Goal: Share content: Contribute content

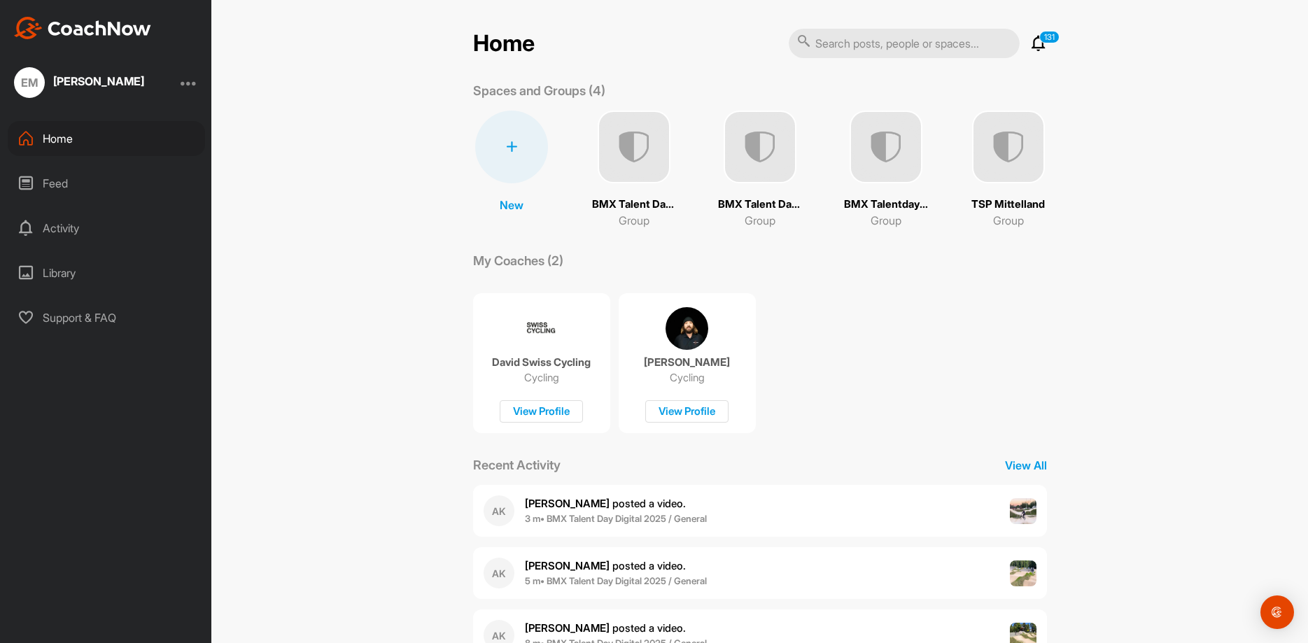
scroll to position [113, 0]
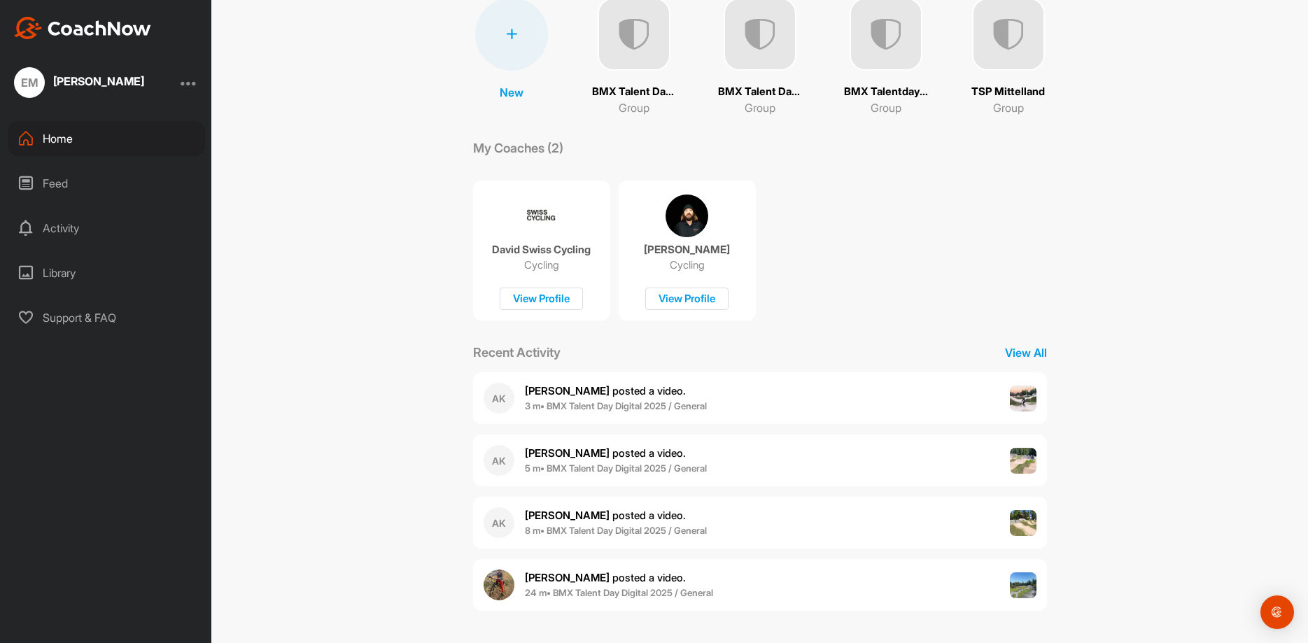
click at [772, 62] on img at bounding box center [760, 34] width 73 height 73
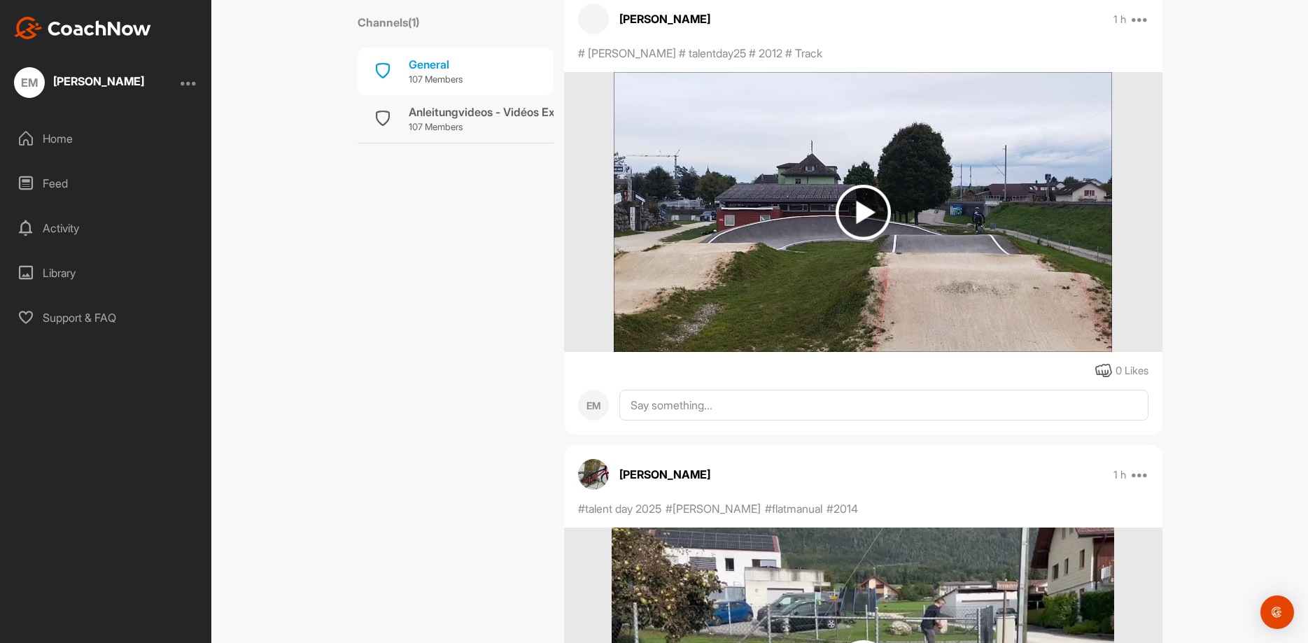
scroll to position [10788, 0]
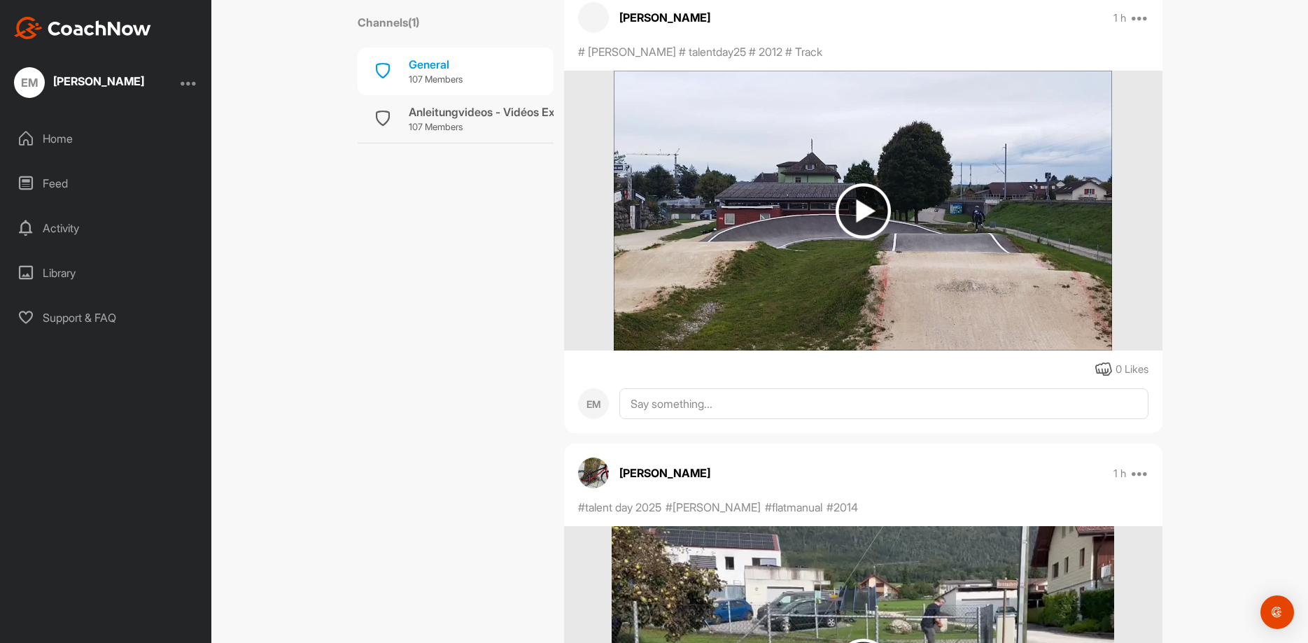
click at [941, 225] on img at bounding box center [863, 211] width 498 height 280
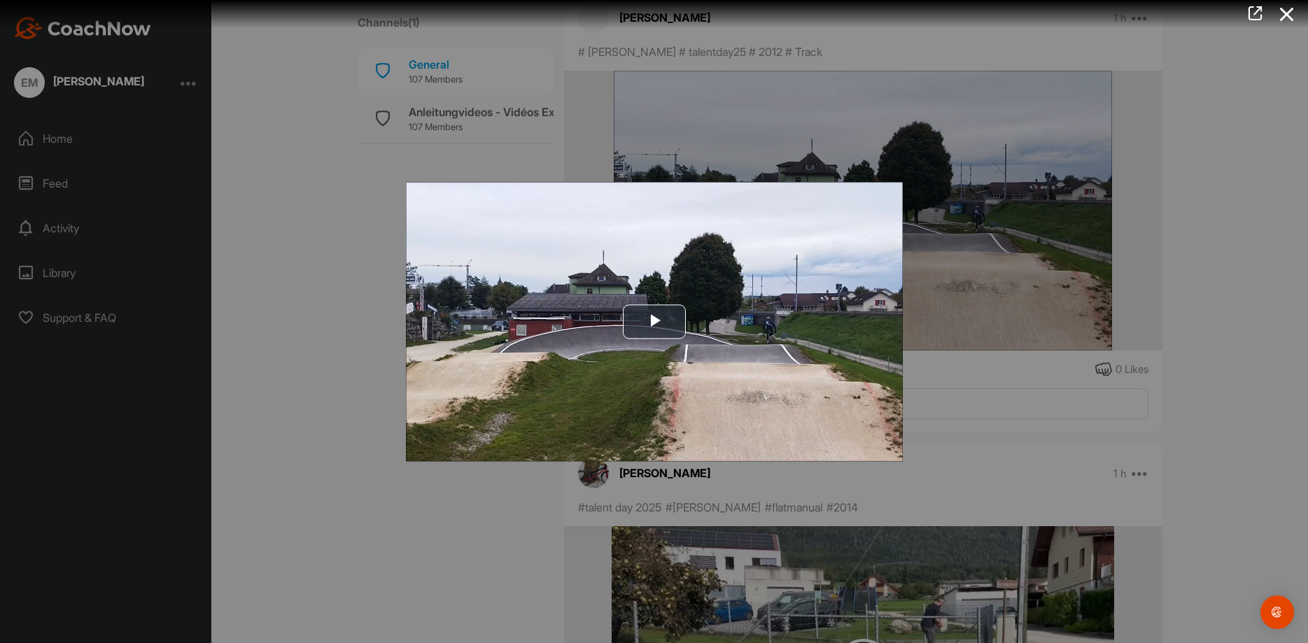
drag, startPoint x: 971, startPoint y: 223, endPoint x: 985, endPoint y: 219, distance: 13.8
click at [976, 221] on div at bounding box center [654, 321] width 1308 height 643
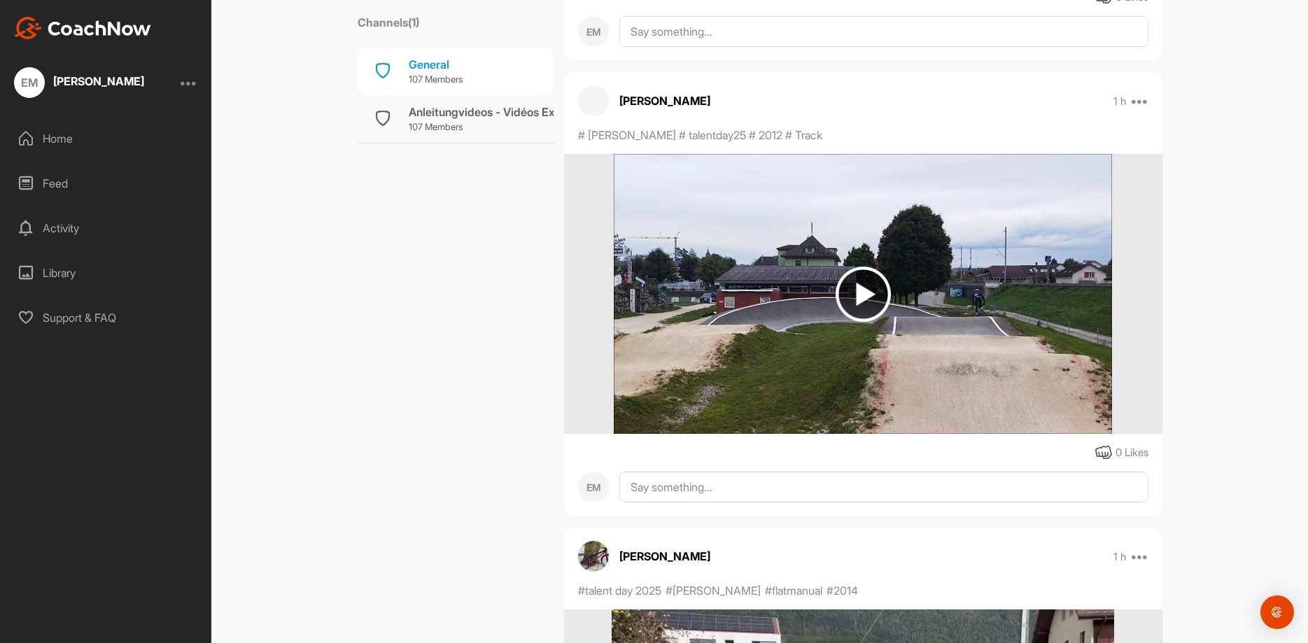
scroll to position [10648, 0]
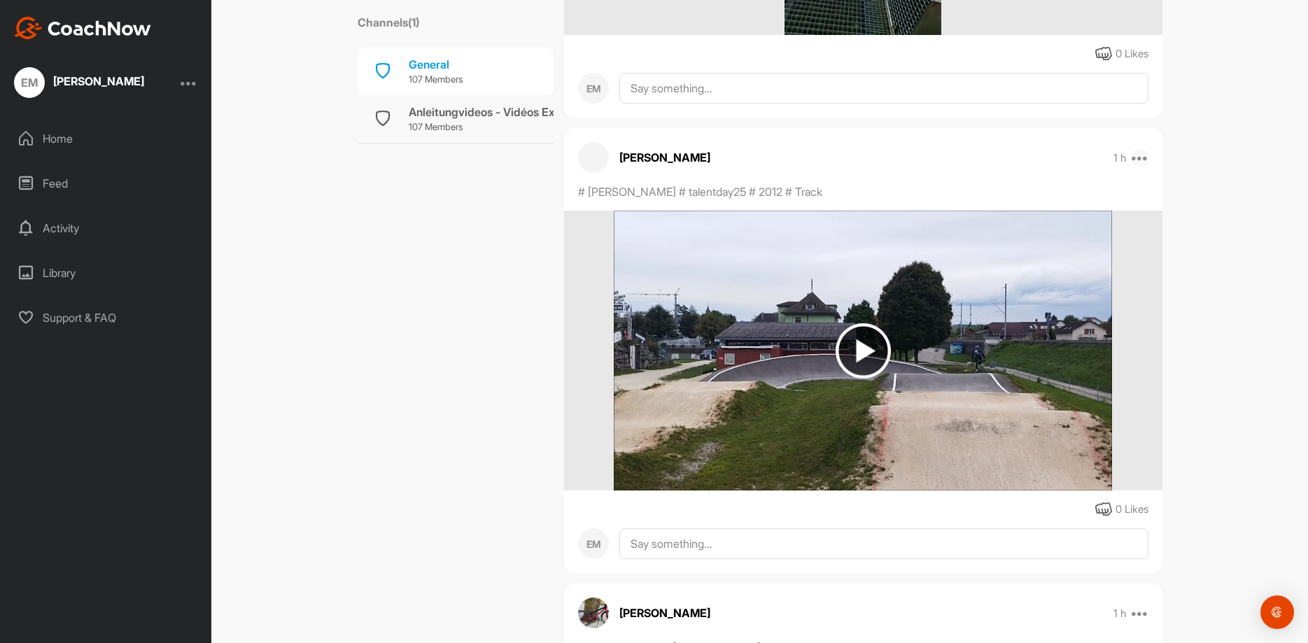
click at [1144, 165] on icon at bounding box center [1140, 157] width 17 height 17
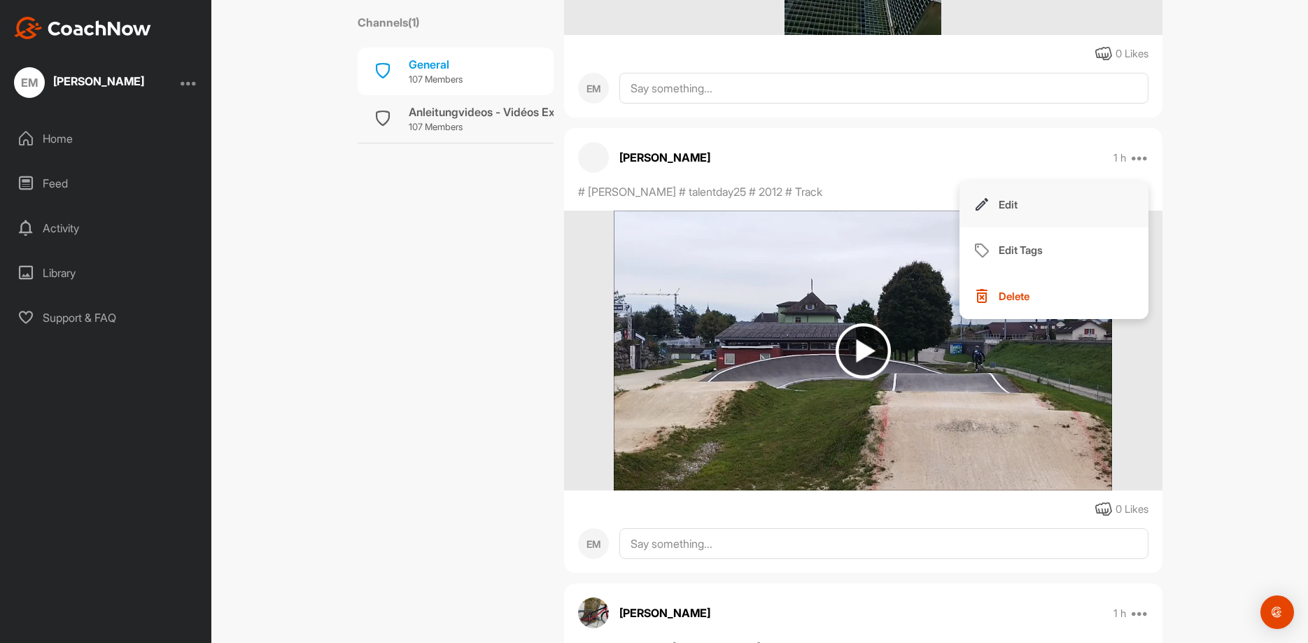
click at [1016, 204] on p "Edit" at bounding box center [1008, 204] width 19 height 15
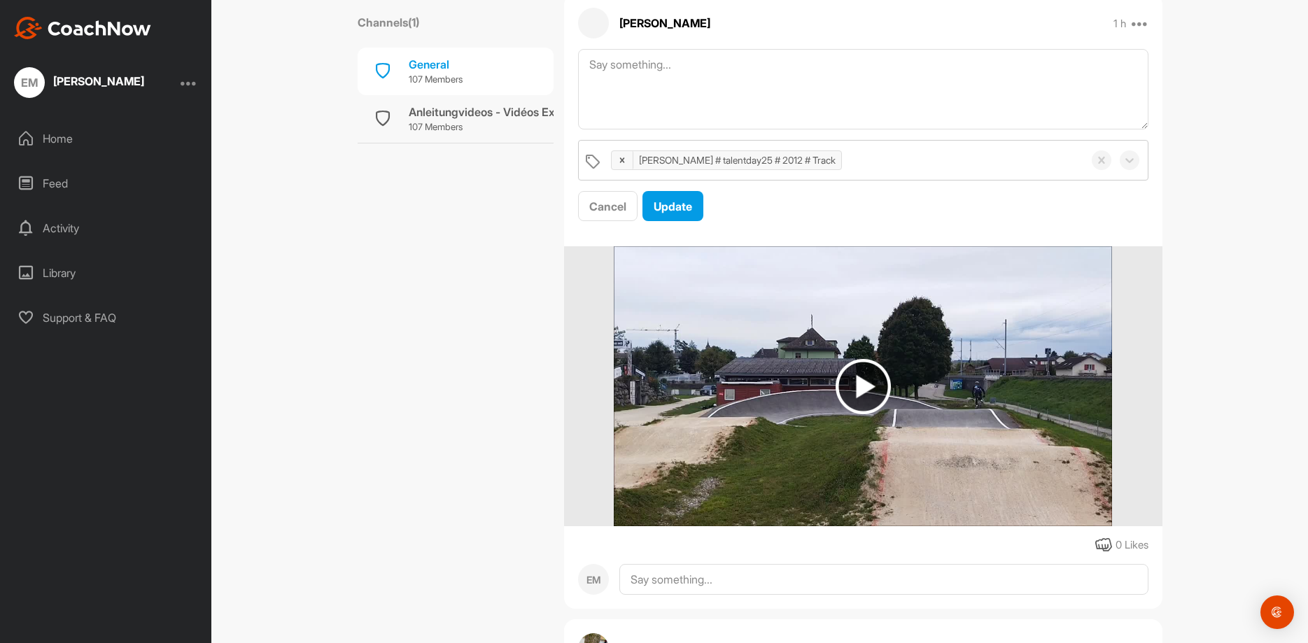
scroll to position [10788, 0]
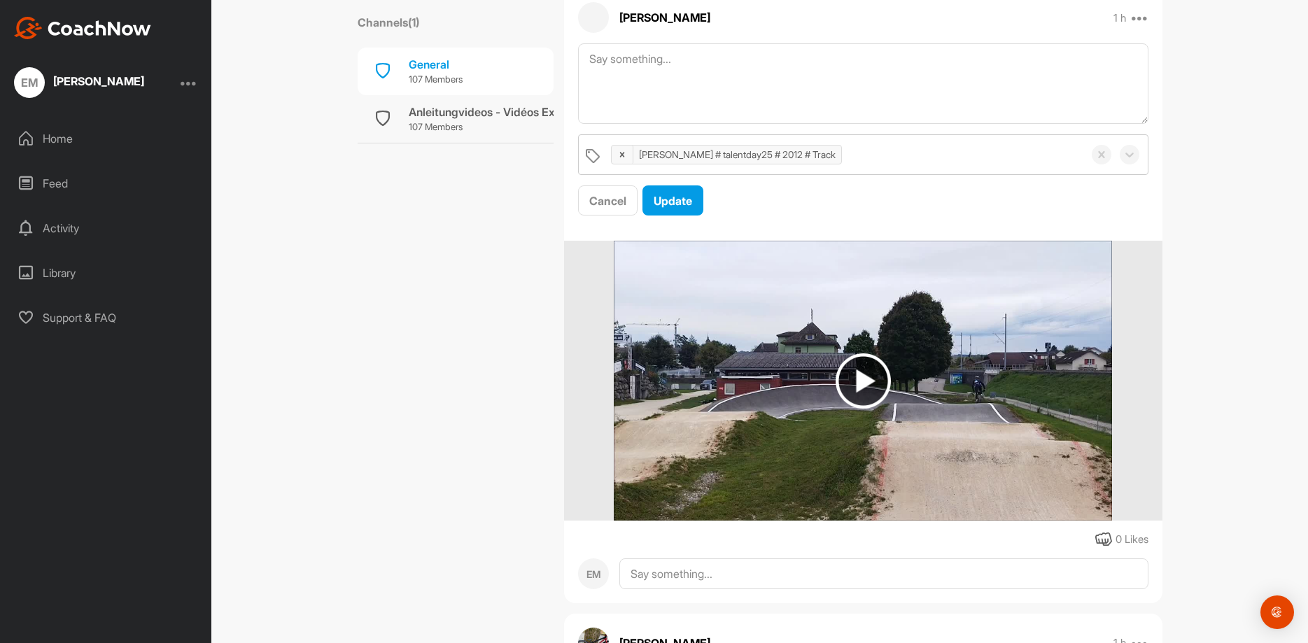
click at [949, 407] on img at bounding box center [863, 381] width 498 height 280
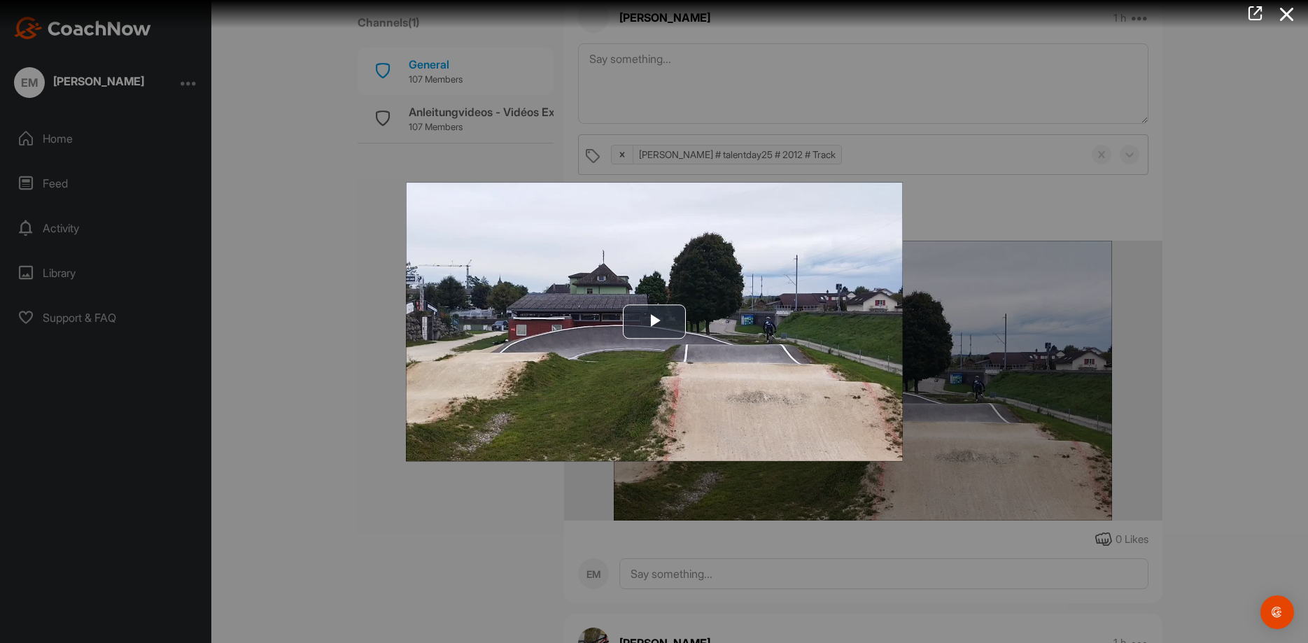
click at [983, 356] on div at bounding box center [654, 321] width 1308 height 643
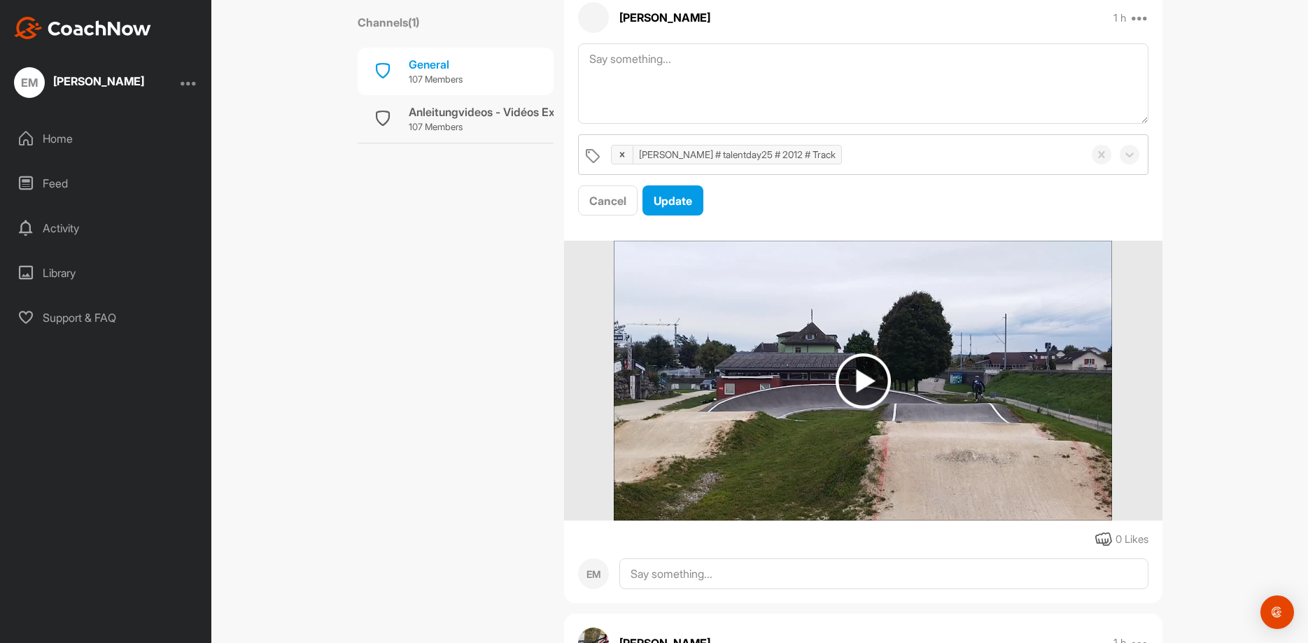
scroll to position [11068, 0]
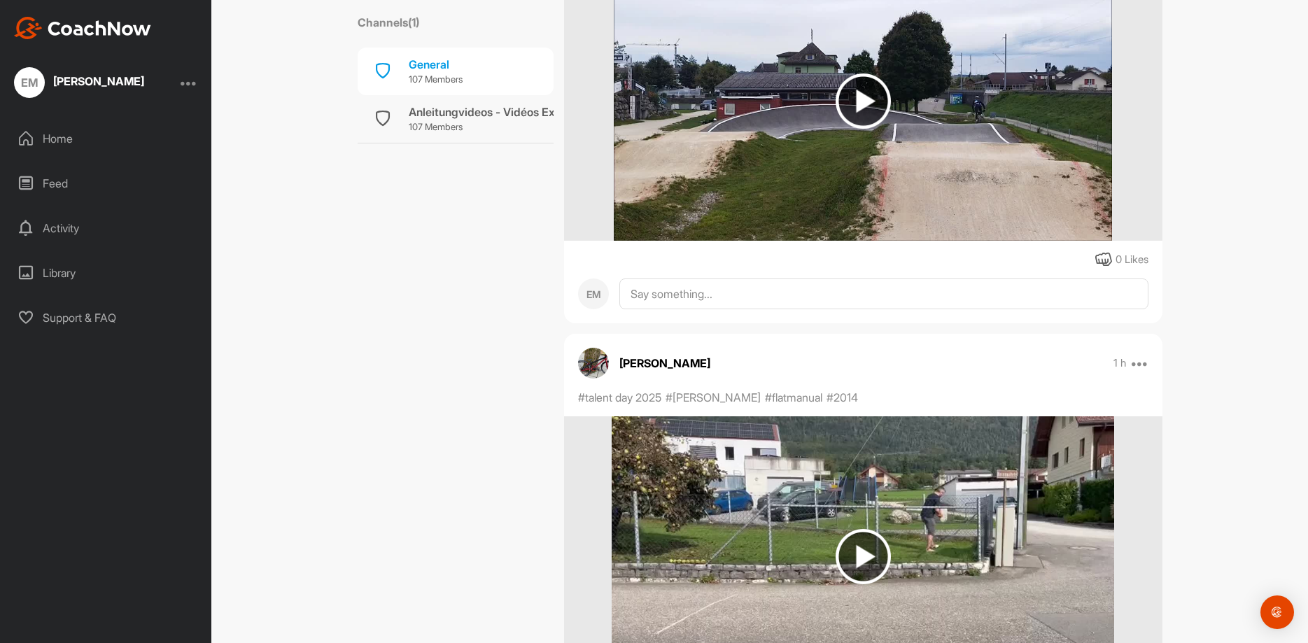
click at [915, 192] on img at bounding box center [863, 101] width 498 height 280
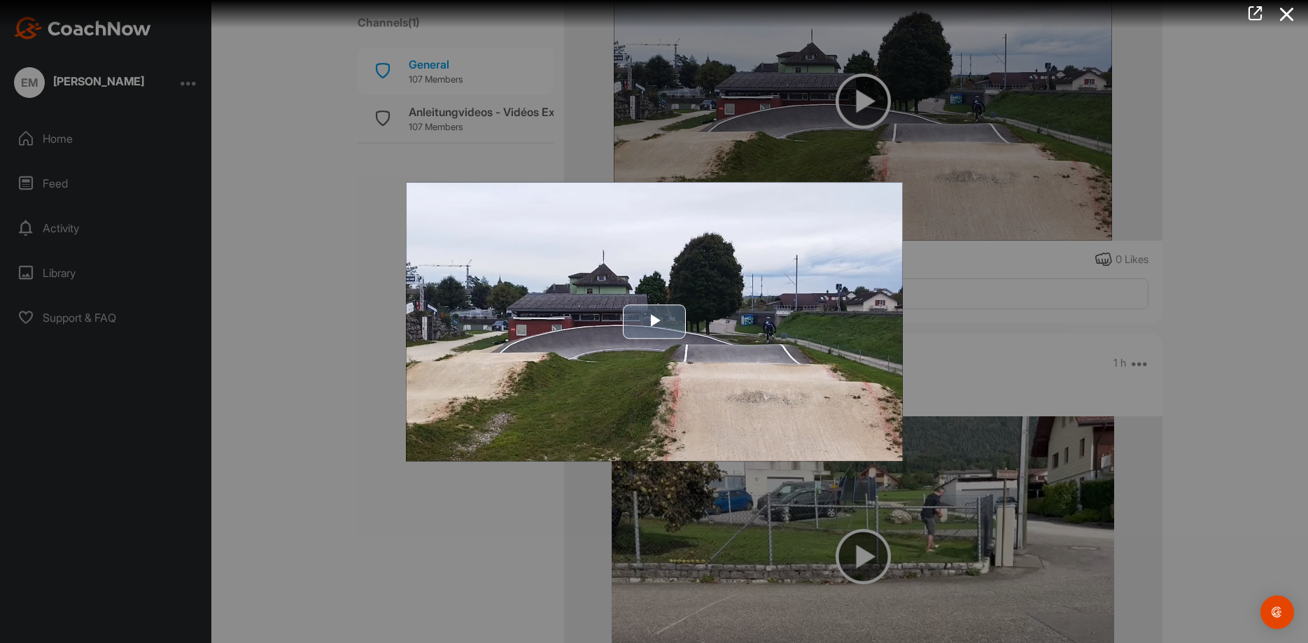
click at [807, 259] on img "Video Player" at bounding box center [654, 321] width 497 height 279
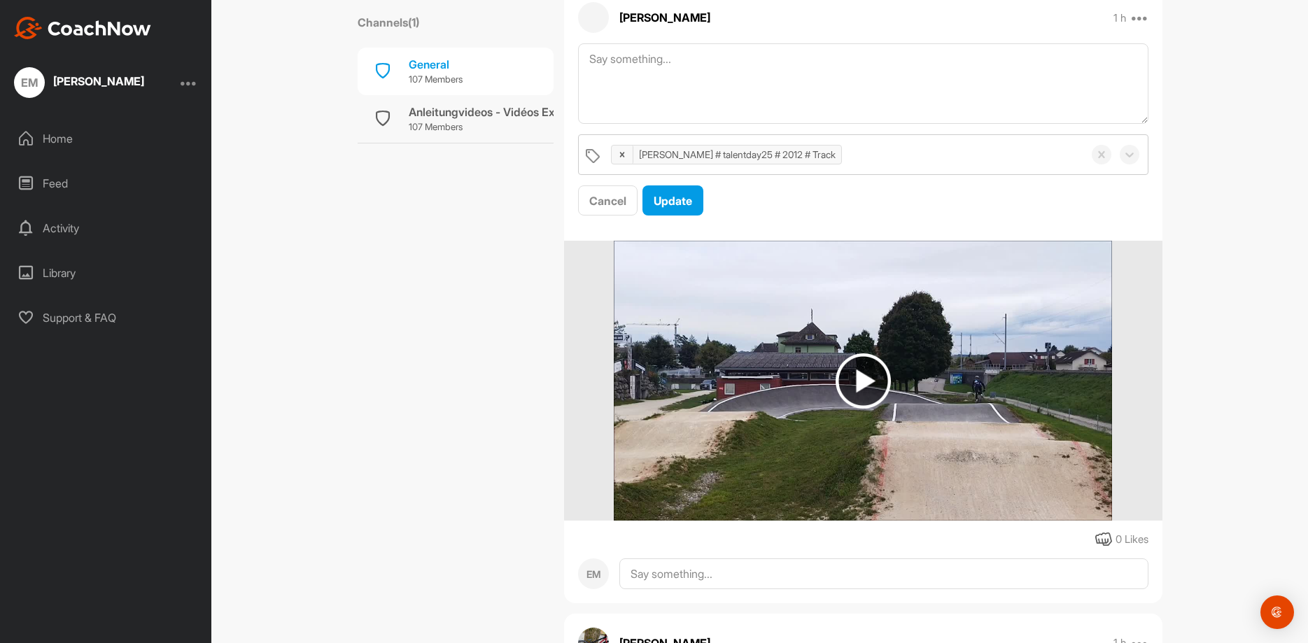
scroll to position [10648, 0]
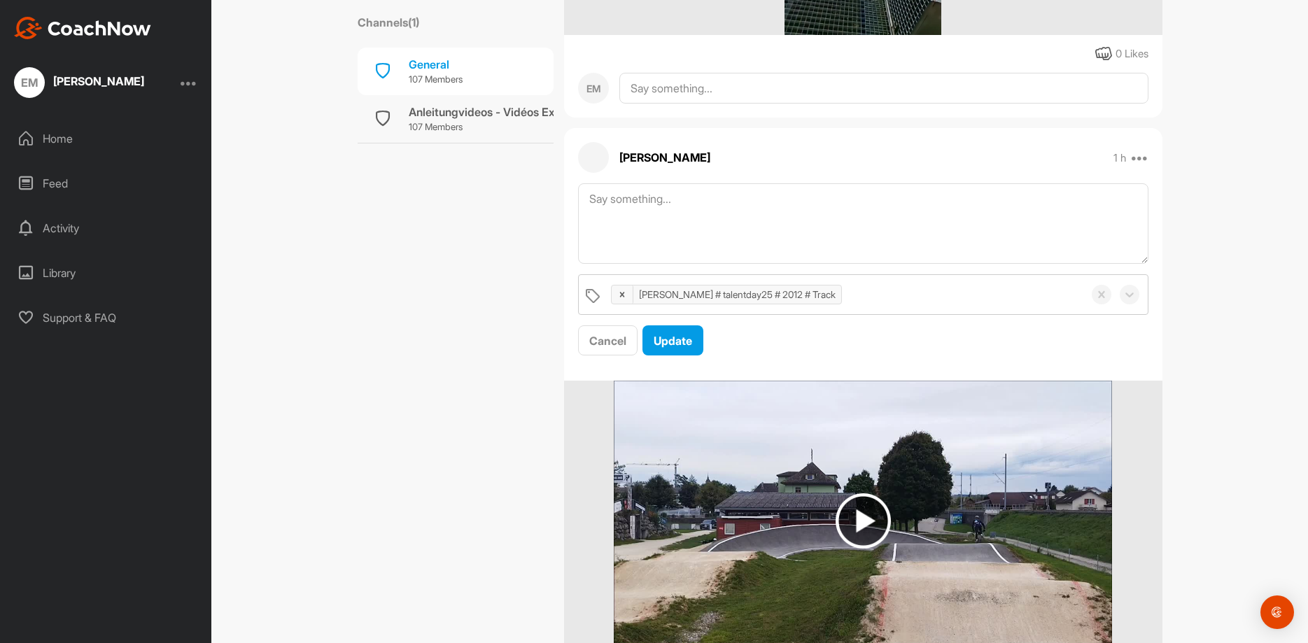
click at [689, 344] on span "Update" at bounding box center [673, 341] width 38 height 14
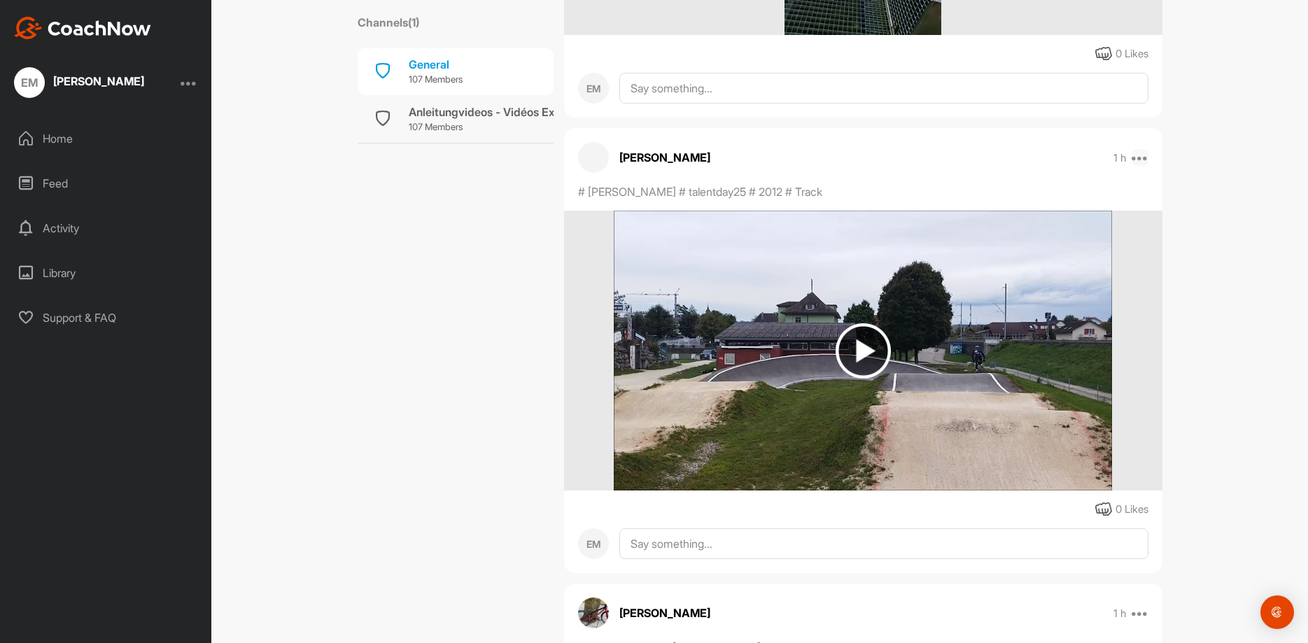
click at [1141, 159] on icon at bounding box center [1140, 157] width 17 height 17
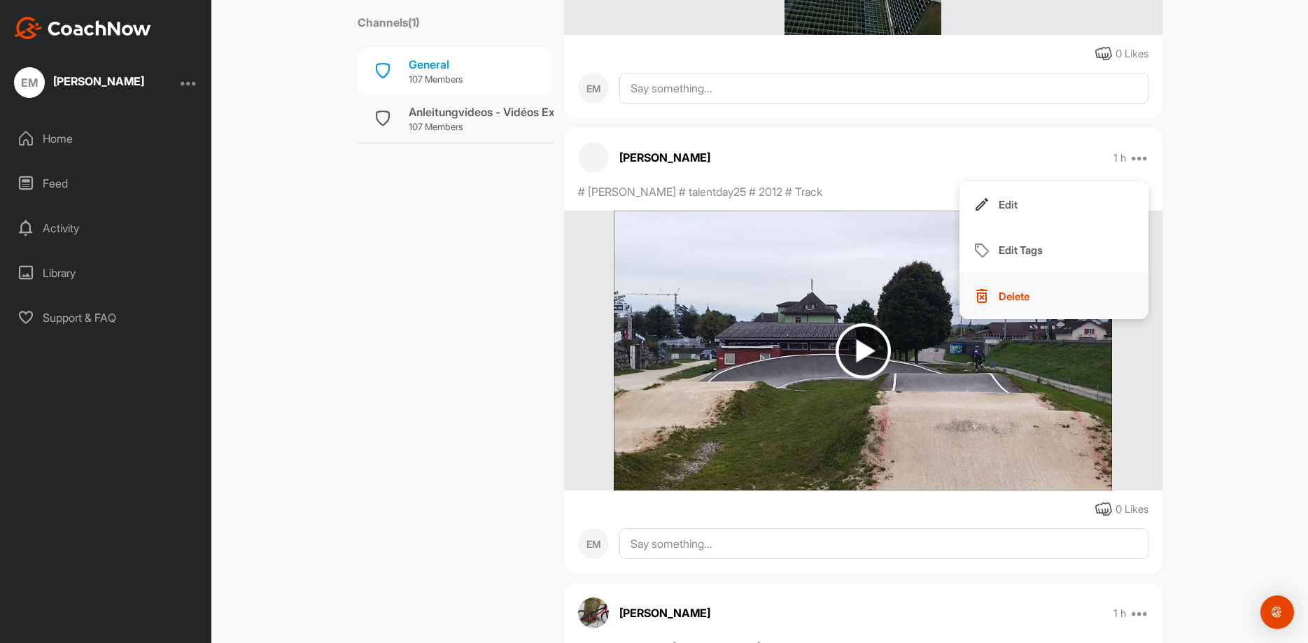
click at [1027, 300] on p "Delete" at bounding box center [1014, 296] width 31 height 15
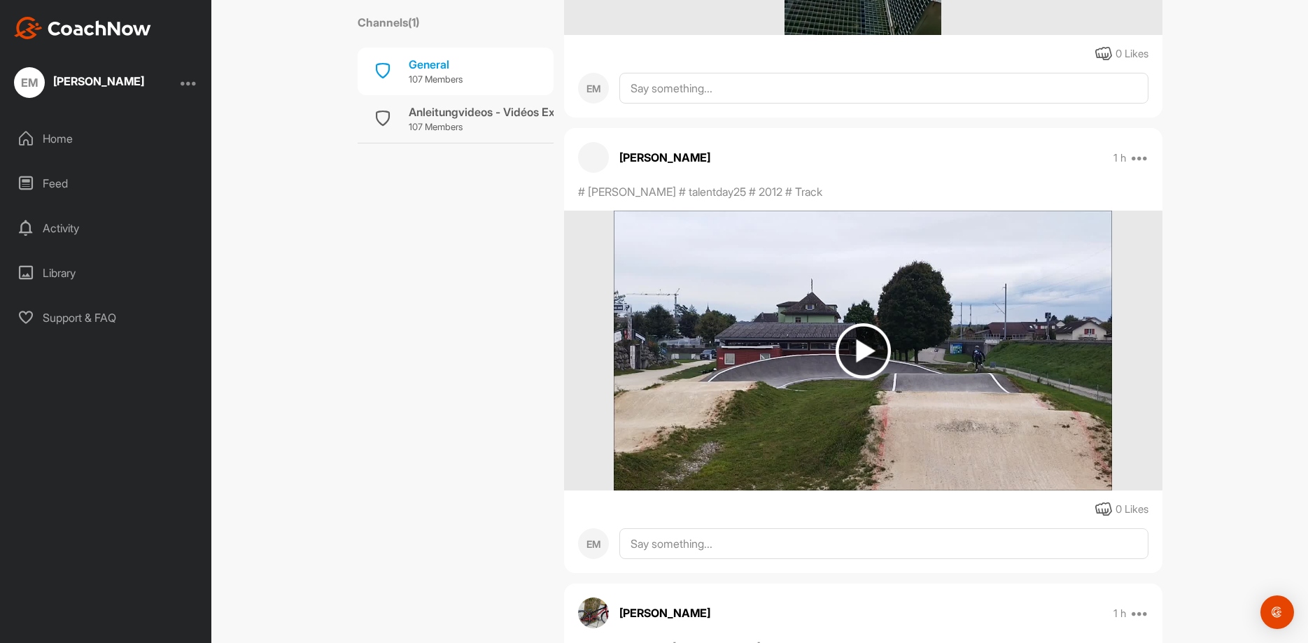
click at [831, 192] on div "# [PERSON_NAME] # talentday25 # 2012 # Track" at bounding box center [735, 191] width 315 height 17
drag, startPoint x: 824, startPoint y: 192, endPoint x: 810, endPoint y: 195, distance: 14.2
click at [813, 195] on div "# [PERSON_NAME] # talentday25 # 2012 # Track" at bounding box center [735, 191] width 315 height 17
click at [810, 195] on p "# [PERSON_NAME] # talentday25 # 2012 # Track" at bounding box center [700, 191] width 244 height 17
click at [809, 195] on p "# [PERSON_NAME] # talentday25 # 2012 # Track" at bounding box center [700, 191] width 244 height 17
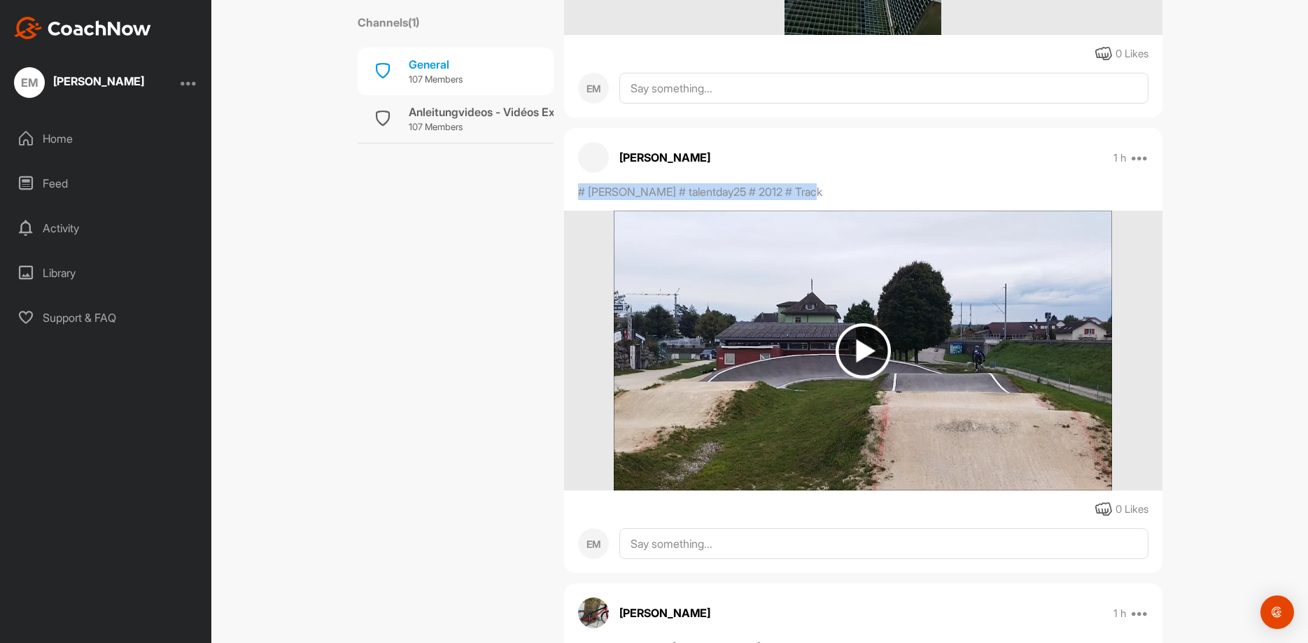
drag, startPoint x: 824, startPoint y: 191, endPoint x: 566, endPoint y: 190, distance: 257.6
click at [578, 190] on div "# [PERSON_NAME] # talentday25 # 2012 # Track" at bounding box center [735, 191] width 315 height 17
copy p "# [PERSON_NAME] # talentday25 # 2012 # Track"
click at [1148, 162] on icon at bounding box center [1140, 157] width 17 height 17
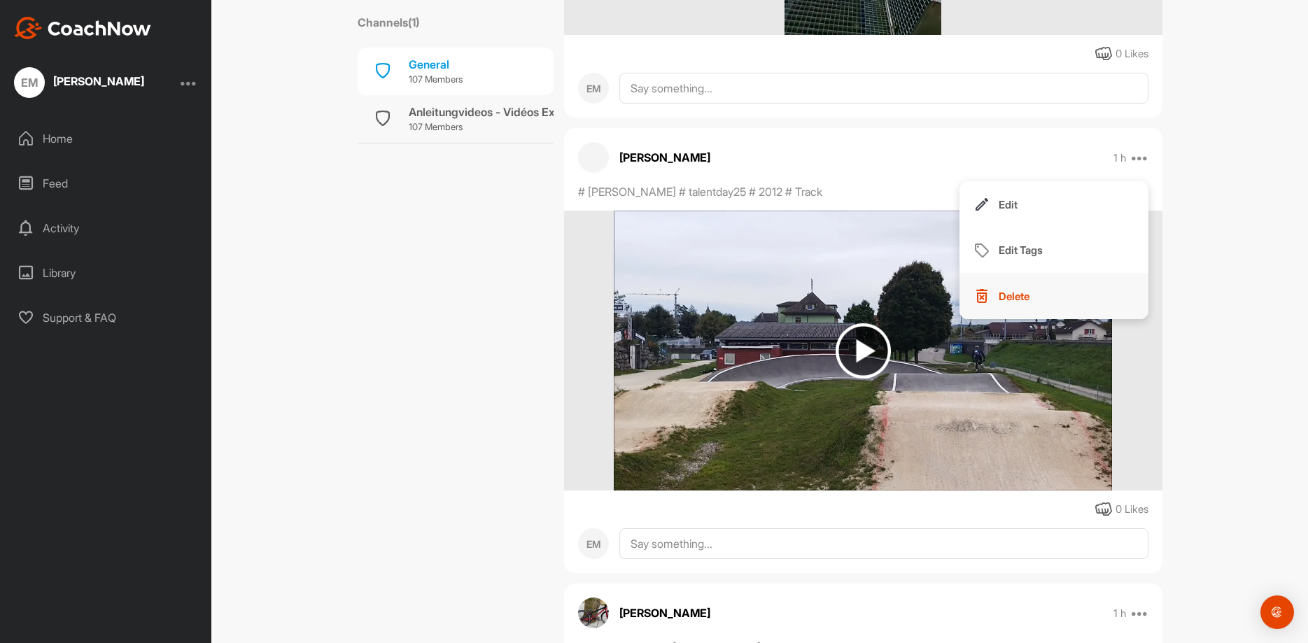
click at [1015, 298] on p "Delete" at bounding box center [1014, 296] width 31 height 15
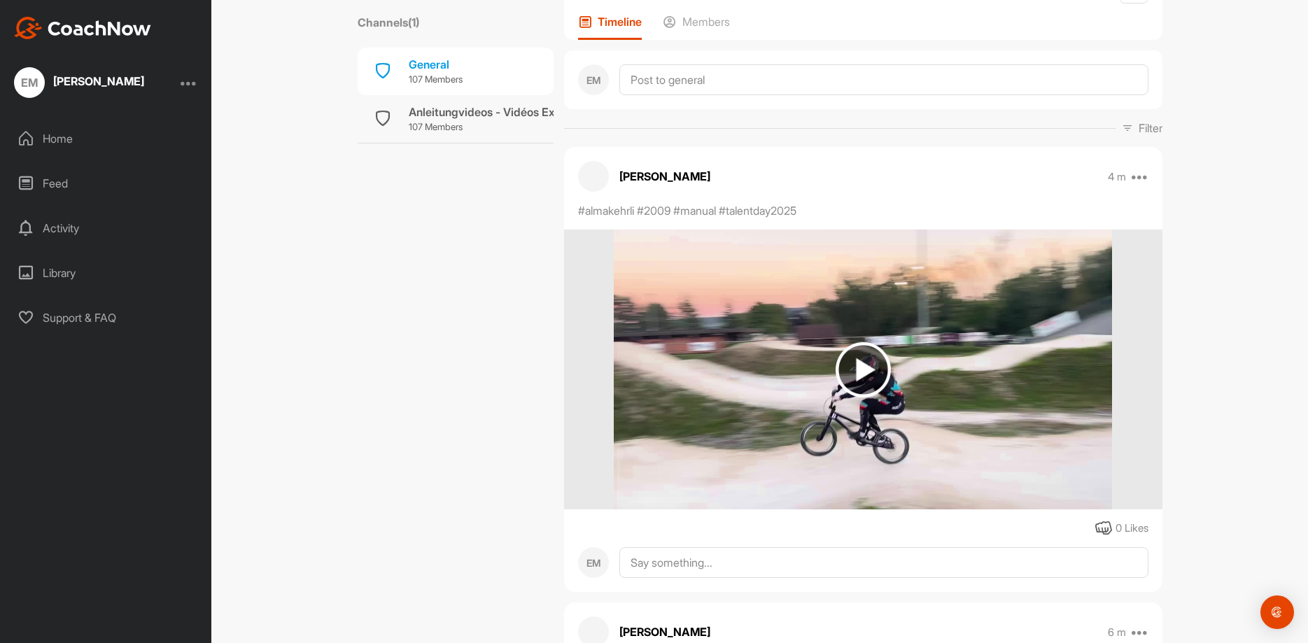
scroll to position [0, 0]
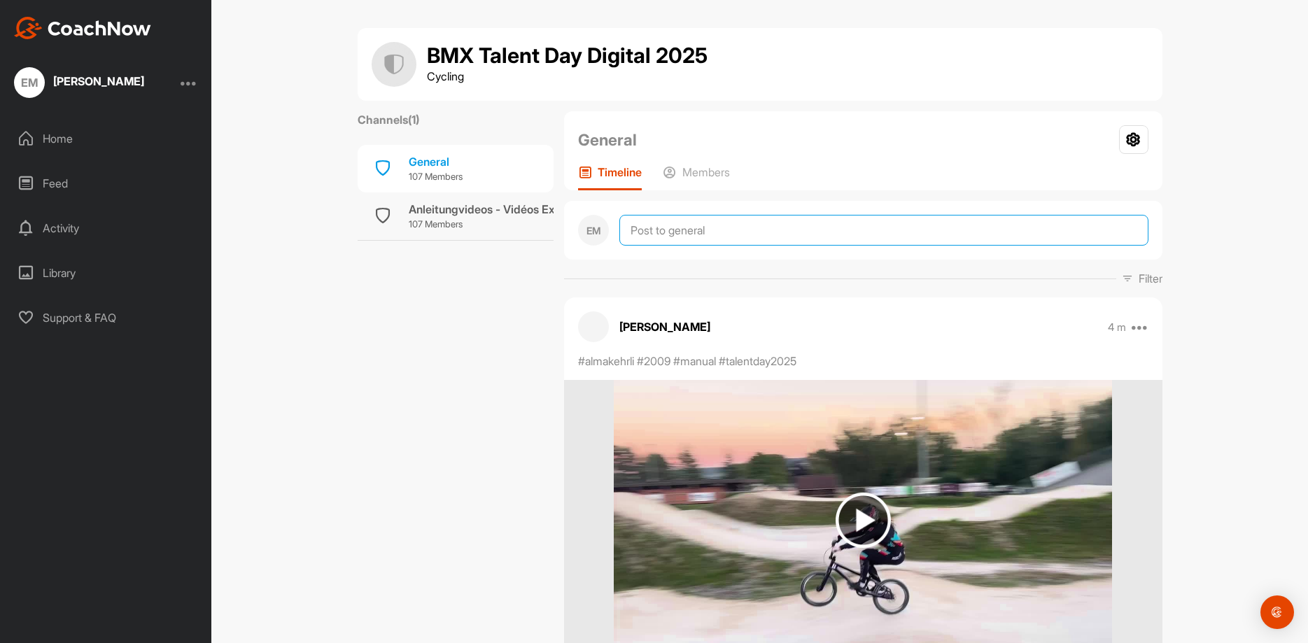
click at [647, 230] on textarea at bounding box center [883, 230] width 529 height 31
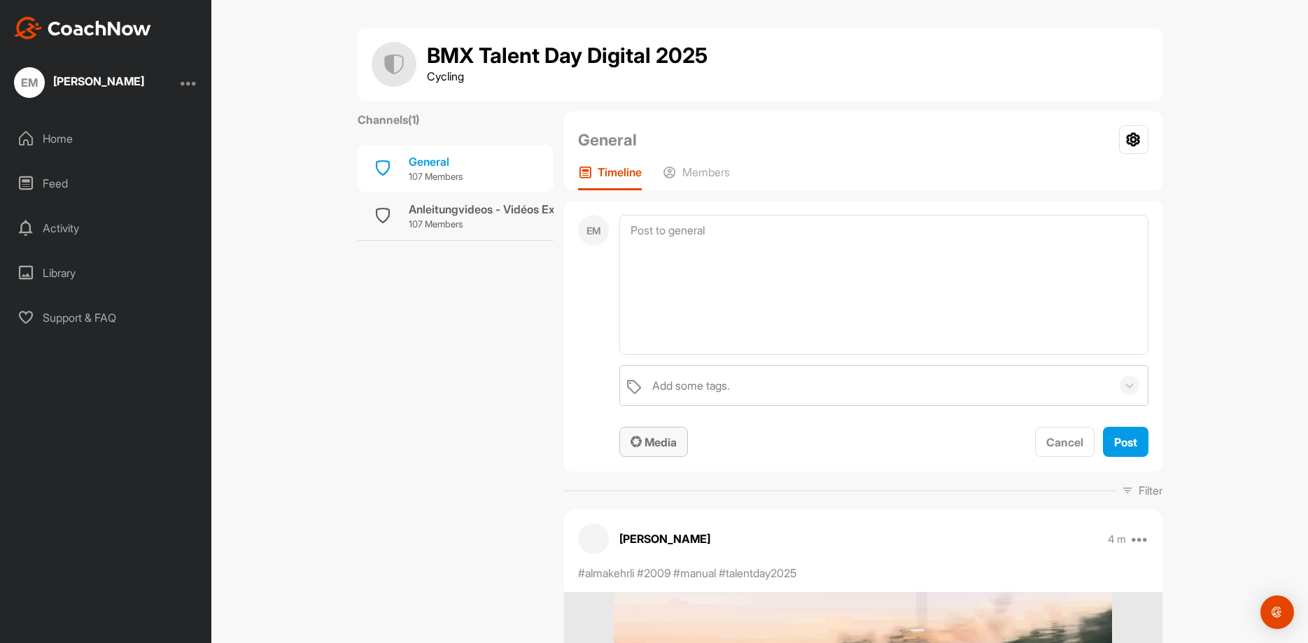
click at [664, 444] on span "Media" at bounding box center [654, 442] width 46 height 14
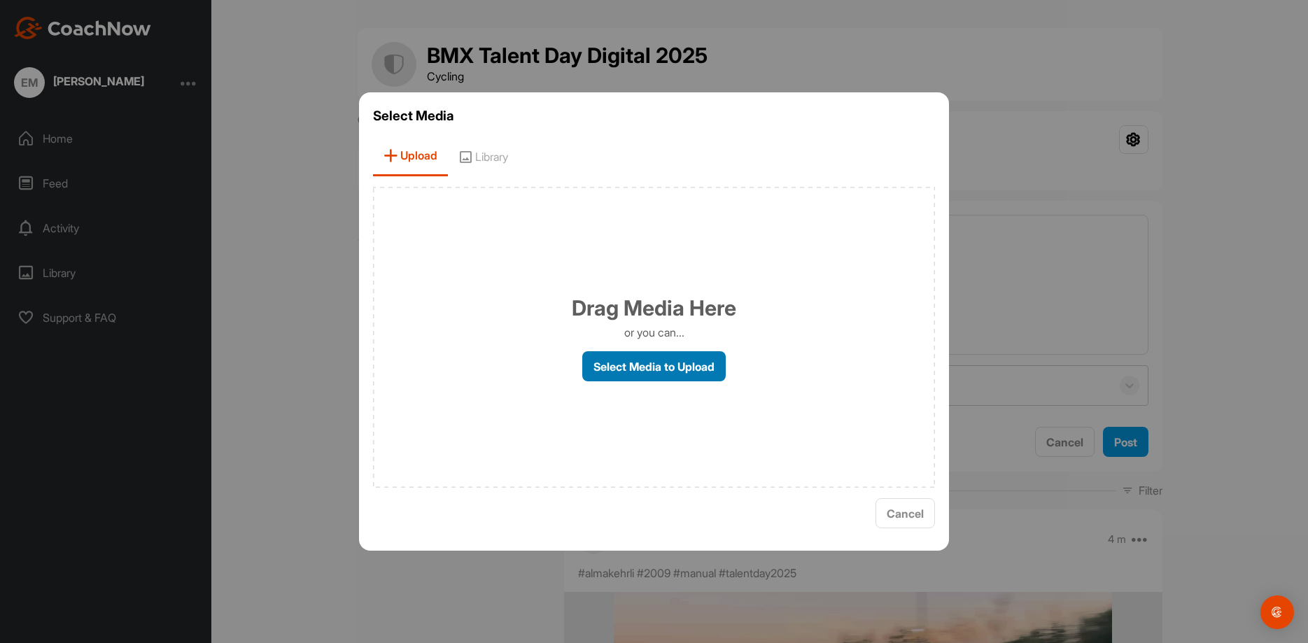
click at [663, 367] on label "Select Media to Upload" at bounding box center [653, 366] width 143 height 30
click at [0, 0] on input "Select Media to Upload" at bounding box center [0, 0] width 0 height 0
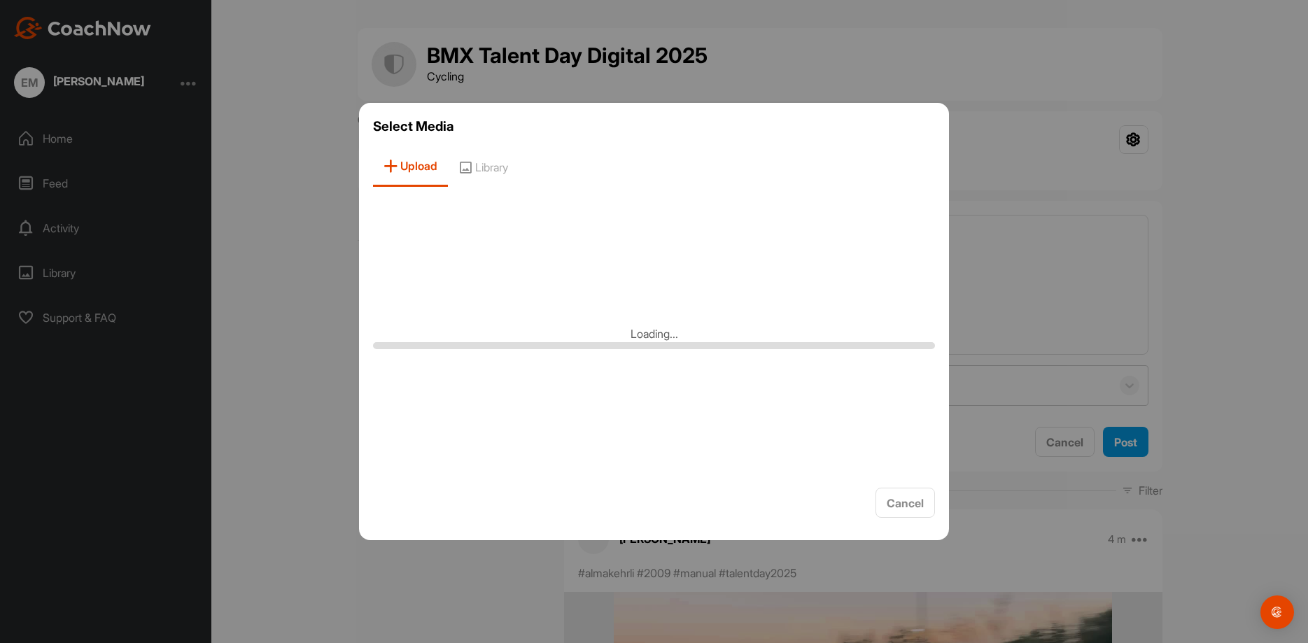
click at [1200, 292] on div at bounding box center [654, 321] width 1308 height 643
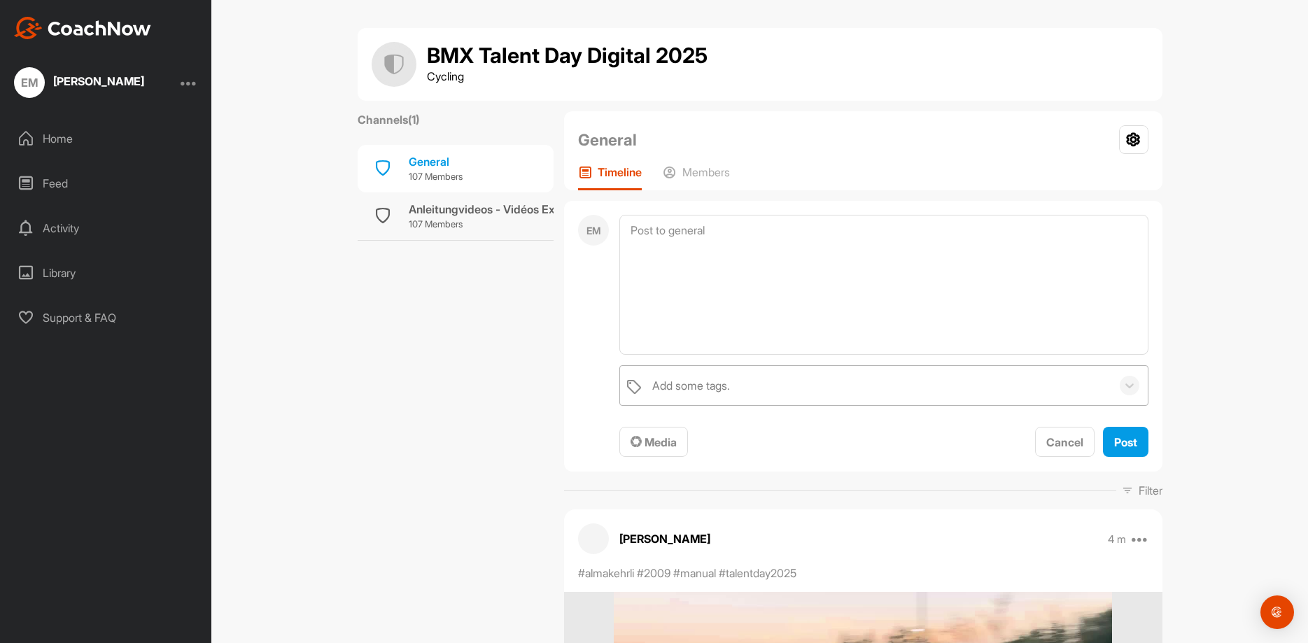
click at [708, 386] on div "Add some tags." at bounding box center [691, 385] width 78 height 17
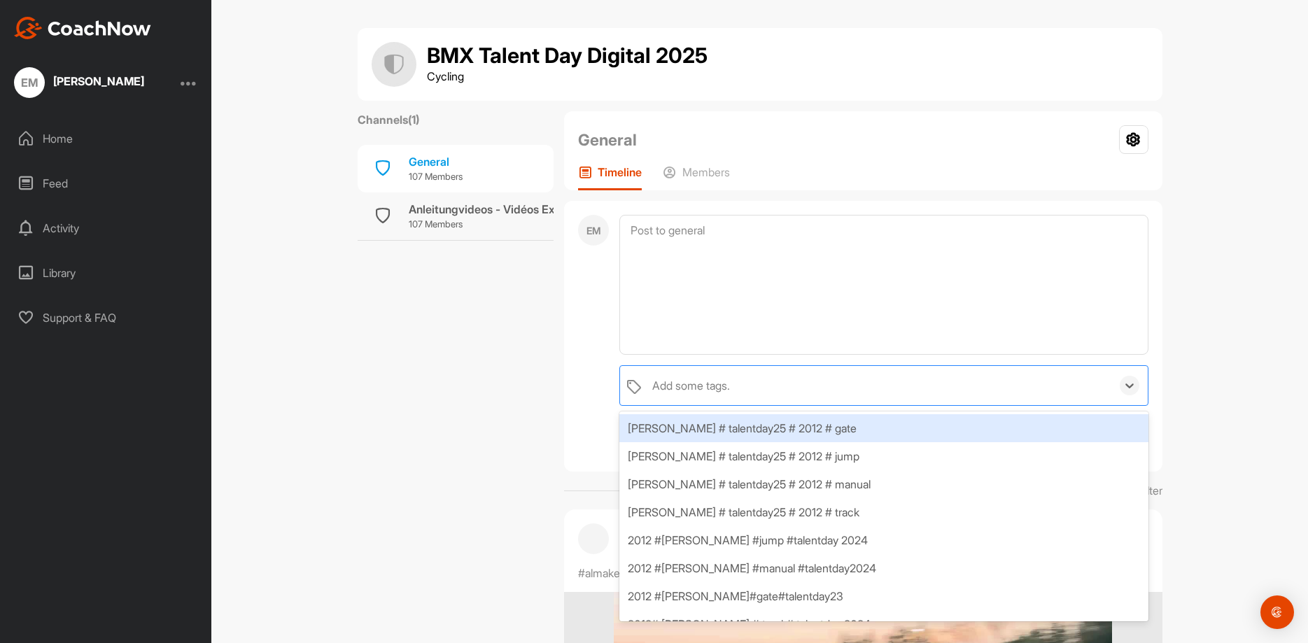
paste input "# [PERSON_NAME] # talentday25 # 2012 # Track"
type input "# [PERSON_NAME] # talentday25 # 2012 # Track"
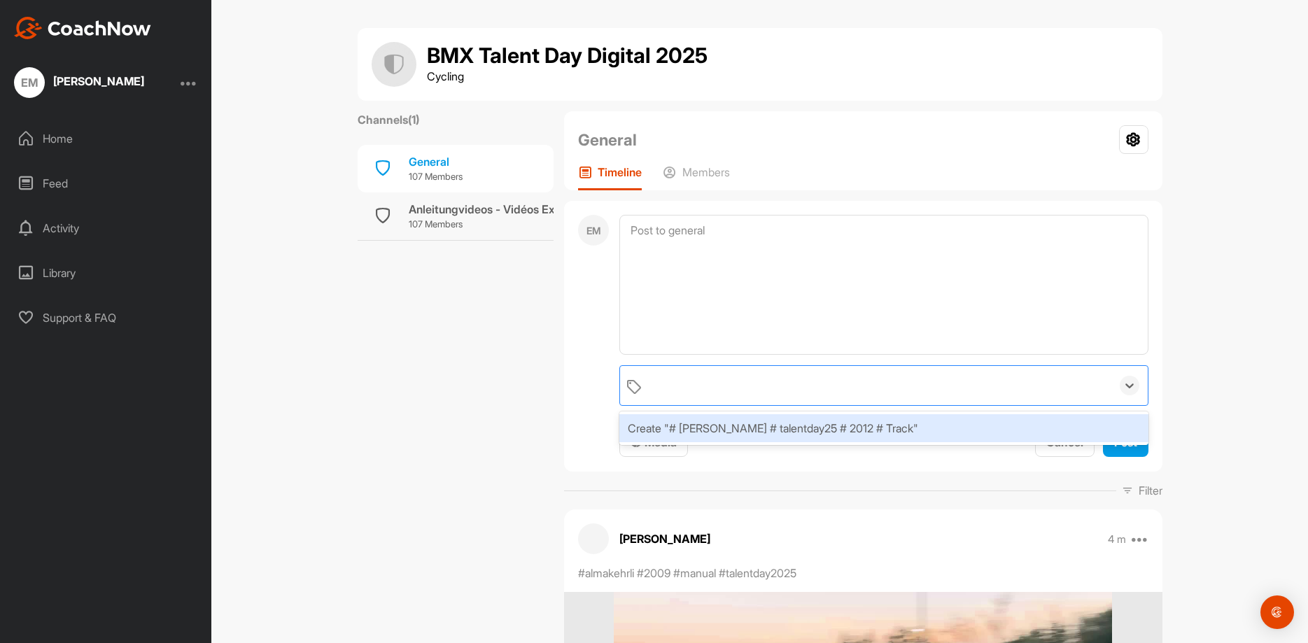
click at [953, 388] on div "# [PERSON_NAME] # talentday25 # 2012 # Track" at bounding box center [878, 385] width 466 height 39
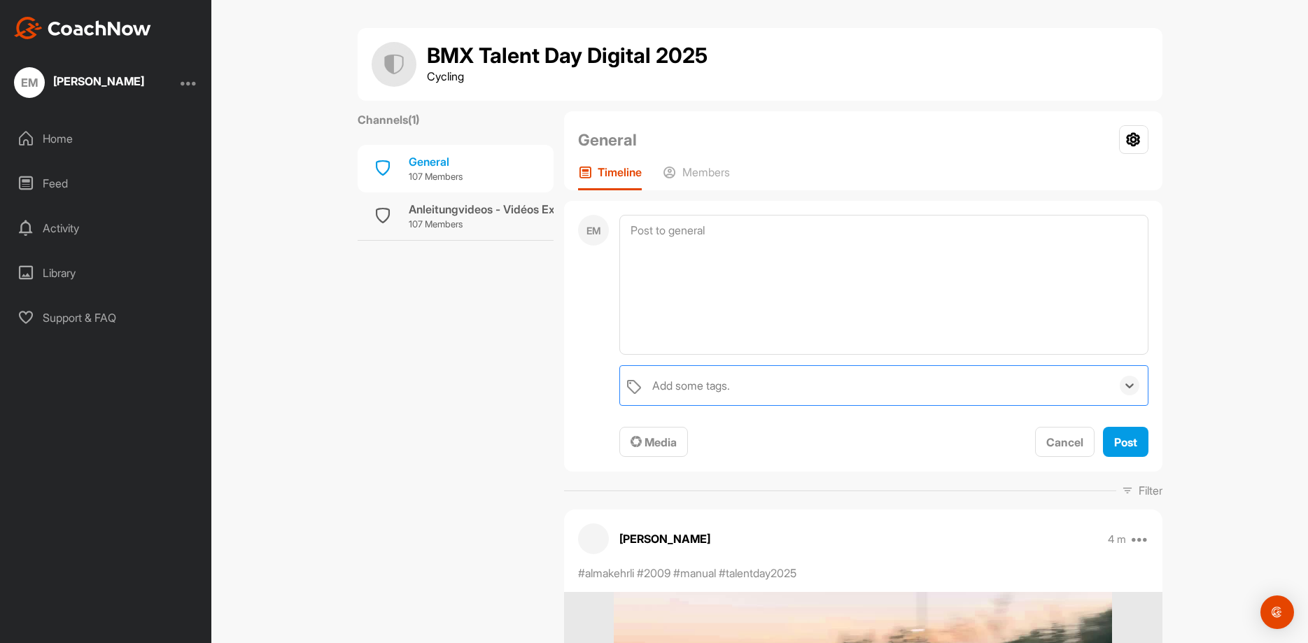
click at [854, 388] on div "Add some tags." at bounding box center [878, 385] width 466 height 39
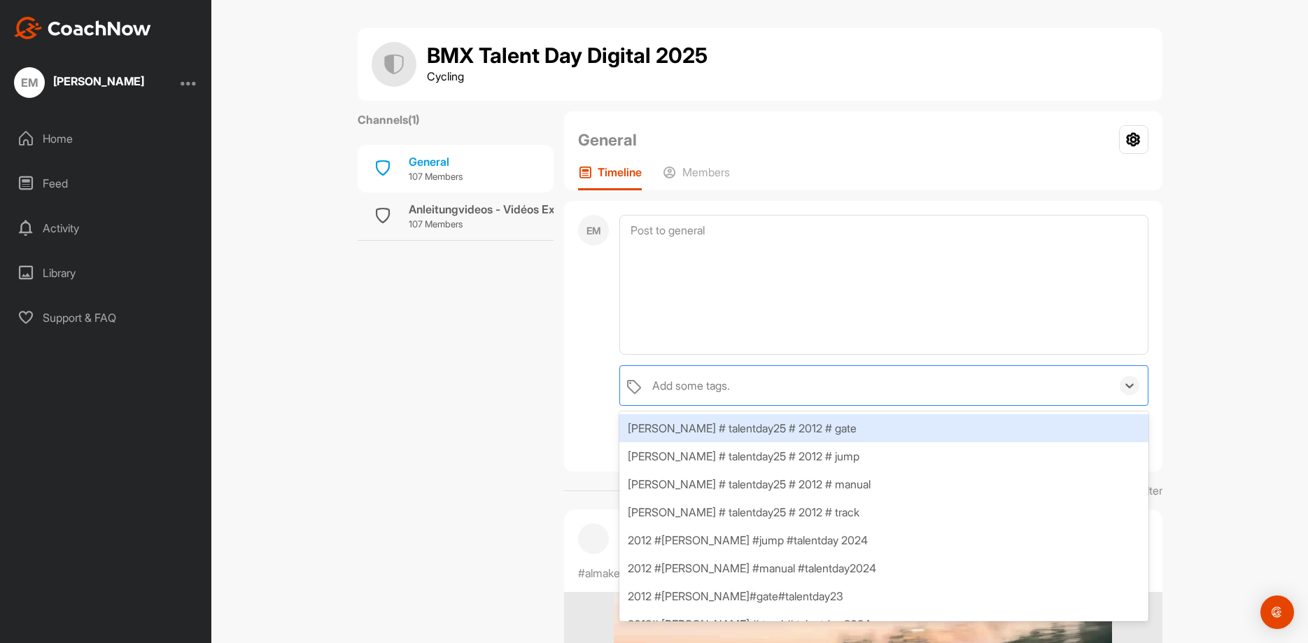
paste input "# [PERSON_NAME] # talentday25 # 2012 # Track"
type input "# [PERSON_NAME] # talentday25 # 2012 # Track"
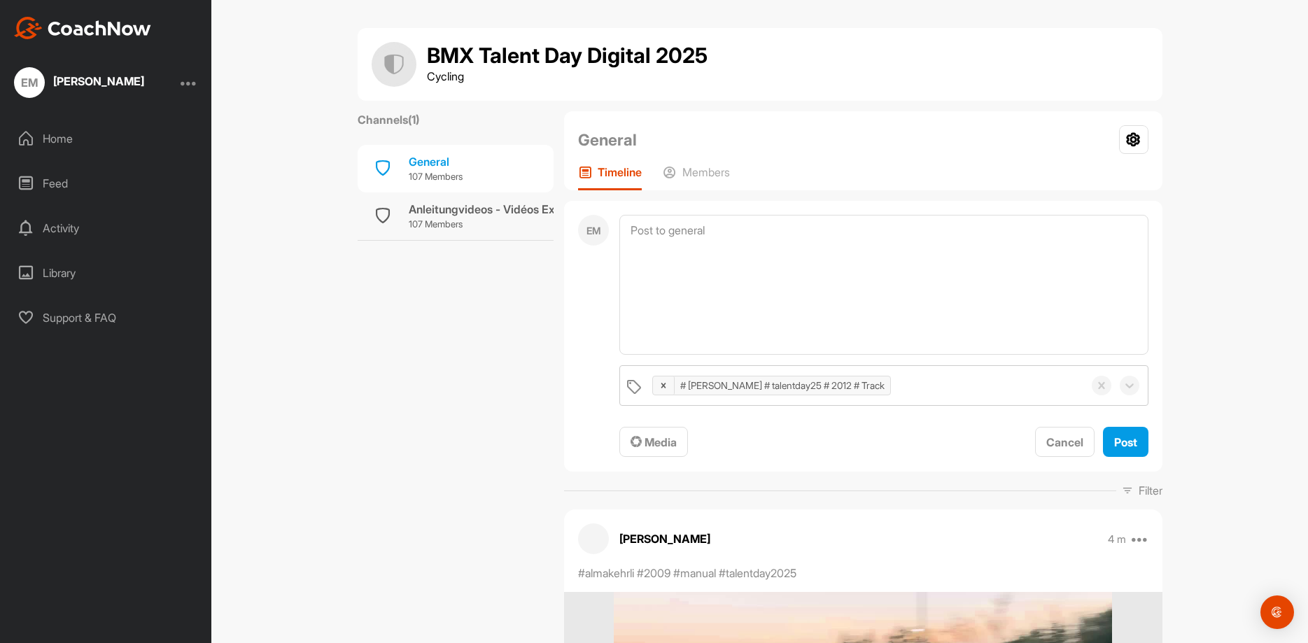
click at [1246, 393] on div "BMX Talent Day Digital 2025 Cycling Channels ( 1 ) General 107 Members Anleitun…" at bounding box center [759, 321] width 1097 height 643
click at [645, 444] on span "Media" at bounding box center [654, 442] width 46 height 14
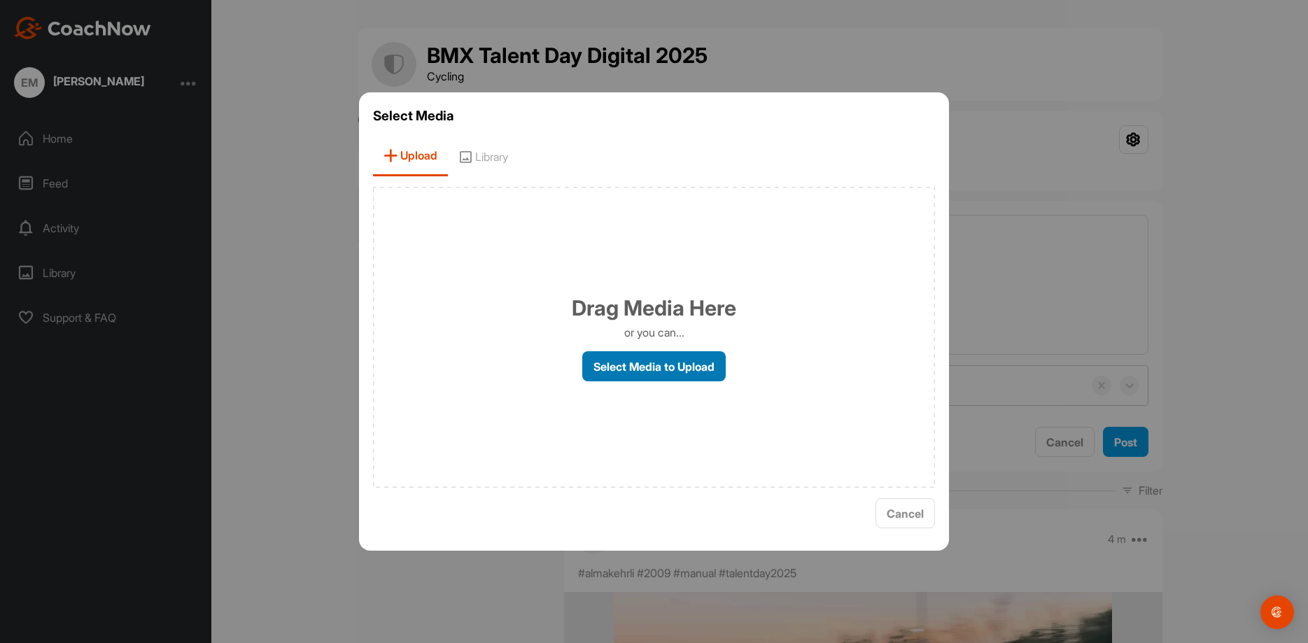
click at [677, 369] on label "Select Media to Upload" at bounding box center [653, 366] width 143 height 30
click at [0, 0] on input "Select Media to Upload" at bounding box center [0, 0] width 0 height 0
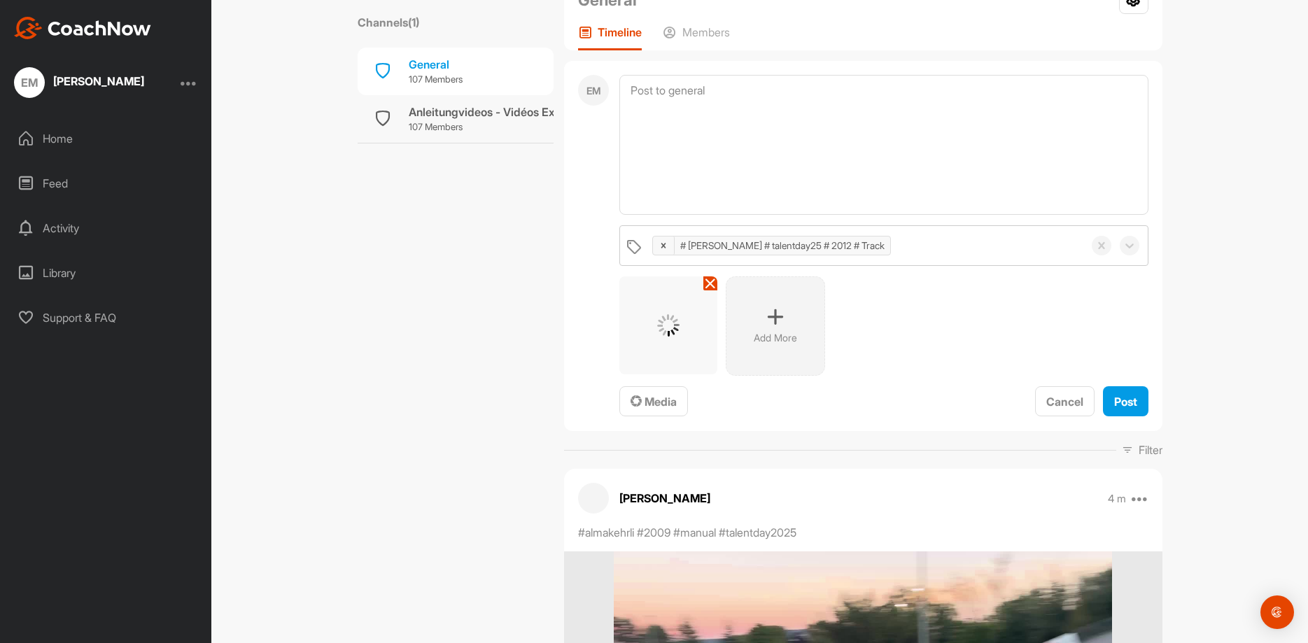
scroll to position [280, 0]
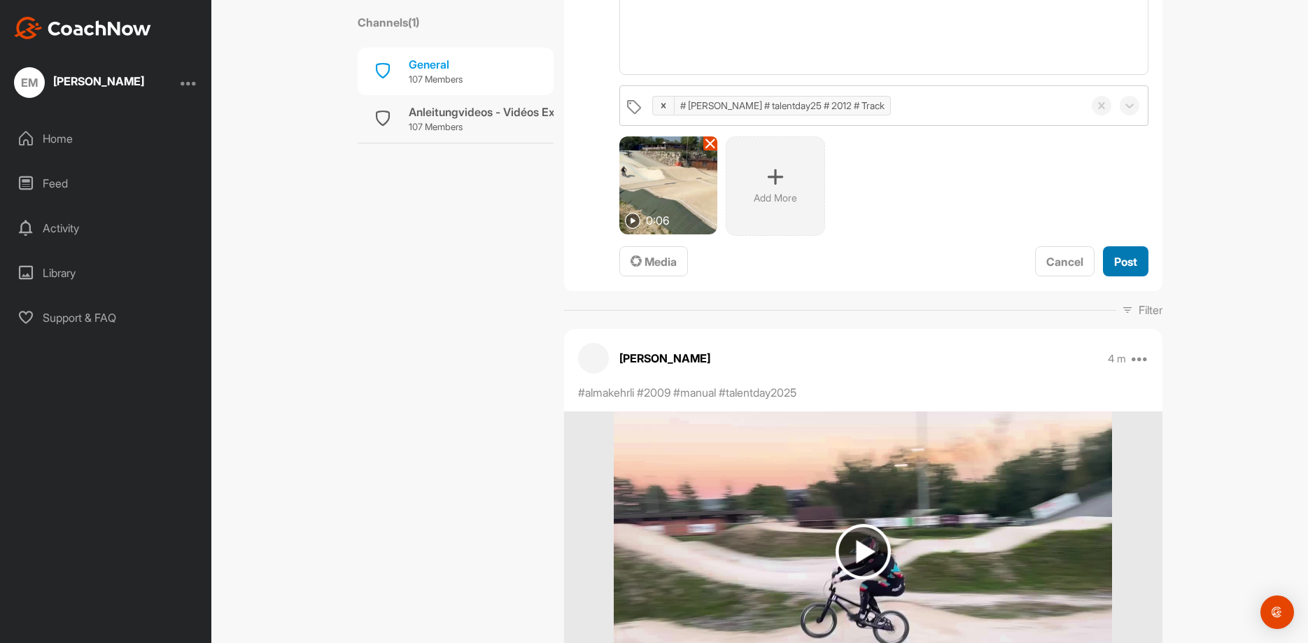
click at [1127, 262] on span "Post" at bounding box center [1125, 262] width 23 height 14
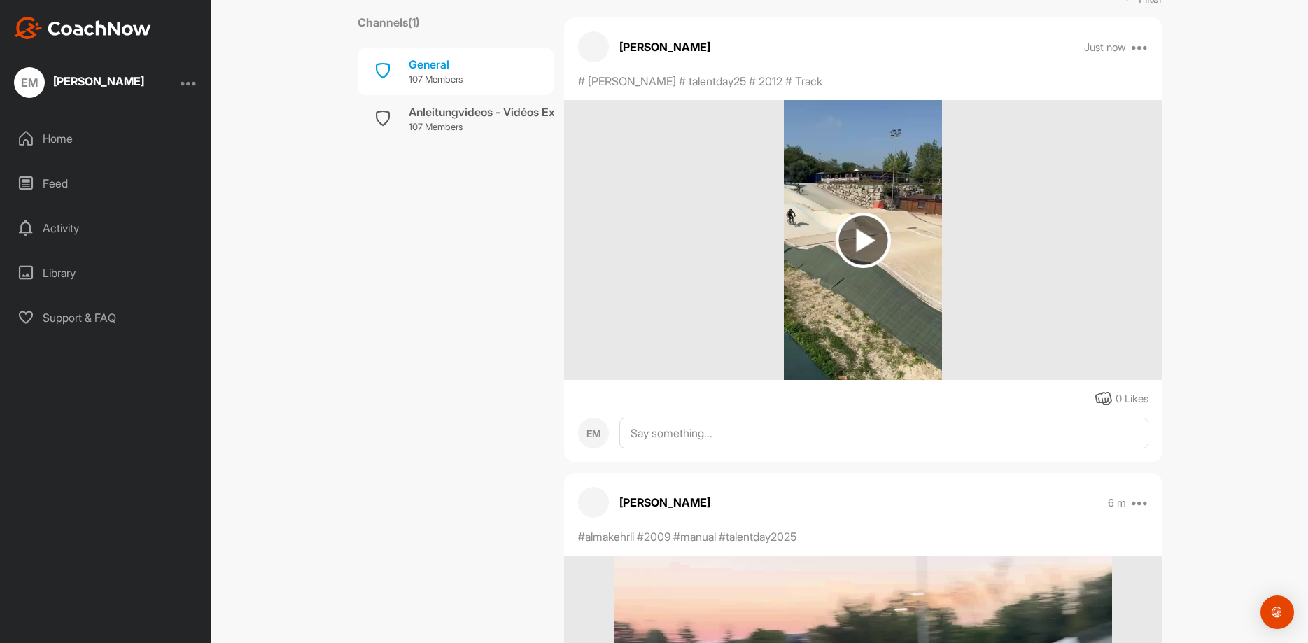
click at [859, 238] on img at bounding box center [863, 240] width 55 height 55
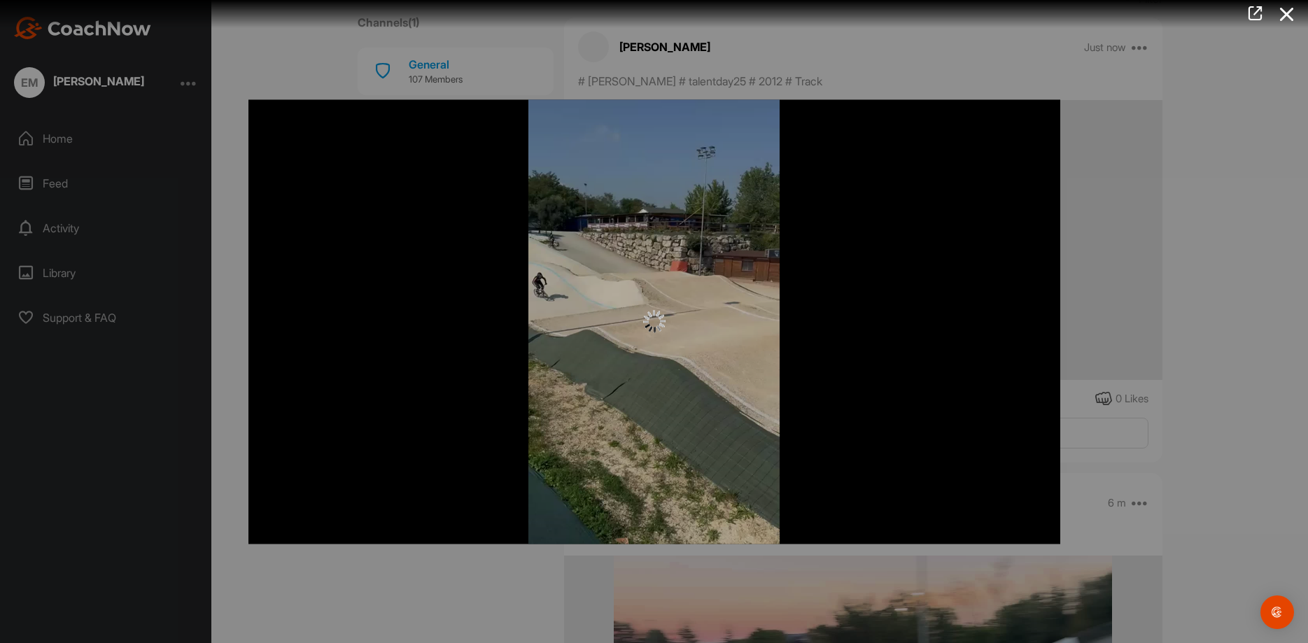
click at [1172, 288] on div at bounding box center [654, 321] width 1308 height 643
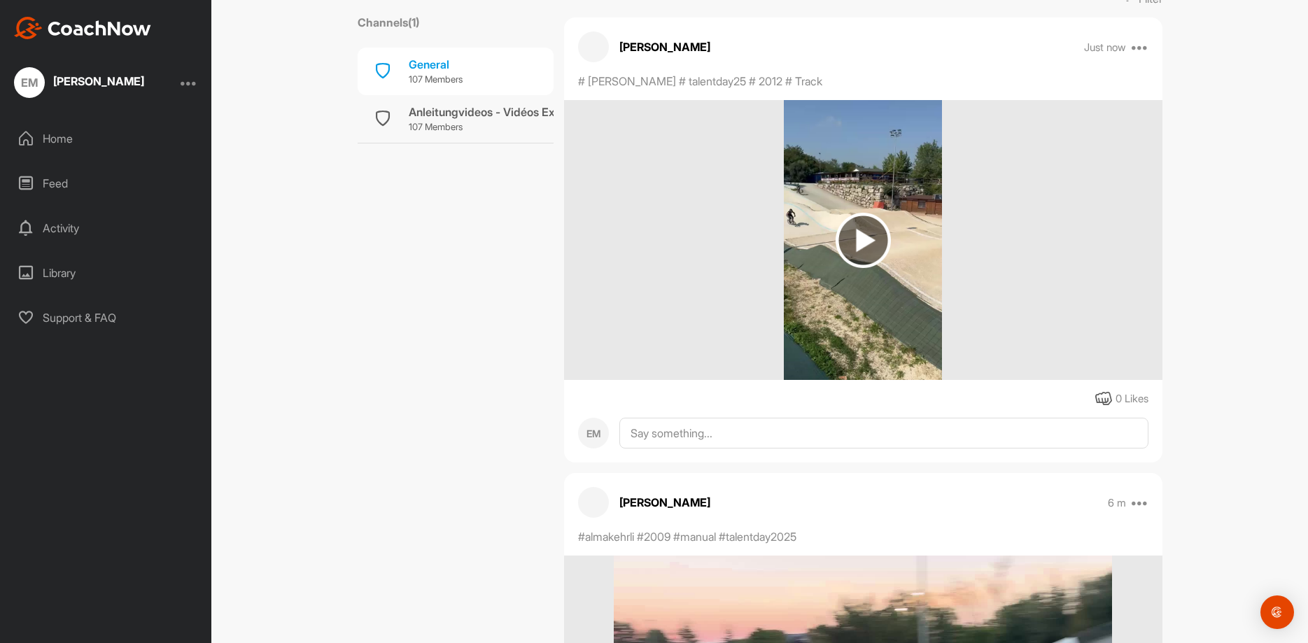
click at [864, 237] on img at bounding box center [863, 240] width 55 height 55
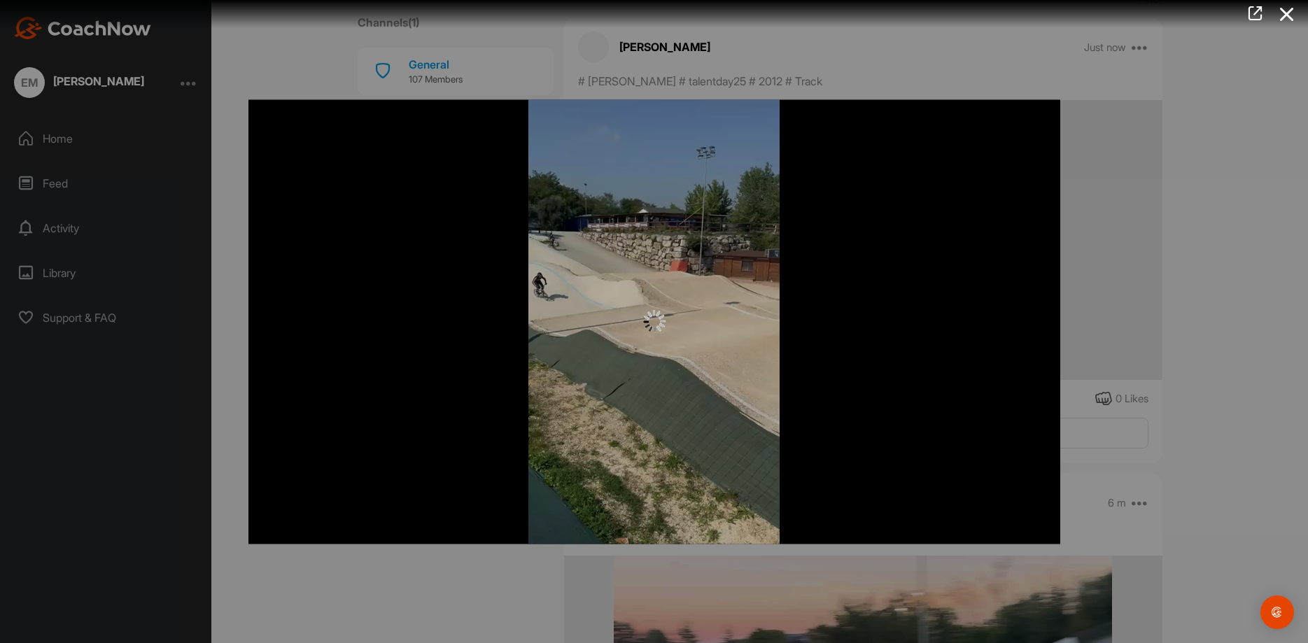
click at [864, 237] on div at bounding box center [654, 321] width 812 height 444
click at [872, 218] on div at bounding box center [654, 321] width 812 height 444
drag, startPoint x: 661, startPoint y: 304, endPoint x: 674, endPoint y: 305, distance: 13.3
click at [663, 304] on div at bounding box center [654, 321] width 812 height 444
click at [702, 380] on div at bounding box center [654, 321] width 812 height 444
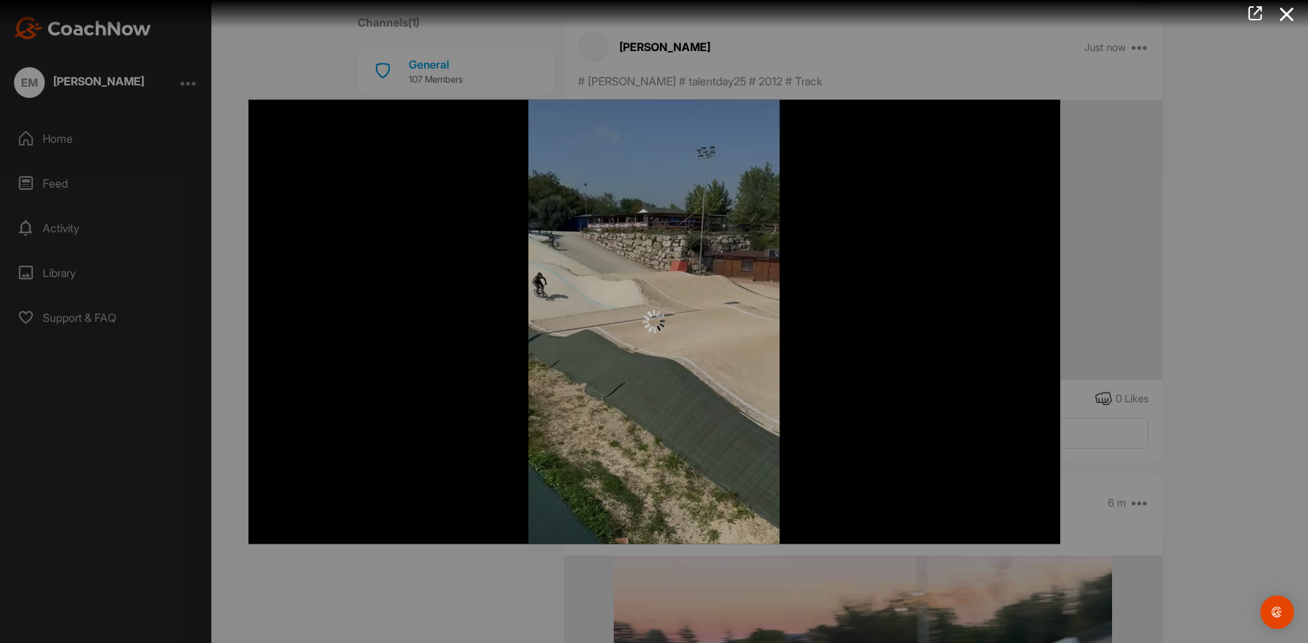
click at [702, 356] on div at bounding box center [654, 321] width 812 height 444
drag, startPoint x: 705, startPoint y: 346, endPoint x: 666, endPoint y: 180, distance: 170.3
click at [705, 343] on div at bounding box center [654, 321] width 812 height 444
click at [1057, 108] on div at bounding box center [654, 321] width 812 height 444
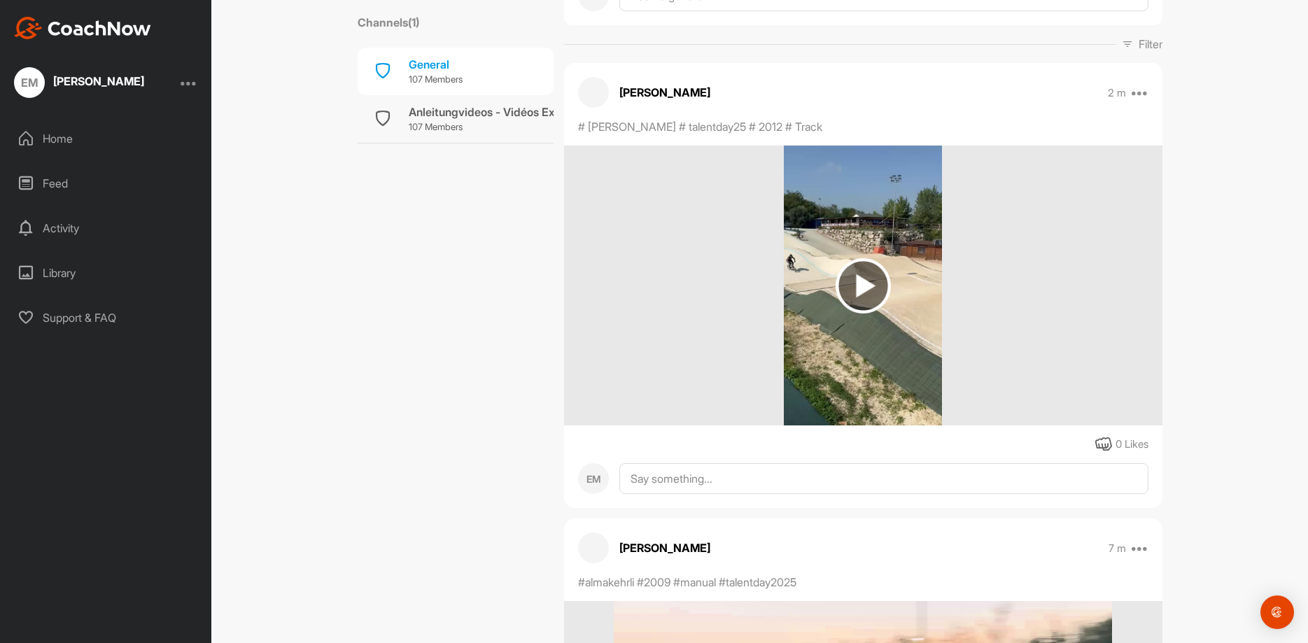
scroll to position [140, 0]
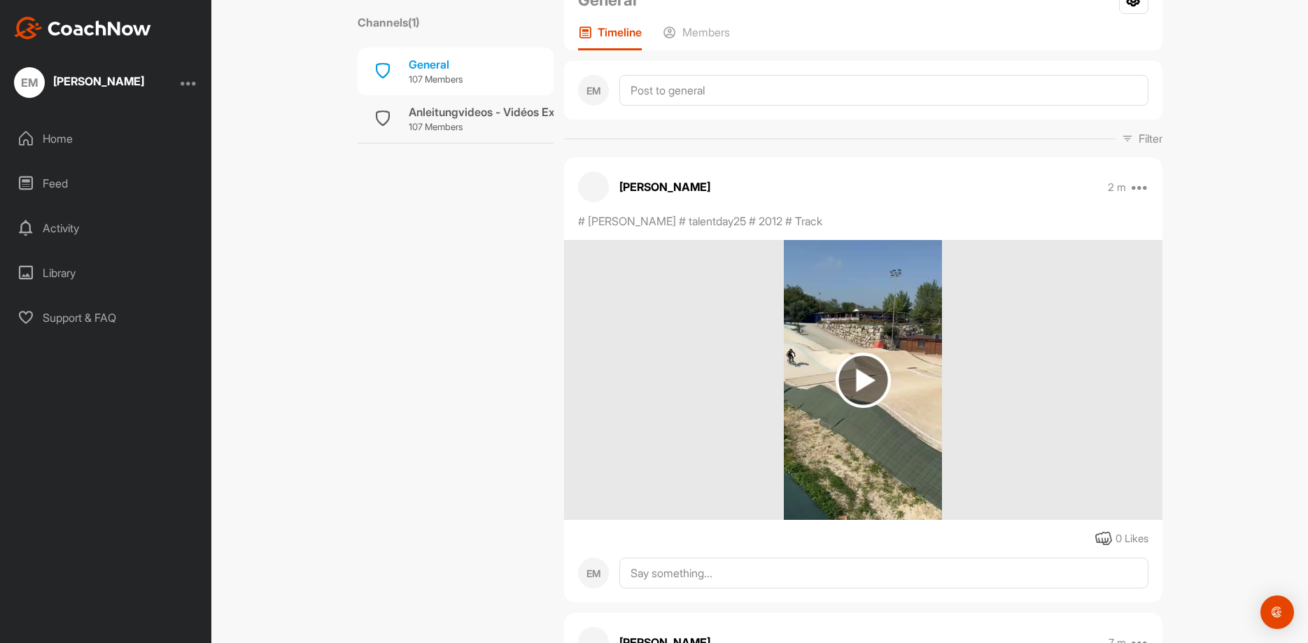
click at [873, 366] on img at bounding box center [863, 380] width 55 height 55
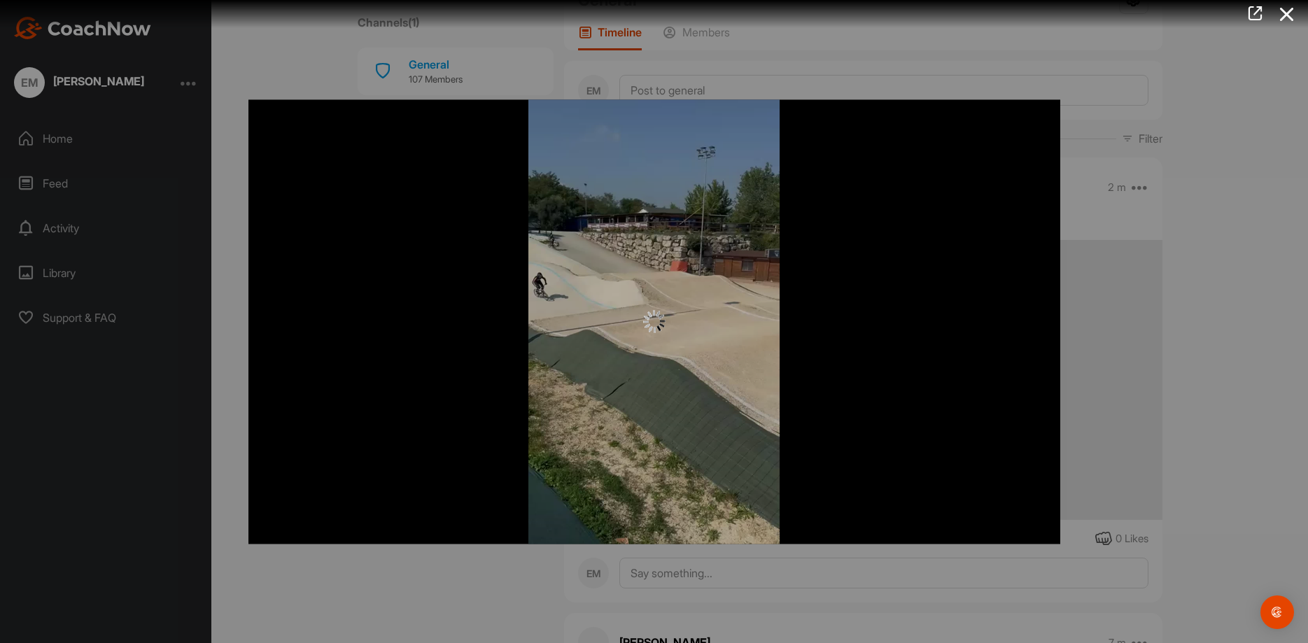
click at [950, 269] on div at bounding box center [654, 321] width 812 height 444
click at [719, 464] on div at bounding box center [654, 321] width 812 height 444
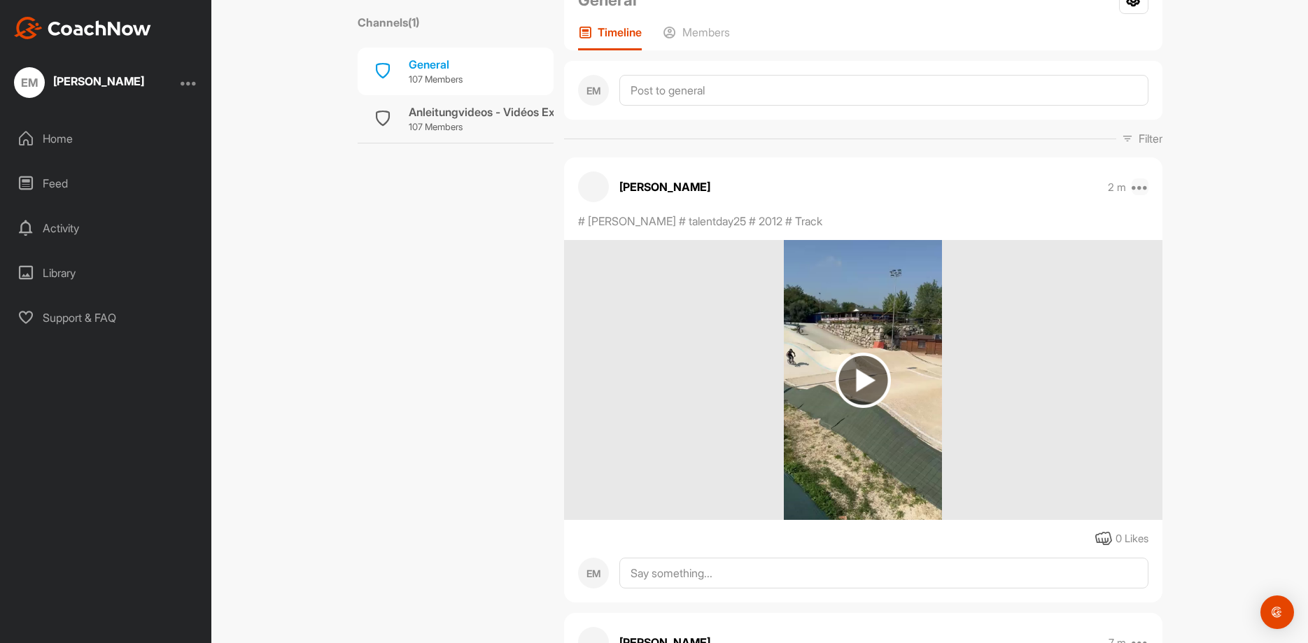
click at [1142, 190] on icon at bounding box center [1140, 186] width 17 height 17
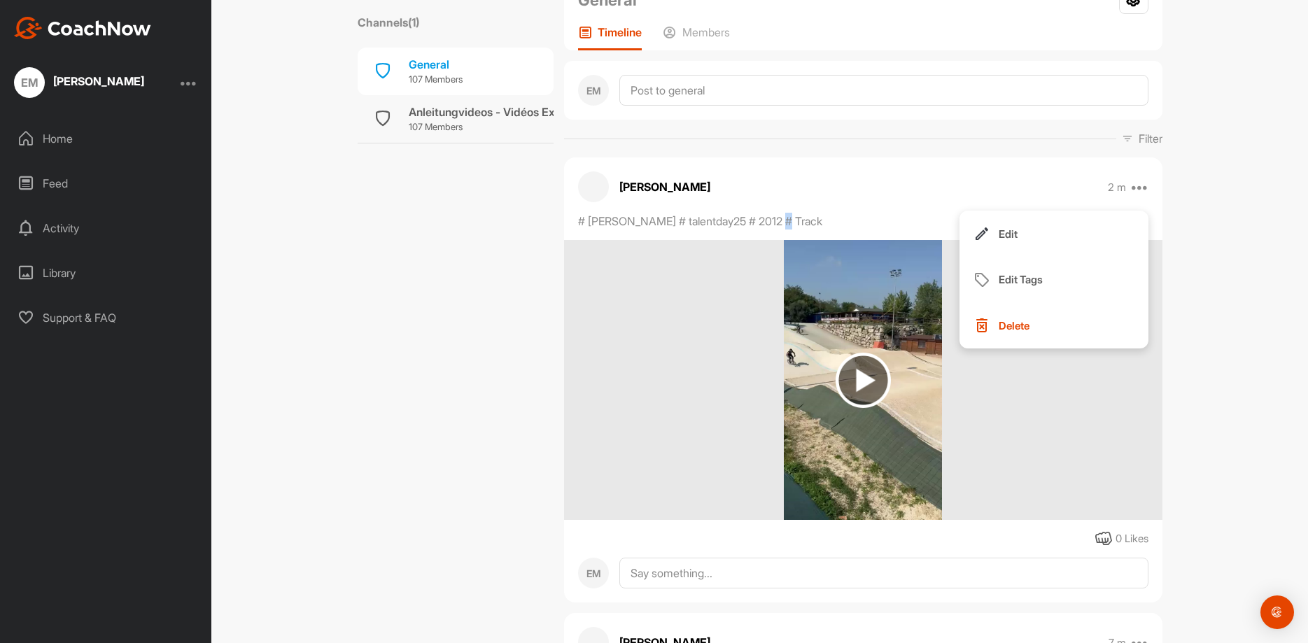
drag, startPoint x: 787, startPoint y: 212, endPoint x: 806, endPoint y: 215, distance: 19.1
click at [788, 212] on div "[PERSON_NAME] 2 m Edit Edit Tags Delete # [PERSON_NAME] # talentday25 # 2012 # …" at bounding box center [863, 379] width 598 height 445
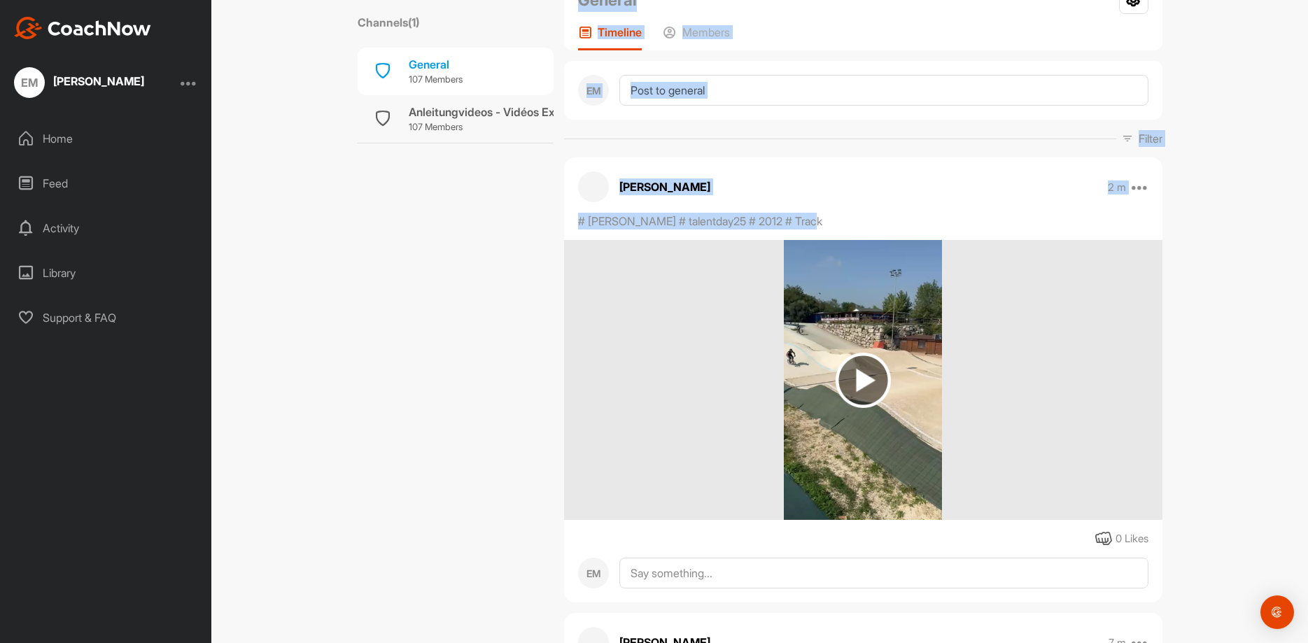
drag, startPoint x: 816, startPoint y: 216, endPoint x: 521, endPoint y: 201, distance: 295.0
click at [578, 213] on div "# [PERSON_NAME] # talentday25 # 2012 # Track" at bounding box center [735, 221] width 315 height 17
click at [870, 254] on img at bounding box center [863, 380] width 158 height 280
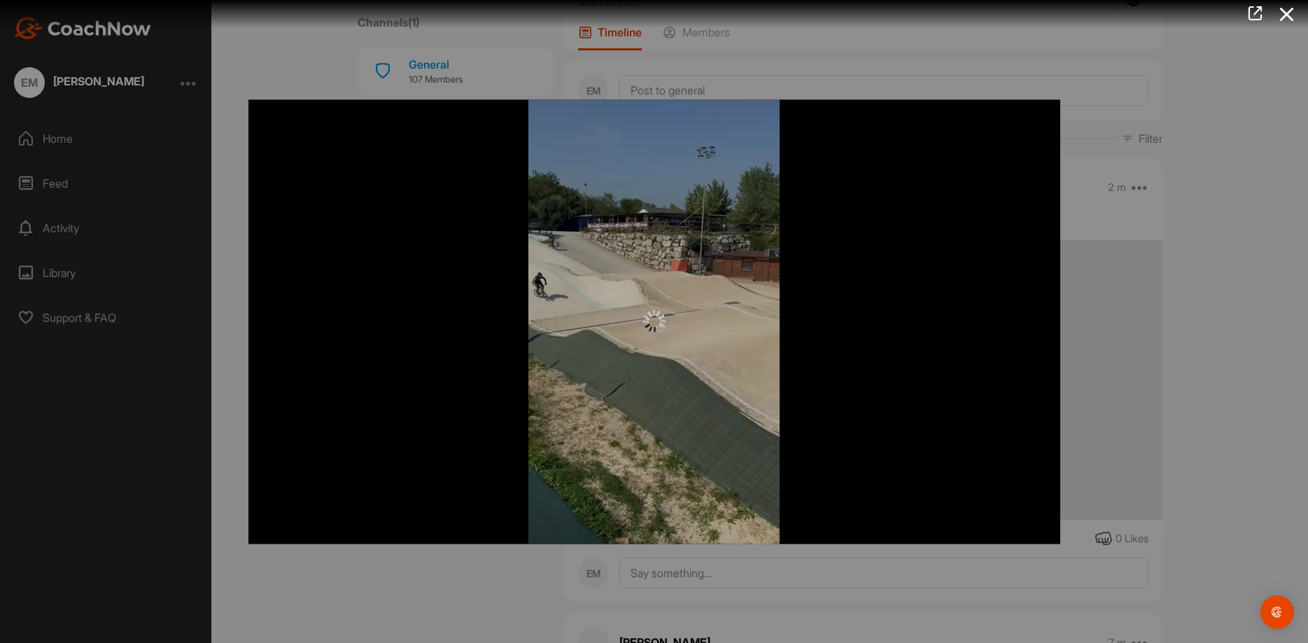
click at [1046, 325] on div at bounding box center [654, 322] width 812 height 22
drag, startPoint x: 1011, startPoint y: 408, endPoint x: 1171, endPoint y: 402, distance: 159.7
click at [1012, 407] on div at bounding box center [654, 321] width 812 height 444
drag, startPoint x: 1171, startPoint y: 402, endPoint x: 971, endPoint y: 300, distance: 224.4
click at [1170, 402] on div at bounding box center [654, 321] width 1308 height 643
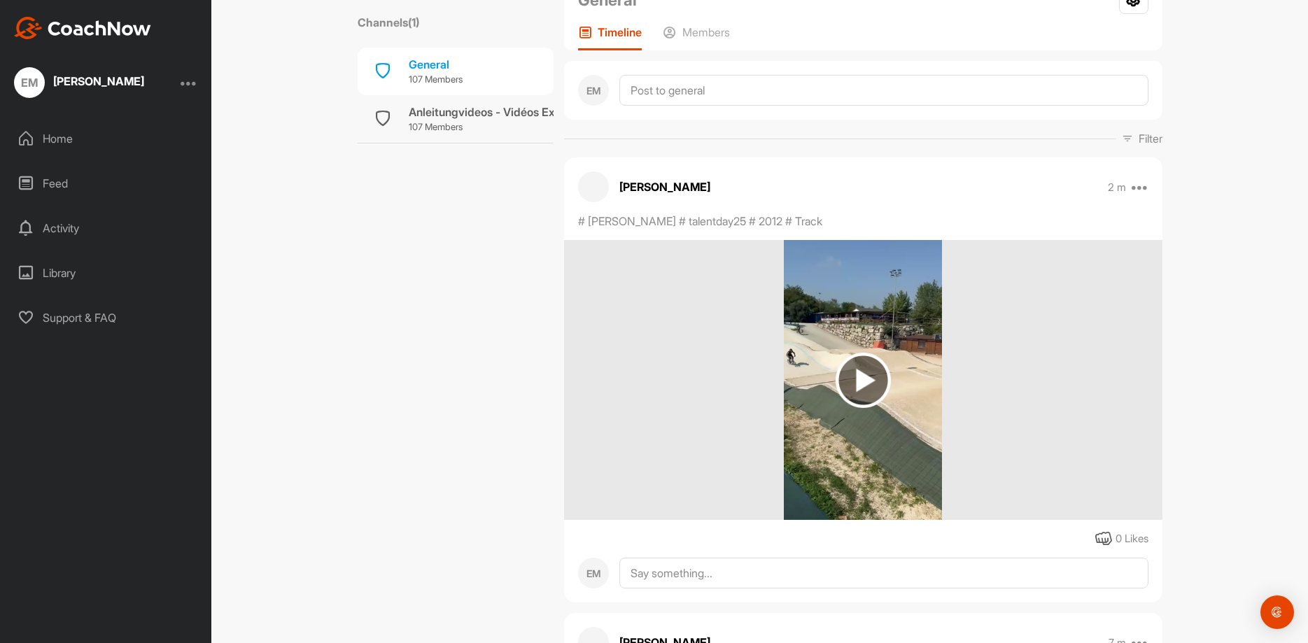
click at [859, 224] on div "# [PERSON_NAME] # talentday25 # 2012 # Track" at bounding box center [735, 221] width 315 height 17
click at [840, 228] on div "# [PERSON_NAME] # talentday25 # 2012 # Track" at bounding box center [735, 221] width 315 height 17
click at [830, 225] on div "# [PERSON_NAME] # talentday25 # 2012 # Track" at bounding box center [735, 221] width 315 height 17
click at [808, 220] on p "# [PERSON_NAME] # talentday25 # 2012 # Track" at bounding box center [700, 221] width 244 height 17
drag, startPoint x: 818, startPoint y: 220, endPoint x: 566, endPoint y: 215, distance: 252.0
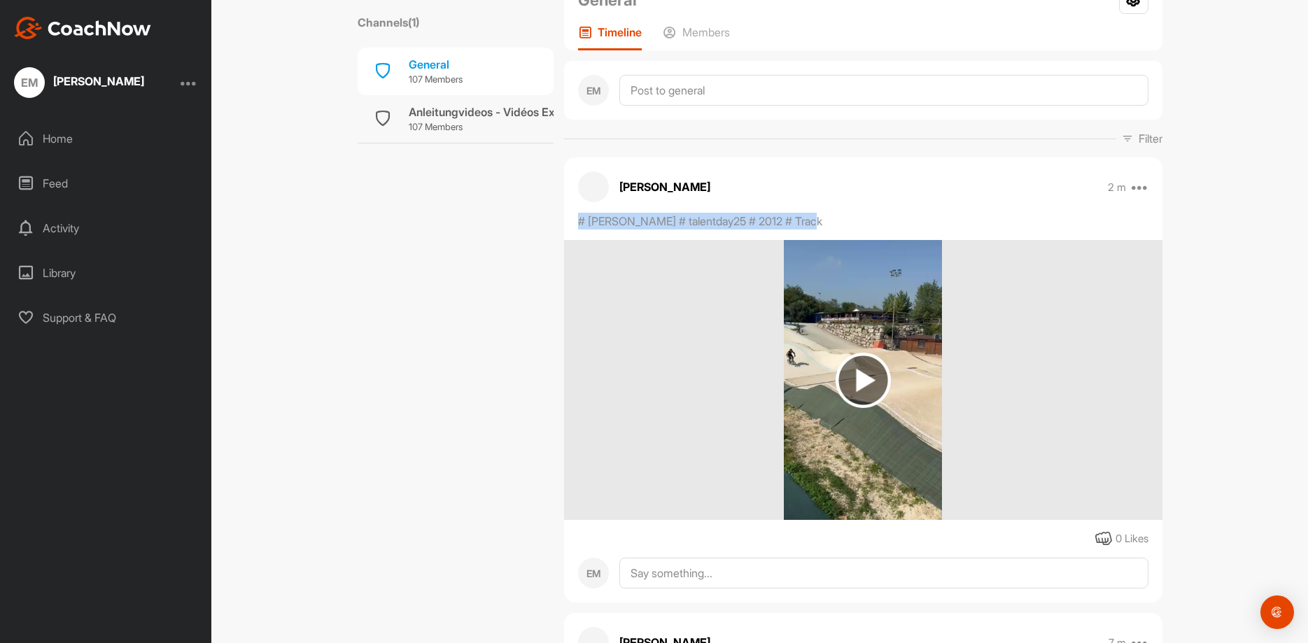
click at [578, 215] on div "# [PERSON_NAME] # talentday25 # 2012 # Track" at bounding box center [735, 221] width 315 height 17
click at [1144, 189] on icon at bounding box center [1140, 186] width 17 height 17
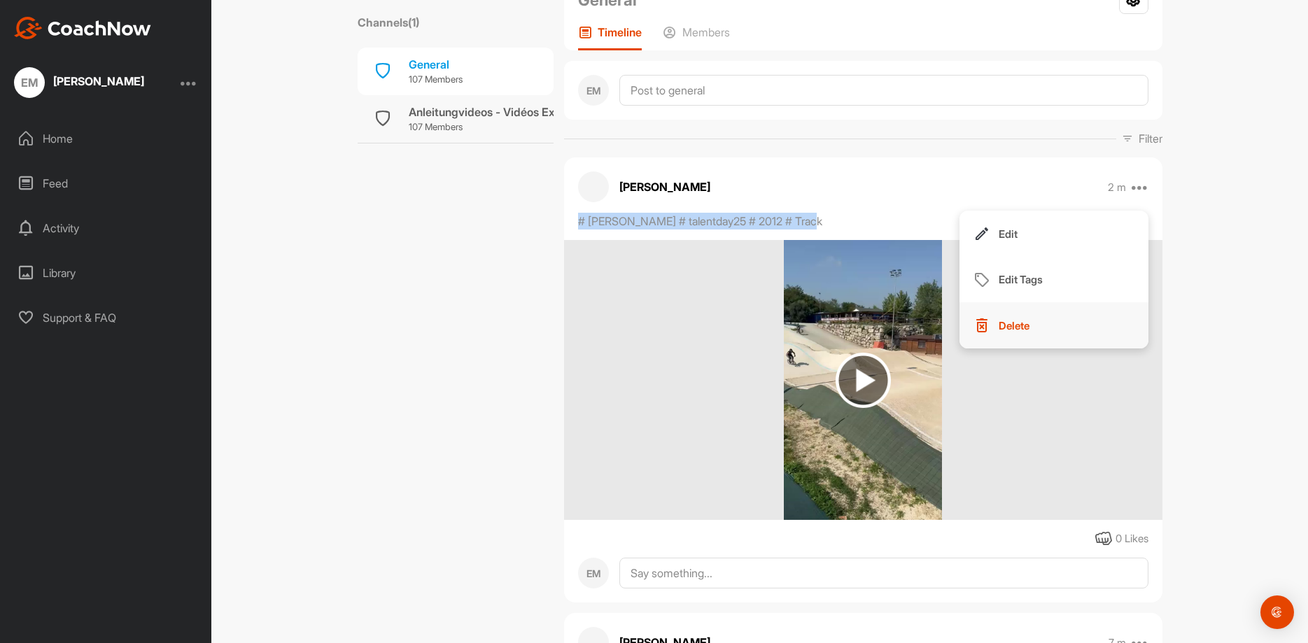
click at [1004, 329] on p "Delete" at bounding box center [1014, 325] width 31 height 15
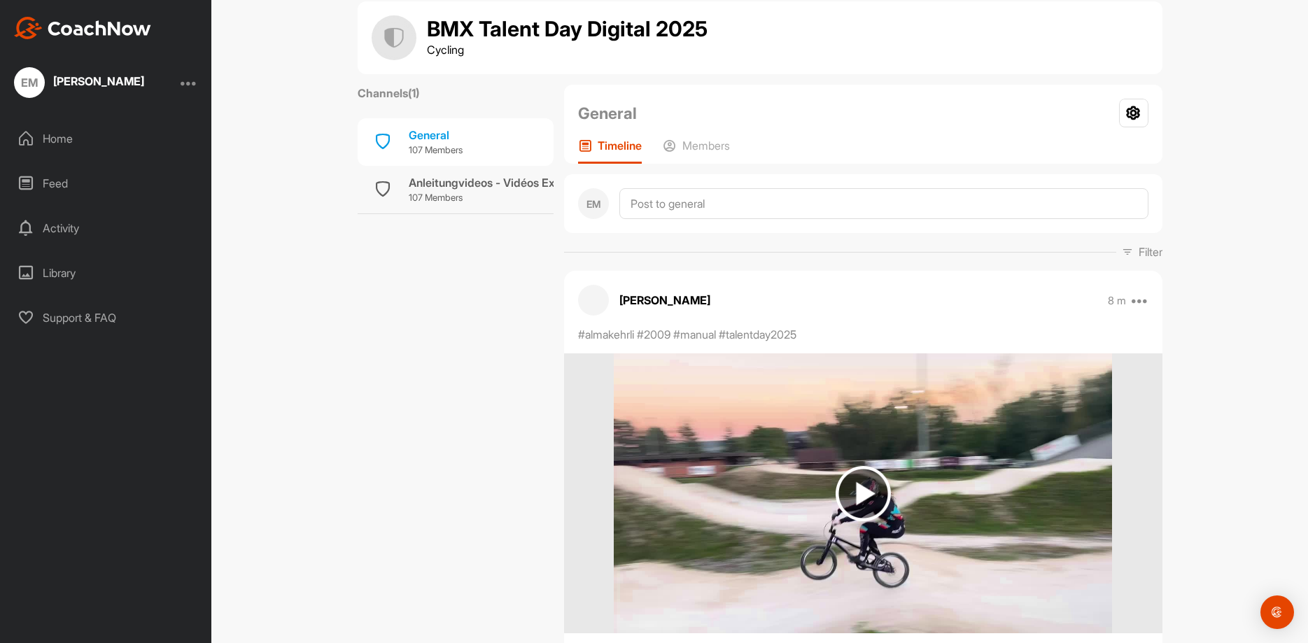
scroll to position [0, 0]
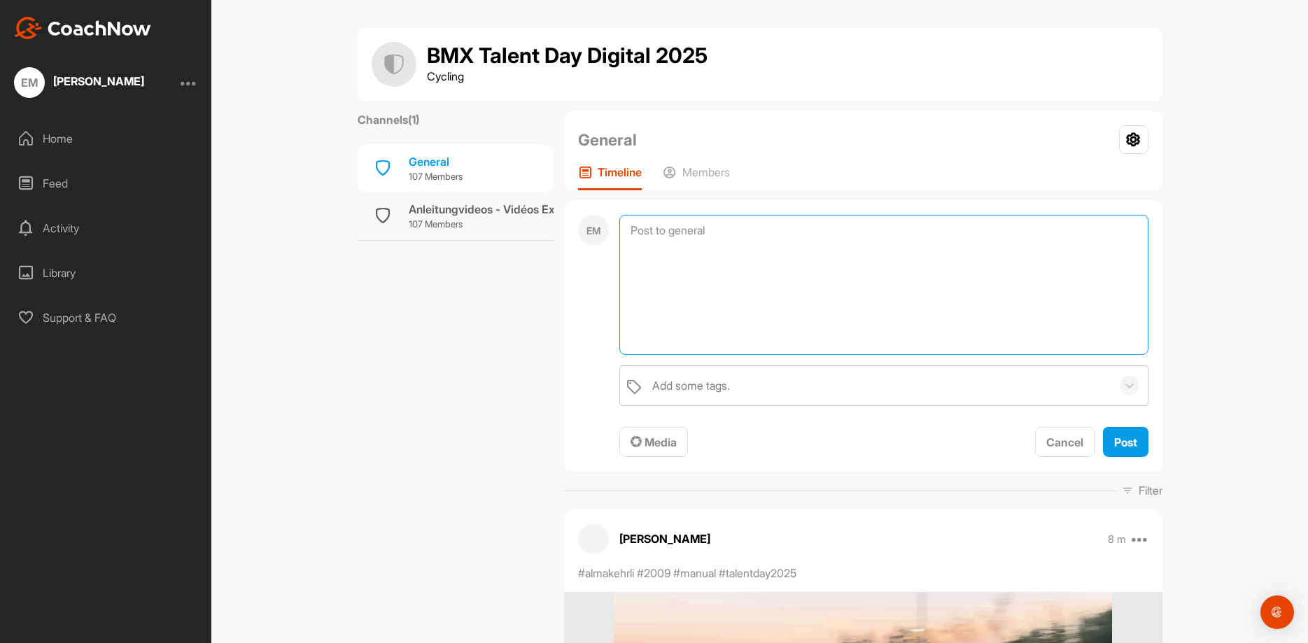
click at [661, 227] on textarea at bounding box center [883, 285] width 529 height 140
click at [673, 449] on span "Media" at bounding box center [654, 442] width 46 height 14
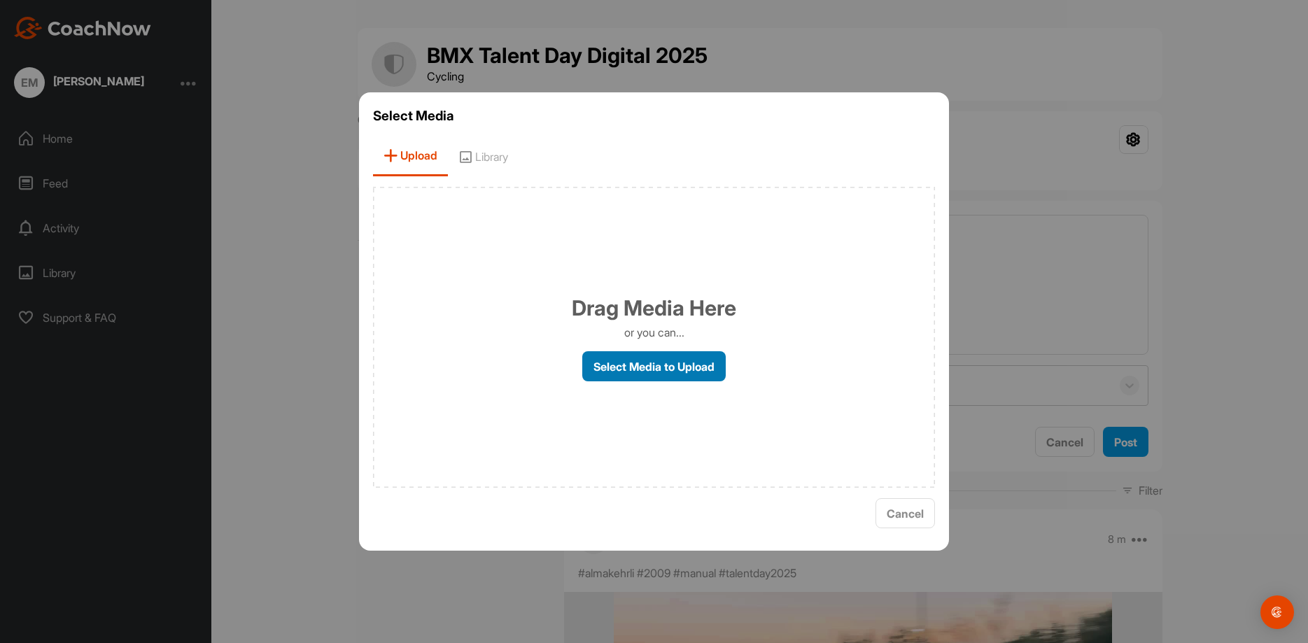
click at [665, 372] on label "Select Media to Upload" at bounding box center [653, 366] width 143 height 30
click at [0, 0] on input "Select Media to Upload" at bounding box center [0, 0] width 0 height 0
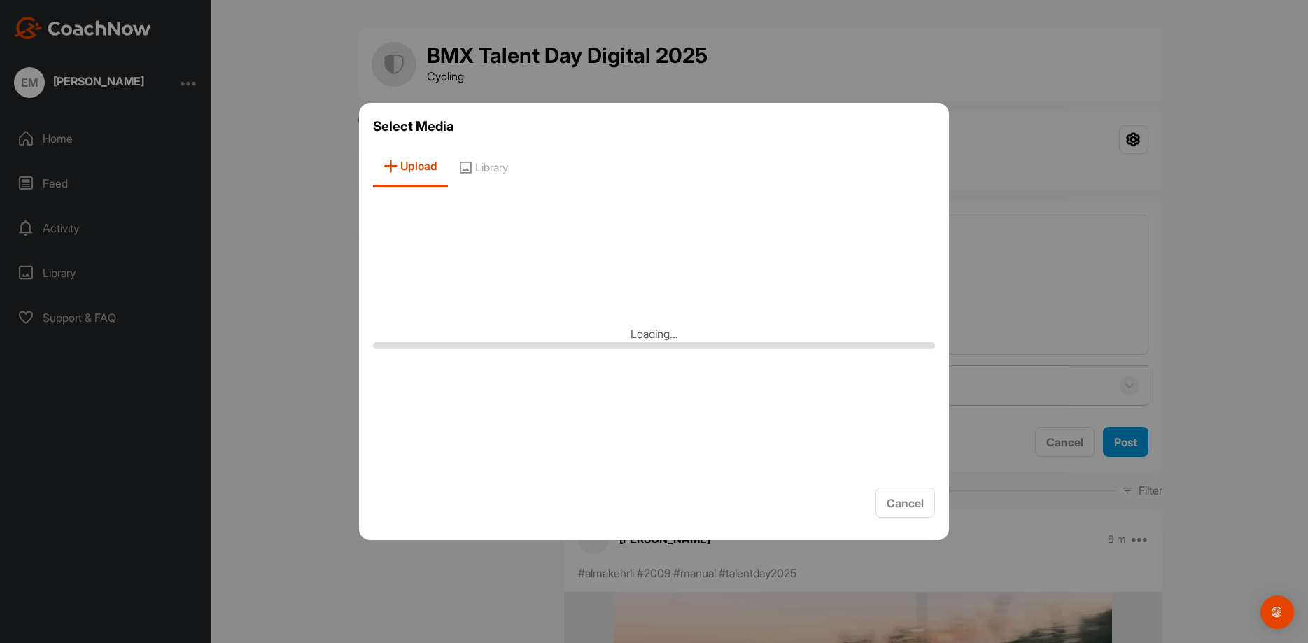
click at [1201, 254] on div at bounding box center [654, 321] width 1308 height 643
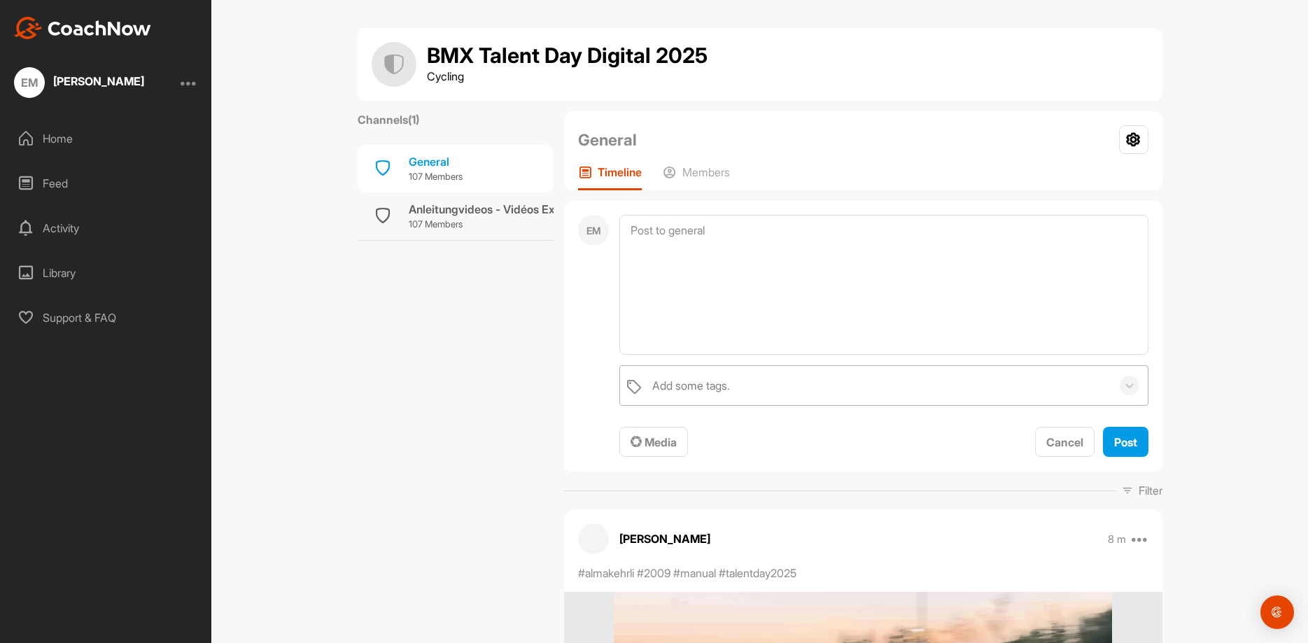
click at [761, 374] on div "Add some tags." at bounding box center [878, 385] width 466 height 39
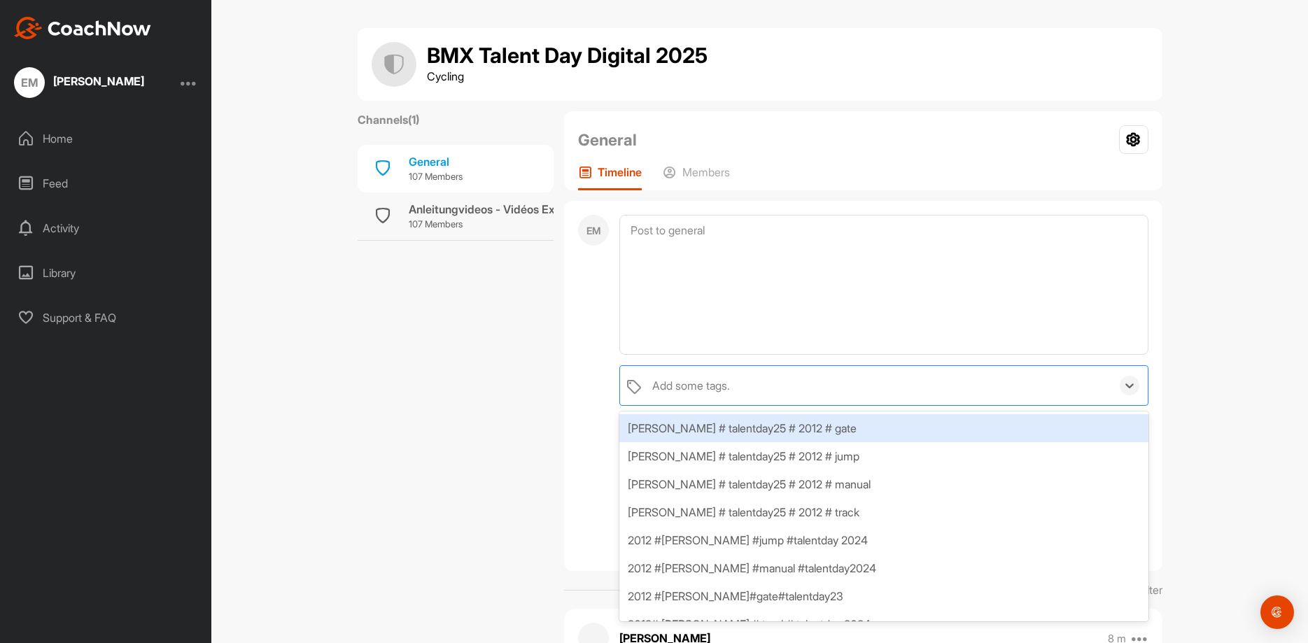
paste input "# [PERSON_NAME] # talentday25 # 2012 # Track"
type input "# [PERSON_NAME] # talentday25 # 2012 # Track"
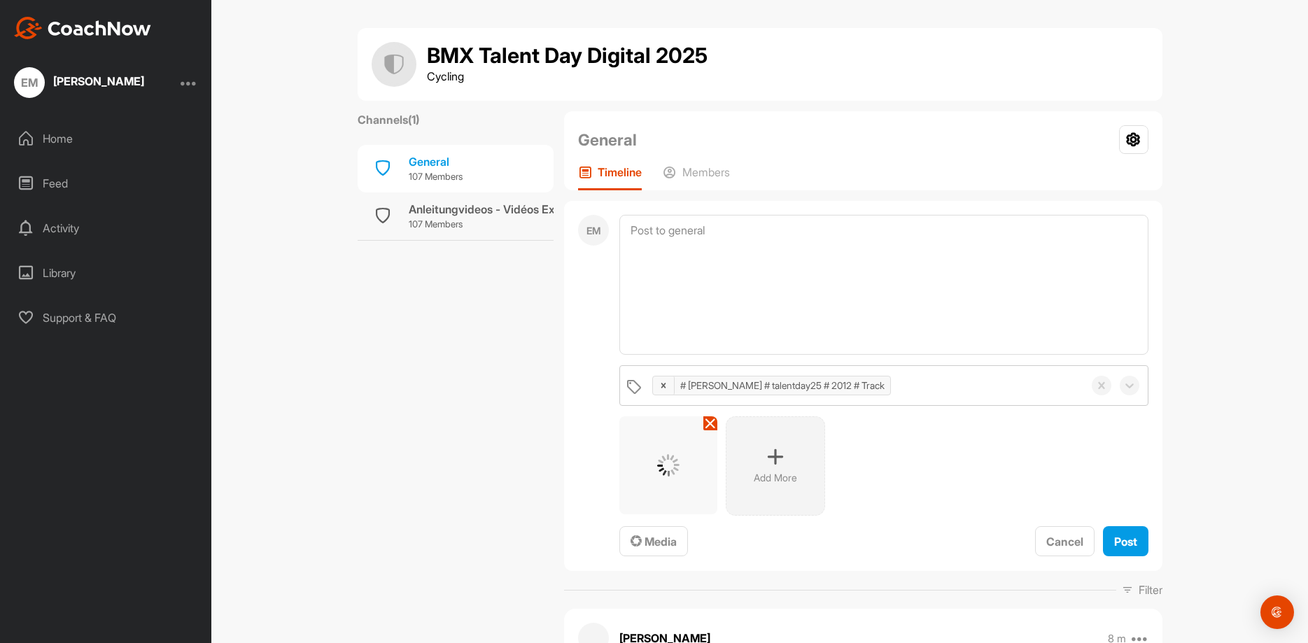
click at [1210, 330] on div "BMX Talent Day Digital 2025 Cycling Channels ( 1 ) General 107 Members Anleitun…" at bounding box center [759, 321] width 1097 height 643
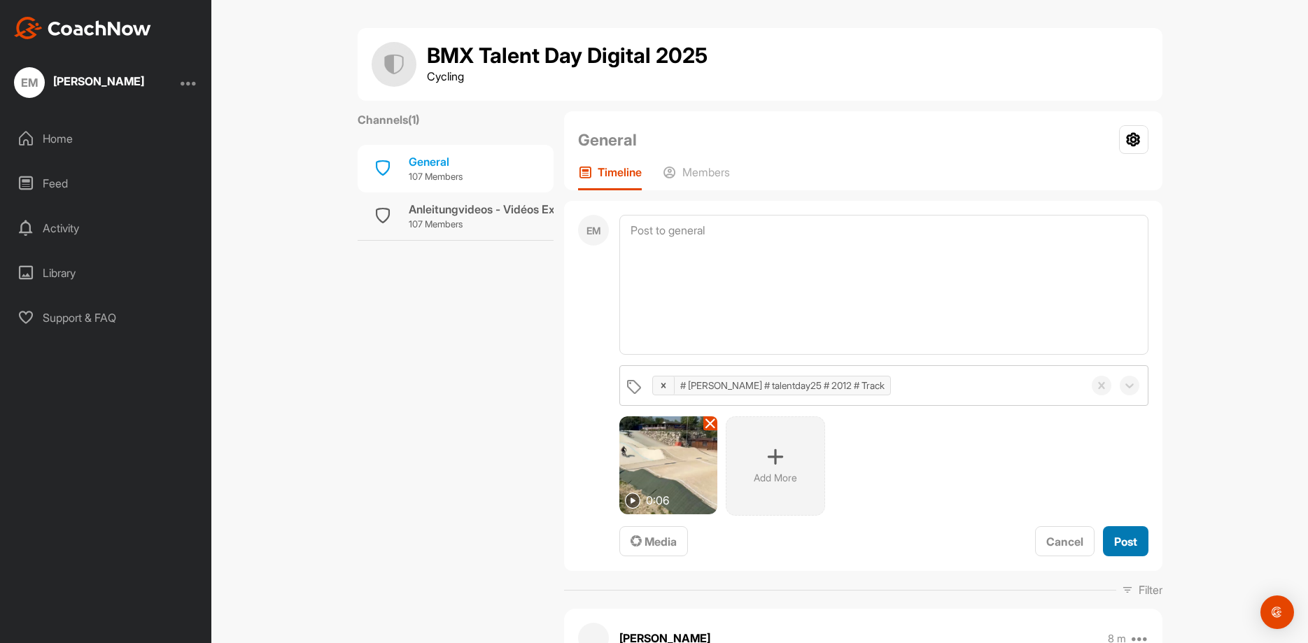
click at [1134, 542] on span "Post" at bounding box center [1125, 542] width 23 height 14
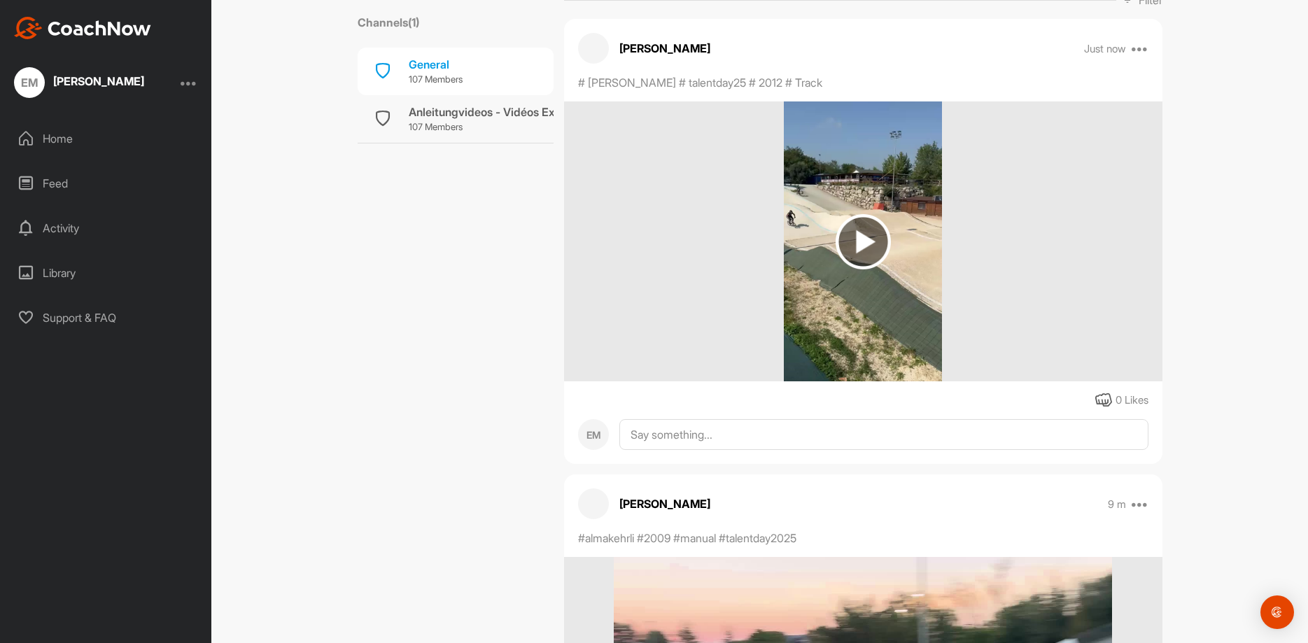
scroll to position [280, 0]
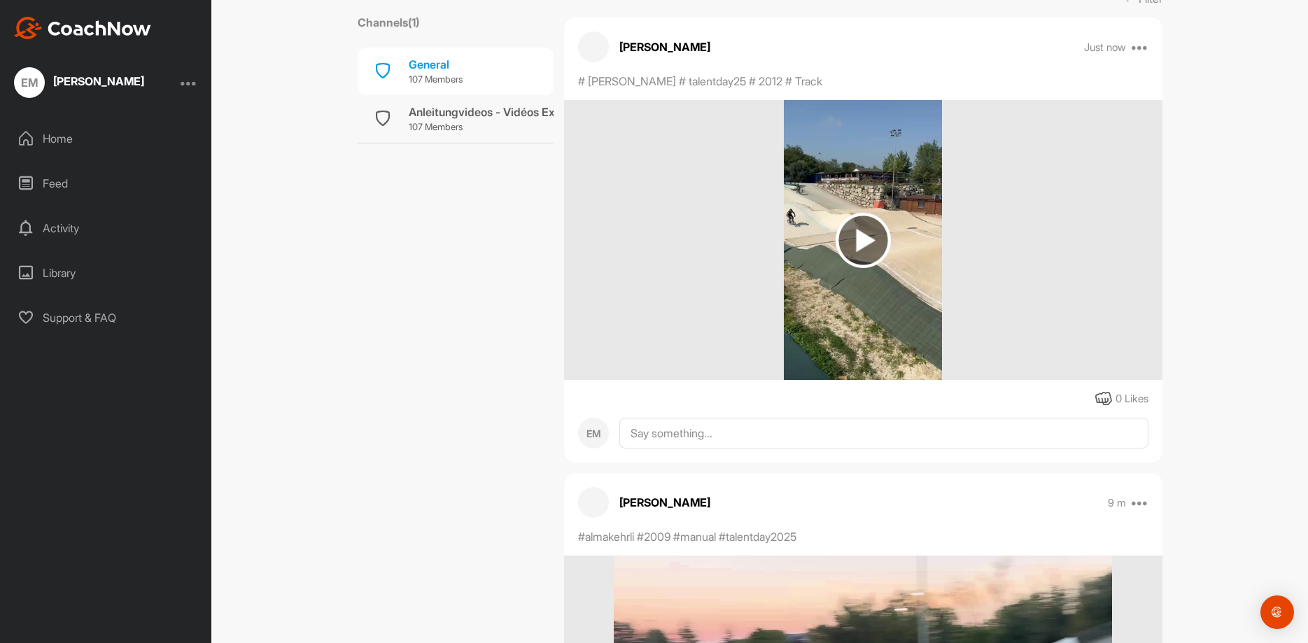
click at [873, 239] on img at bounding box center [863, 240] width 55 height 55
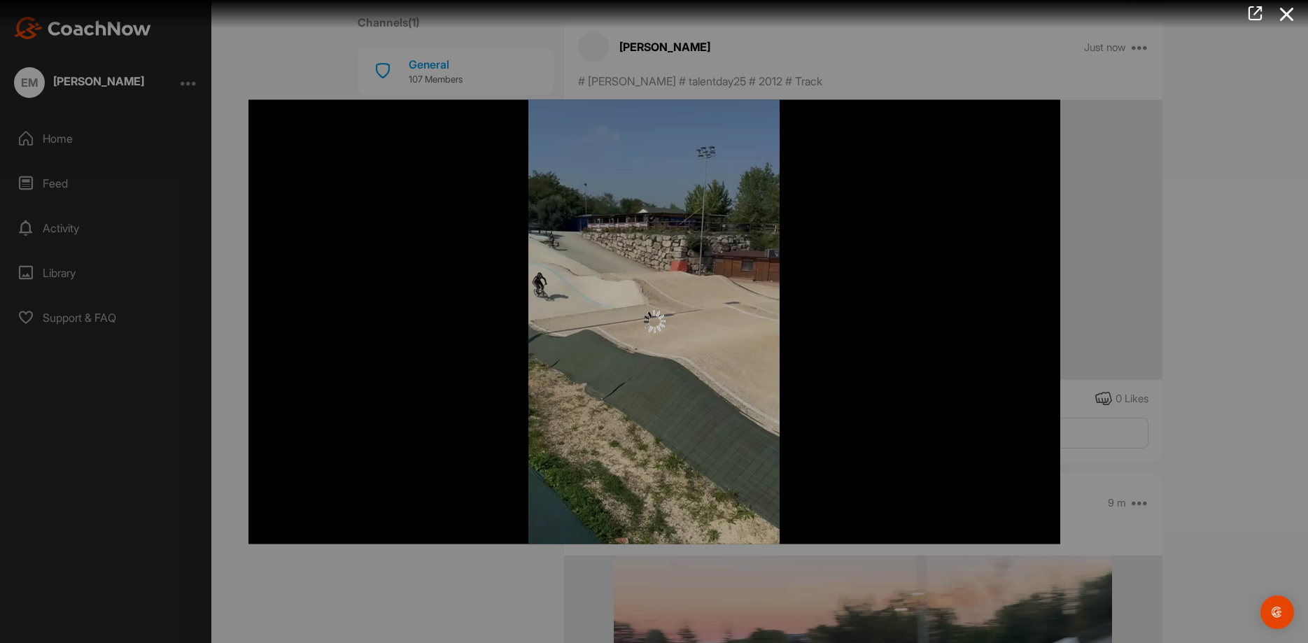
click at [653, 360] on div at bounding box center [654, 321] width 812 height 444
click at [1171, 206] on div at bounding box center [654, 321] width 1308 height 643
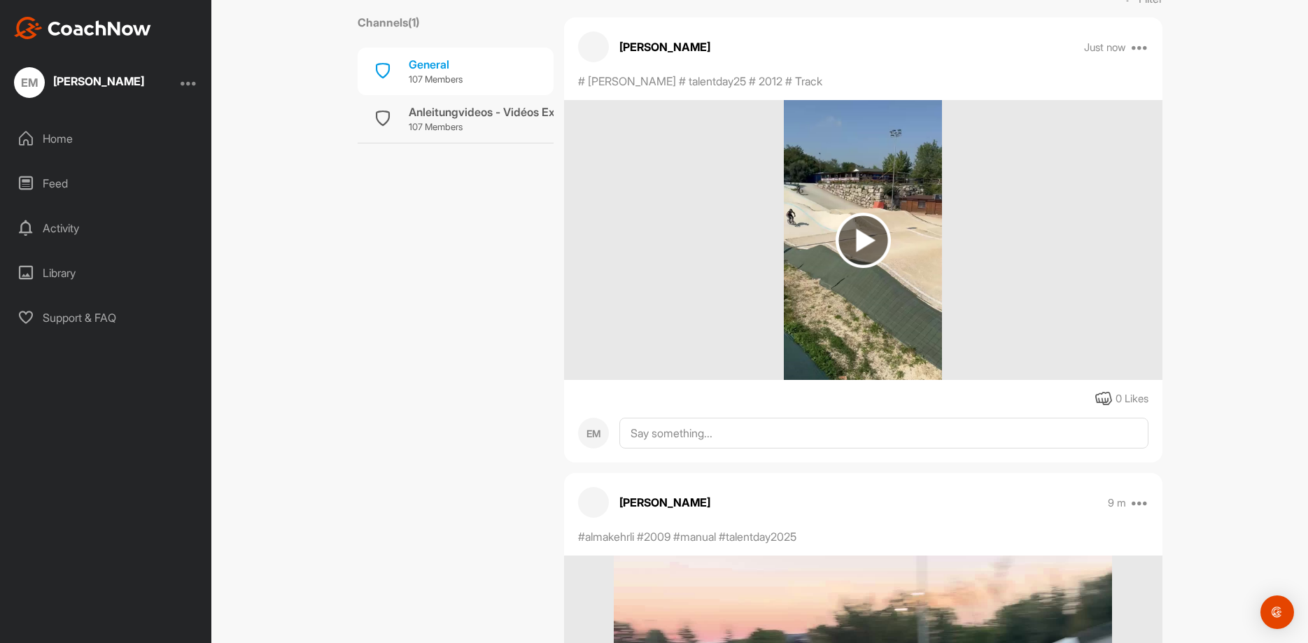
click at [863, 234] on img at bounding box center [863, 240] width 55 height 55
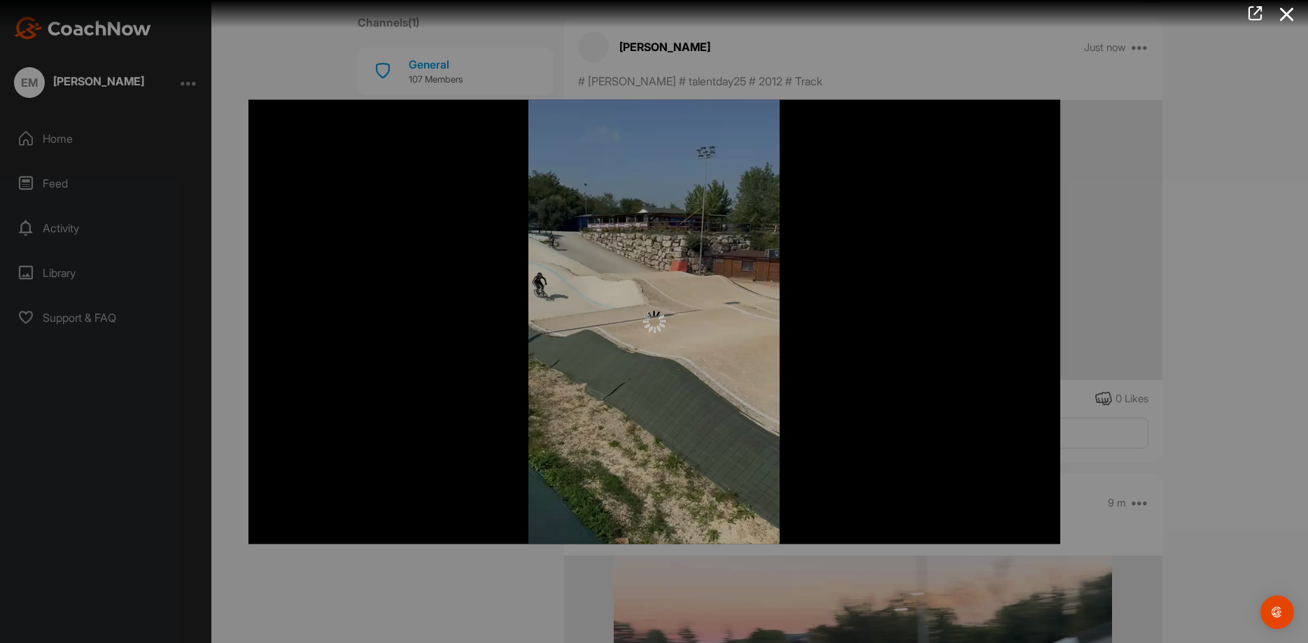
click at [1200, 297] on div at bounding box center [654, 321] width 1308 height 643
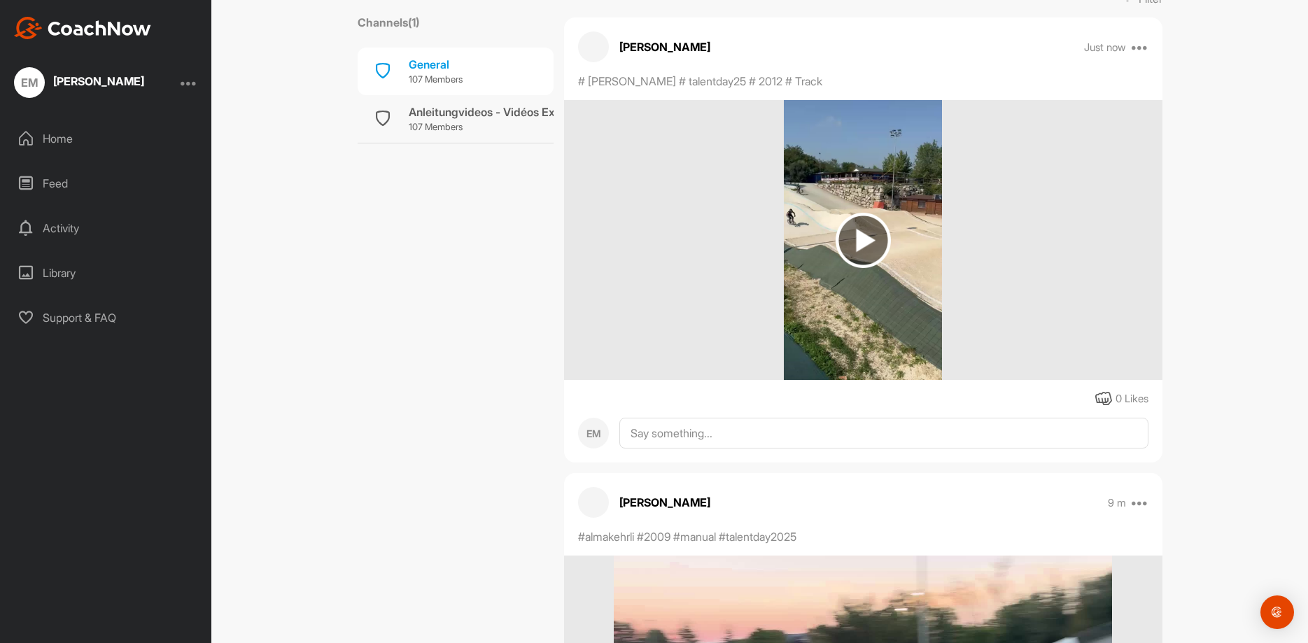
click at [862, 251] on img at bounding box center [863, 240] width 55 height 55
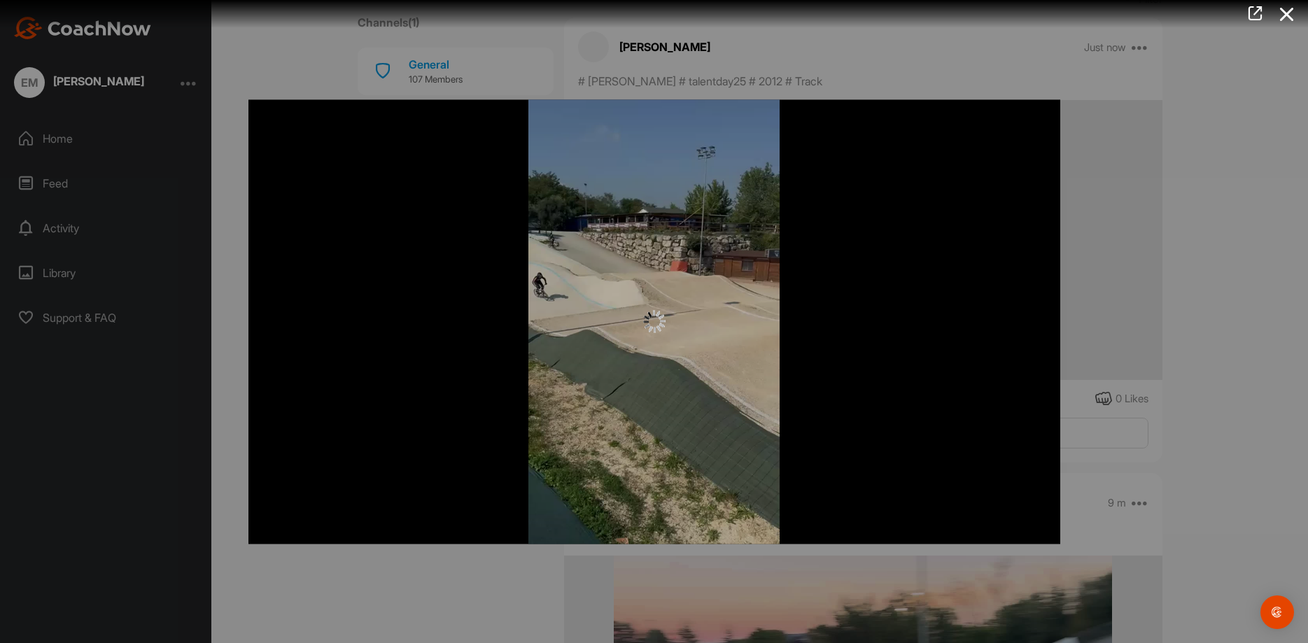
click at [663, 343] on div at bounding box center [654, 321] width 812 height 444
click at [664, 343] on div at bounding box center [654, 321] width 812 height 444
click at [840, 311] on div at bounding box center [654, 322] width 812 height 22
click at [1186, 305] on div at bounding box center [654, 321] width 1308 height 643
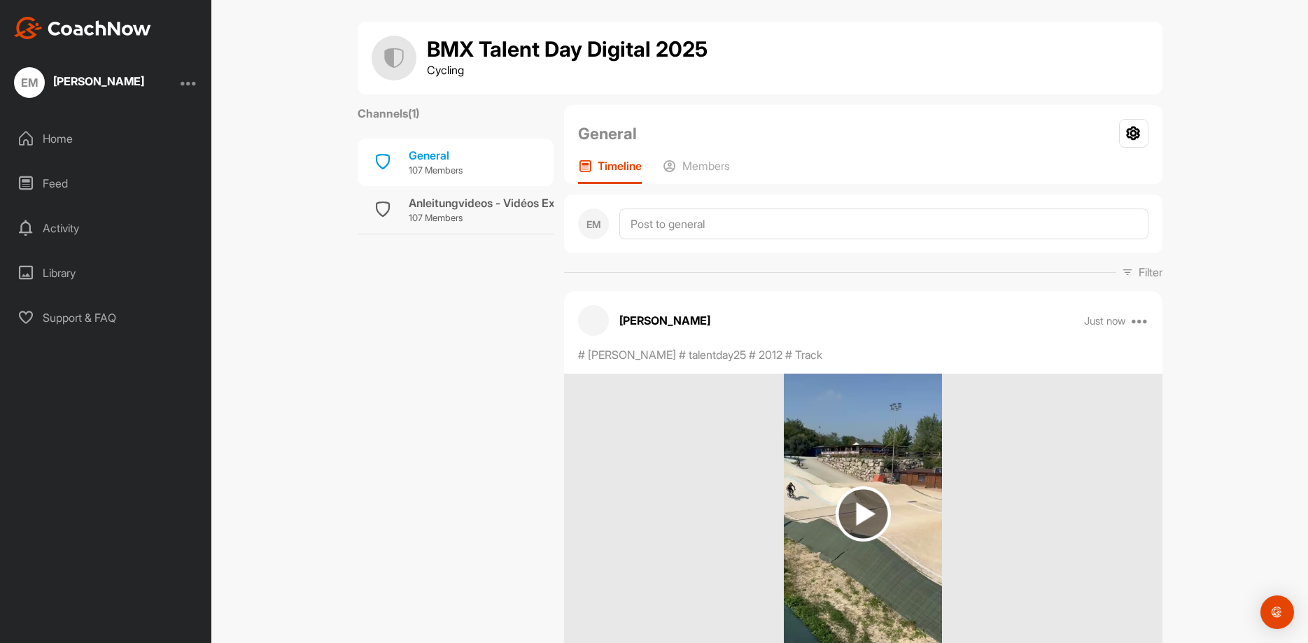
scroll to position [0, 0]
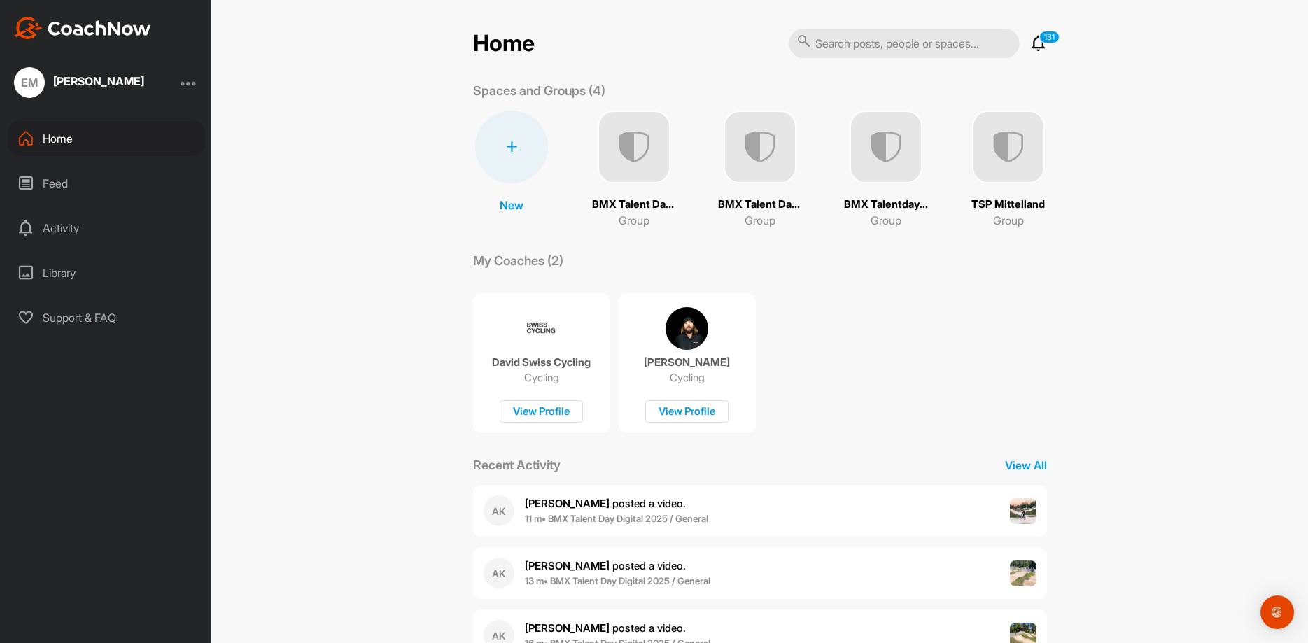
click at [760, 169] on img at bounding box center [760, 147] width 73 height 73
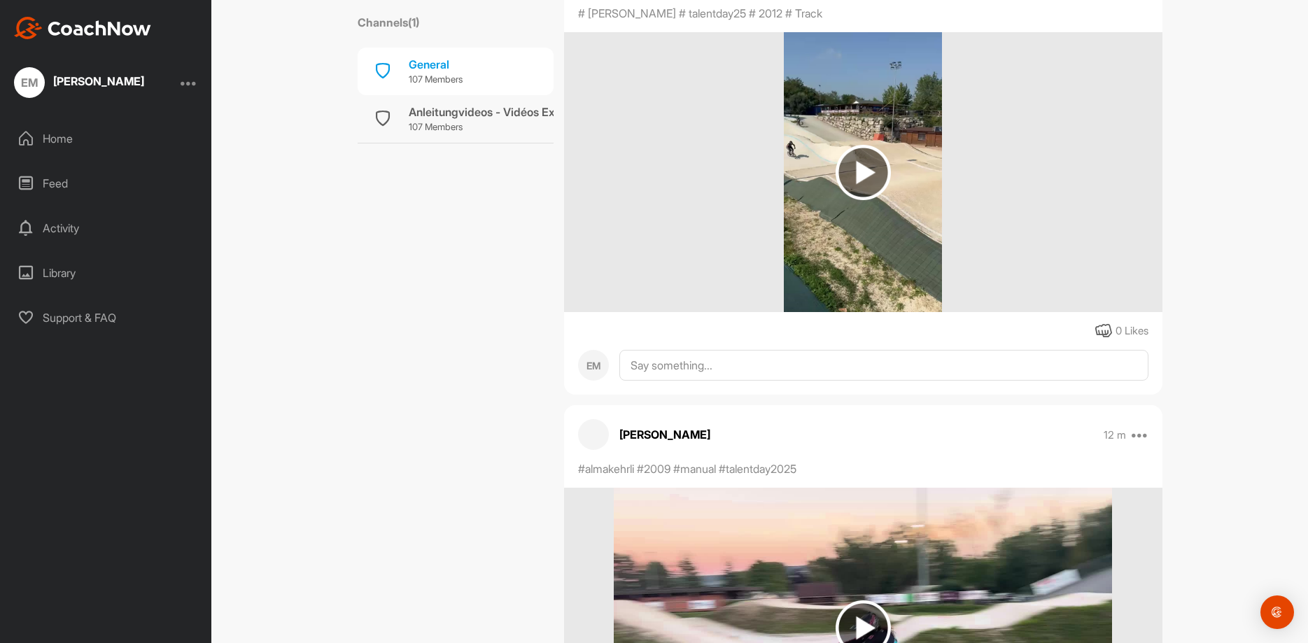
scroll to position [280, 0]
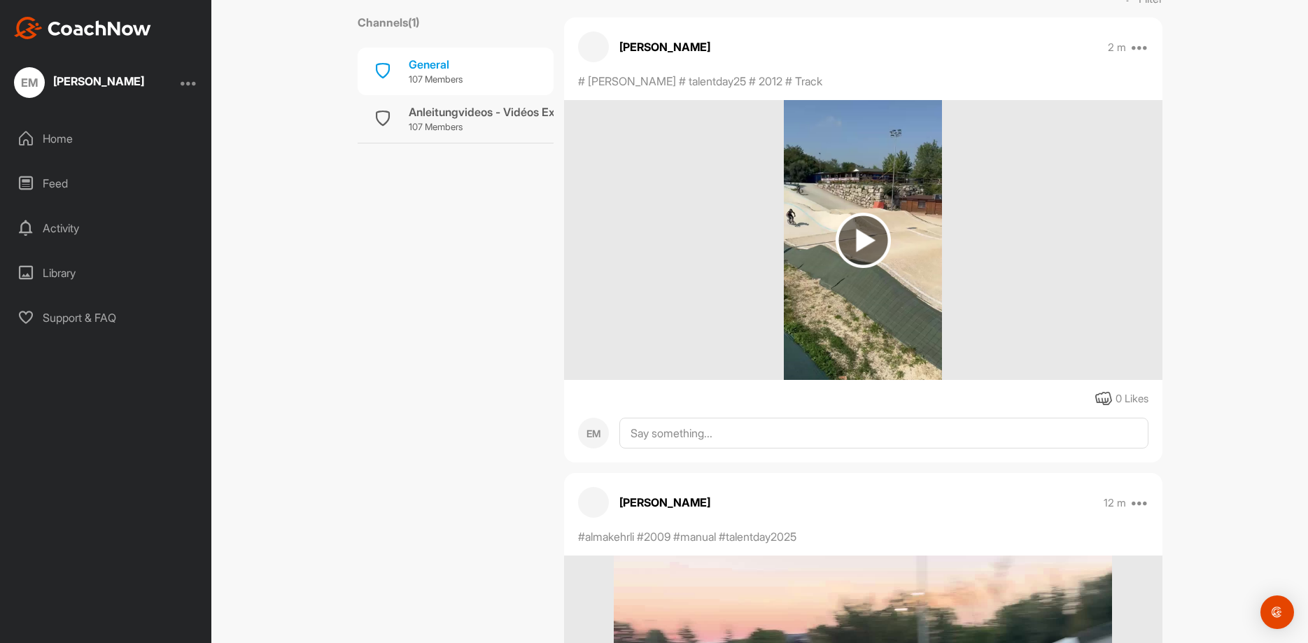
click at [866, 251] on img at bounding box center [863, 240] width 55 height 55
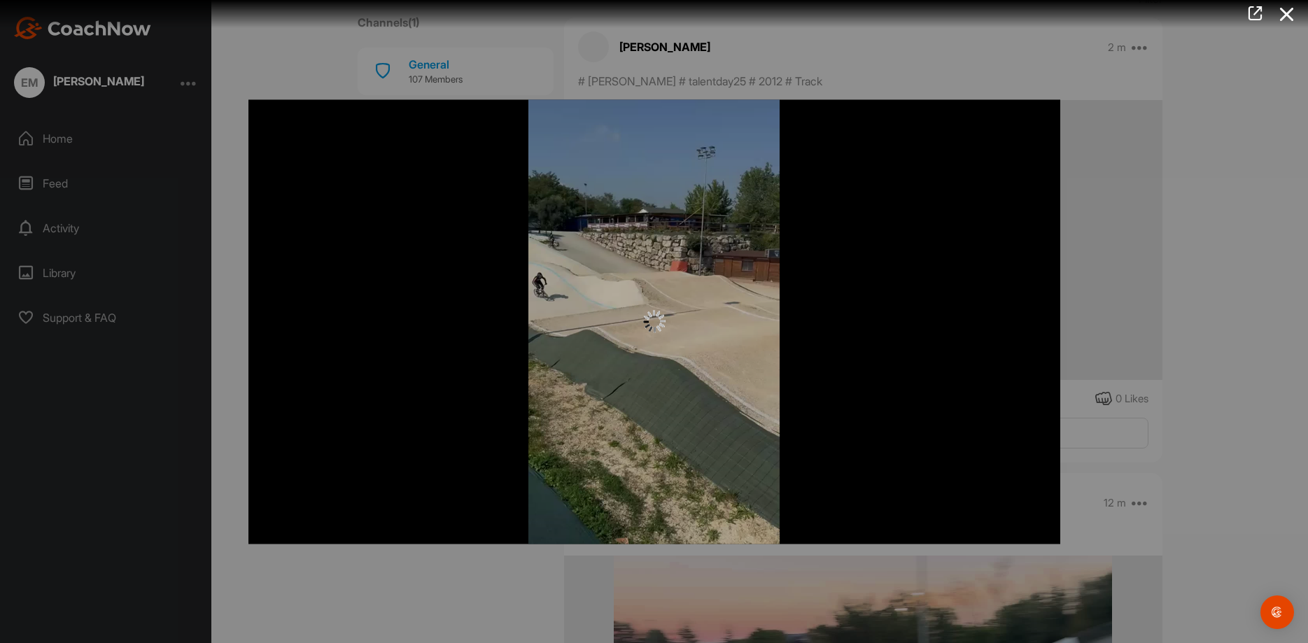
click at [868, 248] on div at bounding box center [654, 321] width 812 height 444
click at [1167, 188] on div at bounding box center [654, 321] width 1308 height 643
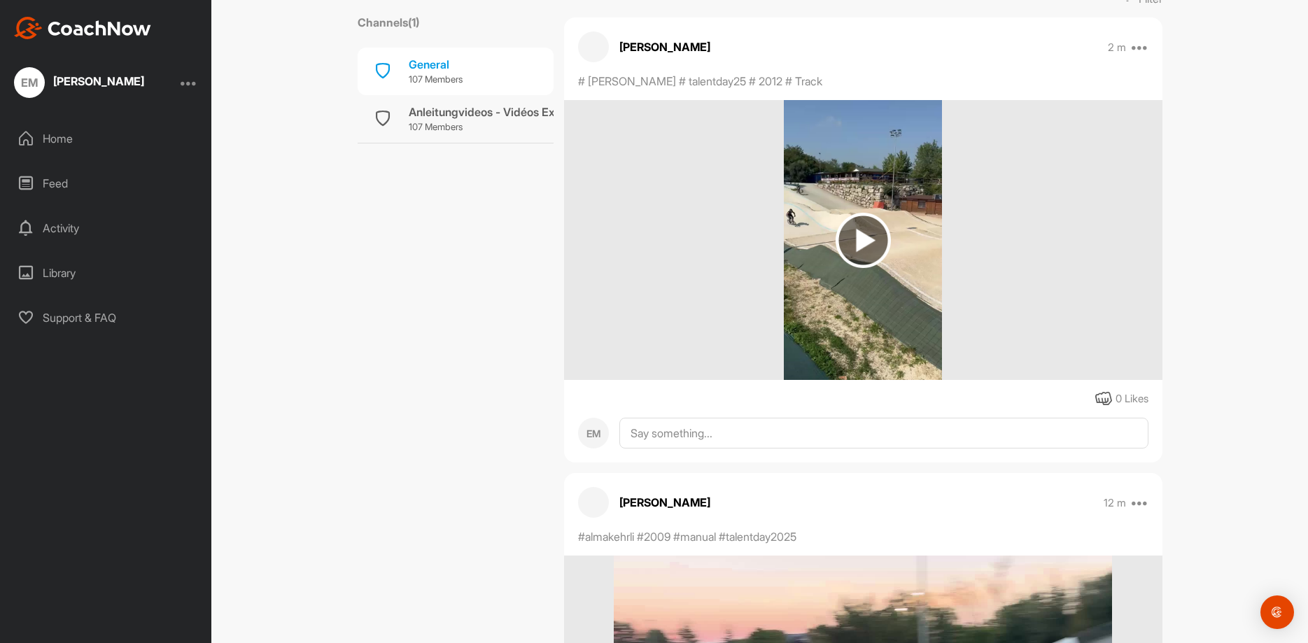
click at [855, 232] on img at bounding box center [863, 240] width 55 height 55
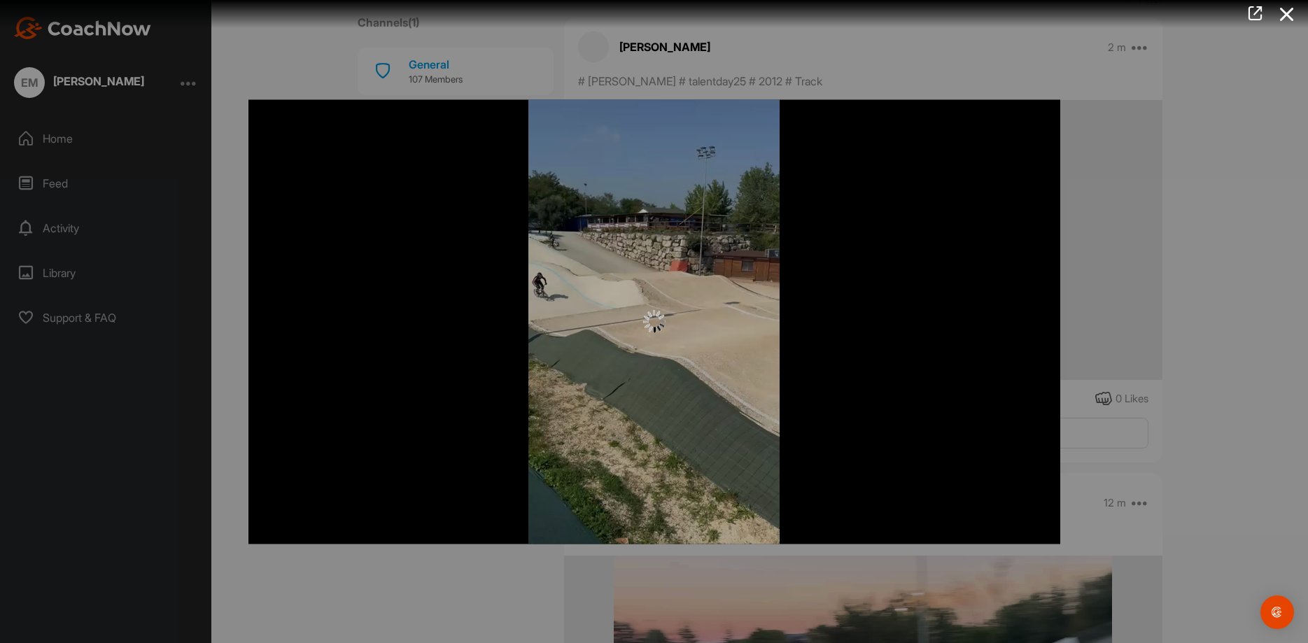
click at [1120, 302] on div at bounding box center [654, 321] width 1308 height 643
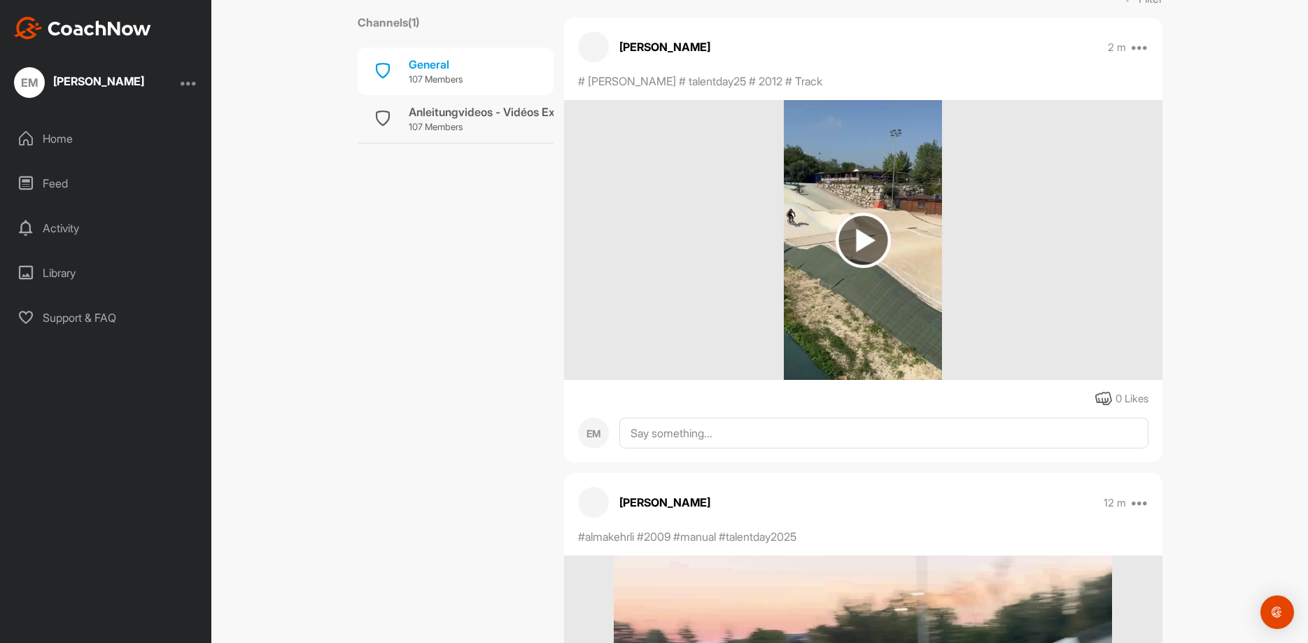
click at [876, 230] on img at bounding box center [863, 240] width 55 height 55
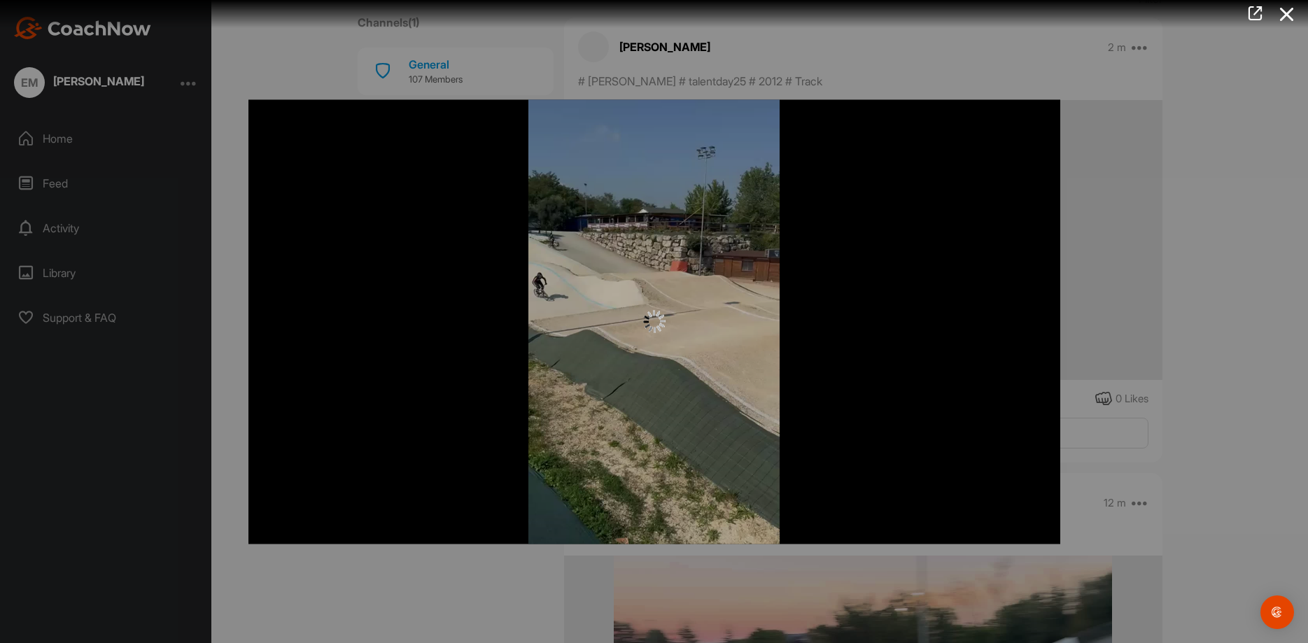
click at [1102, 293] on div at bounding box center [654, 321] width 1308 height 643
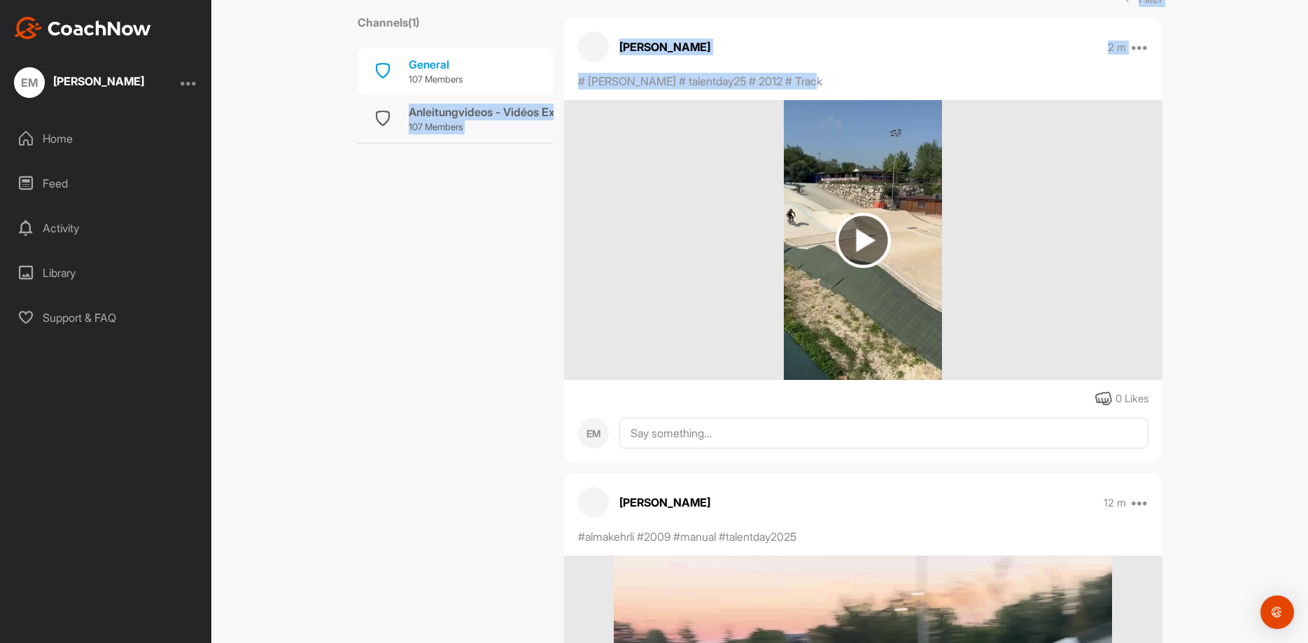
drag, startPoint x: 822, startPoint y: 80, endPoint x: 536, endPoint y: 87, distance: 286.3
click at [578, 87] on div "# [PERSON_NAME] # talentday25 # 2012 # Track" at bounding box center [735, 81] width 315 height 17
click at [813, 34] on div "Enea Massoni 2 m Edit Edit Tags Delete" at bounding box center [863, 46] width 598 height 31
drag, startPoint x: 829, startPoint y: 80, endPoint x: 575, endPoint y: 81, distance: 254.1
click at [578, 81] on div "# [PERSON_NAME] # talentday25 # 2012 # Track" at bounding box center [735, 81] width 315 height 17
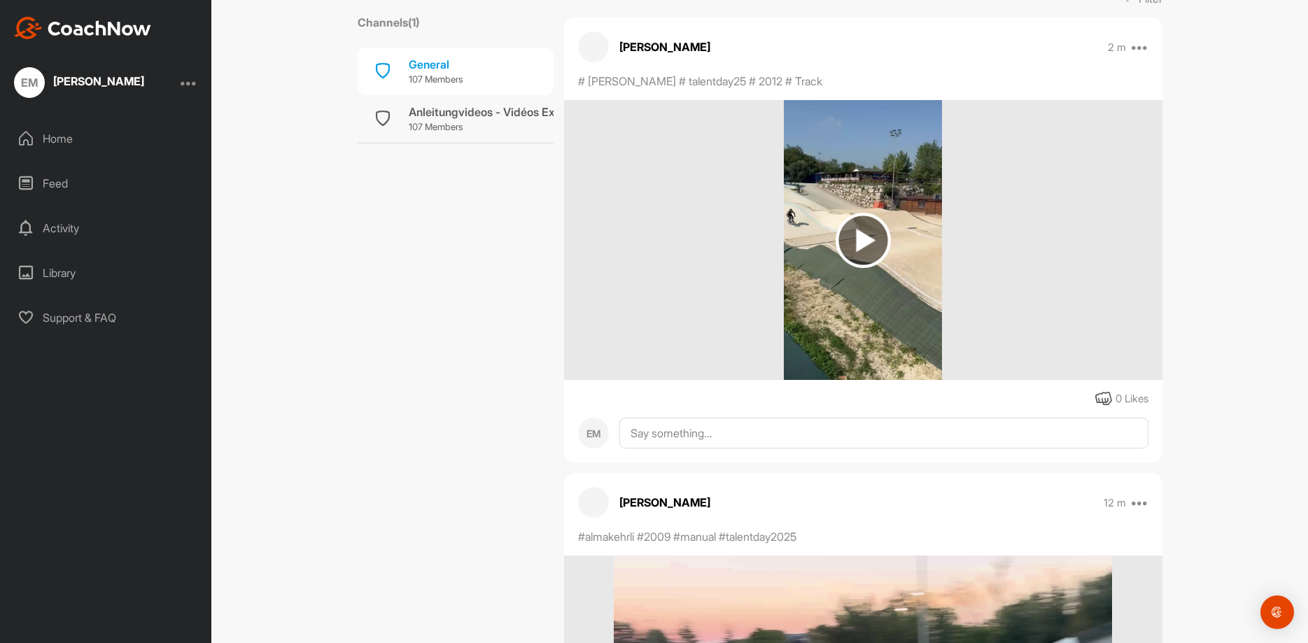
drag, startPoint x: 895, startPoint y: 45, endPoint x: 851, endPoint y: 85, distance: 59.5
click at [895, 53] on div "Enea Massoni 2 m Edit Edit Tags Delete" at bounding box center [863, 46] width 598 height 31
drag, startPoint x: 833, startPoint y: 84, endPoint x: 581, endPoint y: 83, distance: 252.0
click at [581, 83] on div "# [PERSON_NAME] # talentday25 # 2012 # Track" at bounding box center [735, 81] width 315 height 17
copy p "# [PERSON_NAME] # talentday25 # 2012 # Track"
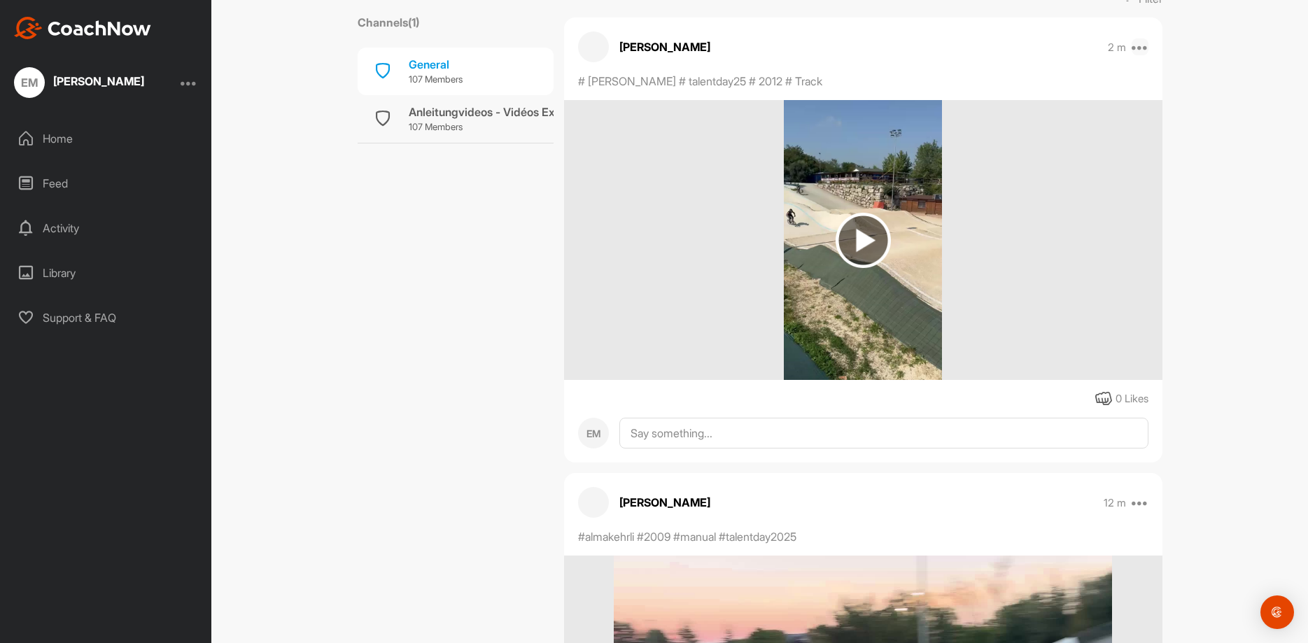
click at [1141, 42] on icon at bounding box center [1140, 46] width 17 height 17
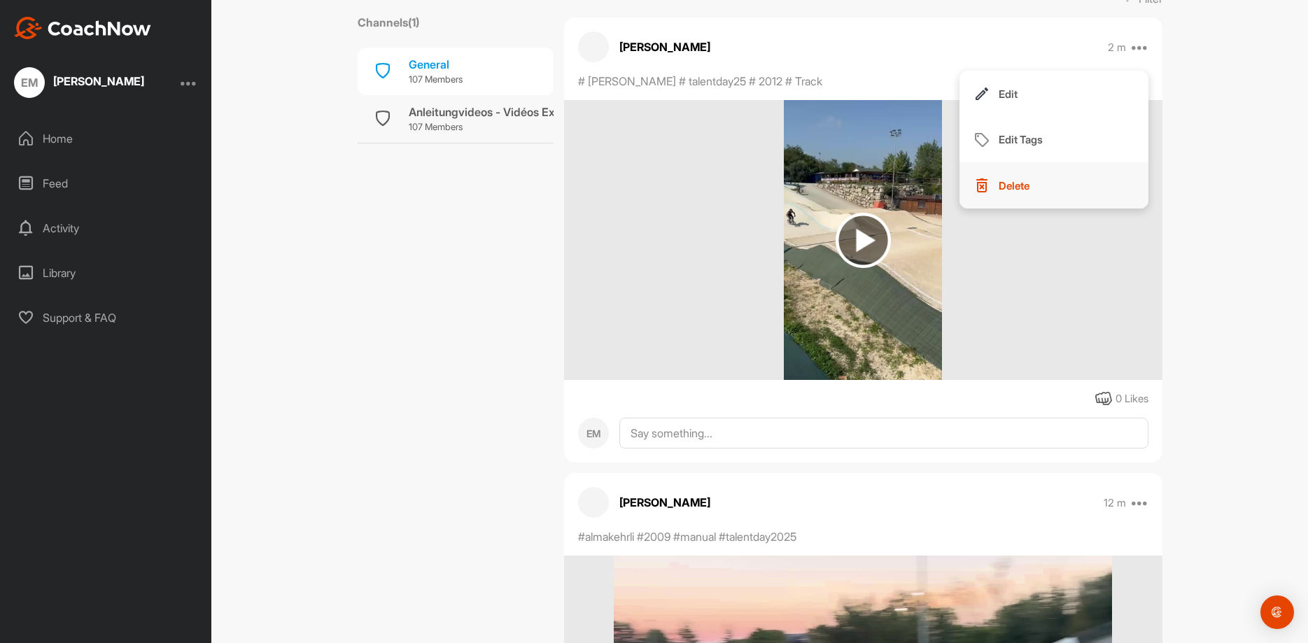
click at [1016, 191] on p "Delete" at bounding box center [1014, 185] width 31 height 15
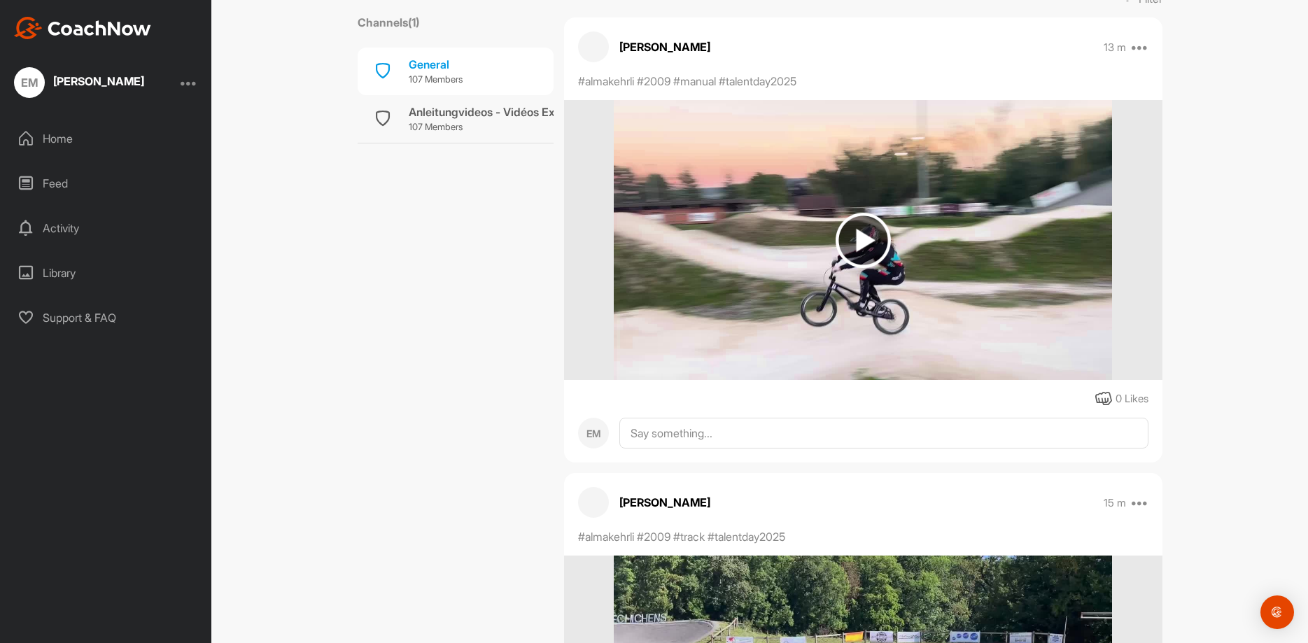
scroll to position [0, 0]
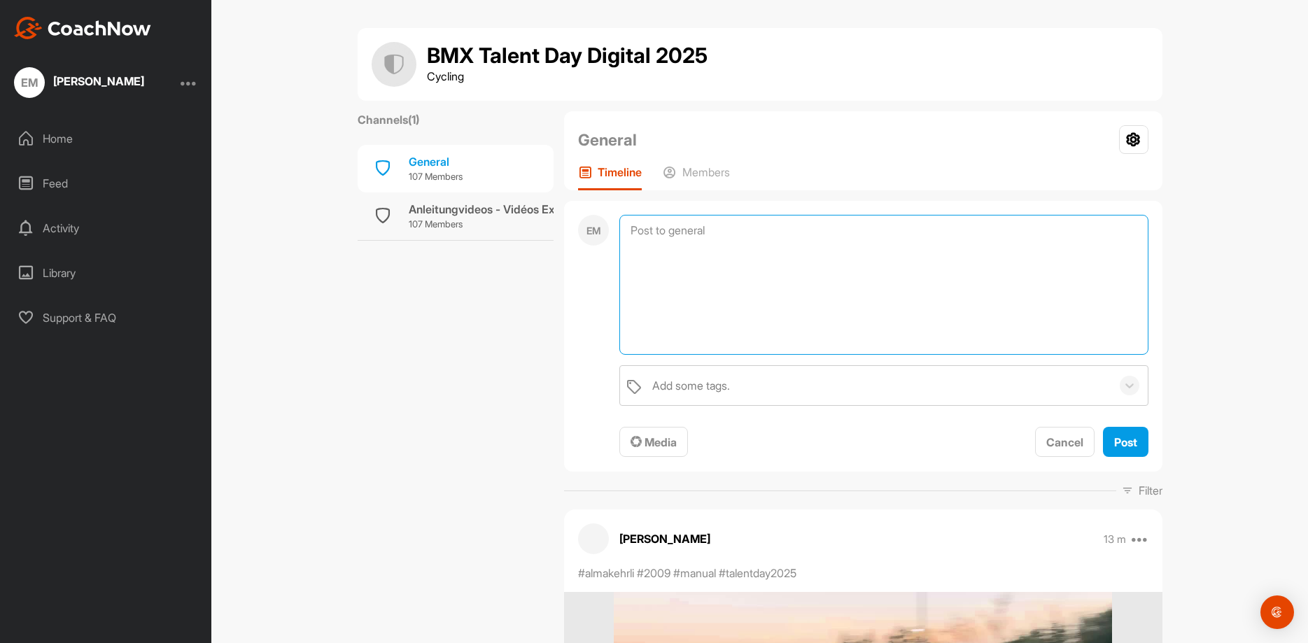
click at [698, 225] on textarea at bounding box center [883, 285] width 529 height 140
click at [667, 449] on div "Media" at bounding box center [654, 442] width 46 height 17
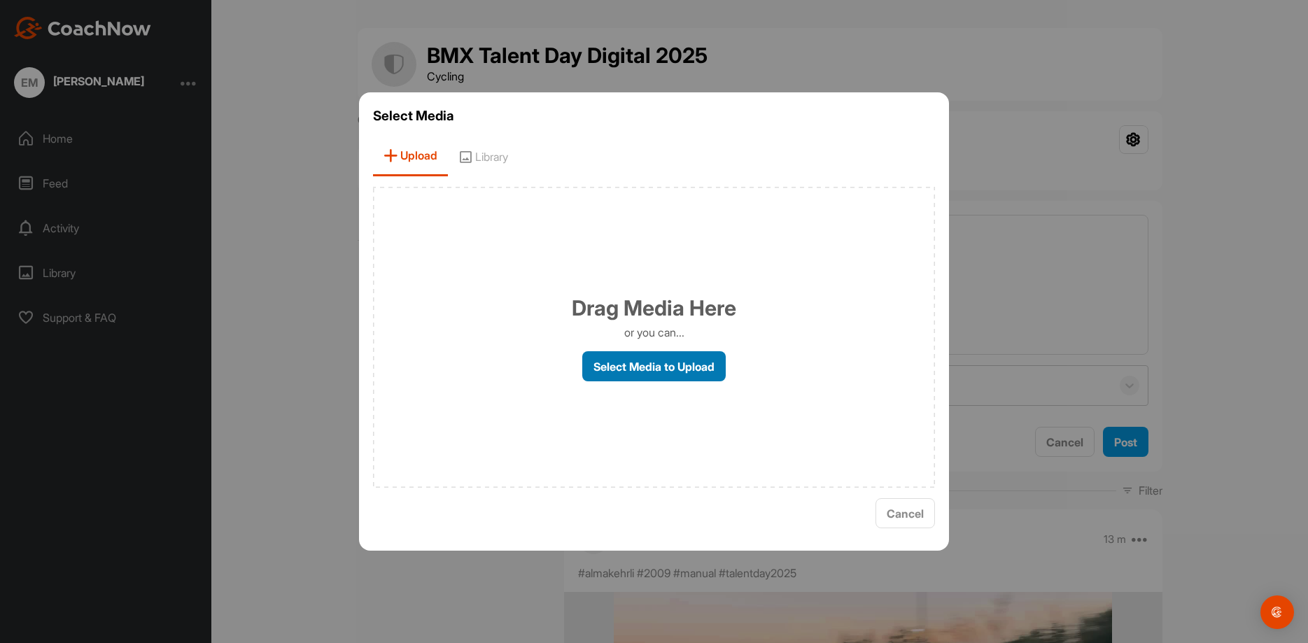
click at [669, 363] on label "Select Media to Upload" at bounding box center [653, 366] width 143 height 30
click at [0, 0] on input "Select Media to Upload" at bounding box center [0, 0] width 0 height 0
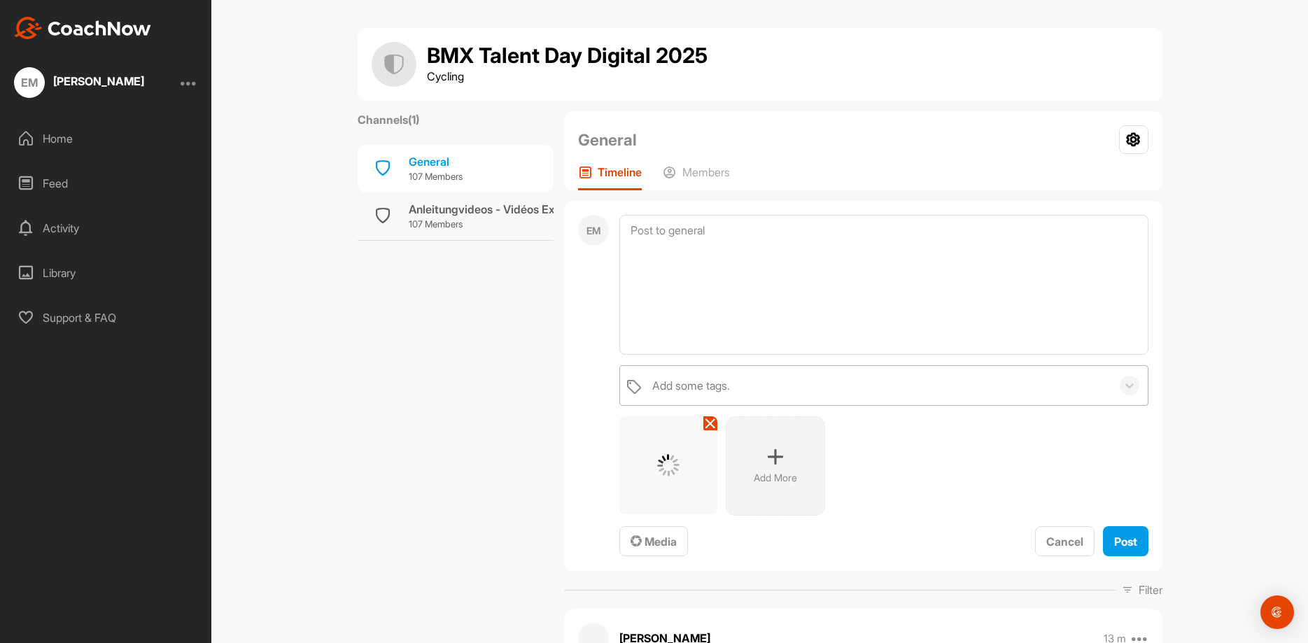
click at [730, 387] on div "Add some tags." at bounding box center [691, 385] width 78 height 17
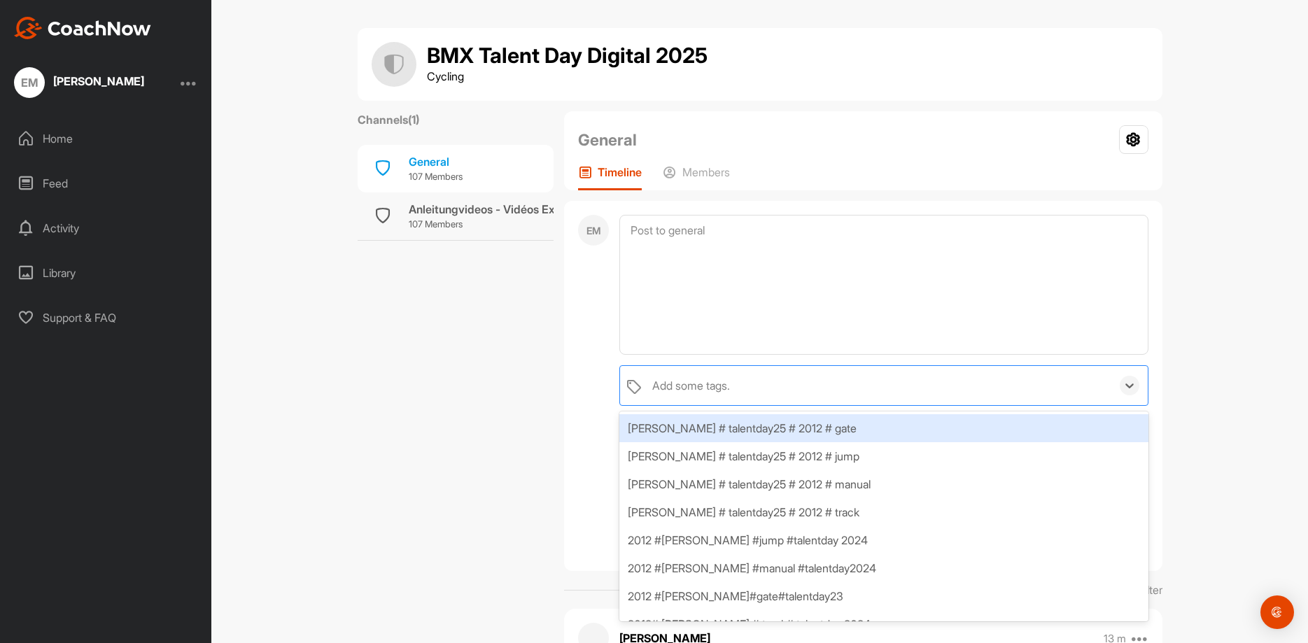
paste input "# [PERSON_NAME] # talentday25 # 2012 # Track"
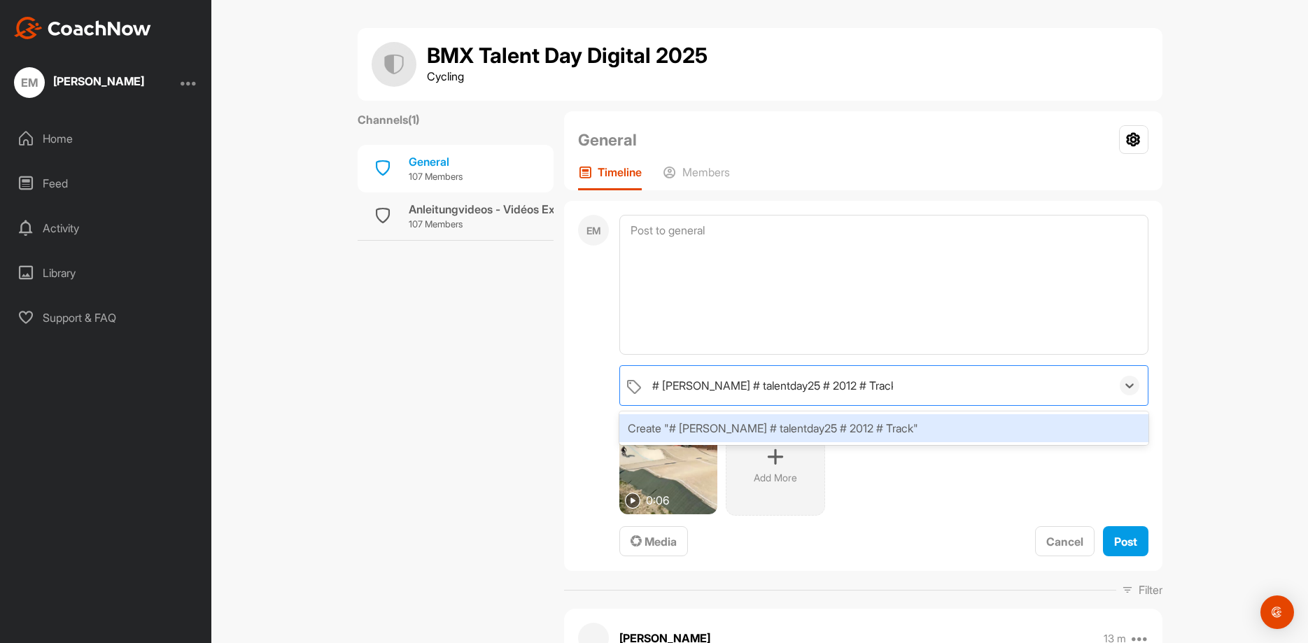
type input "# [PERSON_NAME] # talentday25 # 2012 # Track"
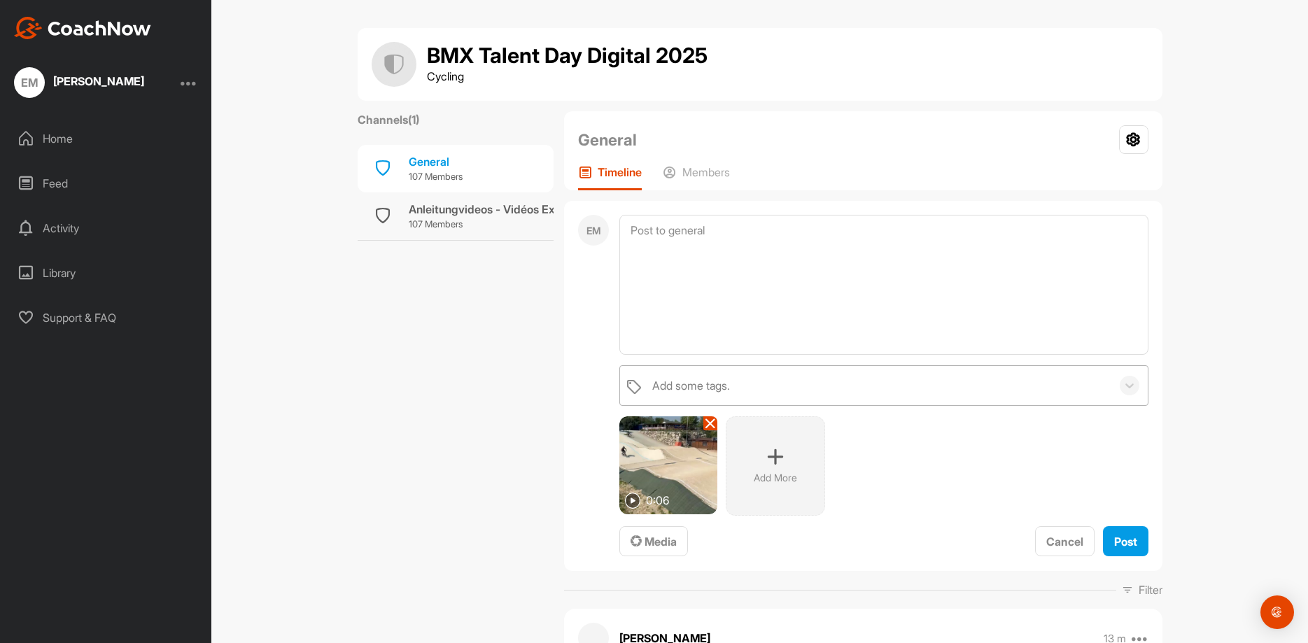
click at [1003, 411] on div "Add some tags. 0:06 Add More To pick up a draggable item, press the space bar. …" at bounding box center [883, 461] width 529 height 192
click at [730, 391] on div "Add some tags." at bounding box center [691, 385] width 78 height 17
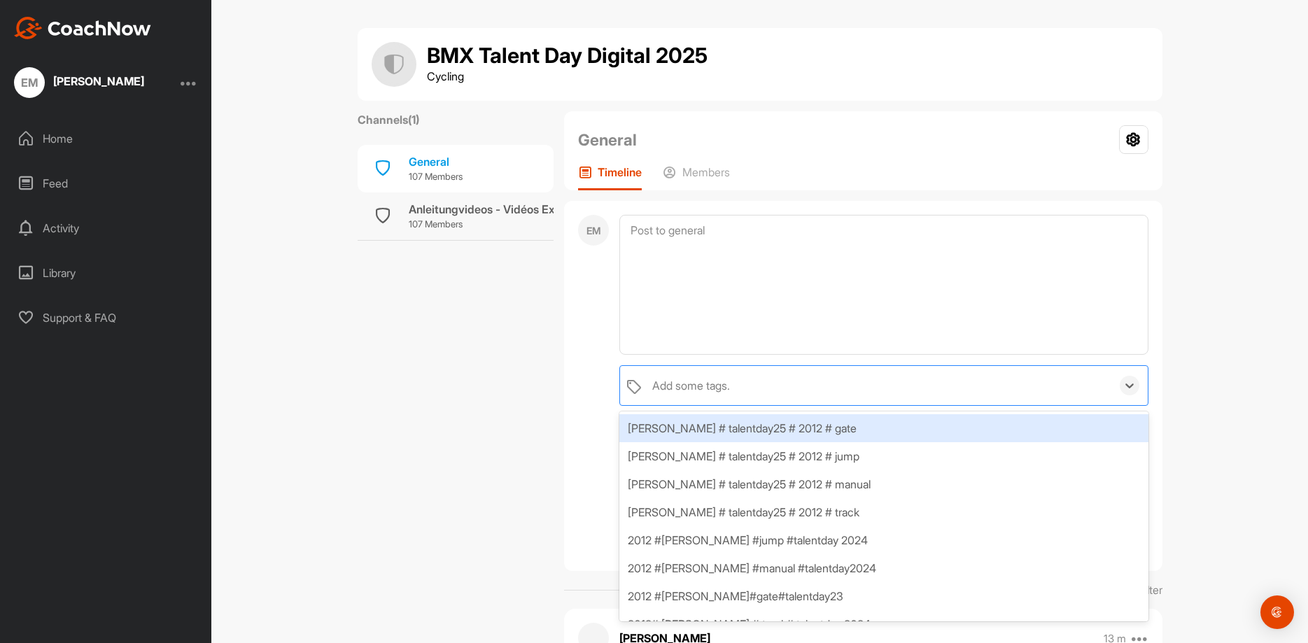
paste input "# [PERSON_NAME] # talentday25 # 2012 # Track"
type input "# [PERSON_NAME] # talentday25 # 2012 # Track"
click at [1192, 432] on div "BMX Talent Day Digital 2025 Cycling Channels ( 1 ) General 107 Members Anleitun…" at bounding box center [759, 321] width 1097 height 643
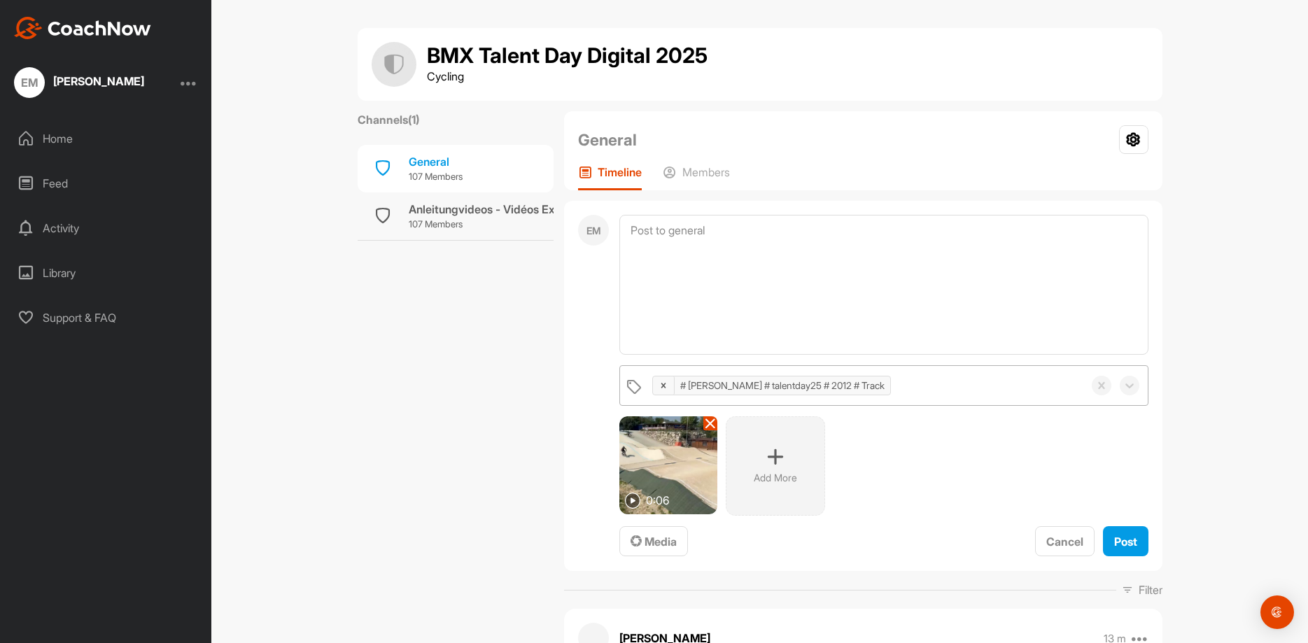
click at [636, 502] on img at bounding box center [633, 501] width 16 height 16
click at [653, 452] on img at bounding box center [668, 465] width 98 height 98
click at [1130, 547] on span "Post" at bounding box center [1125, 542] width 23 height 14
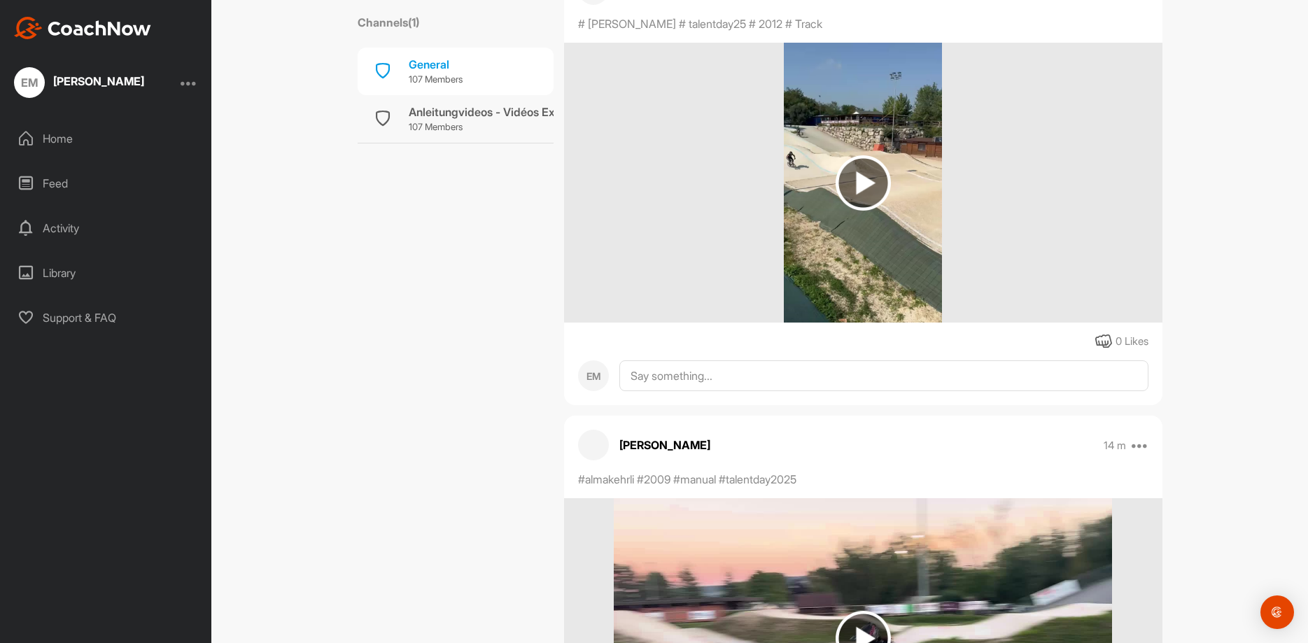
scroll to position [280, 0]
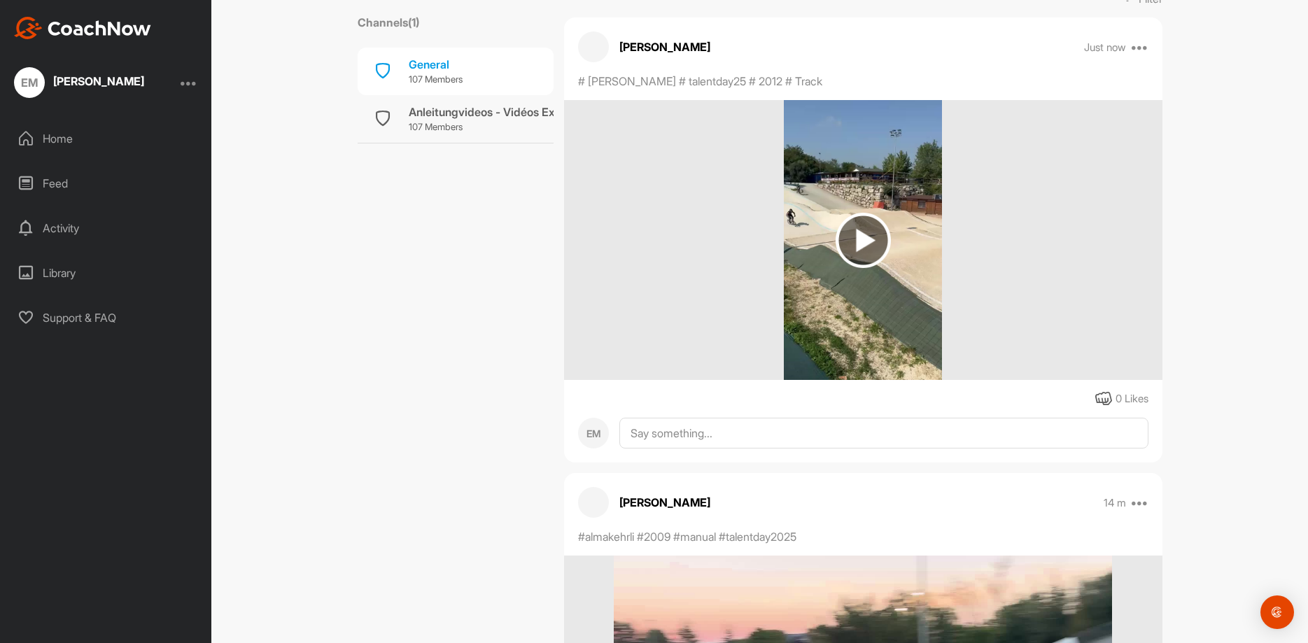
click at [880, 258] on img at bounding box center [863, 240] width 55 height 55
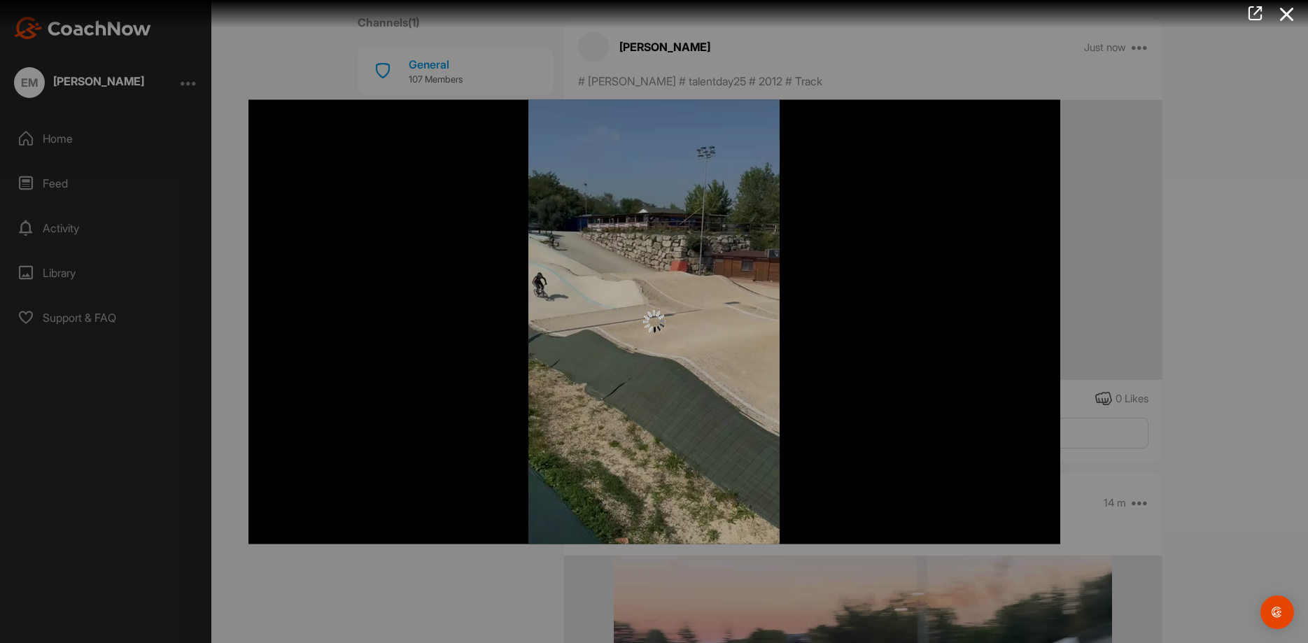
click at [1210, 237] on div at bounding box center [654, 321] width 1308 height 643
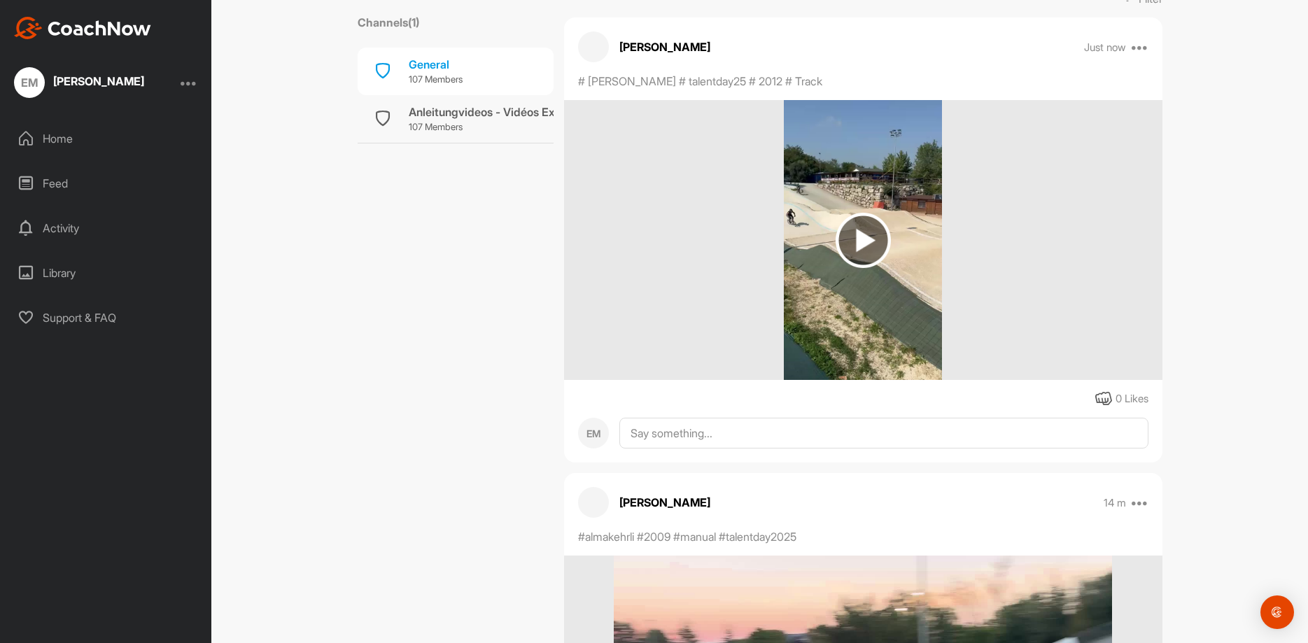
click at [855, 227] on img at bounding box center [863, 240] width 55 height 55
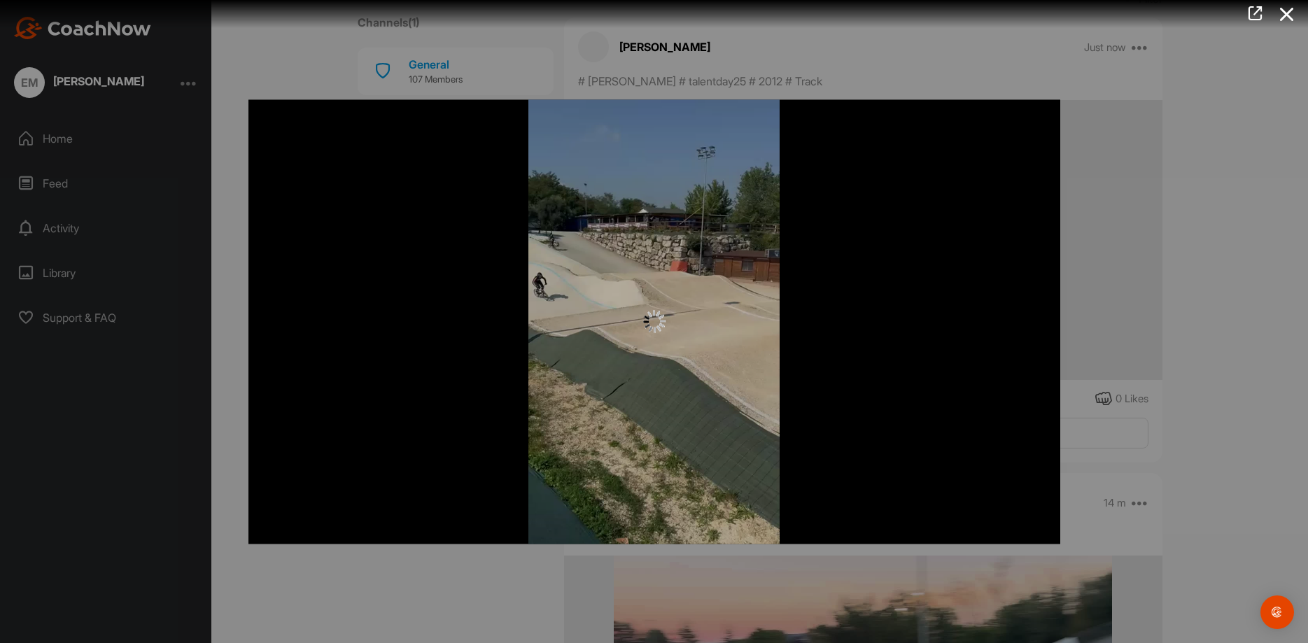
click at [832, 210] on div at bounding box center [654, 321] width 812 height 444
drag, startPoint x: 1105, startPoint y: 216, endPoint x: 1071, endPoint y: 204, distance: 36.5
click at [1102, 219] on div at bounding box center [654, 321] width 1308 height 643
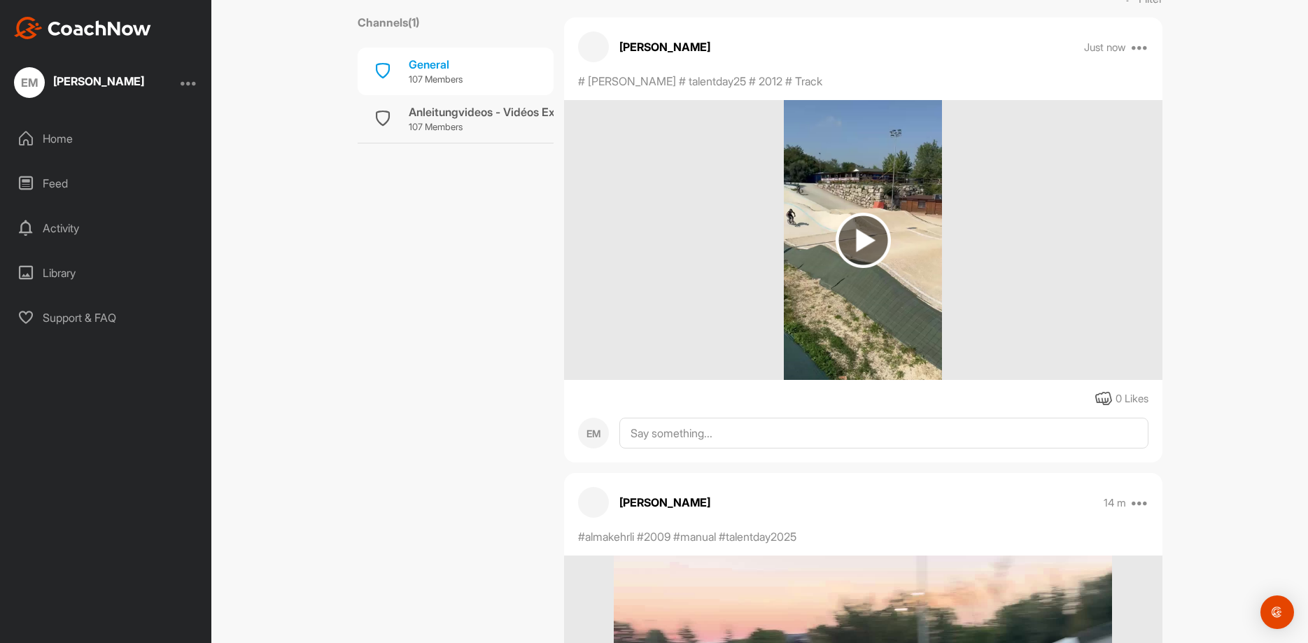
click at [842, 232] on img at bounding box center [863, 240] width 55 height 55
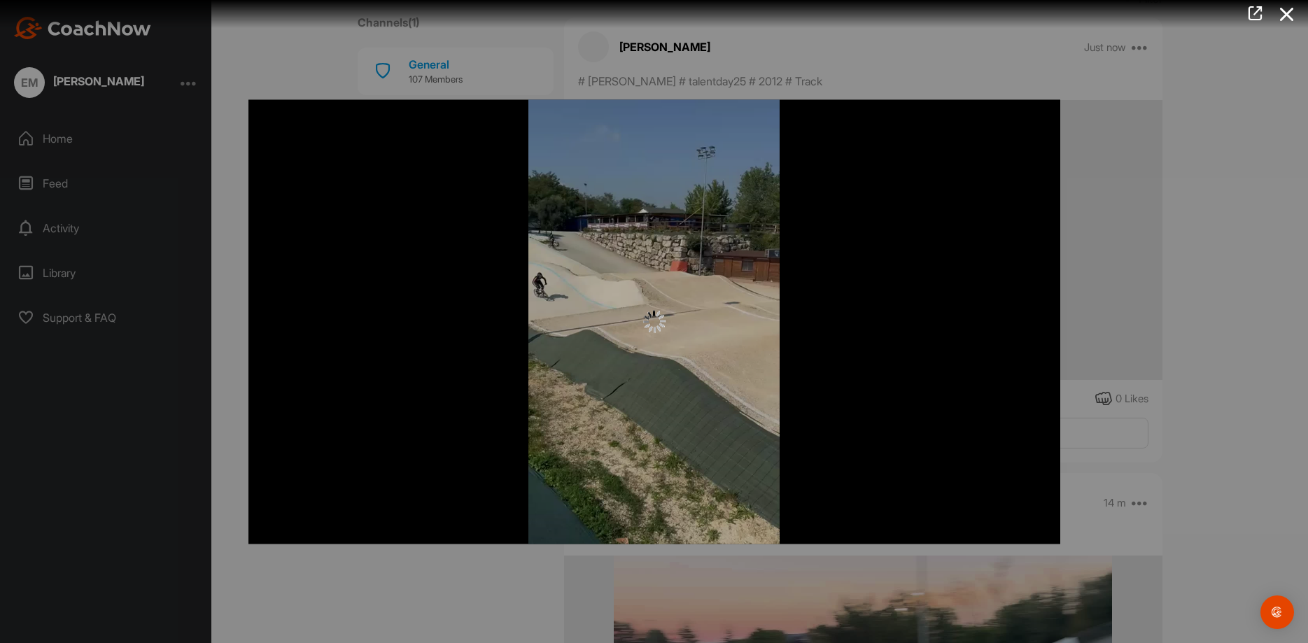
click at [1178, 241] on div at bounding box center [654, 321] width 1308 height 643
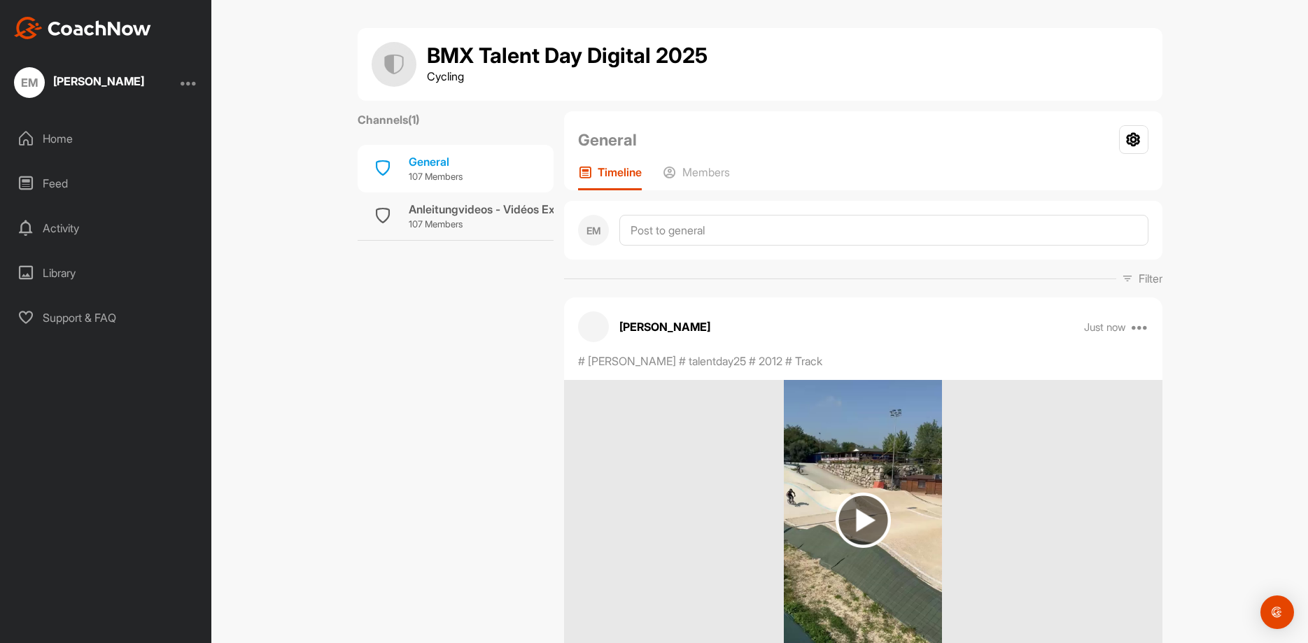
scroll to position [700, 0]
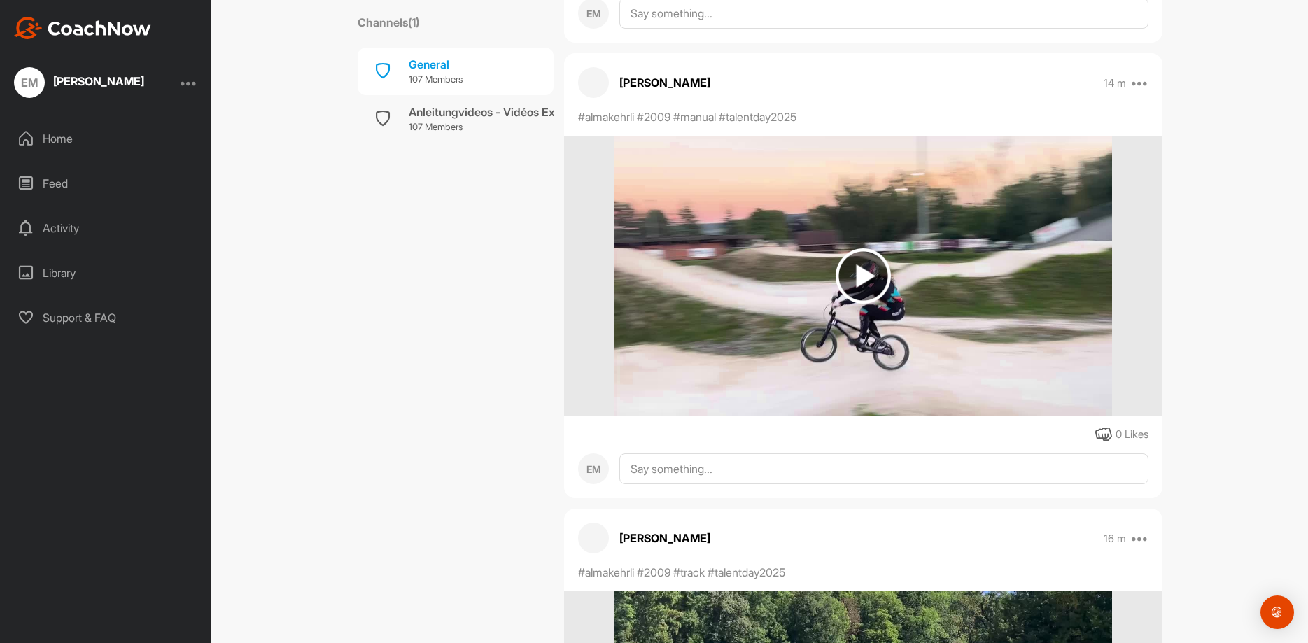
click at [851, 278] on img at bounding box center [863, 275] width 55 height 55
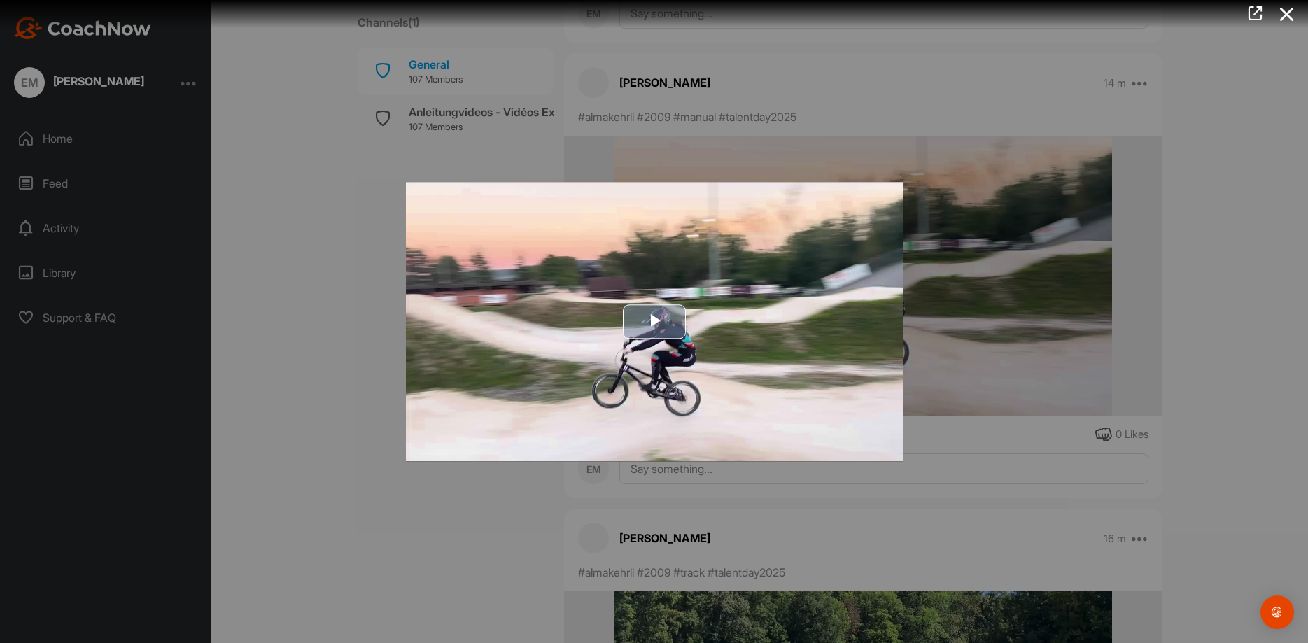
click at [654, 322] on span "Video Player" at bounding box center [654, 322] width 0 height 0
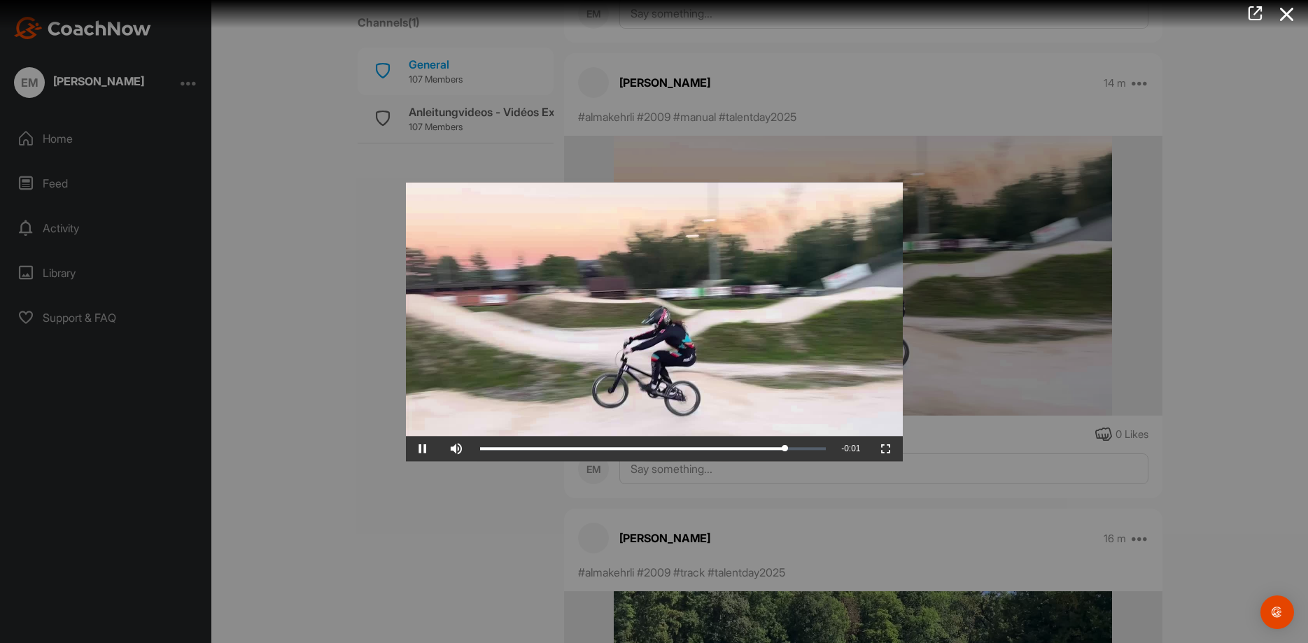
click at [1246, 353] on div at bounding box center [654, 321] width 1308 height 643
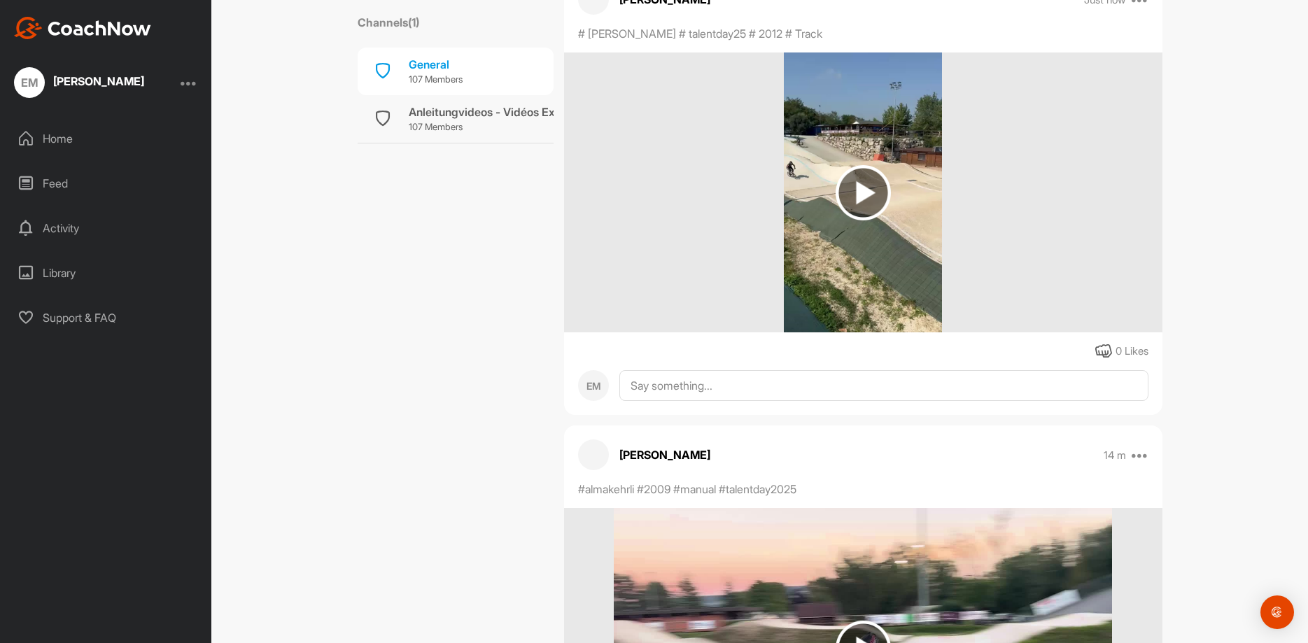
scroll to position [420, 0]
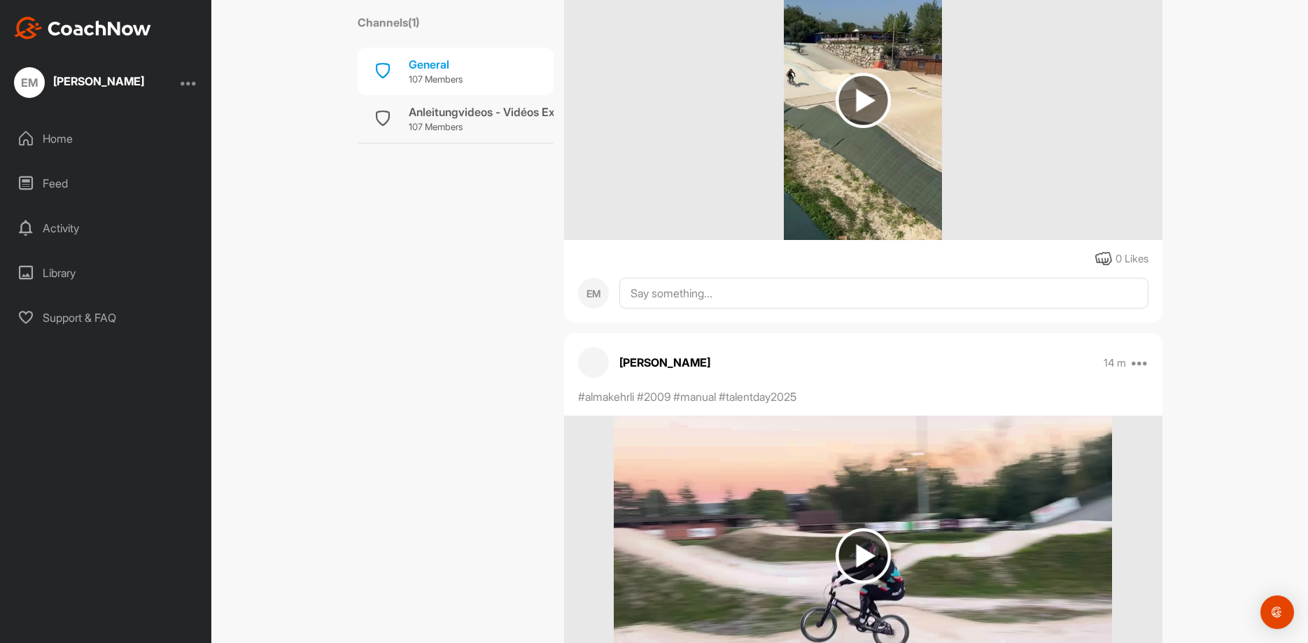
click at [852, 98] on img at bounding box center [863, 100] width 55 height 55
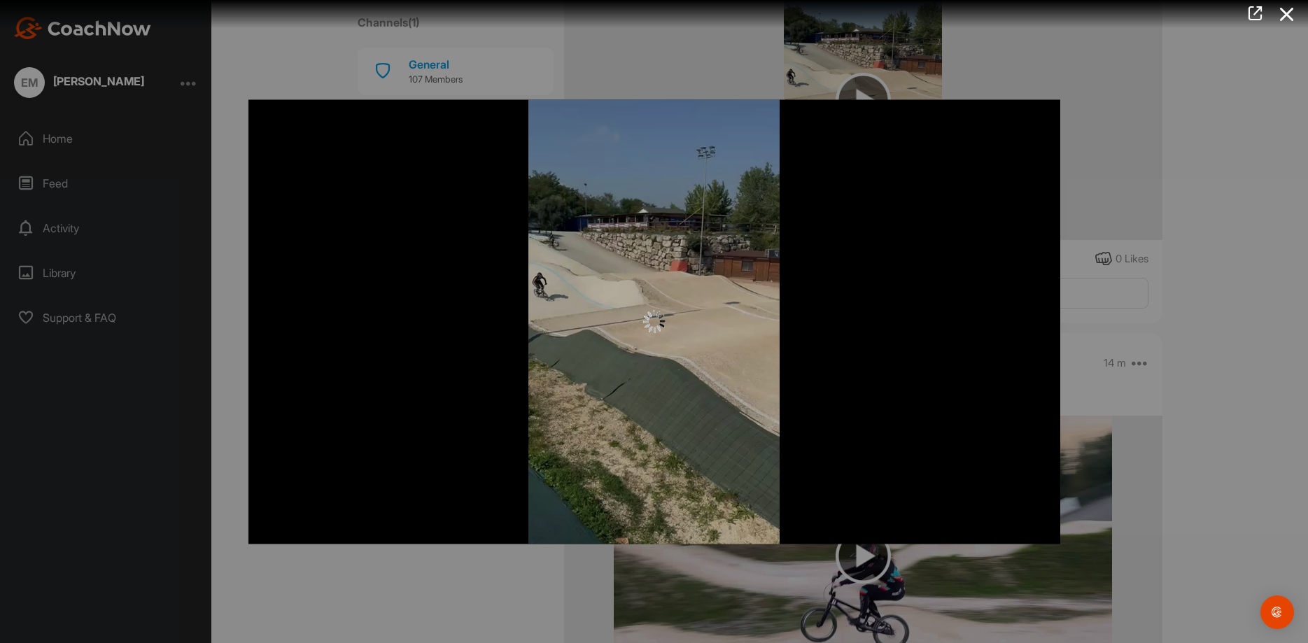
click at [875, 245] on div at bounding box center [654, 321] width 812 height 444
click at [972, 98] on div "Video Player is loading. Play Video Play Skip Backward Skip Forward Mute Curren…" at bounding box center [654, 321] width 840 height 472
drag, startPoint x: 854, startPoint y: 98, endPoint x: 877, endPoint y: 87, distance: 25.7
click at [855, 98] on div "Video Player is loading. Play Video Play Skip Backward Skip Forward Mute Curren…" at bounding box center [654, 321] width 840 height 472
click at [1064, 118] on div "Video Player is loading. Play Video Play Skip Backward Skip Forward Mute Curren…" at bounding box center [654, 321] width 840 height 472
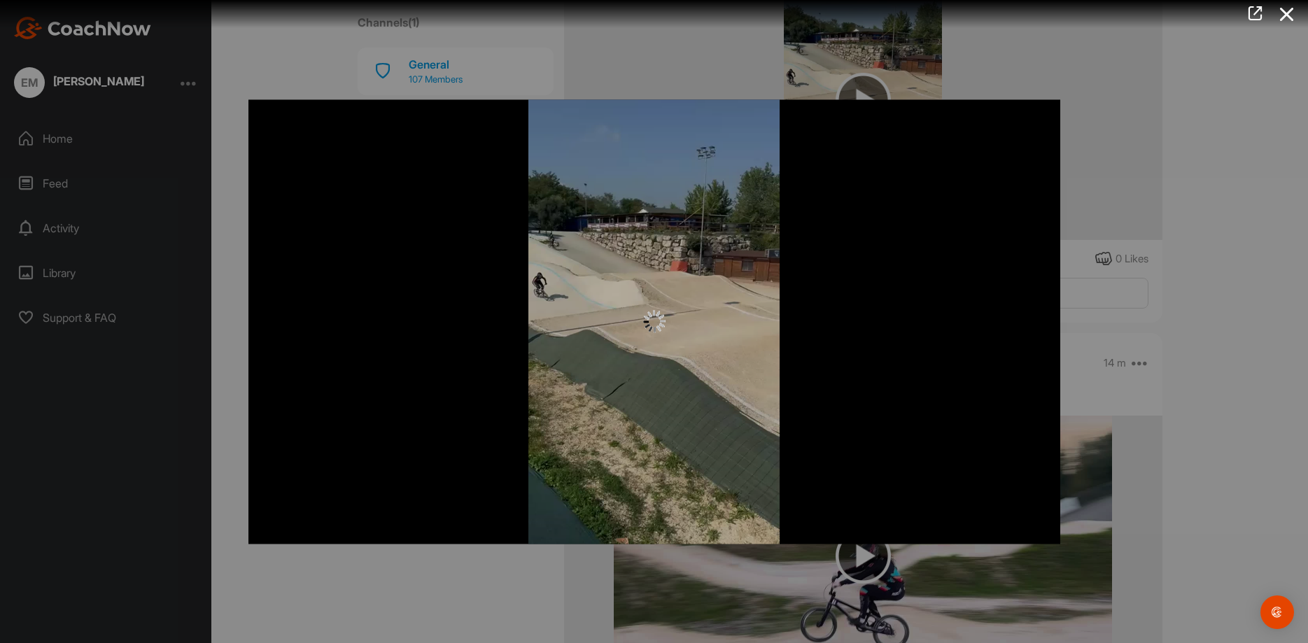
drag, startPoint x: 480, startPoint y: 46, endPoint x: 443, endPoint y: 61, distance: 39.9
click at [481, 46] on div at bounding box center [654, 321] width 1308 height 643
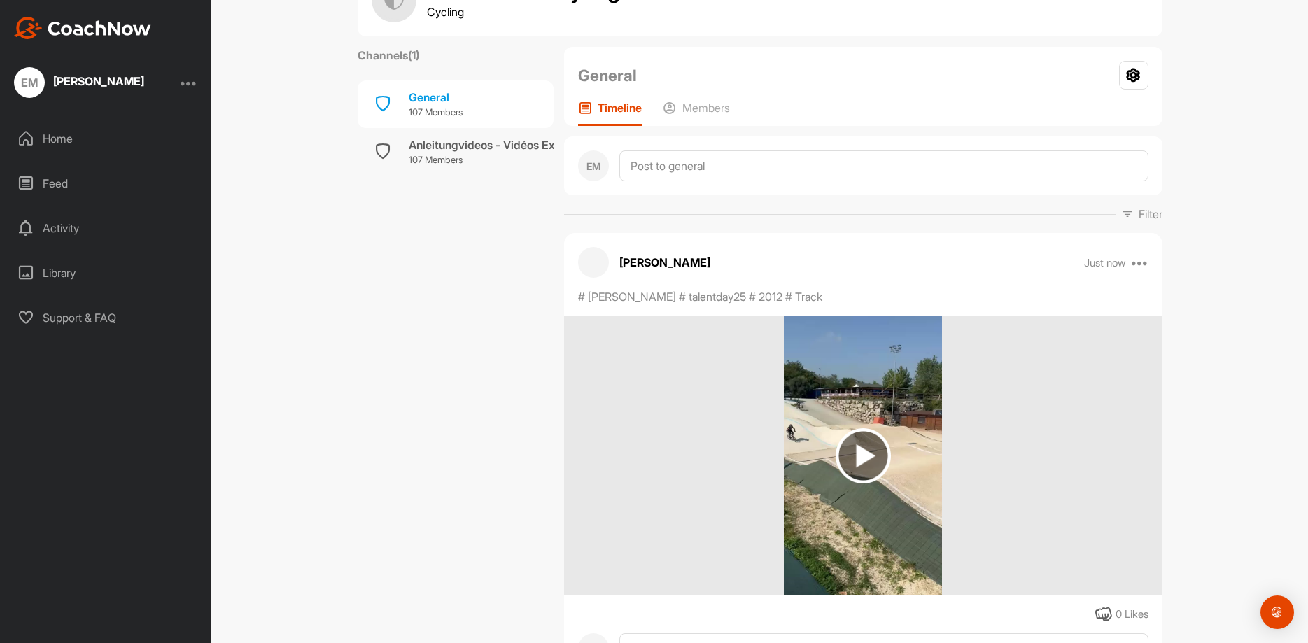
scroll to position [0, 0]
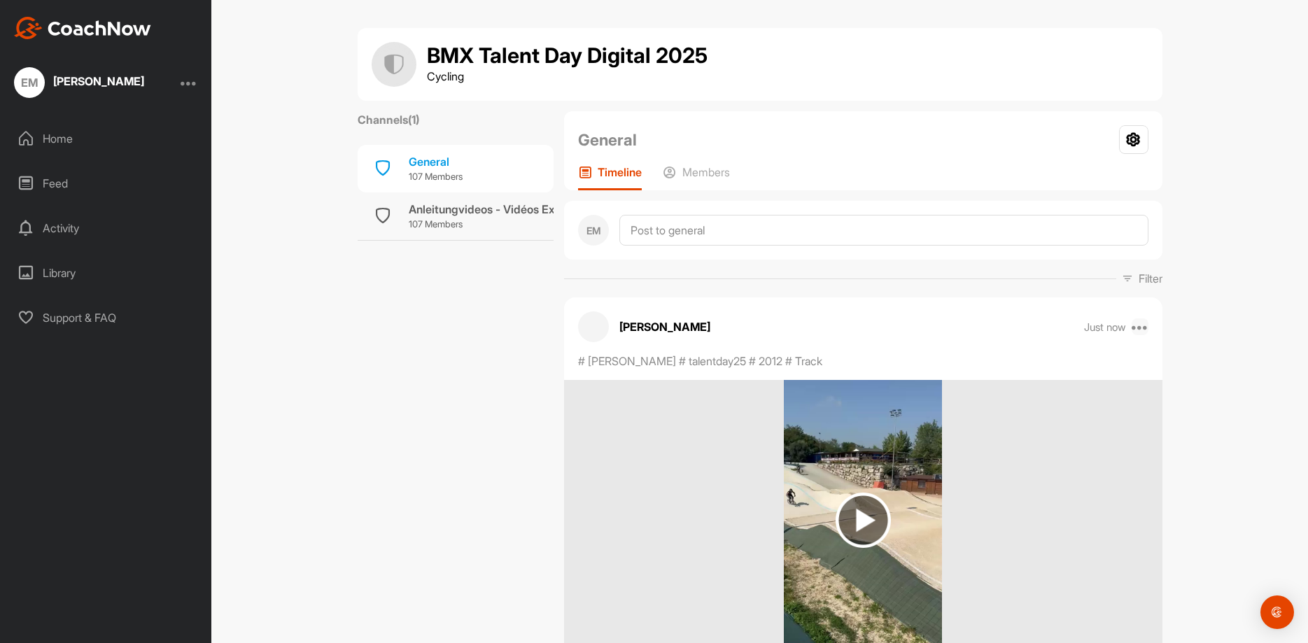
click at [1144, 328] on icon at bounding box center [1140, 326] width 17 height 17
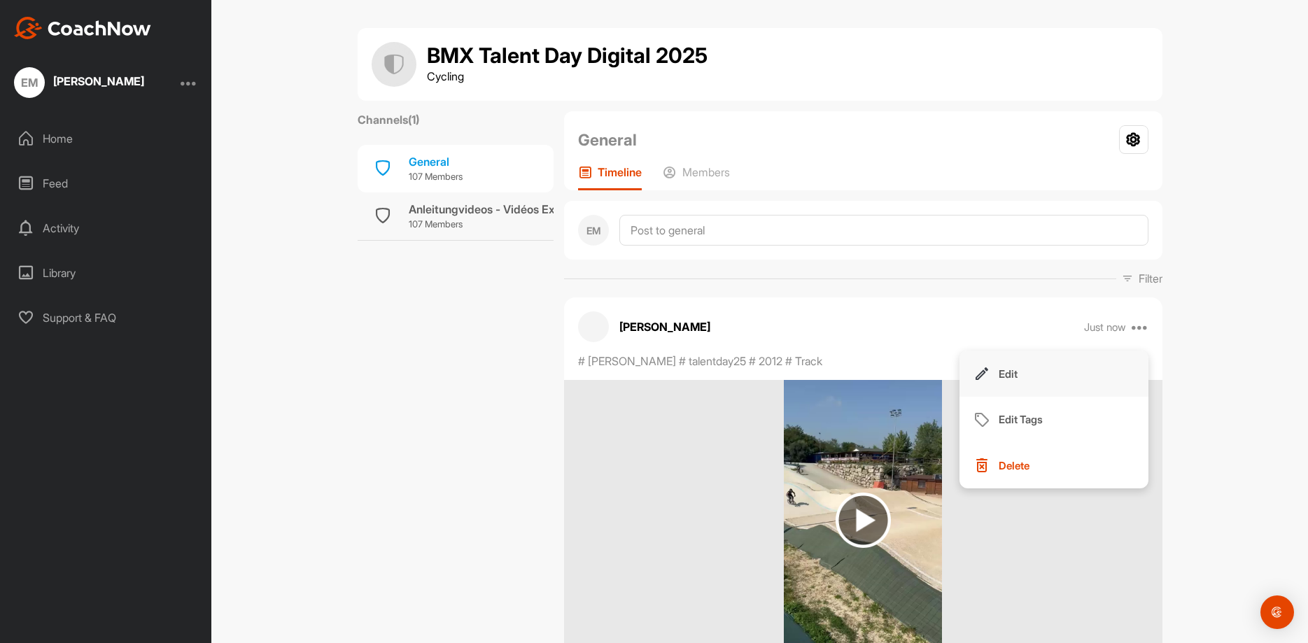
click at [1012, 377] on p "Edit" at bounding box center [1008, 374] width 19 height 15
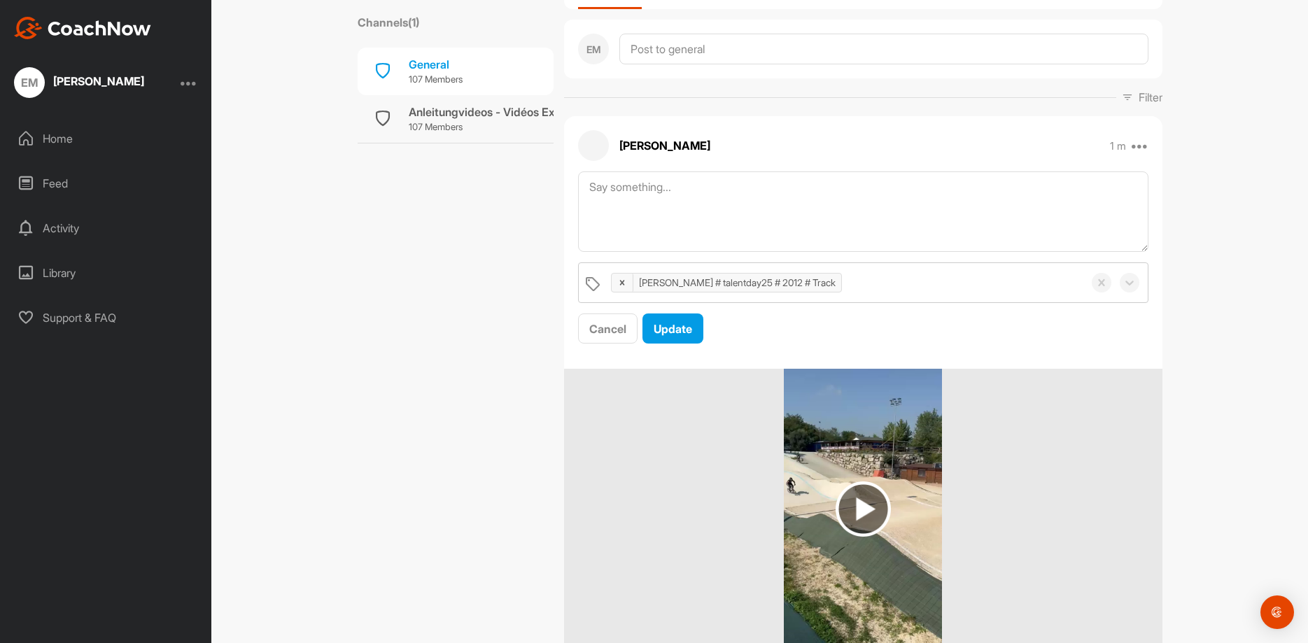
scroll to position [280, 0]
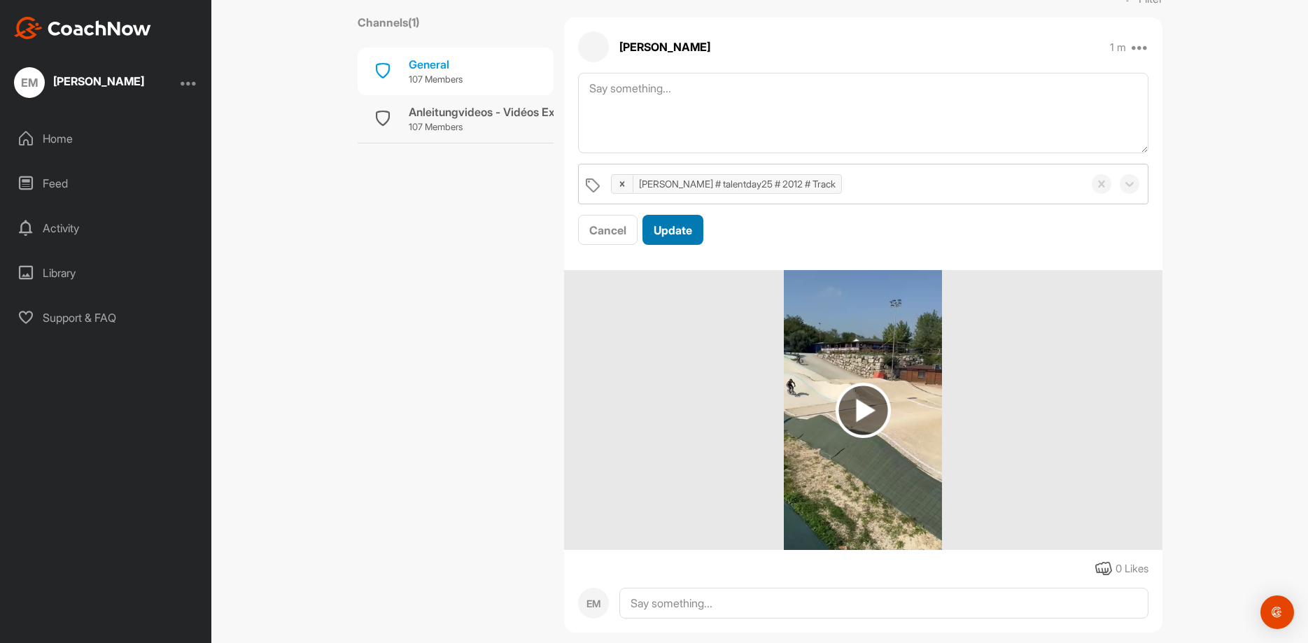
click at [682, 232] on span "Update" at bounding box center [673, 230] width 38 height 14
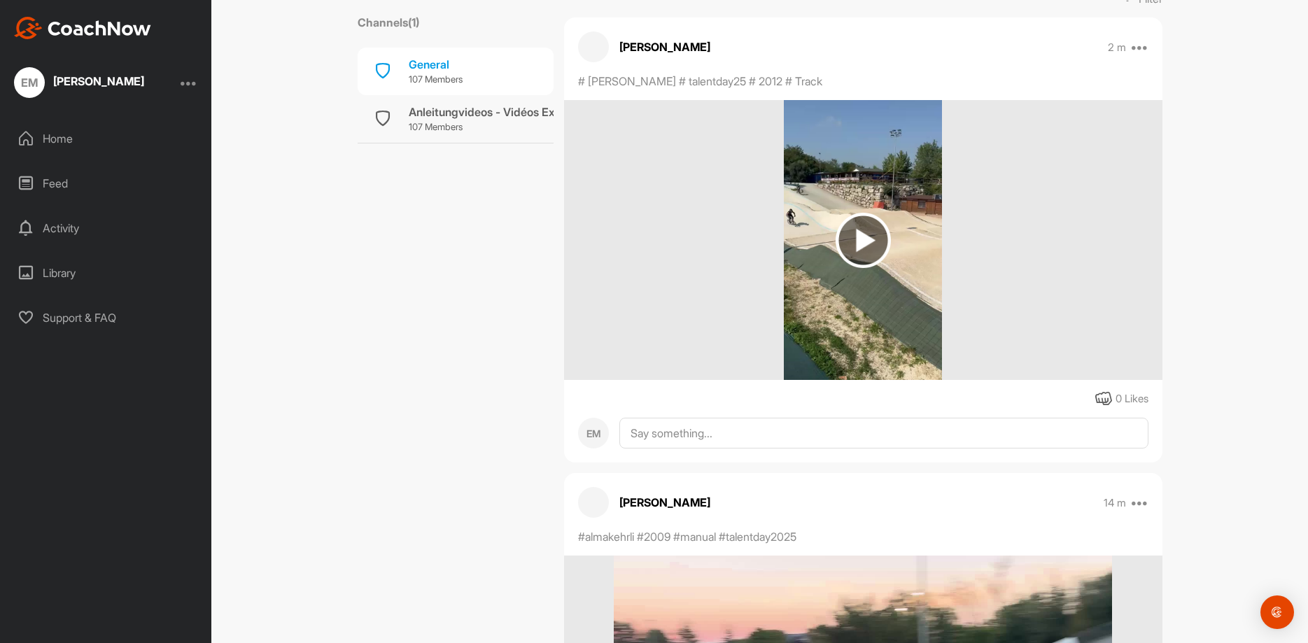
scroll to position [140, 0]
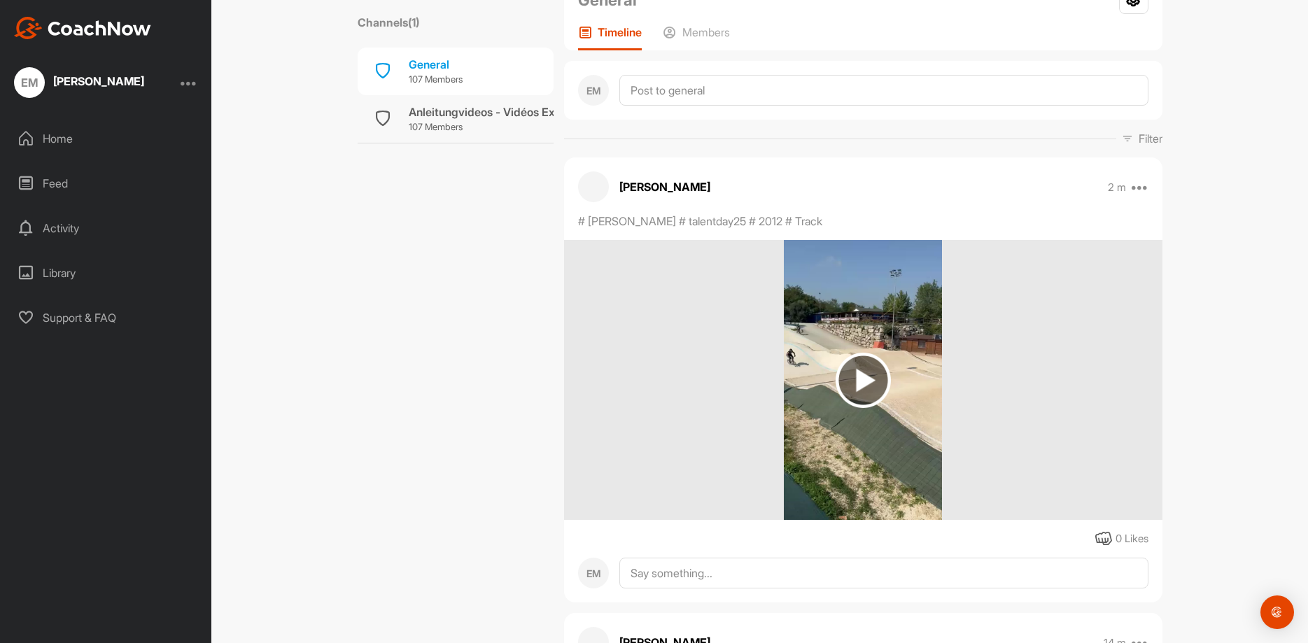
click at [859, 390] on img at bounding box center [863, 380] width 55 height 55
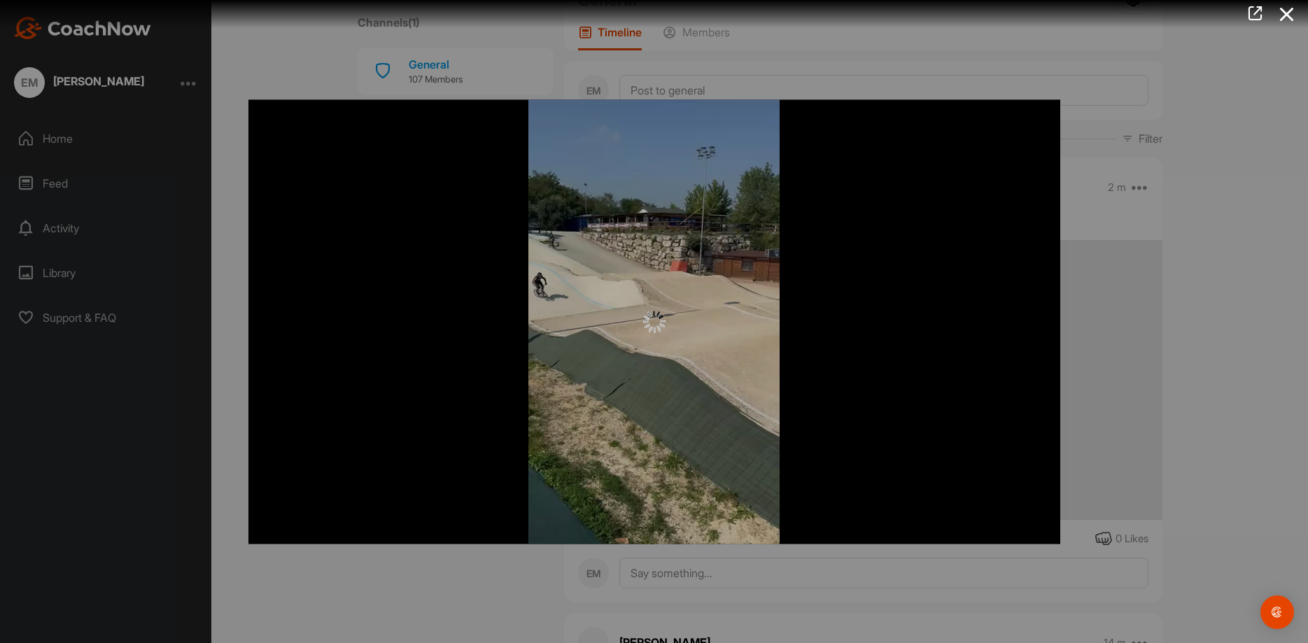
click at [855, 372] on div at bounding box center [654, 321] width 812 height 444
click at [1237, 295] on div at bounding box center [654, 321] width 1308 height 643
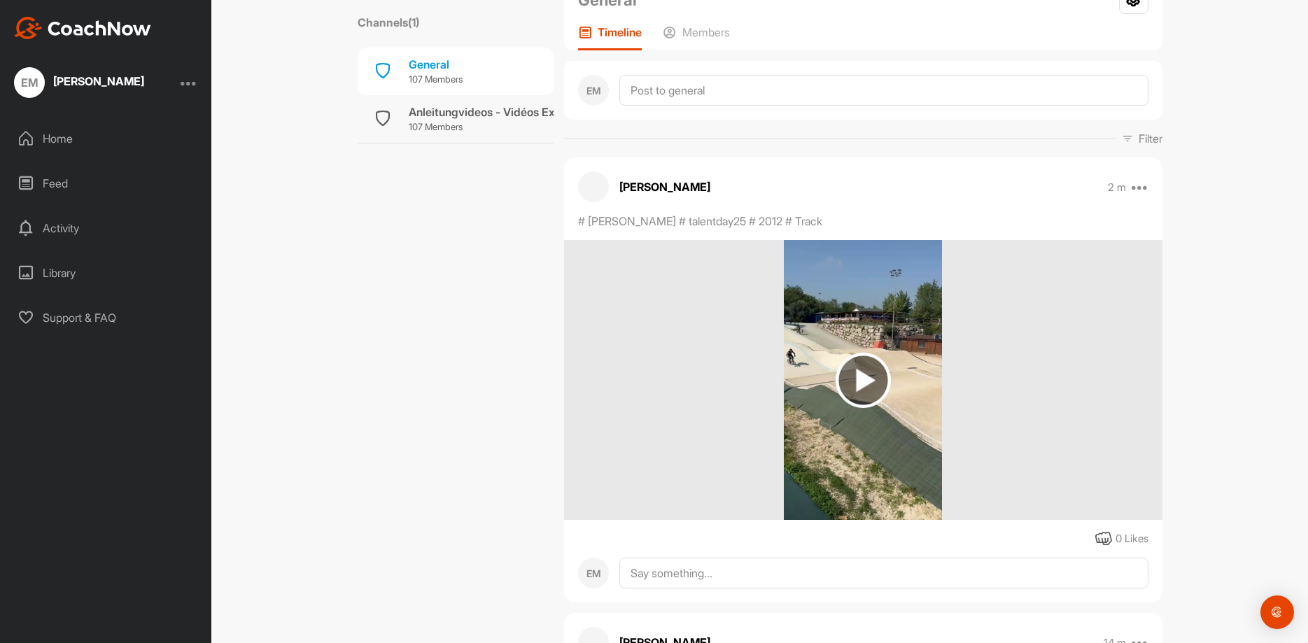
click at [854, 374] on img at bounding box center [863, 380] width 55 height 55
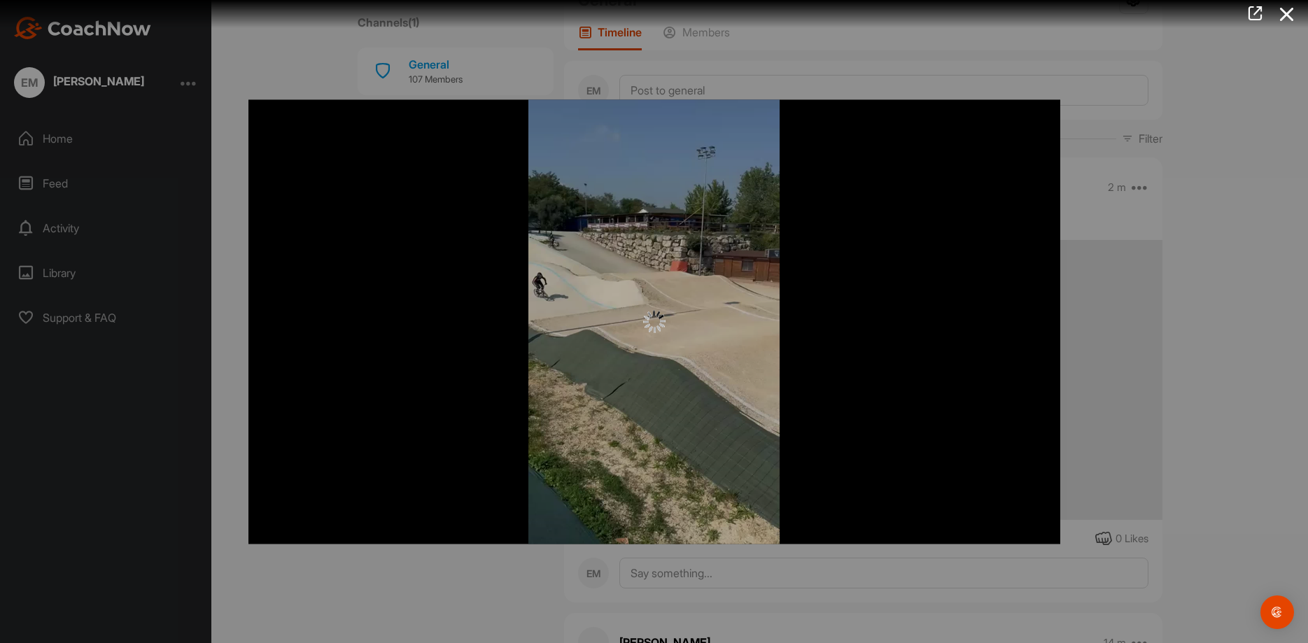
click at [688, 231] on div at bounding box center [654, 321] width 812 height 444
click at [691, 231] on div at bounding box center [654, 321] width 812 height 444
click at [654, 384] on div at bounding box center [654, 321] width 812 height 444
click at [1183, 304] on div at bounding box center [654, 321] width 1308 height 643
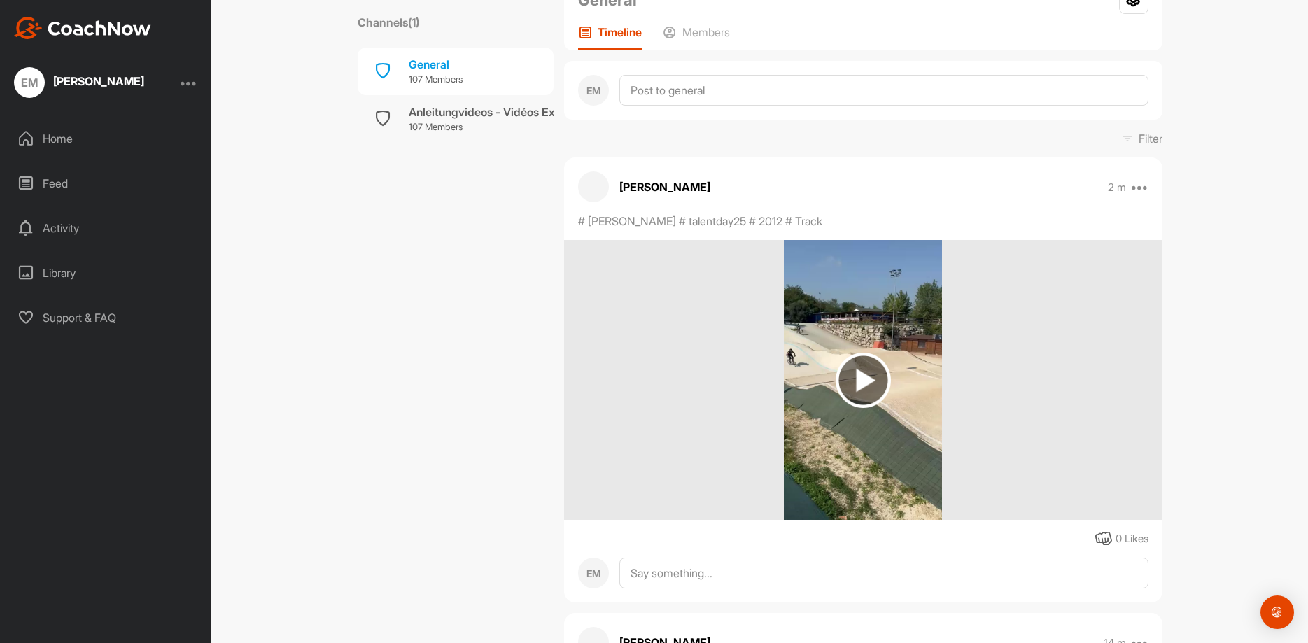
click at [855, 377] on img at bounding box center [863, 380] width 55 height 55
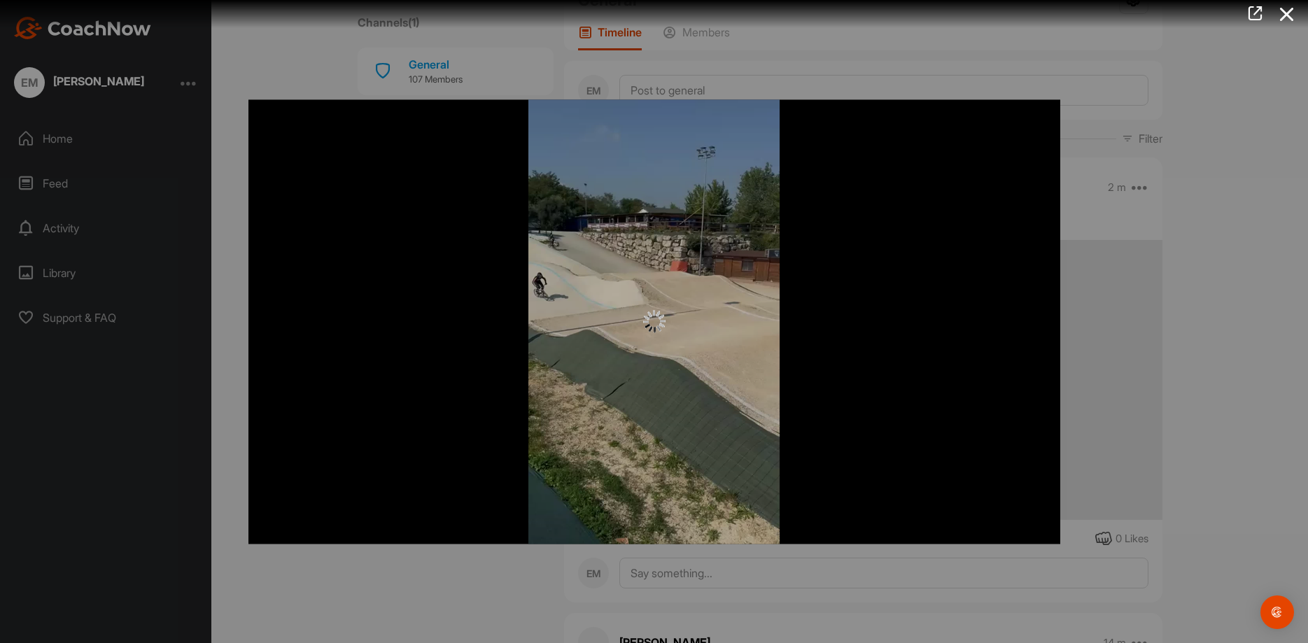
click at [1238, 227] on div at bounding box center [654, 321] width 1308 height 643
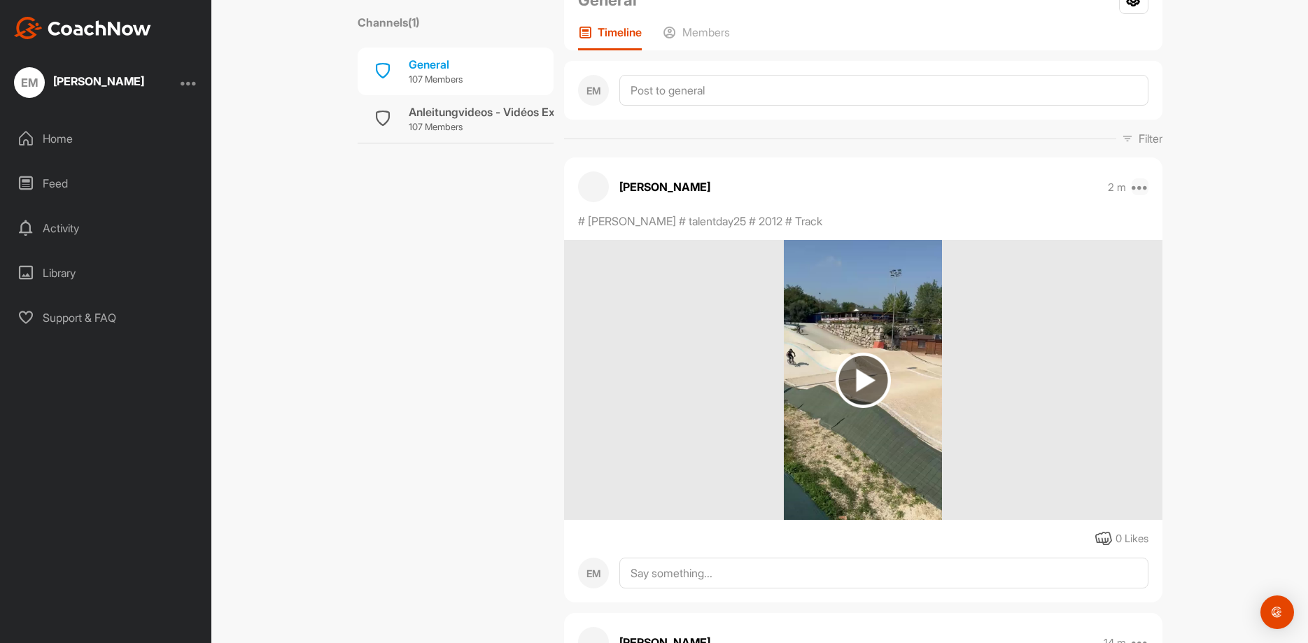
click at [1145, 186] on icon at bounding box center [1140, 186] width 17 height 17
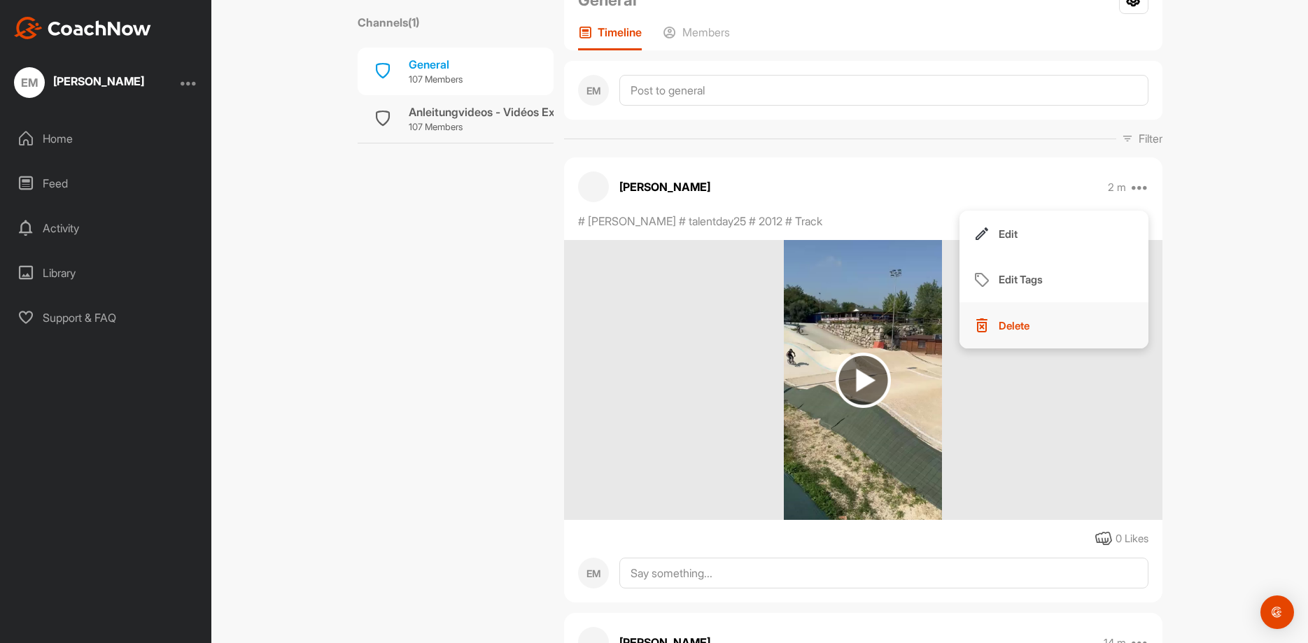
click at [1029, 328] on p "Delete" at bounding box center [1014, 325] width 31 height 15
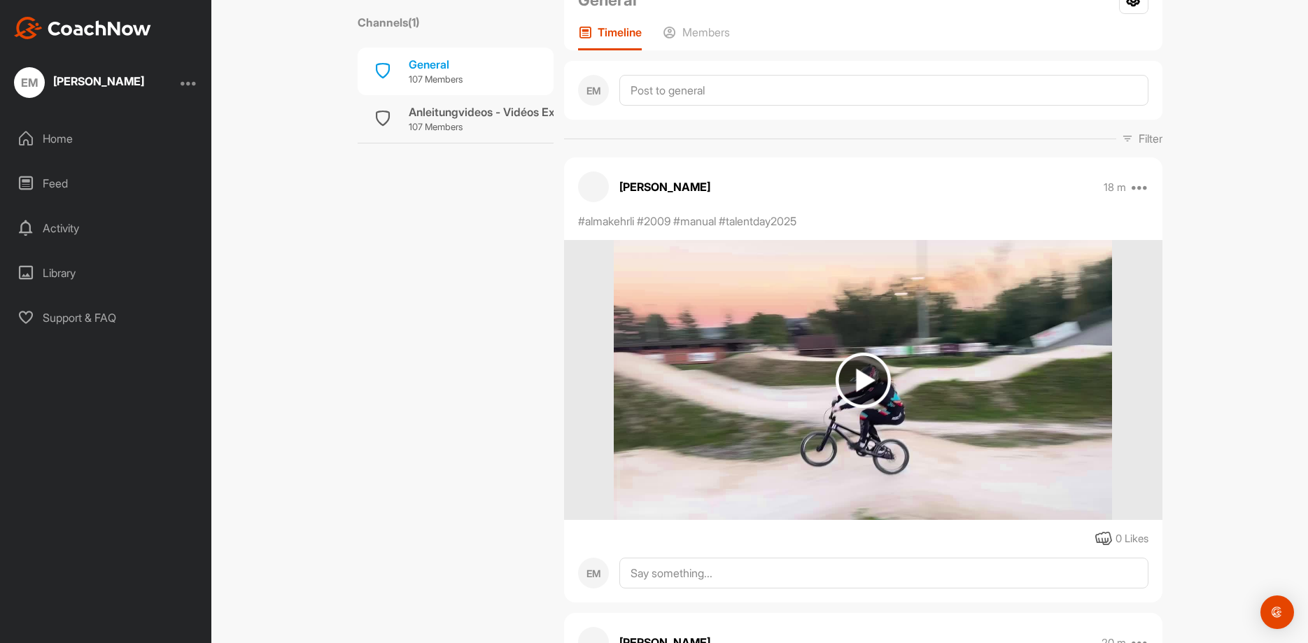
click at [1214, 300] on div "BMX Talent Day Digital 2025 Cycling Channels ( 1 ) General 107 Members Anleitun…" at bounding box center [759, 321] width 1097 height 643
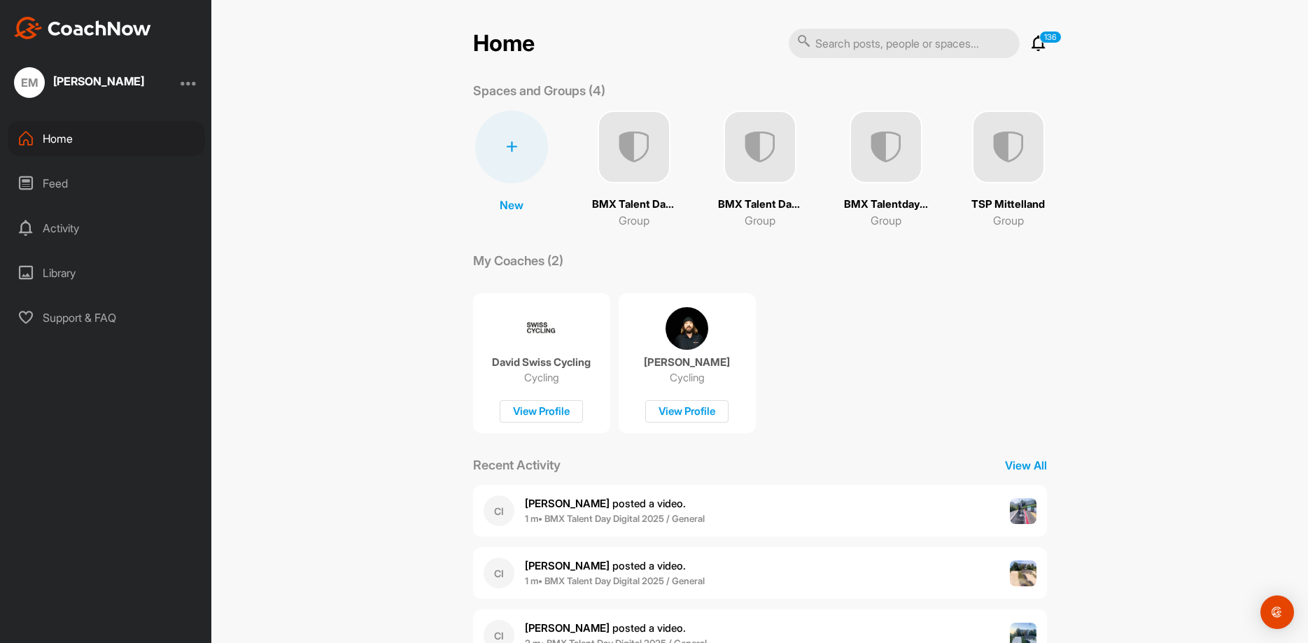
click at [778, 176] on img at bounding box center [760, 147] width 73 height 73
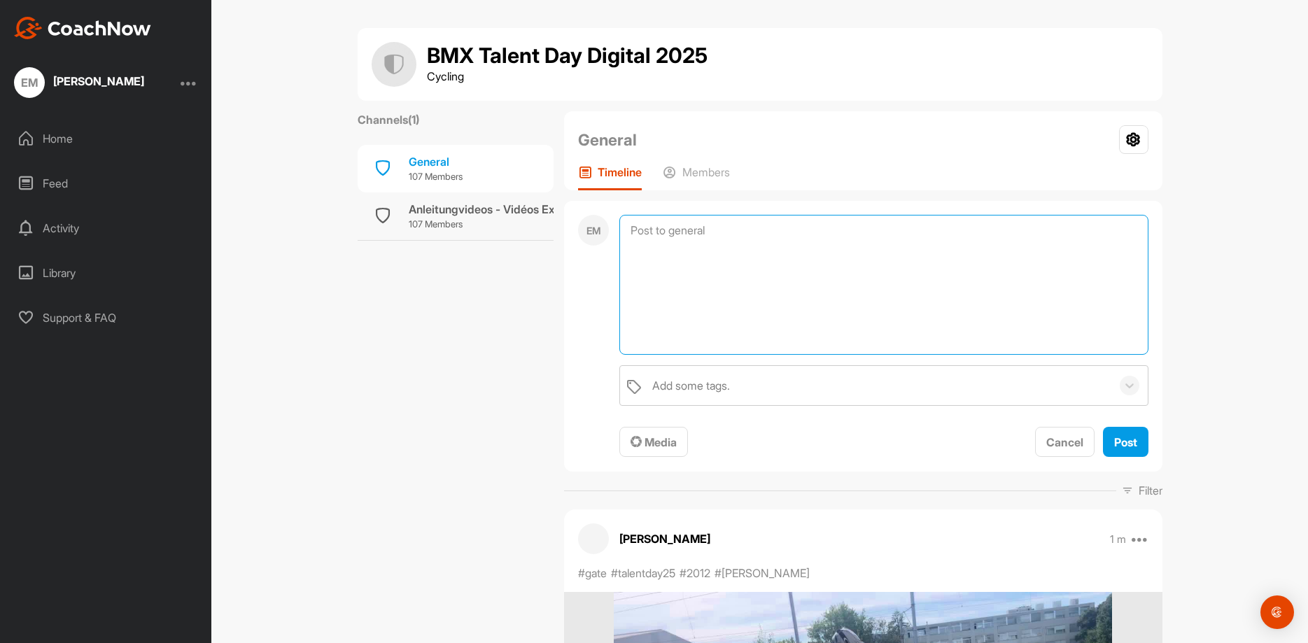
click at [729, 232] on textarea at bounding box center [883, 285] width 529 height 140
click at [670, 441] on span "Media" at bounding box center [654, 442] width 46 height 14
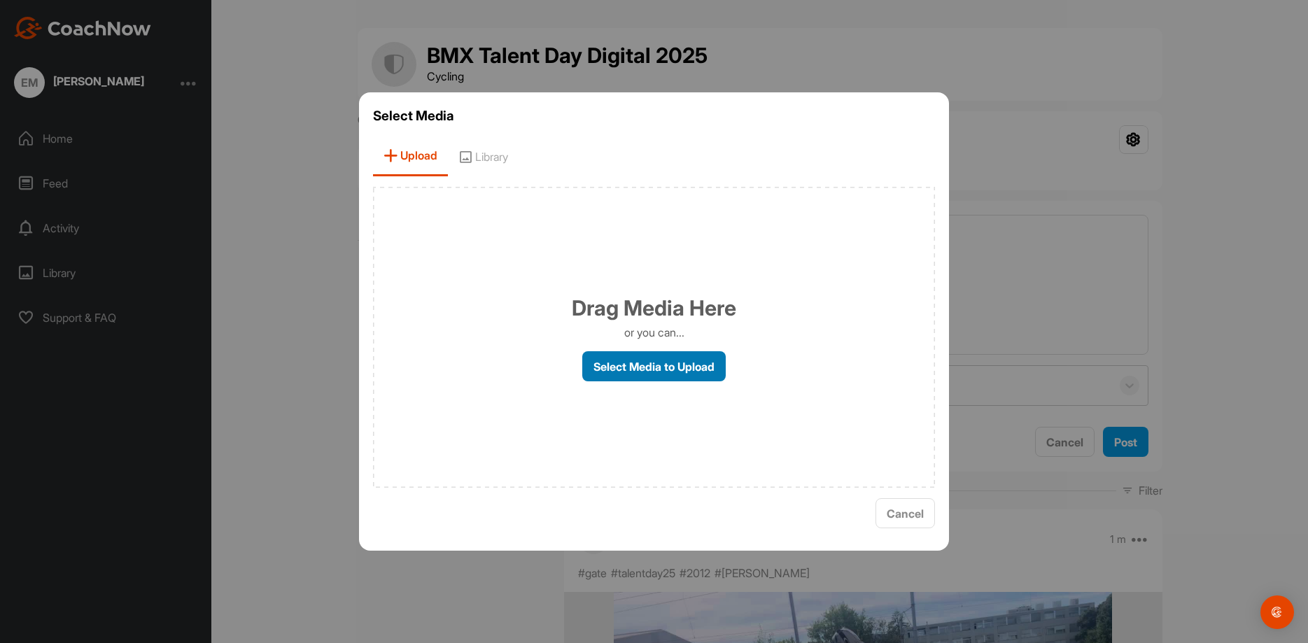
click at [660, 363] on label "Select Media to Upload" at bounding box center [653, 366] width 143 height 30
click at [0, 0] on input "Select Media to Upload" at bounding box center [0, 0] width 0 height 0
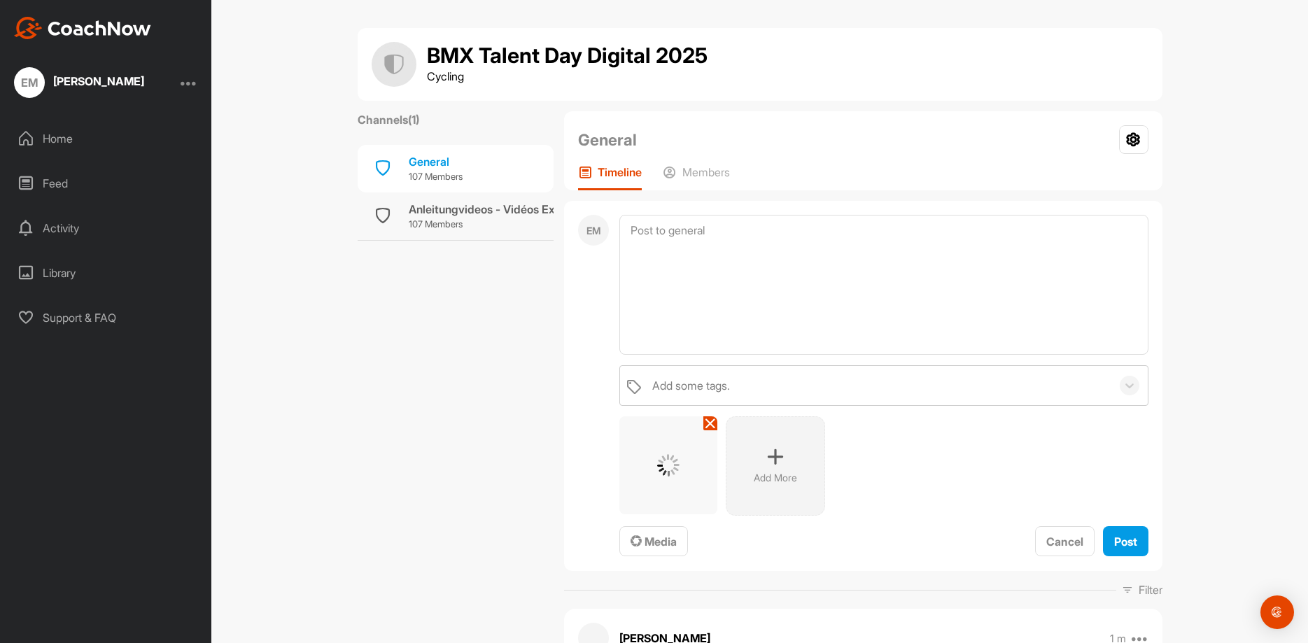
click at [1237, 158] on div "BMX Talent Day Digital 2025 Cycling Channels ( 1 ) General 107 Members Anleitun…" at bounding box center [759, 321] width 1097 height 643
click at [744, 388] on div "Add some tags." at bounding box center [878, 385] width 466 height 39
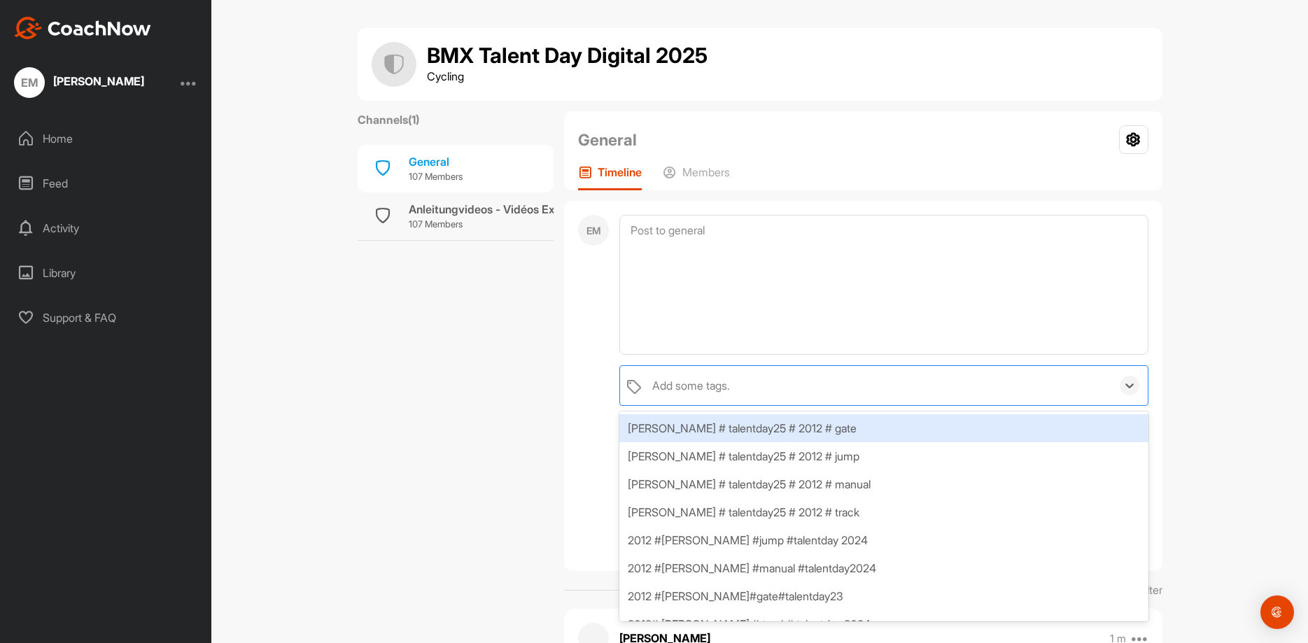
paste input "# [PERSON_NAME] # talentday25 # 2012 # Track"
type input "# [PERSON_NAME] # talentday25 # 2012 # Track"
click at [1212, 295] on div "BMX Talent Day Digital 2025 Cycling Channels ( 1 ) General 107 Members Anleitun…" at bounding box center [759, 321] width 1097 height 643
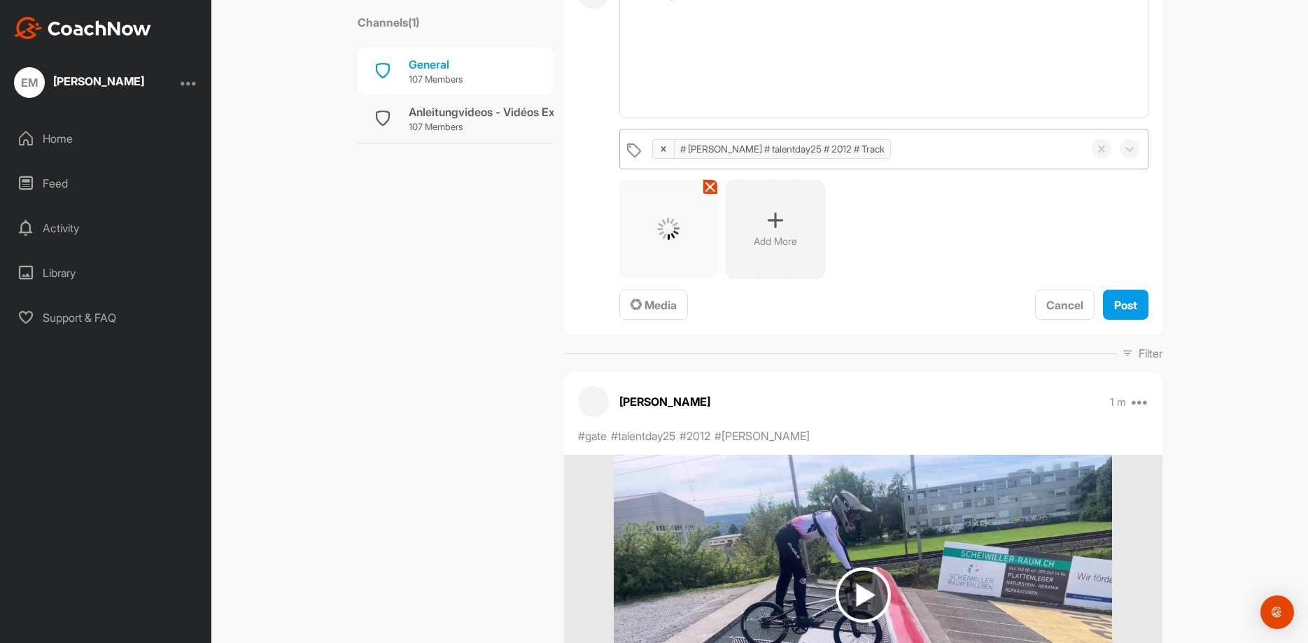
scroll to position [280, 0]
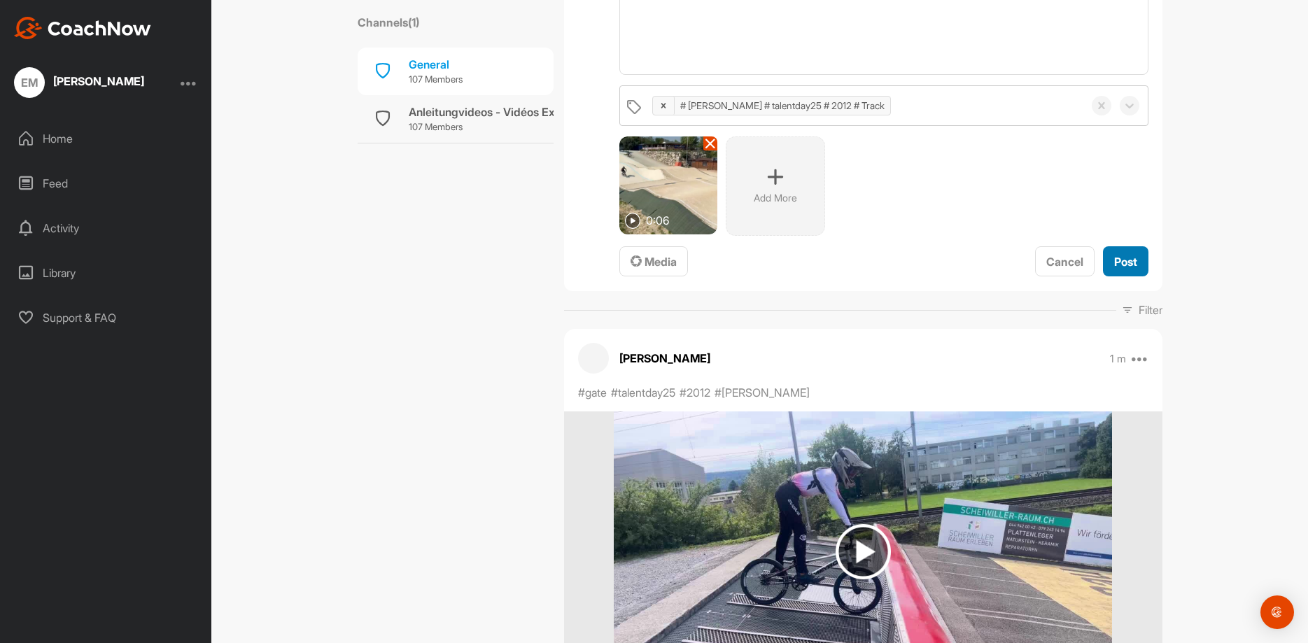
click at [1133, 270] on button "Post" at bounding box center [1125, 261] width 45 height 30
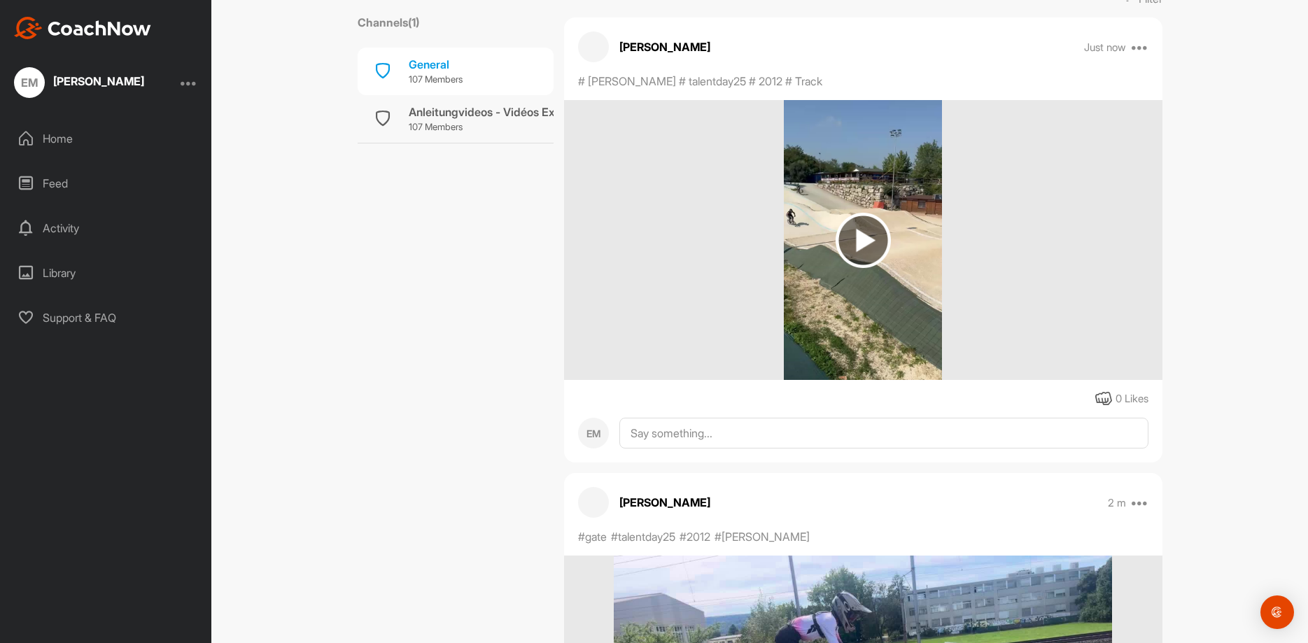
click at [862, 251] on img at bounding box center [863, 240] width 55 height 55
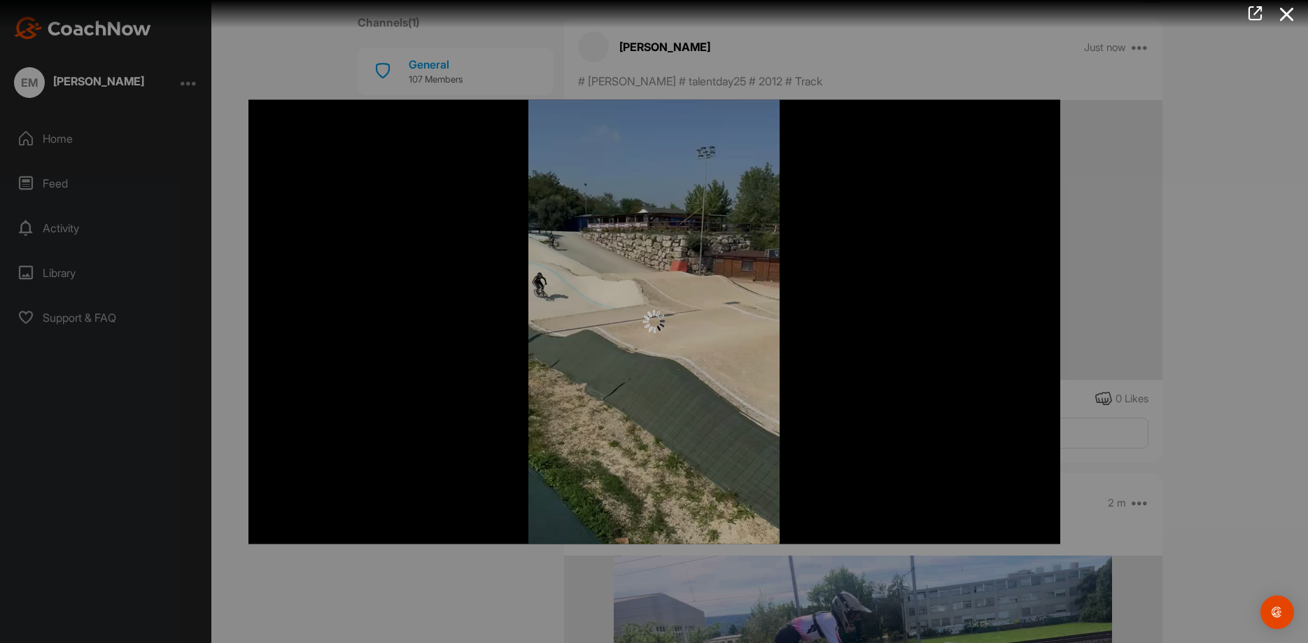
click at [1207, 248] on div at bounding box center [654, 321] width 1308 height 643
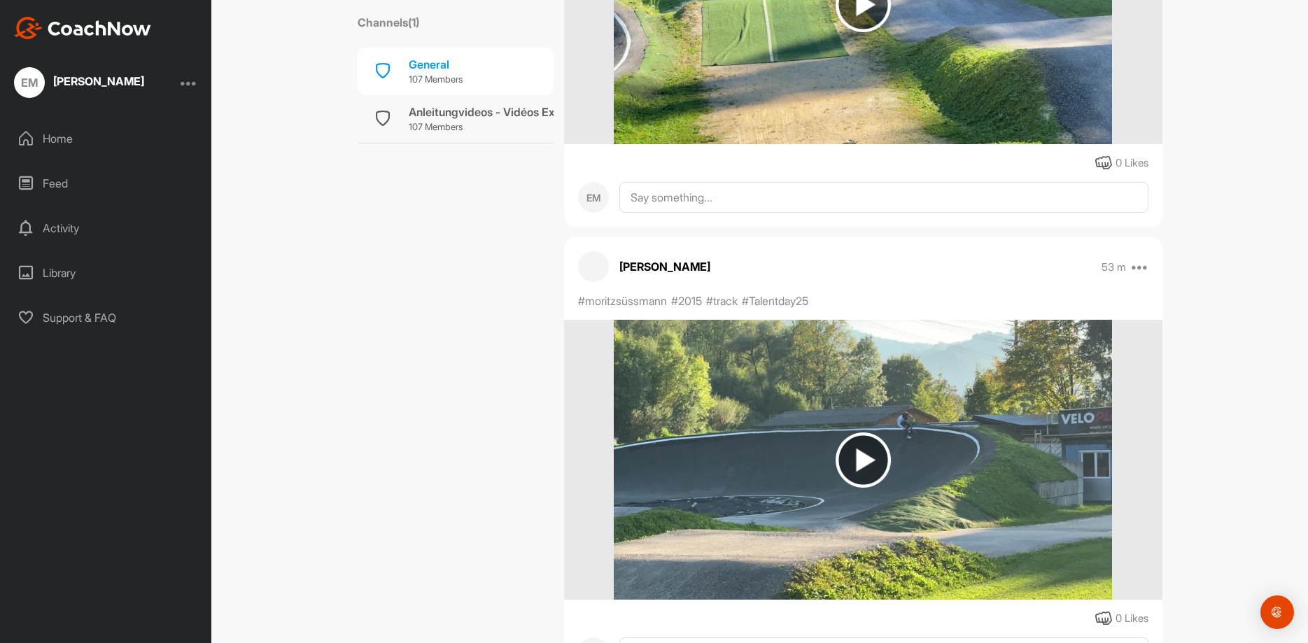
scroll to position [6159, 0]
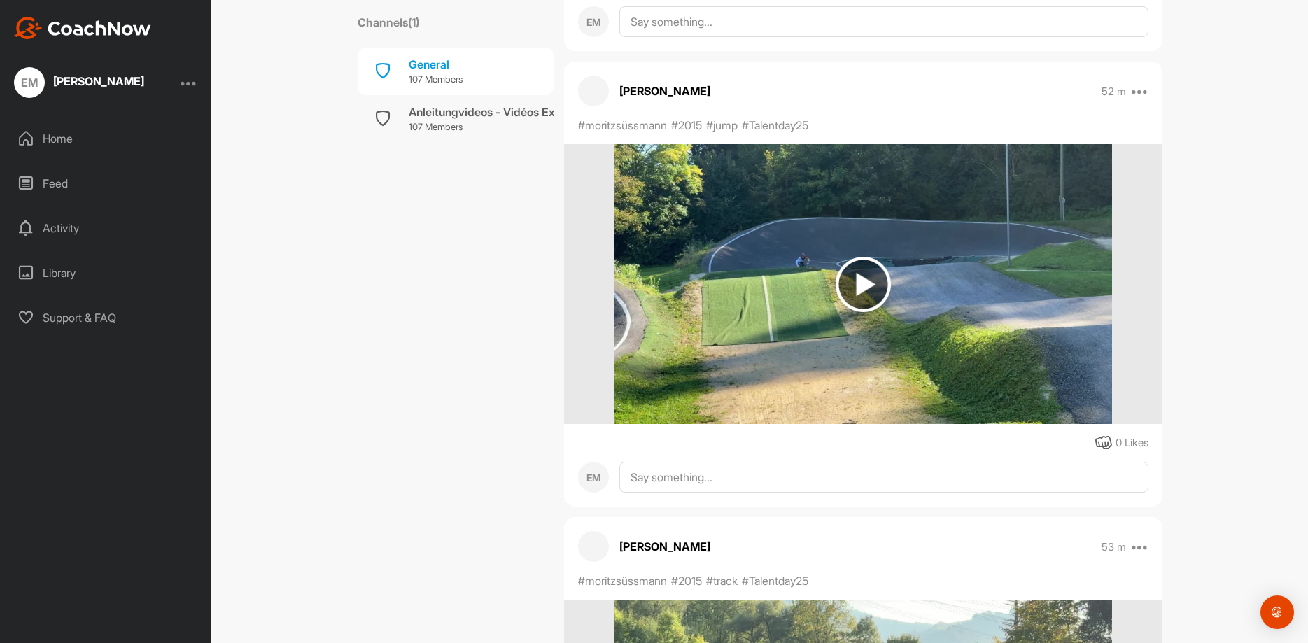
click at [877, 282] on img at bounding box center [863, 284] width 55 height 55
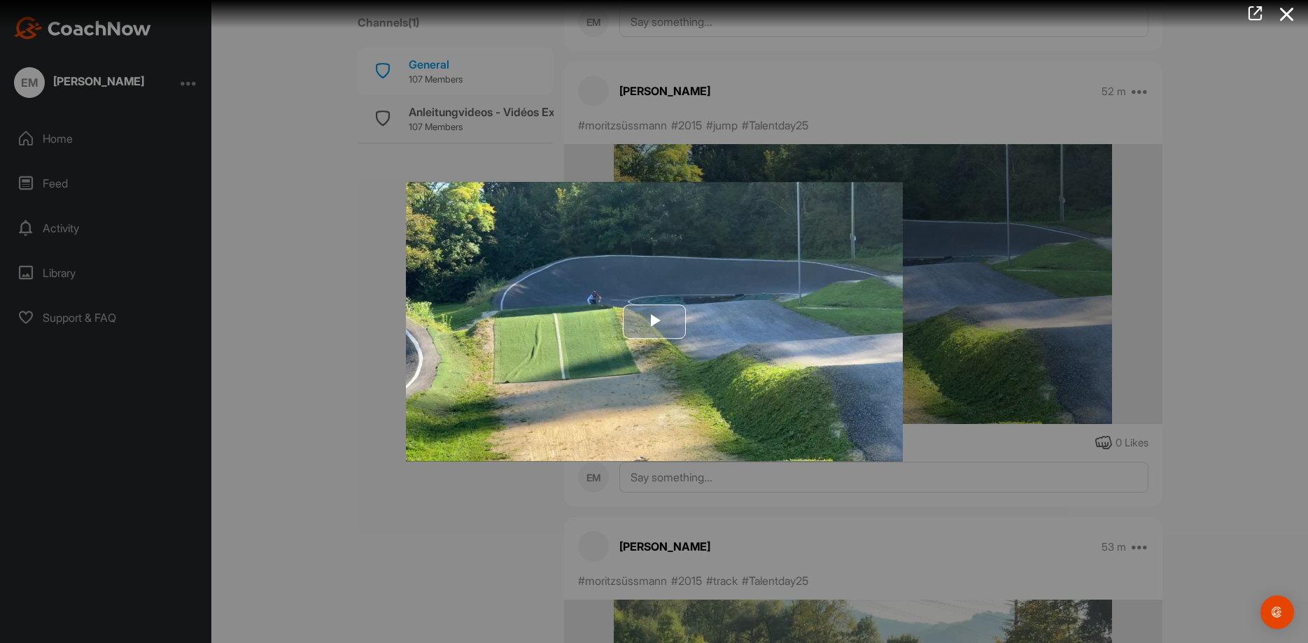
click at [654, 322] on span "Video Player" at bounding box center [654, 322] width 0 height 0
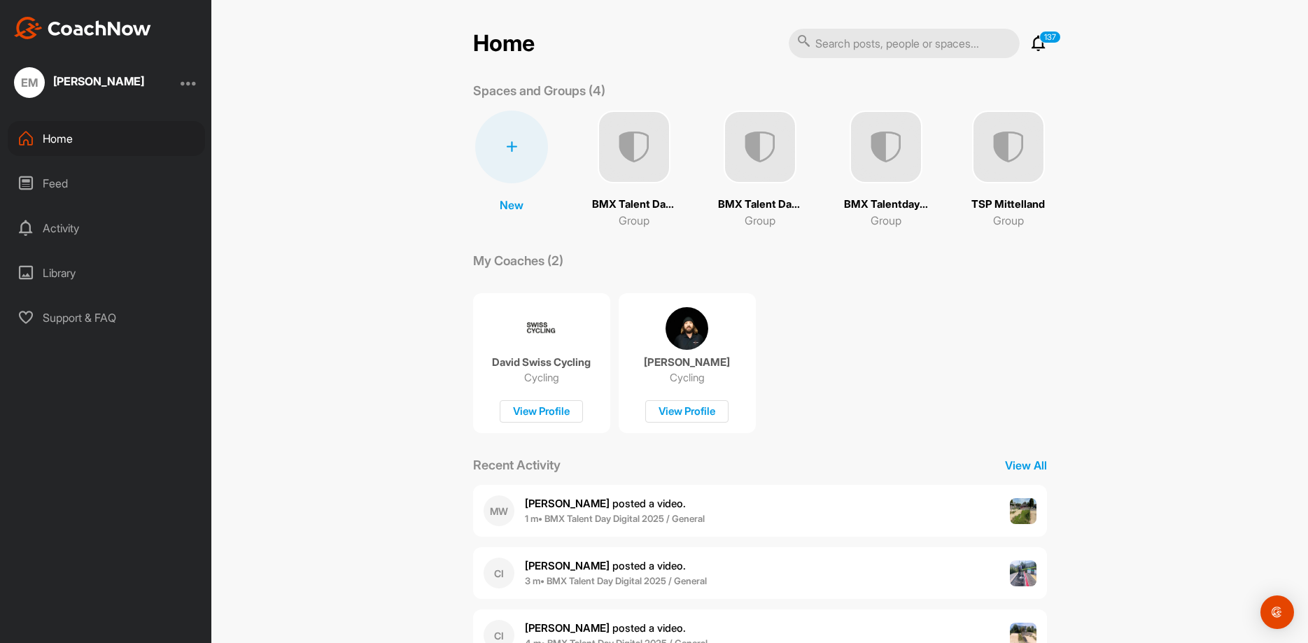
click at [751, 185] on div "BMX Talent Day Digital 2025 Group" at bounding box center [760, 170] width 84 height 118
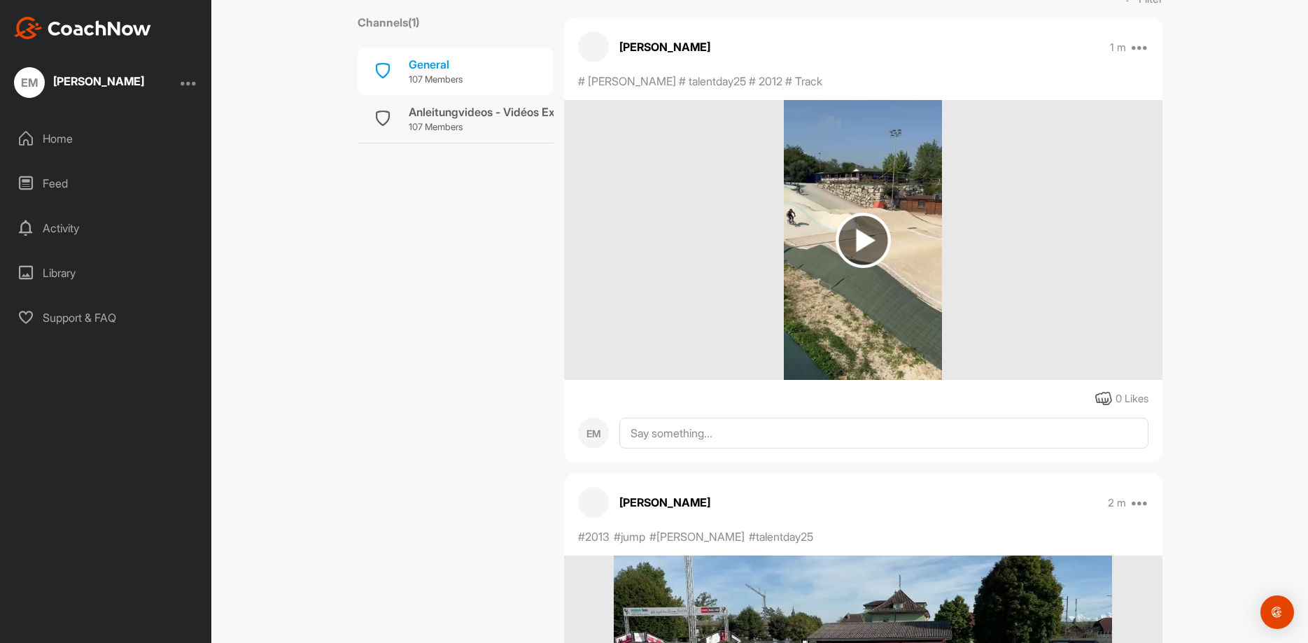
scroll to position [700, 0]
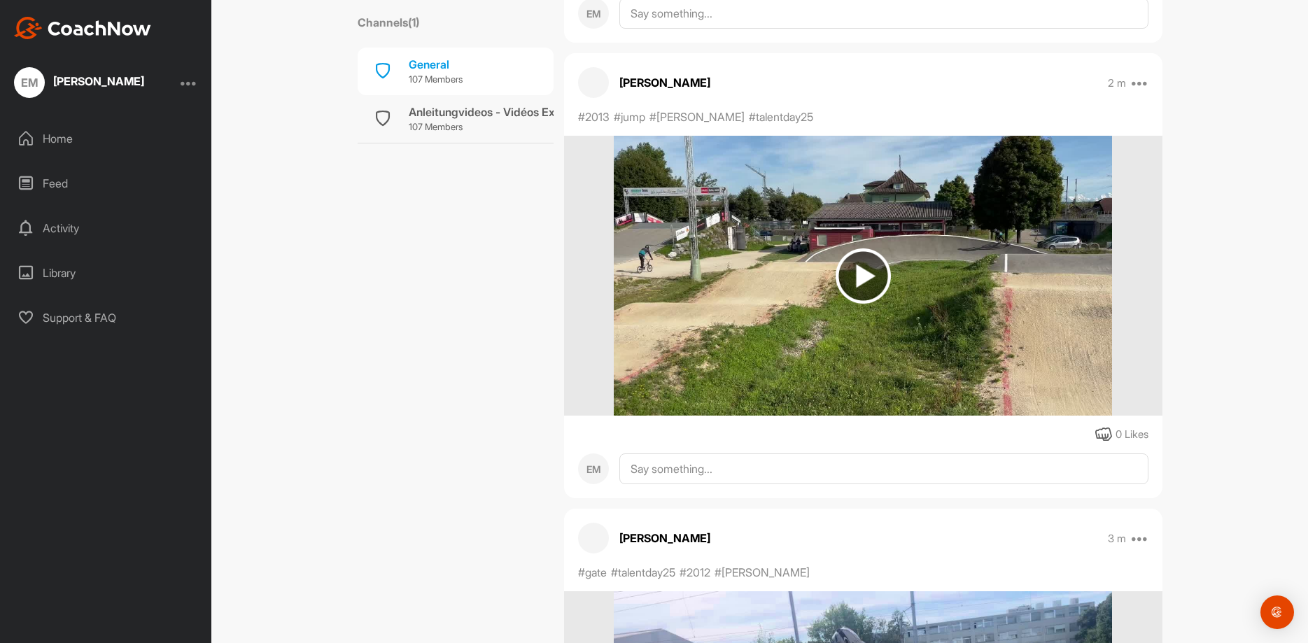
click at [855, 269] on img at bounding box center [863, 275] width 55 height 55
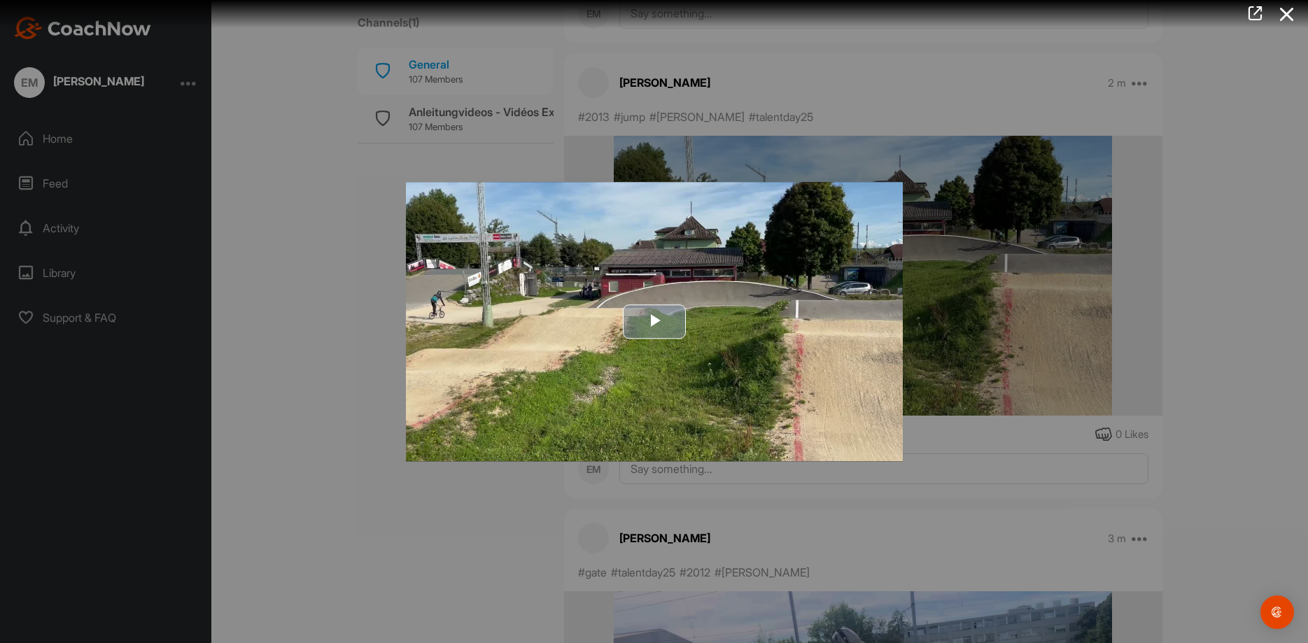
click at [654, 322] on span "Video Player" at bounding box center [654, 322] width 0 height 0
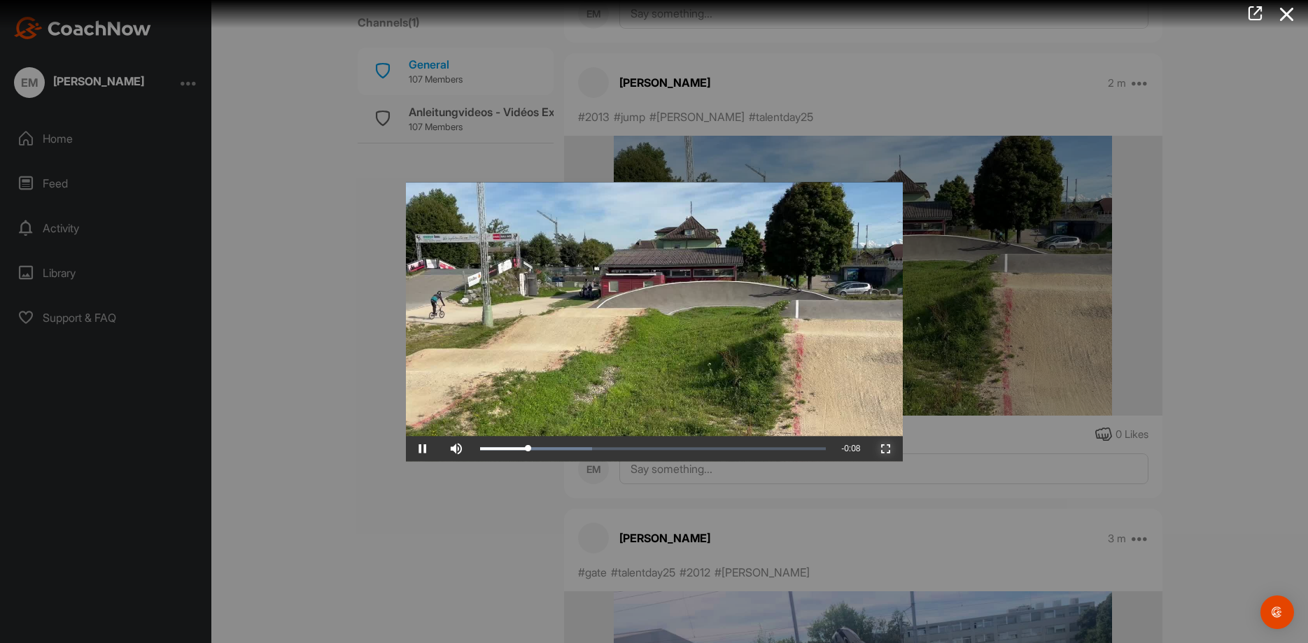
click at [891, 449] on span "Video Player" at bounding box center [886, 449] width 34 height 0
drag, startPoint x: 1139, startPoint y: 293, endPoint x: 1200, endPoint y: 289, distance: 61.0
click at [1151, 293] on div at bounding box center [654, 321] width 1308 height 643
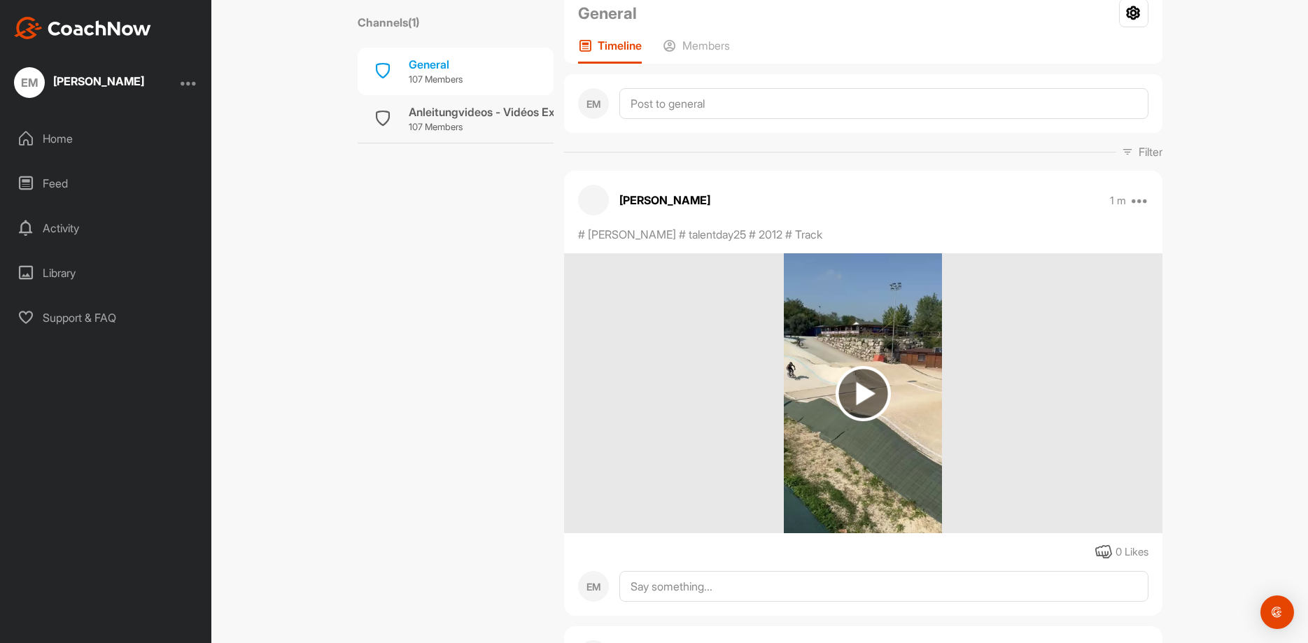
scroll to position [0, 0]
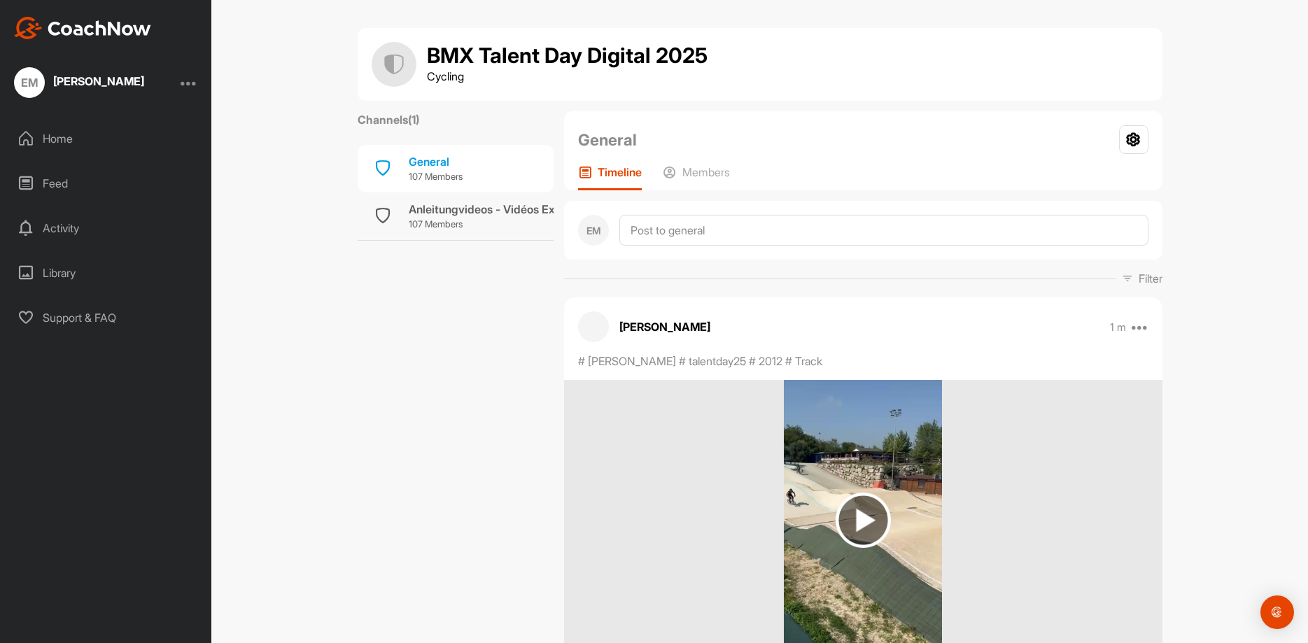
click at [865, 514] on img at bounding box center [863, 520] width 55 height 55
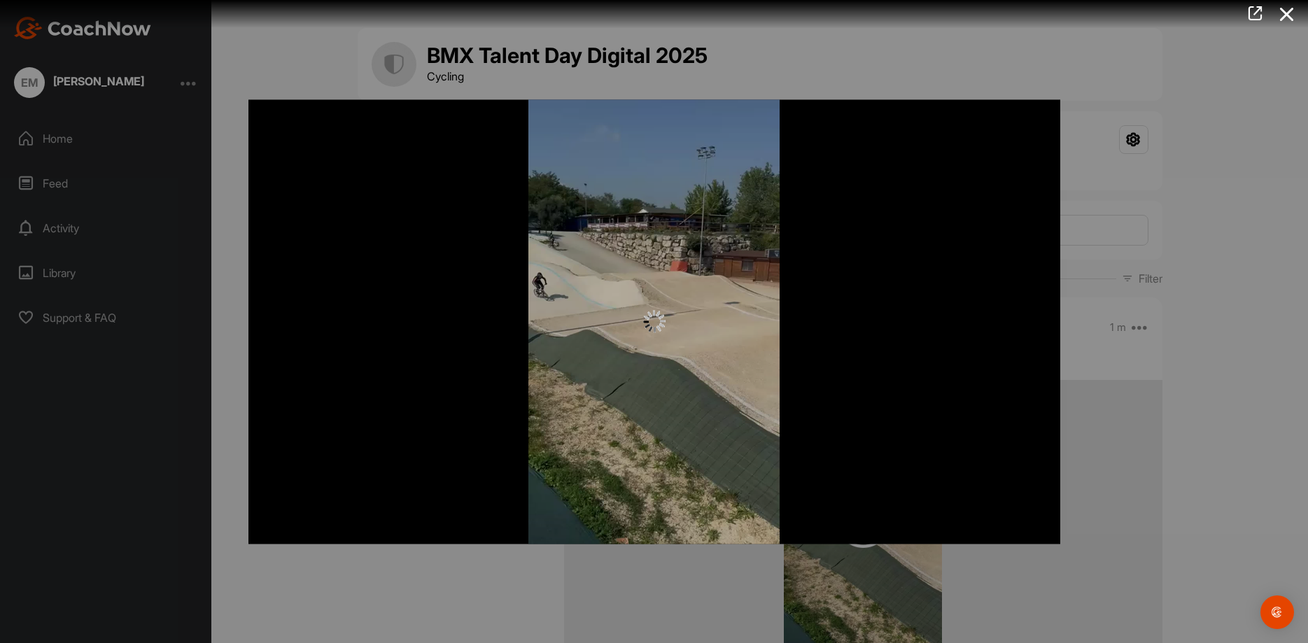
click at [1223, 334] on div at bounding box center [654, 321] width 1308 height 643
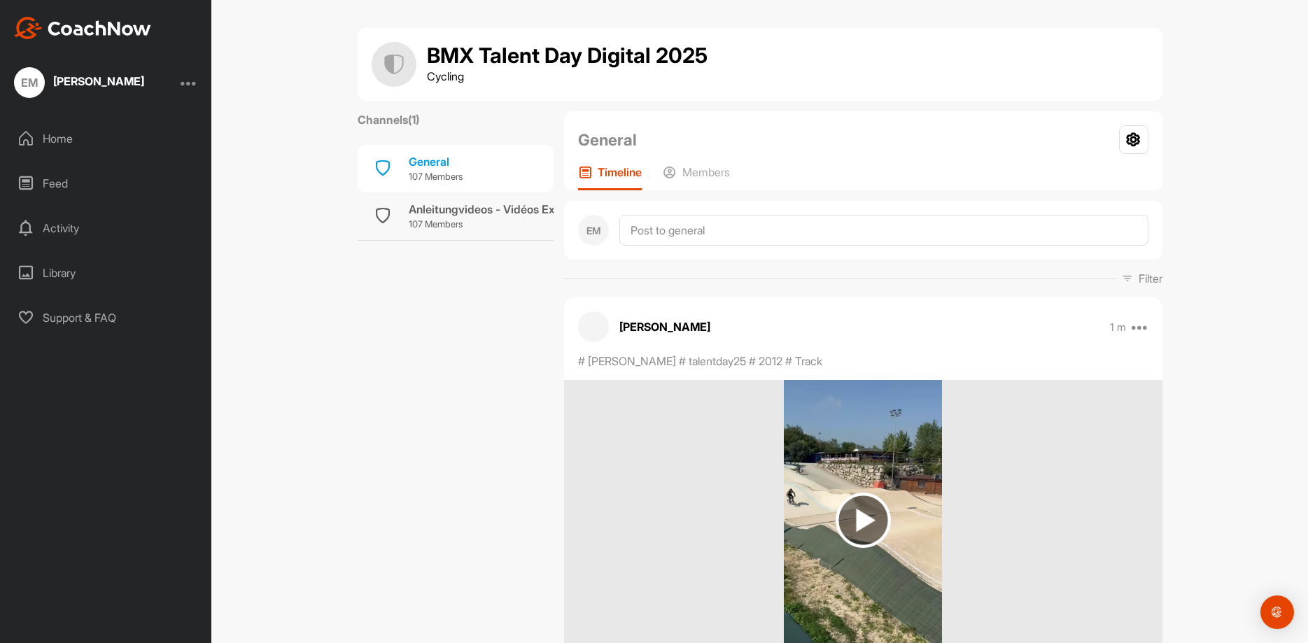
click at [856, 521] on img at bounding box center [863, 520] width 55 height 55
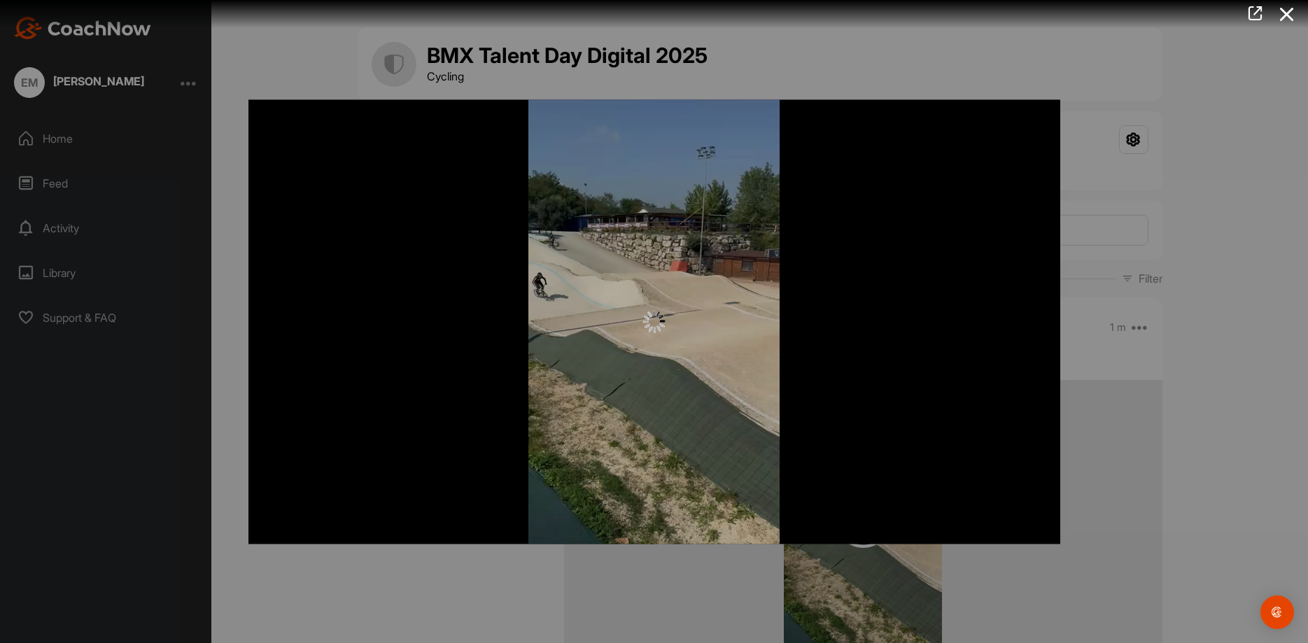
click at [1261, 305] on div at bounding box center [654, 321] width 1308 height 643
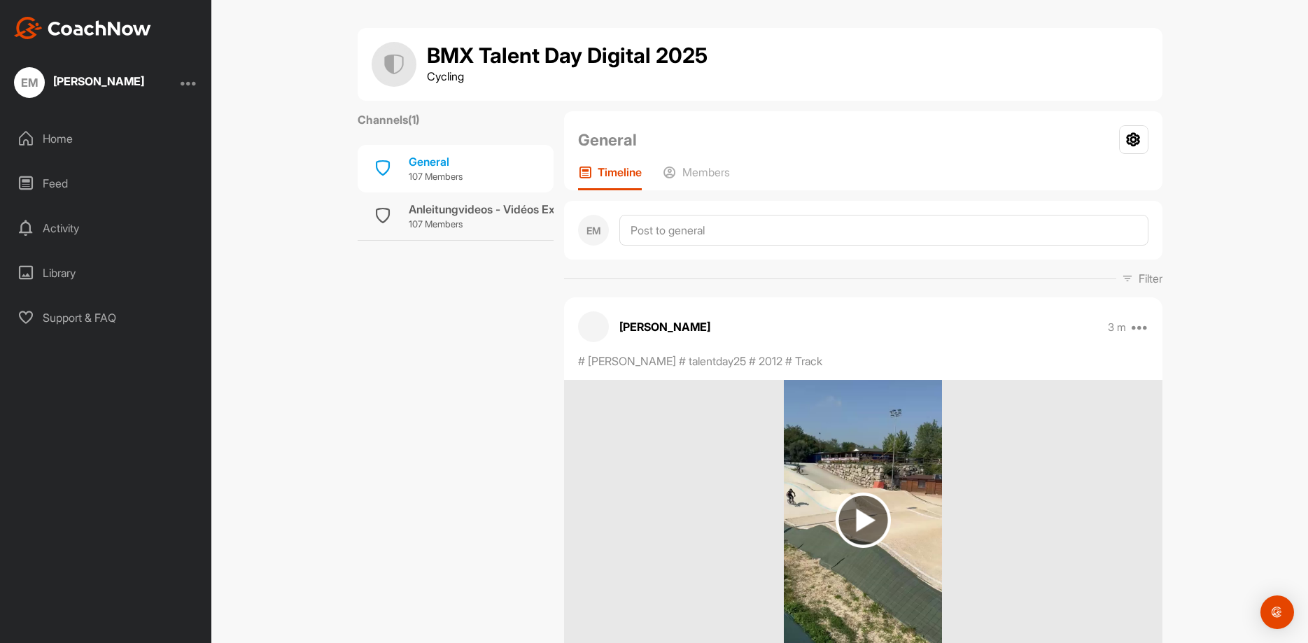
click at [870, 532] on img at bounding box center [863, 520] width 55 height 55
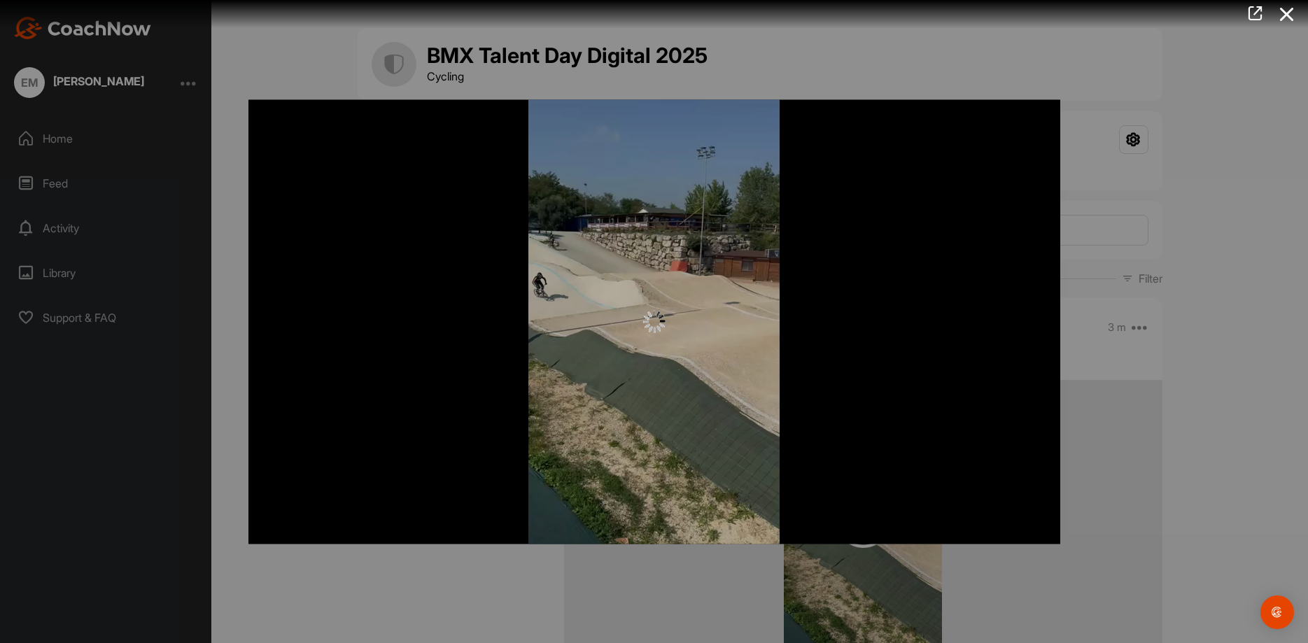
click at [1204, 309] on div at bounding box center [654, 321] width 1308 height 643
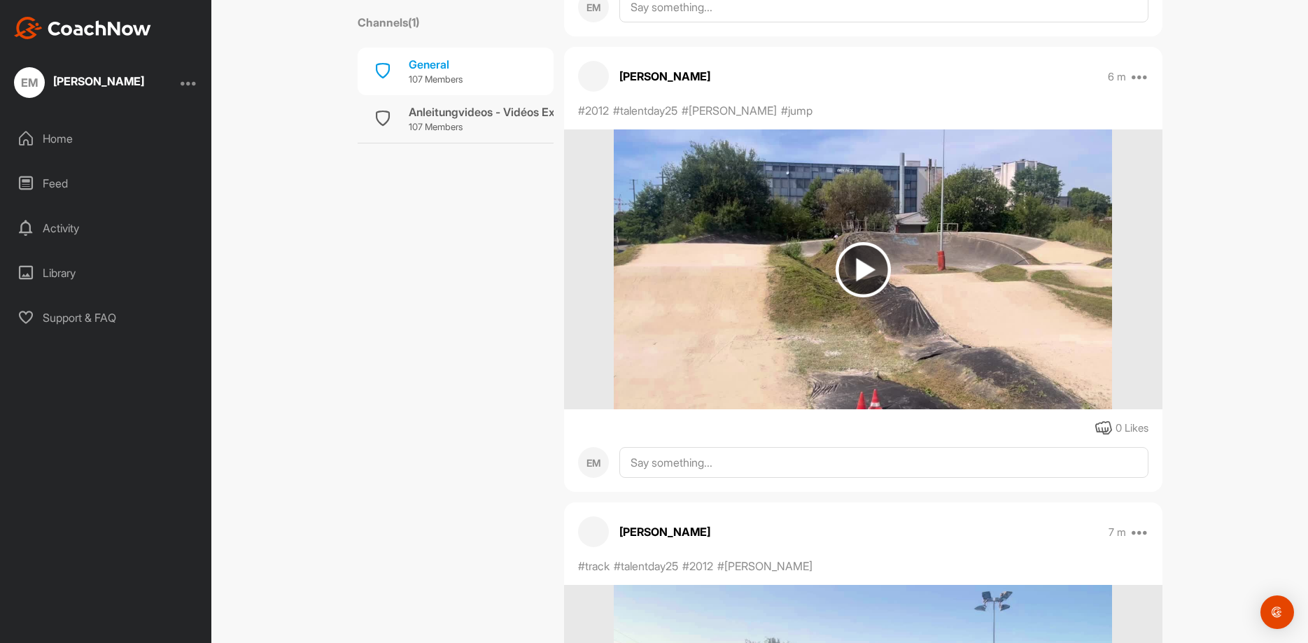
scroll to position [1540, 0]
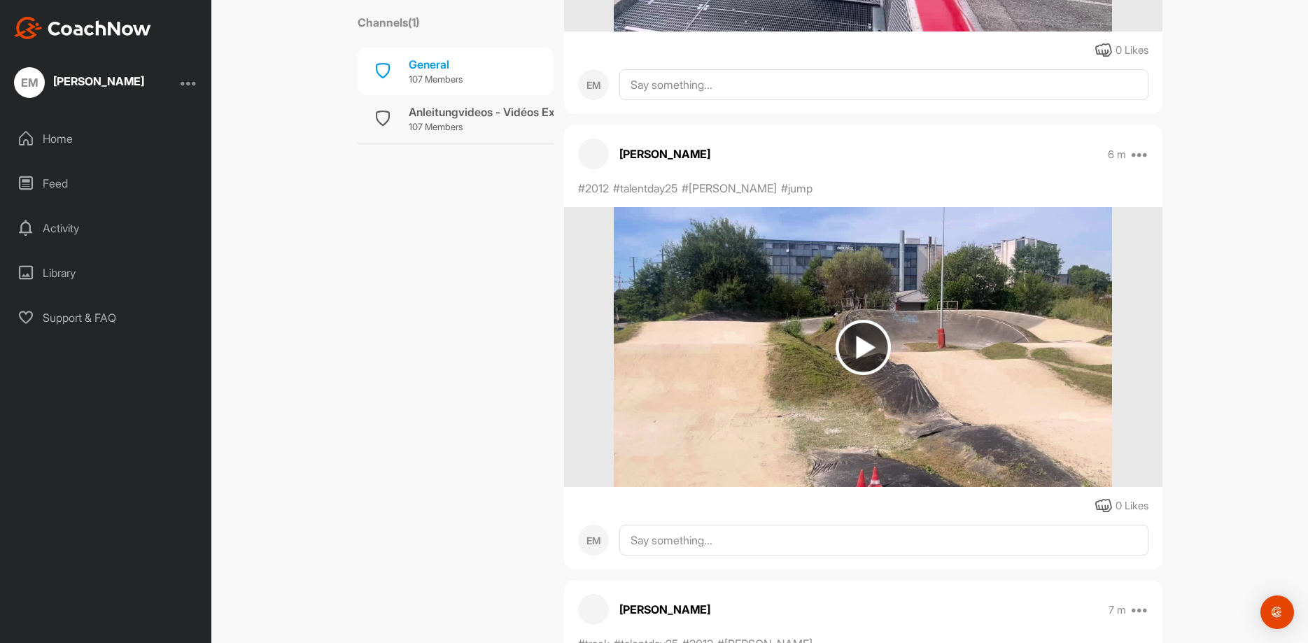
click at [865, 344] on img at bounding box center [863, 347] width 55 height 55
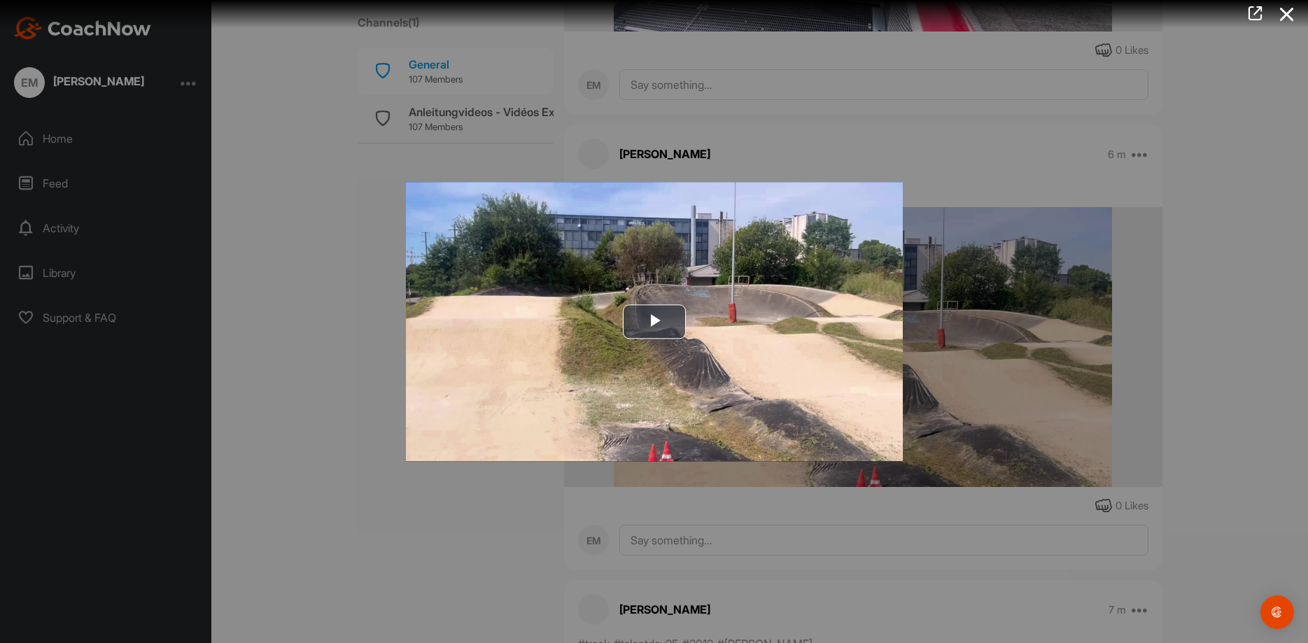
click at [1172, 254] on div at bounding box center [654, 321] width 1308 height 643
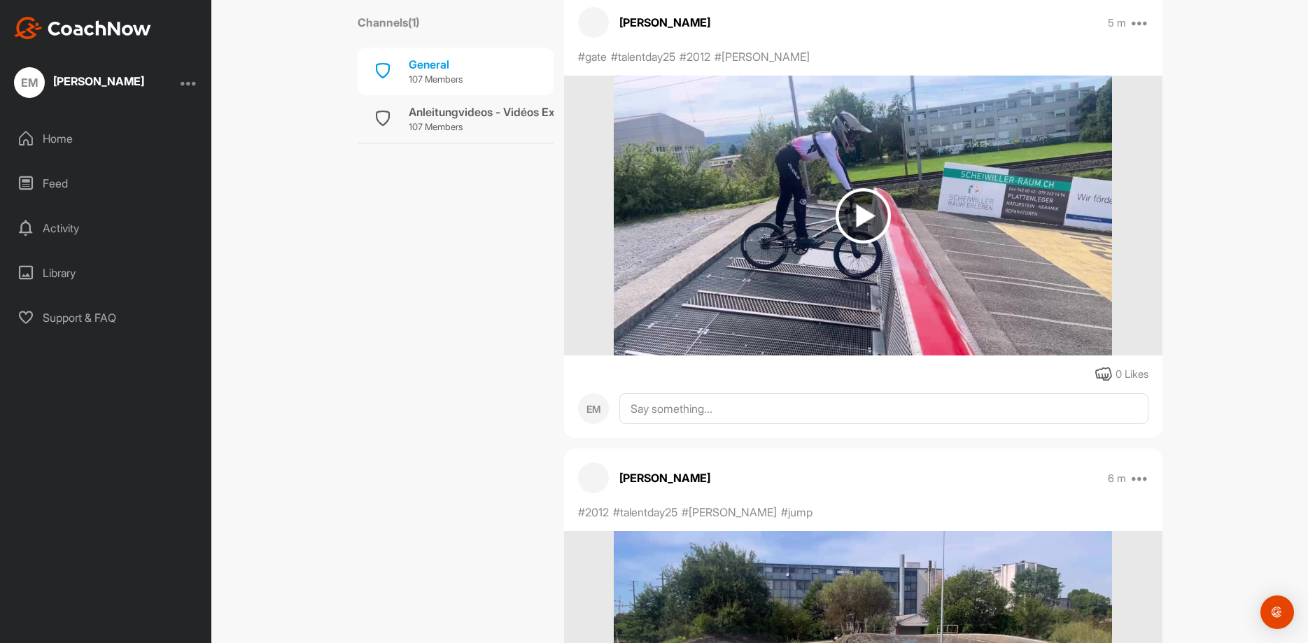
scroll to position [1120, 0]
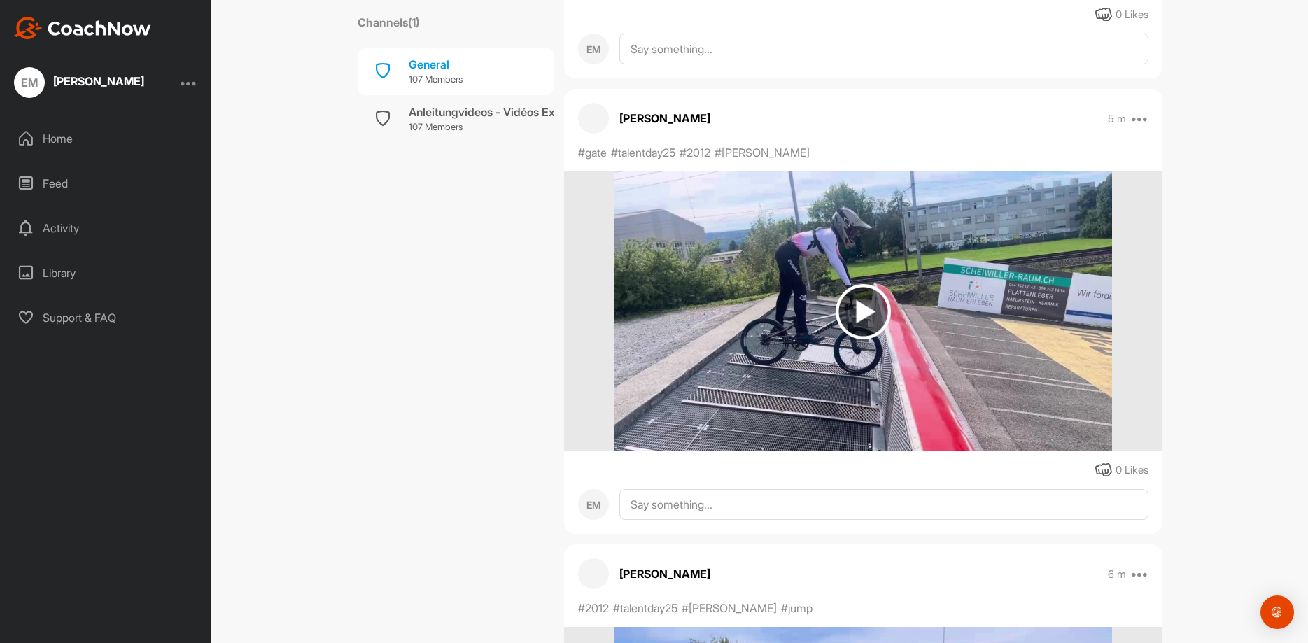
click at [852, 310] on img at bounding box center [863, 311] width 55 height 55
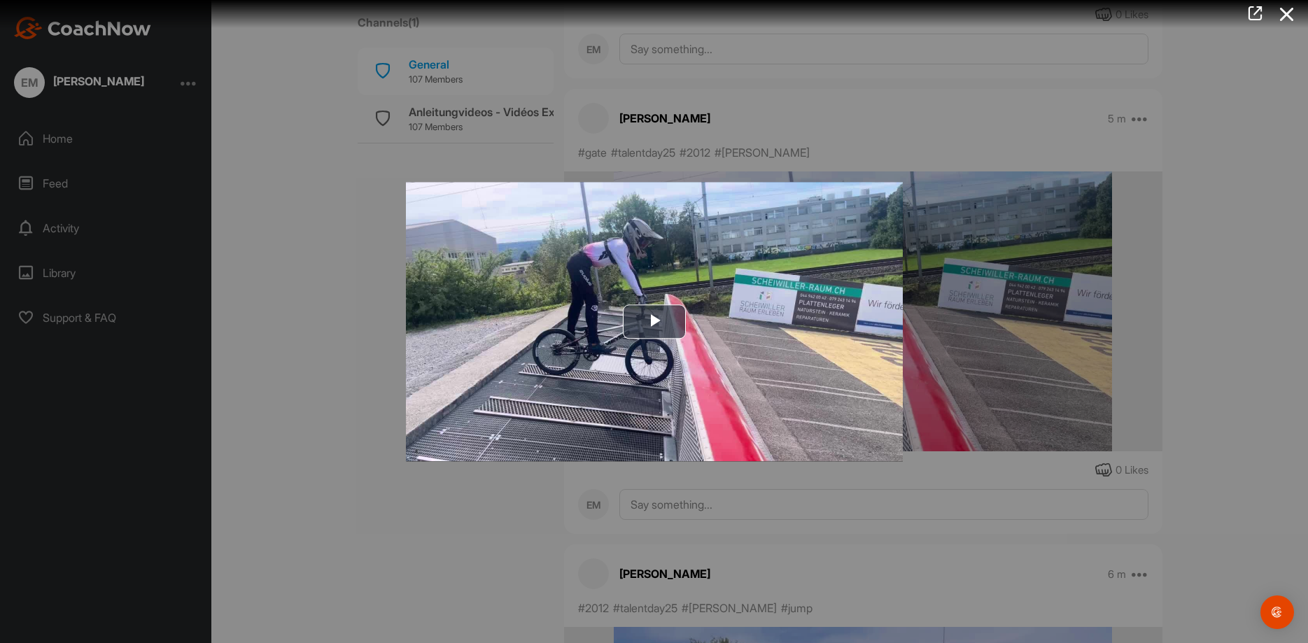
click at [1144, 281] on div at bounding box center [654, 321] width 1308 height 643
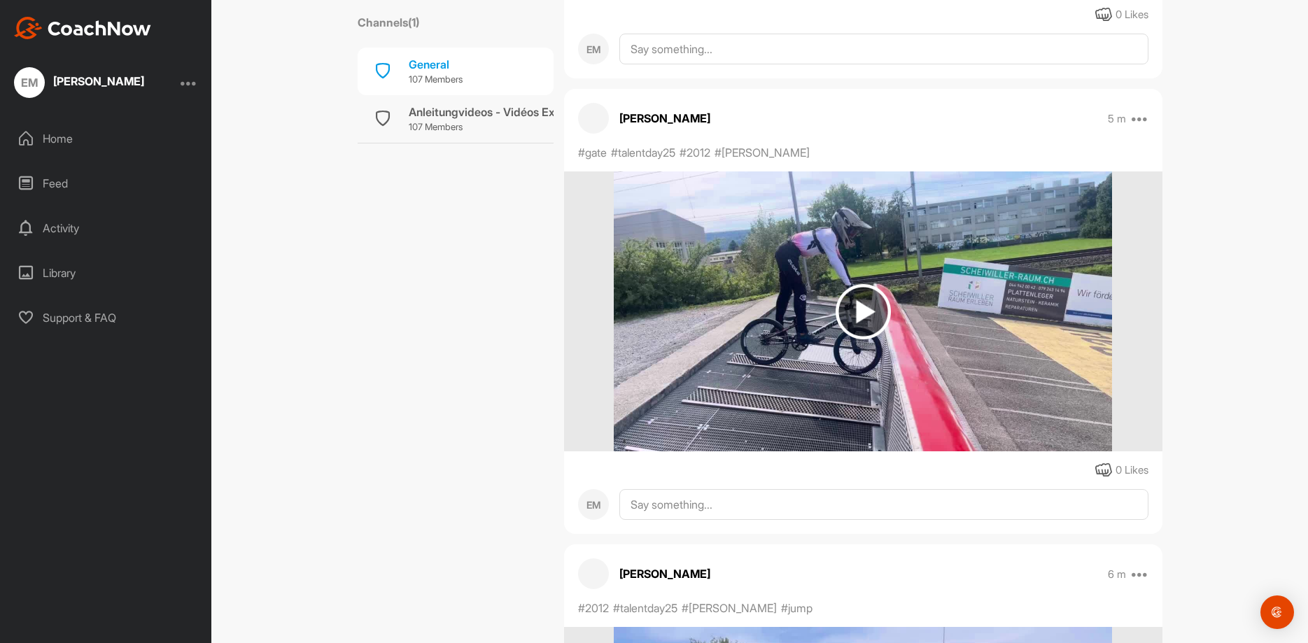
scroll to position [560, 0]
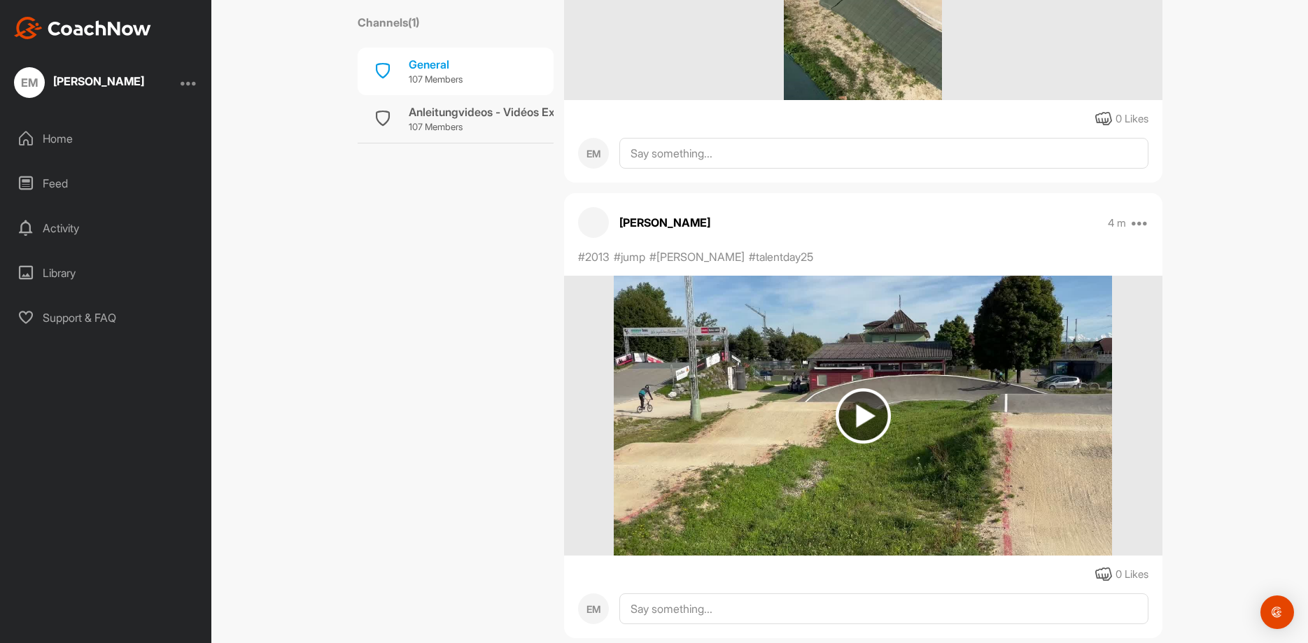
click at [862, 411] on img at bounding box center [863, 415] width 55 height 55
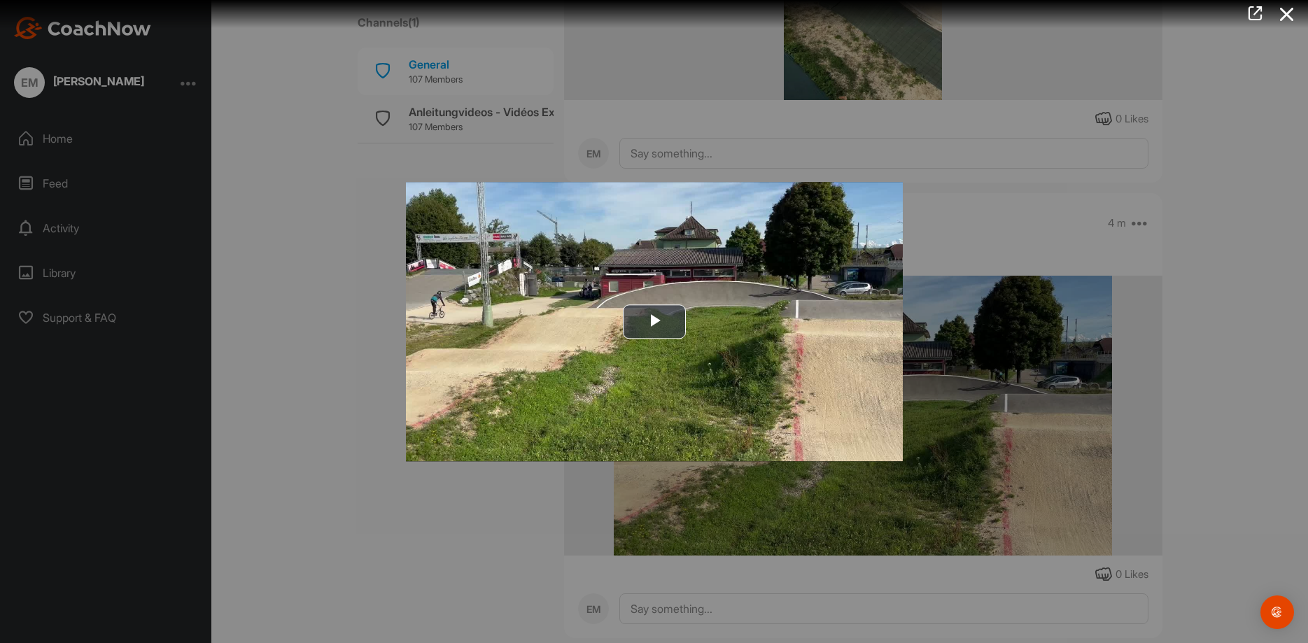
click at [957, 353] on div at bounding box center [654, 321] width 1308 height 643
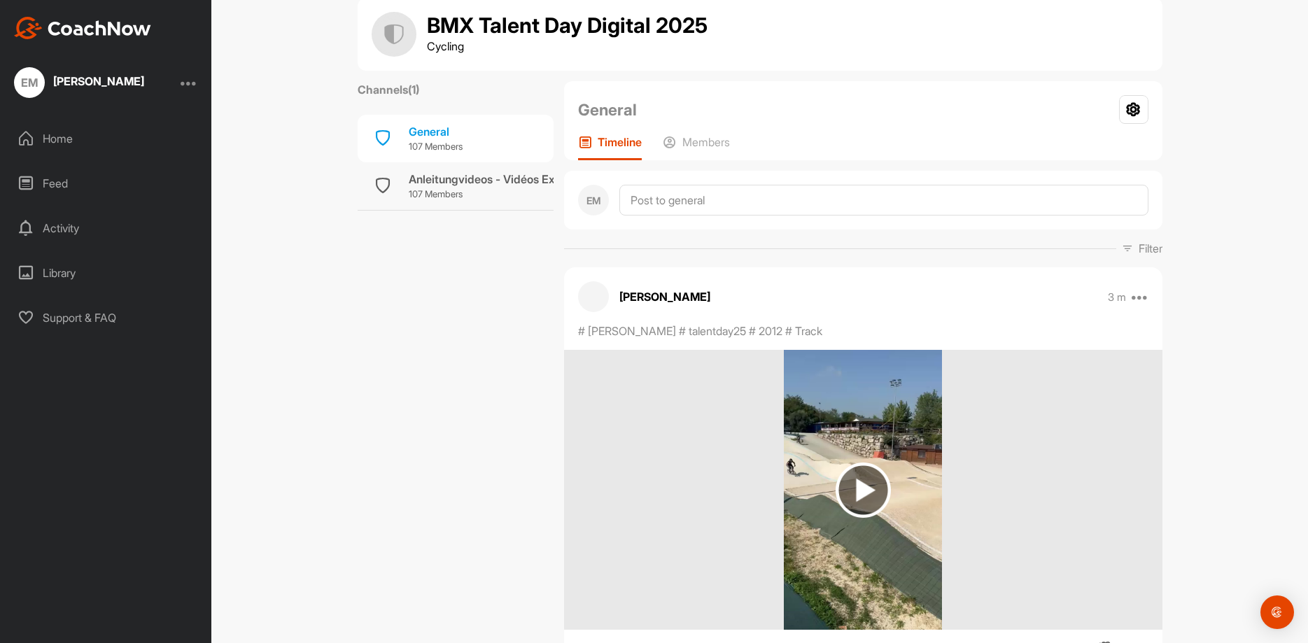
scroll to position [0, 0]
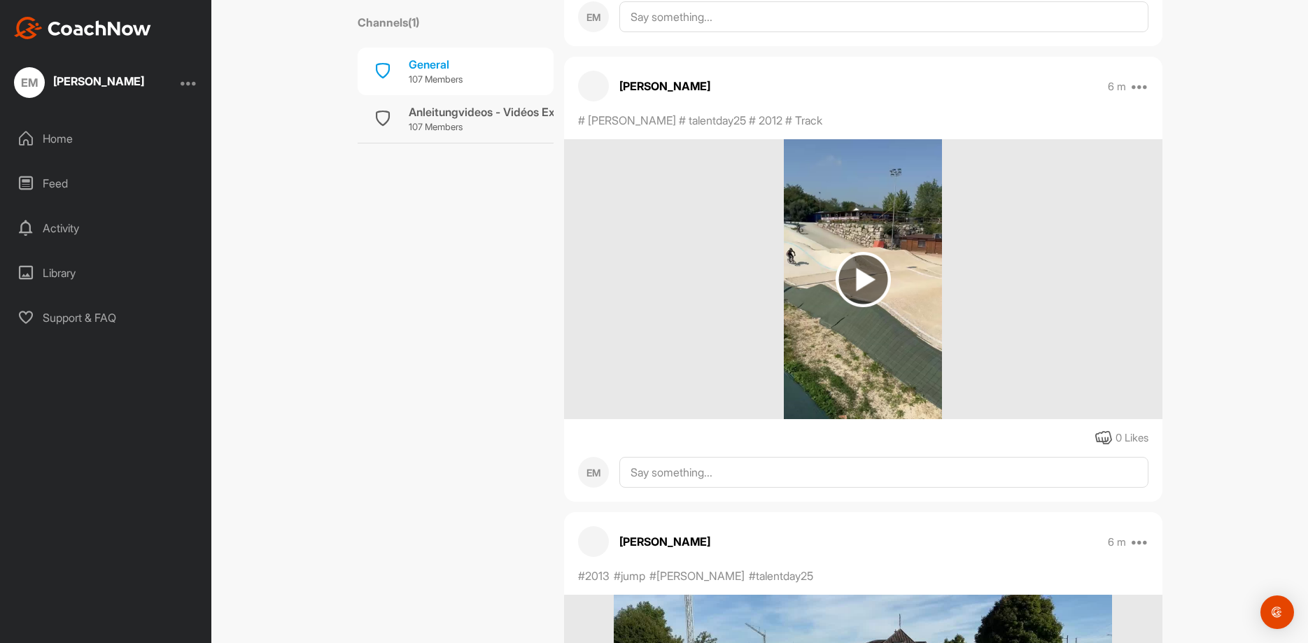
scroll to position [700, 0]
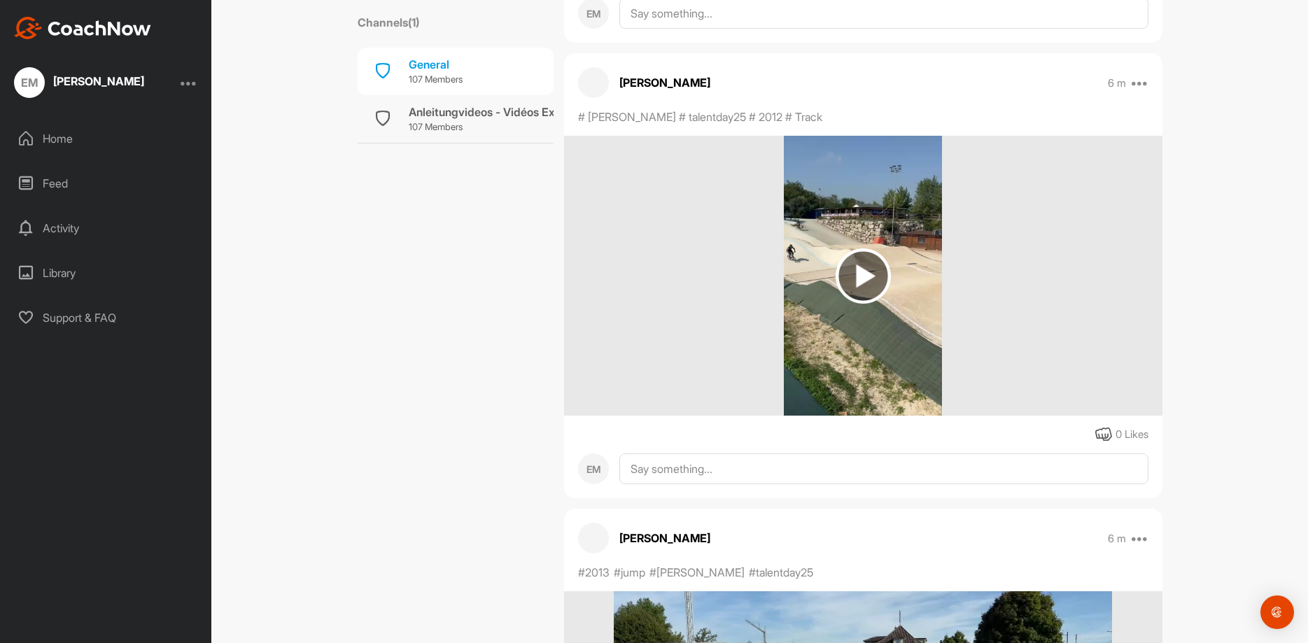
click at [862, 276] on img at bounding box center [863, 275] width 55 height 55
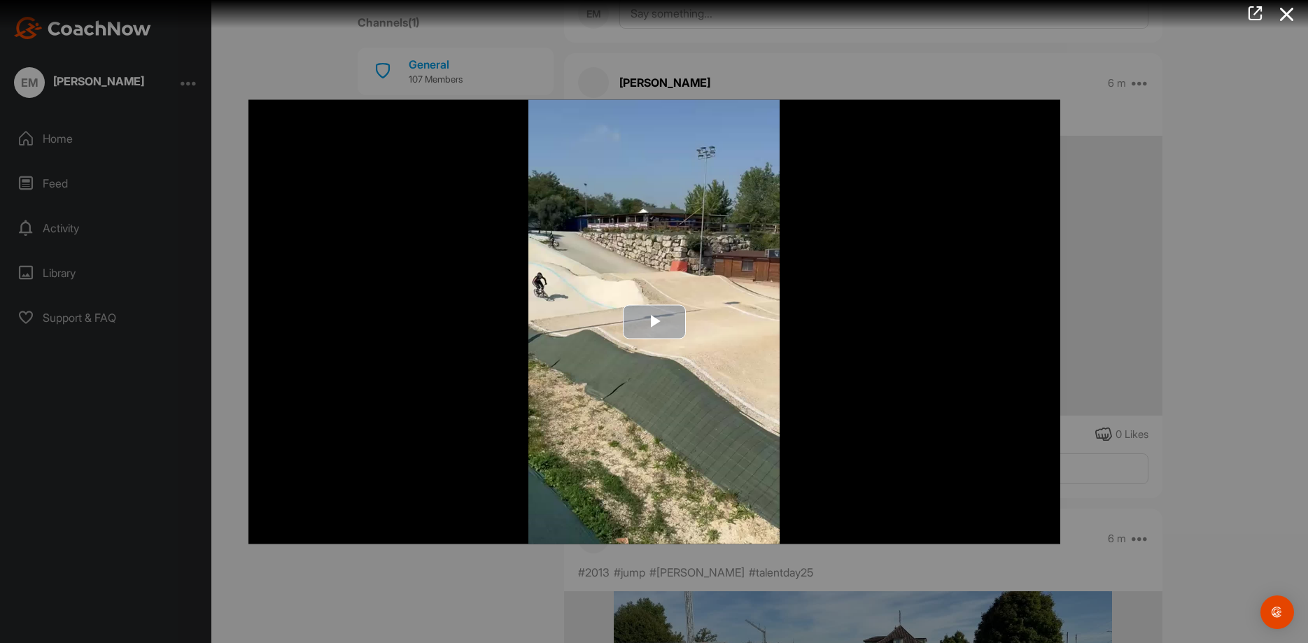
click at [654, 322] on span "Video Player" at bounding box center [654, 322] width 0 height 0
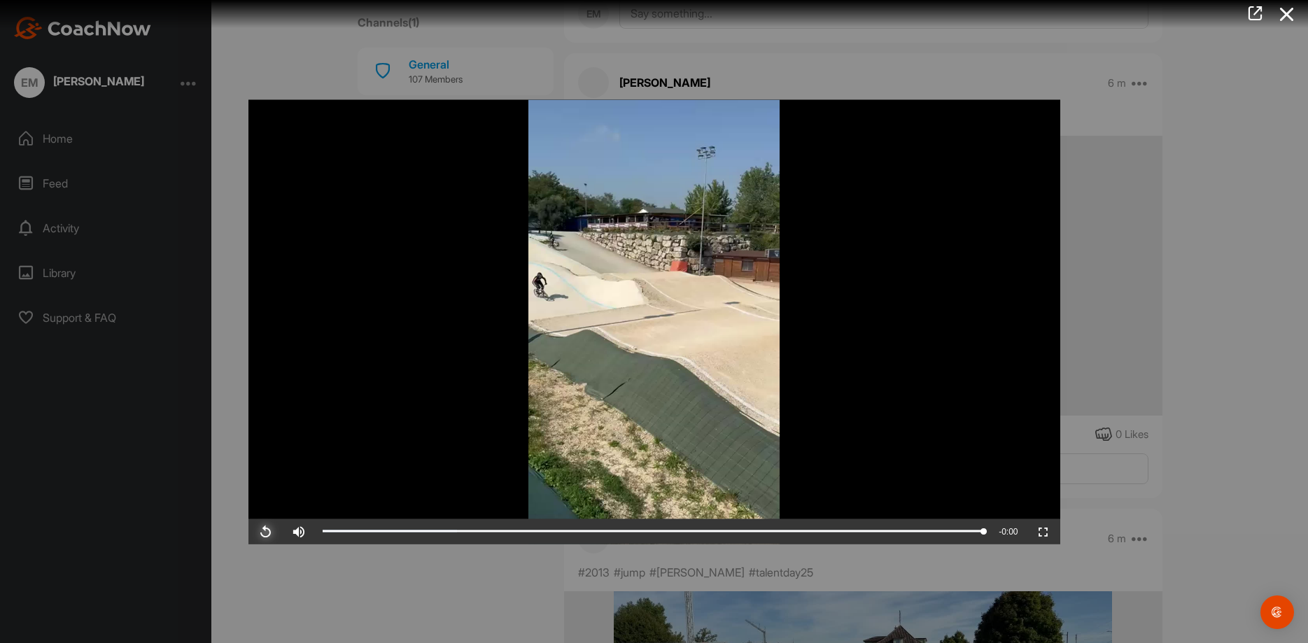
click at [263, 531] on span "Video Player" at bounding box center [265, 531] width 34 height 0
click at [261, 531] on span "Video Player" at bounding box center [265, 531] width 34 height 0
click at [1245, 227] on div at bounding box center [654, 321] width 1308 height 643
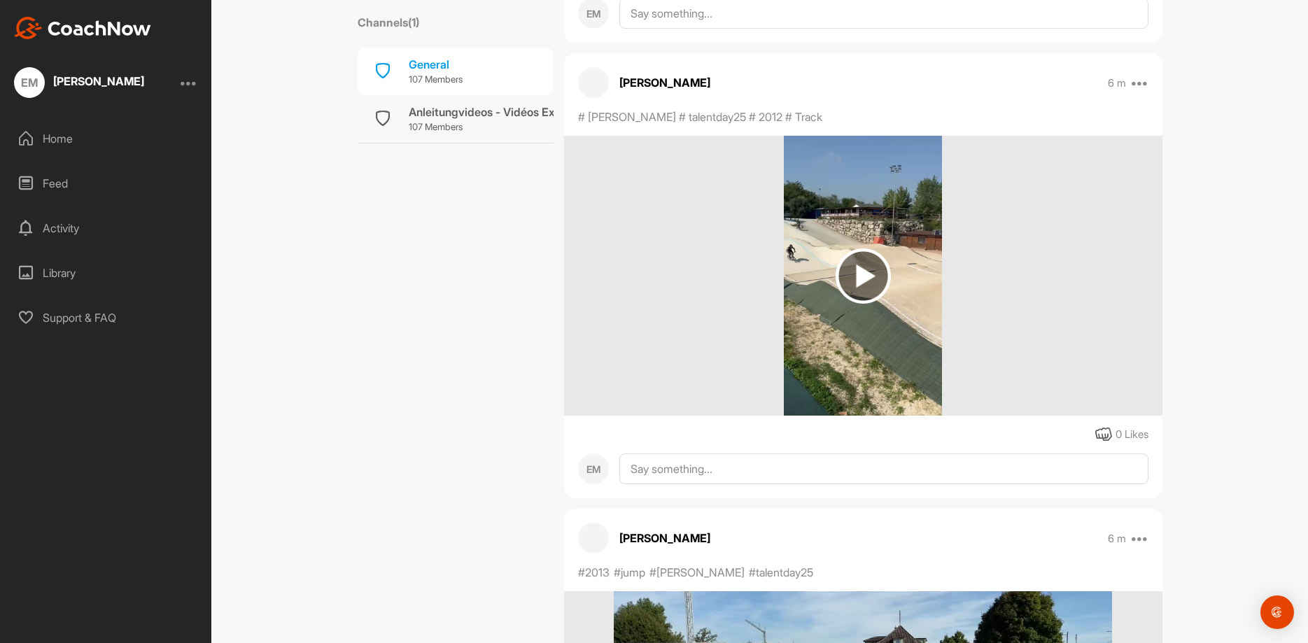
scroll to position [140, 0]
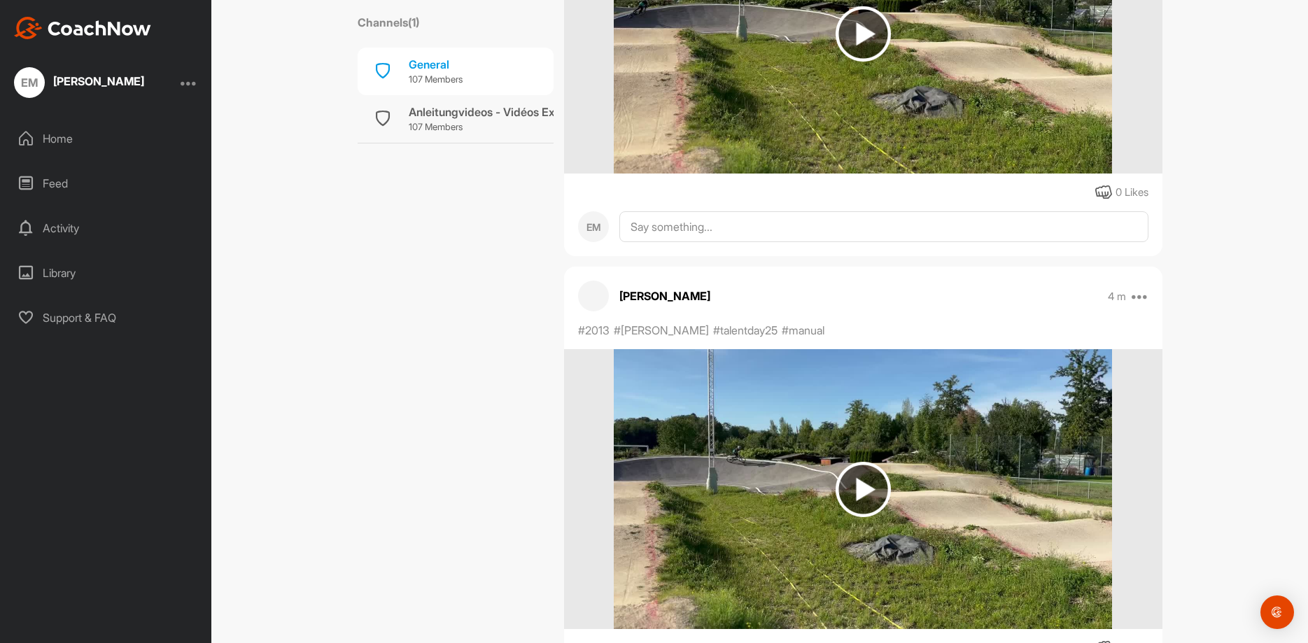
scroll to position [700, 0]
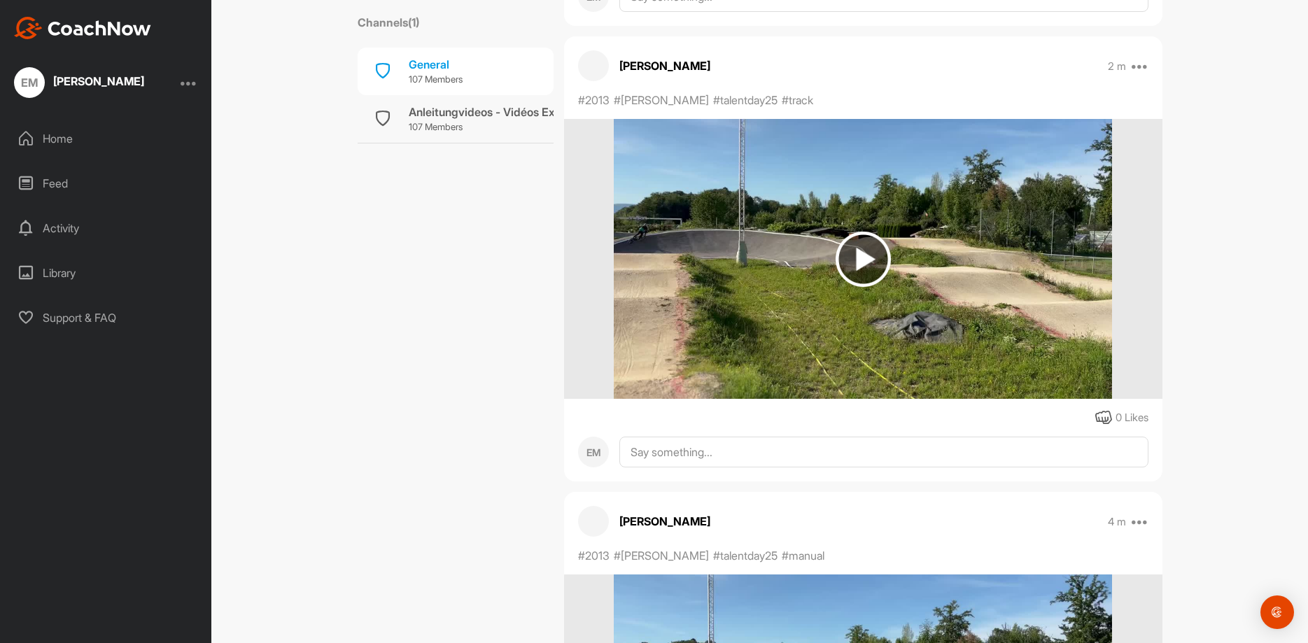
click at [851, 260] on img at bounding box center [863, 259] width 55 height 55
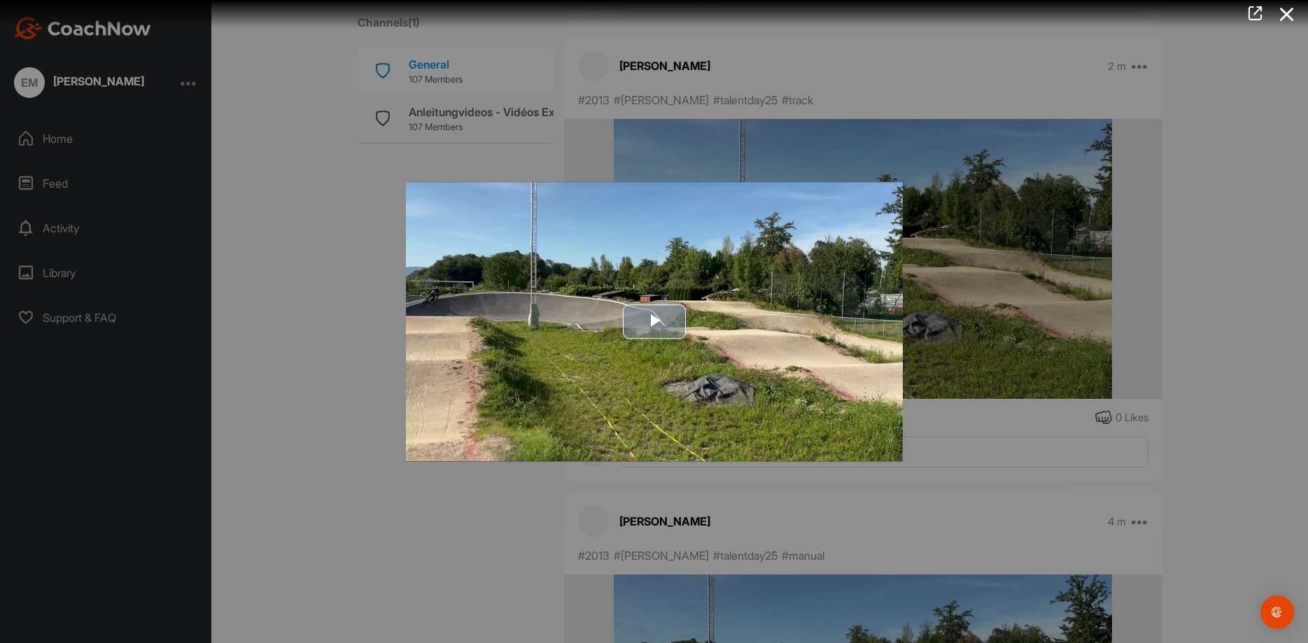
click at [654, 322] on span "Video Player" at bounding box center [654, 322] width 0 height 0
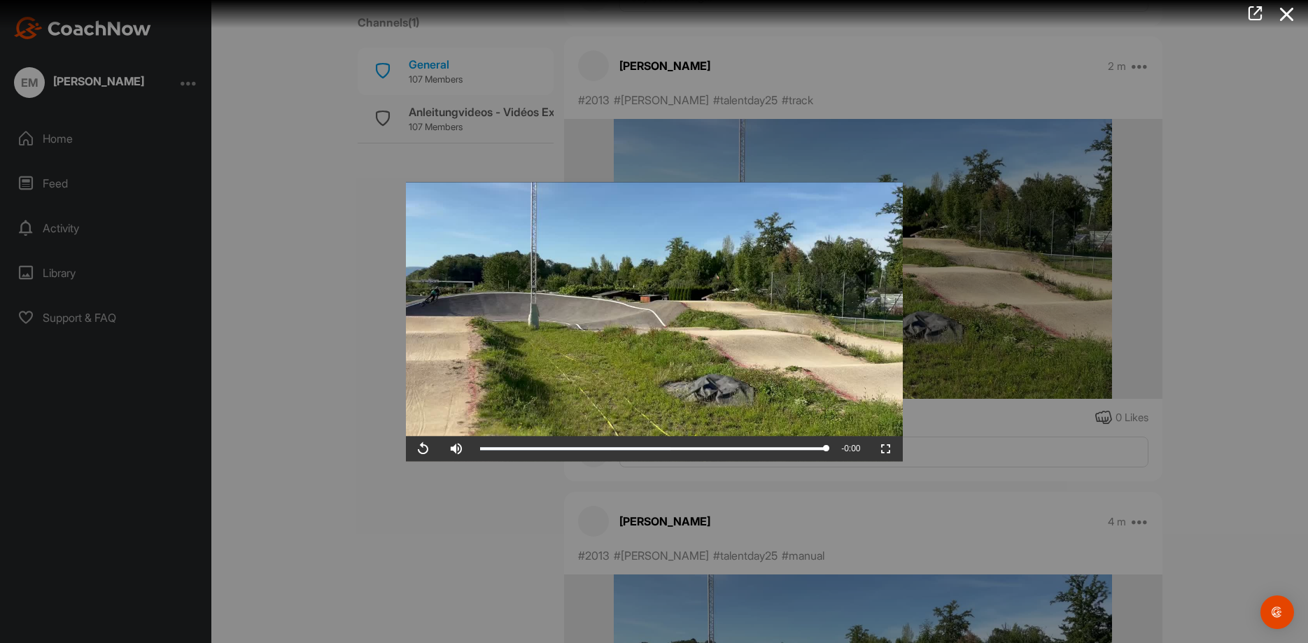
click at [1180, 371] on div at bounding box center [654, 321] width 1308 height 643
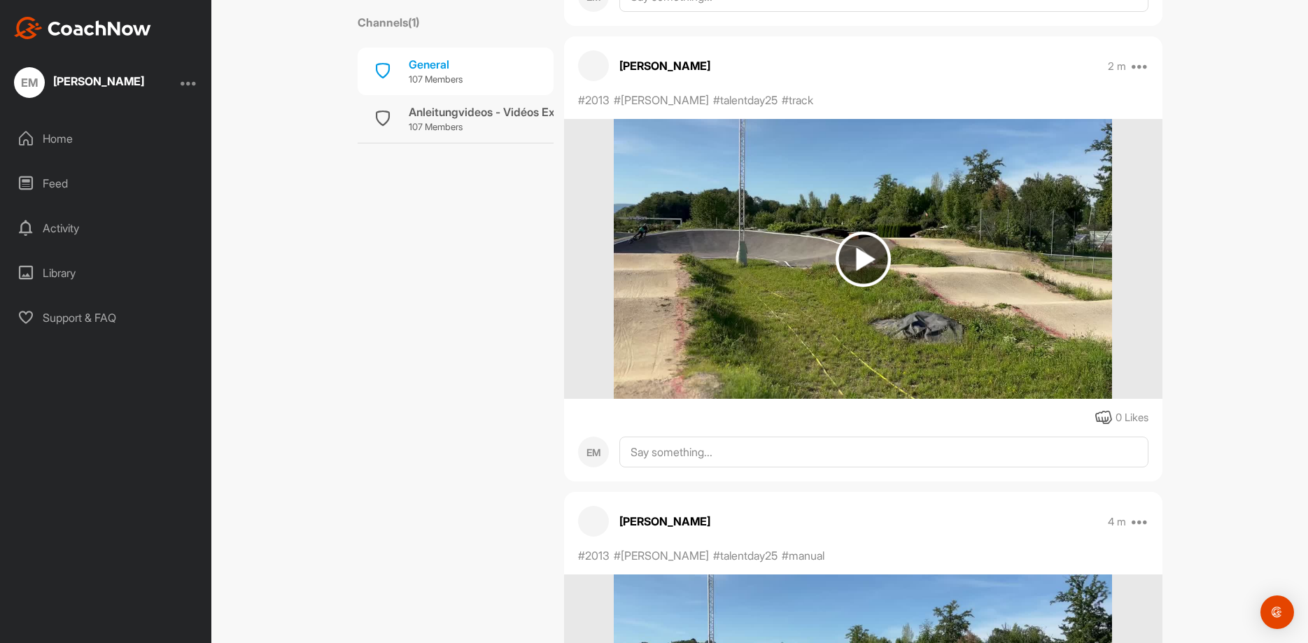
scroll to position [980, 0]
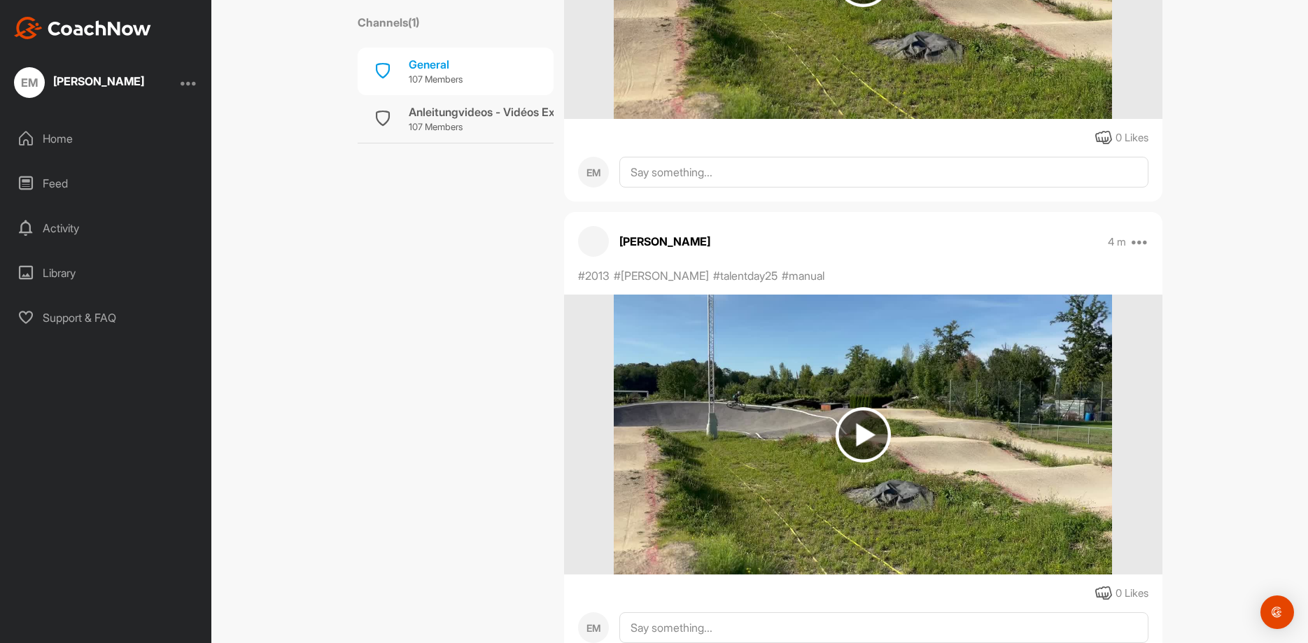
click at [854, 431] on img at bounding box center [863, 434] width 55 height 55
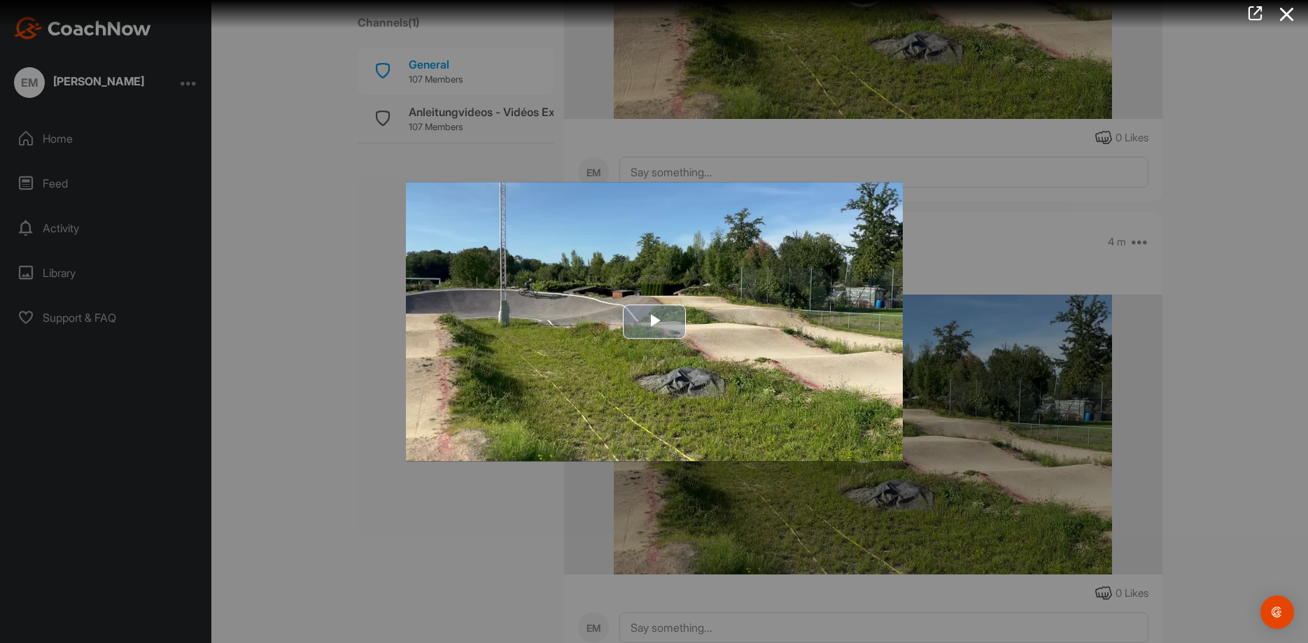
click at [654, 322] on span "Video Player" at bounding box center [654, 322] width 0 height 0
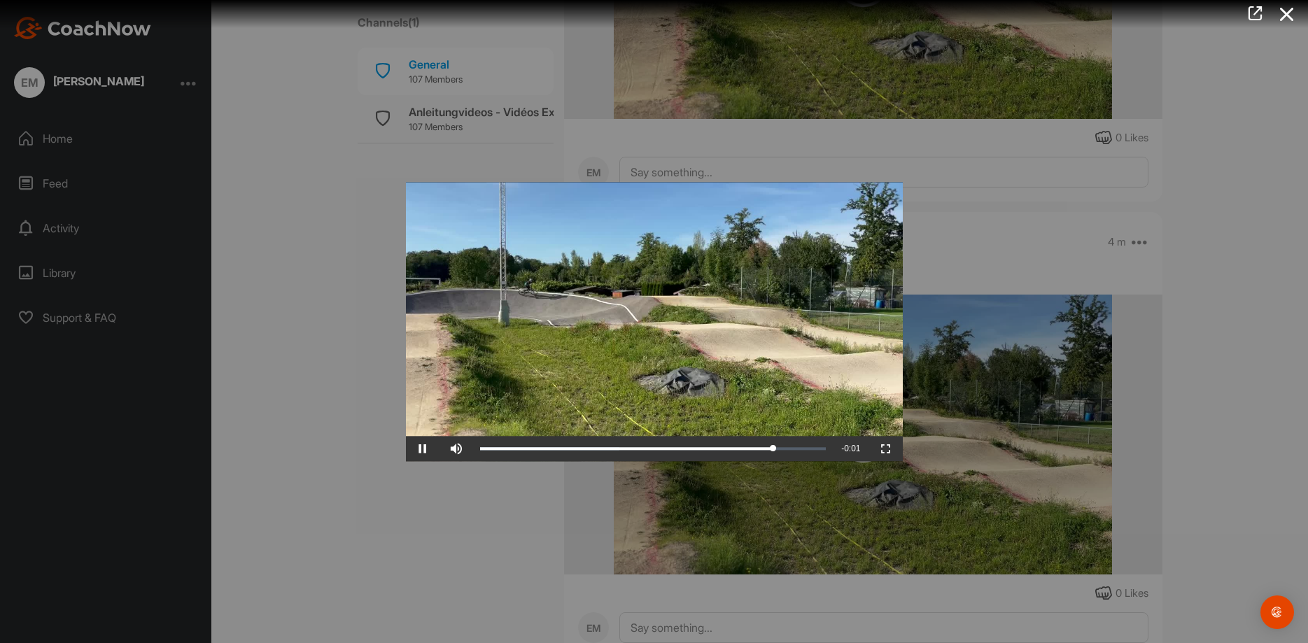
drag, startPoint x: 1220, startPoint y: 237, endPoint x: 1164, endPoint y: 250, distance: 57.4
click at [1218, 237] on div at bounding box center [654, 321] width 1308 height 643
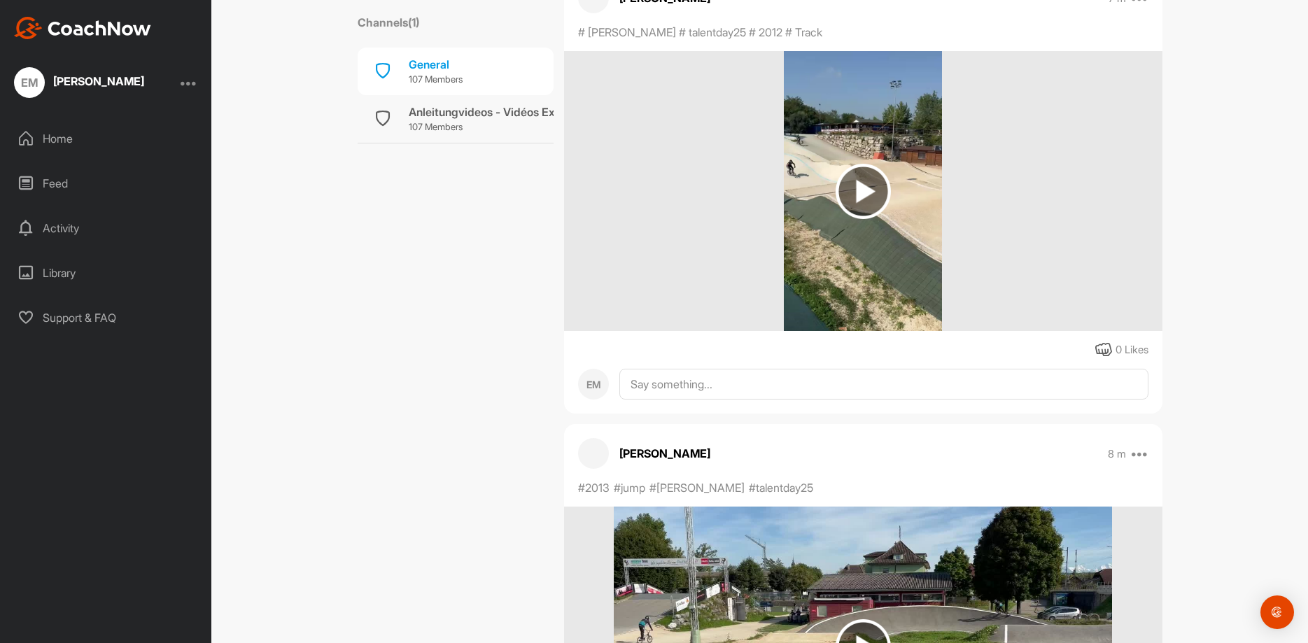
scroll to position [1680, 0]
click at [852, 184] on img at bounding box center [863, 190] width 55 height 55
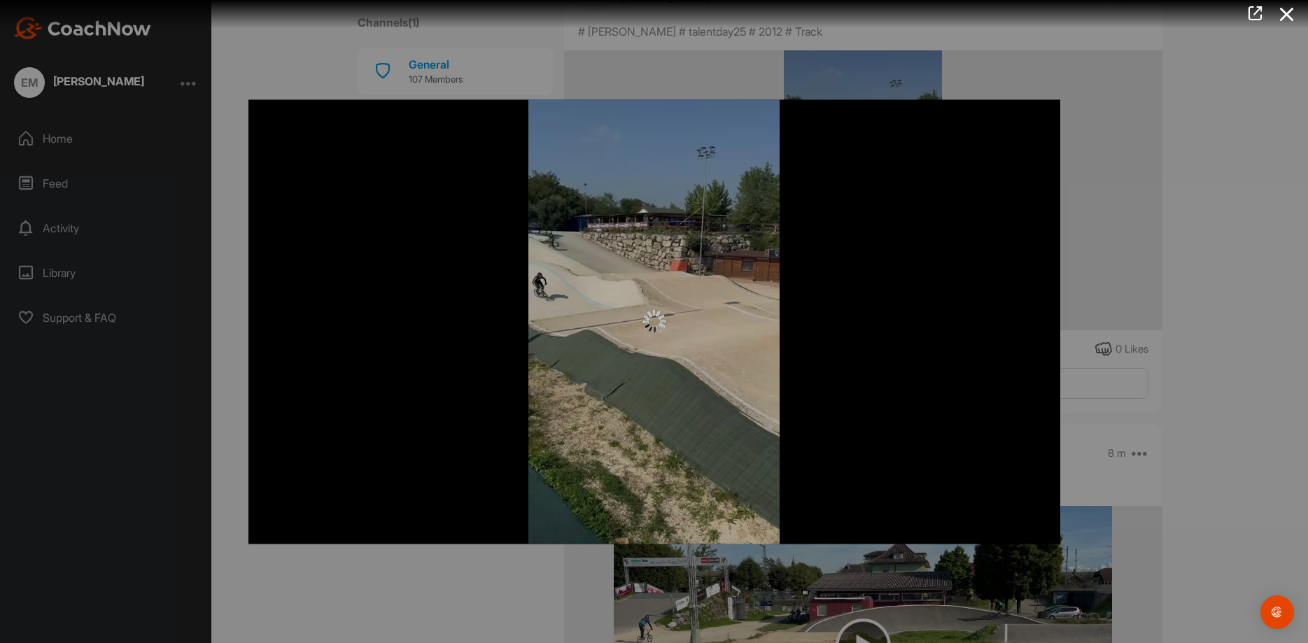
click at [1183, 202] on div at bounding box center [654, 321] width 1308 height 643
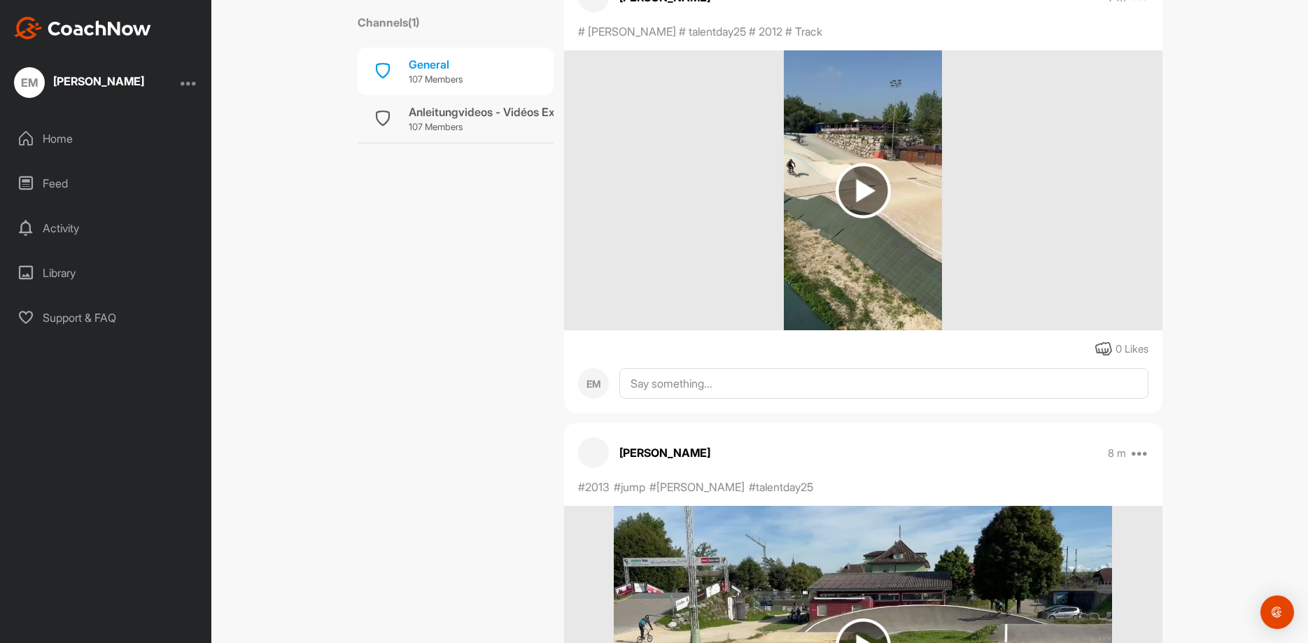
click at [869, 195] on img at bounding box center [863, 190] width 55 height 55
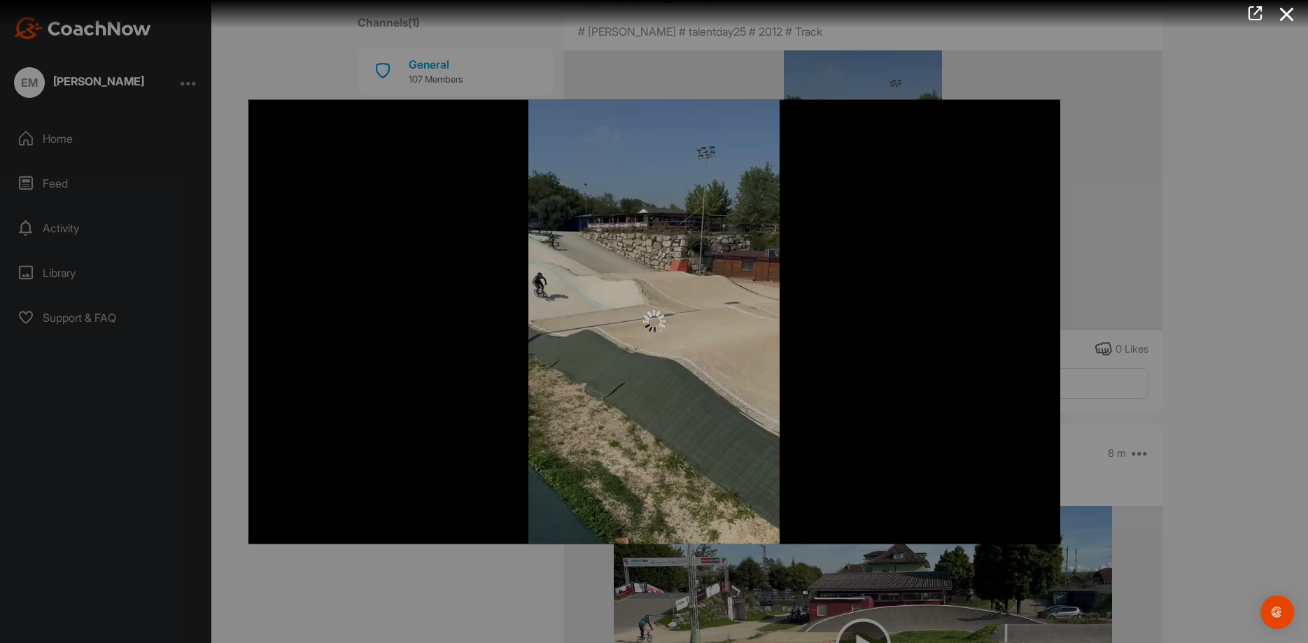
click at [1221, 172] on div at bounding box center [654, 321] width 1308 height 643
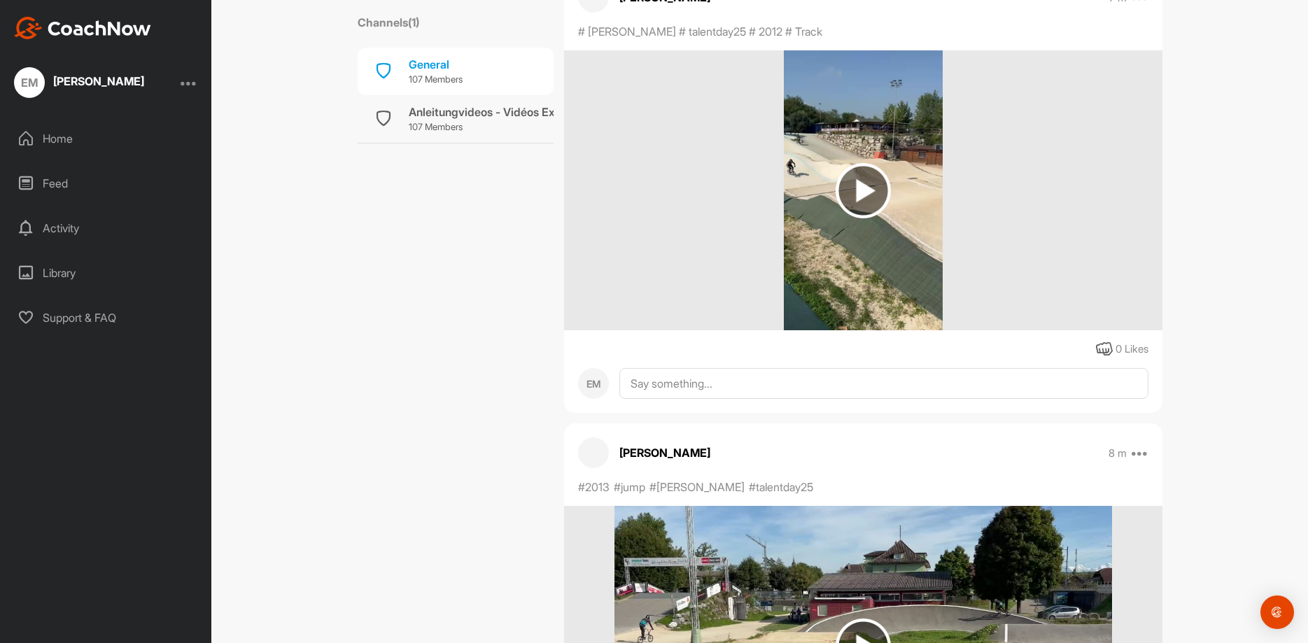
click at [862, 192] on img at bounding box center [863, 190] width 55 height 55
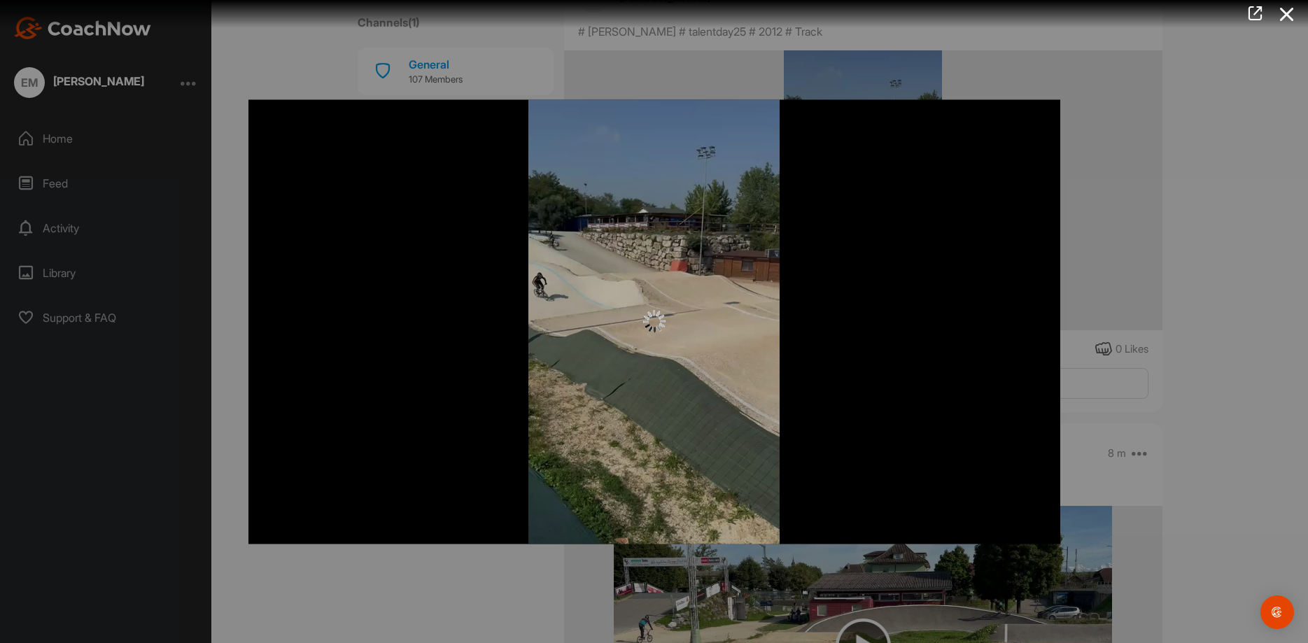
click at [1244, 307] on div at bounding box center [654, 321] width 1308 height 643
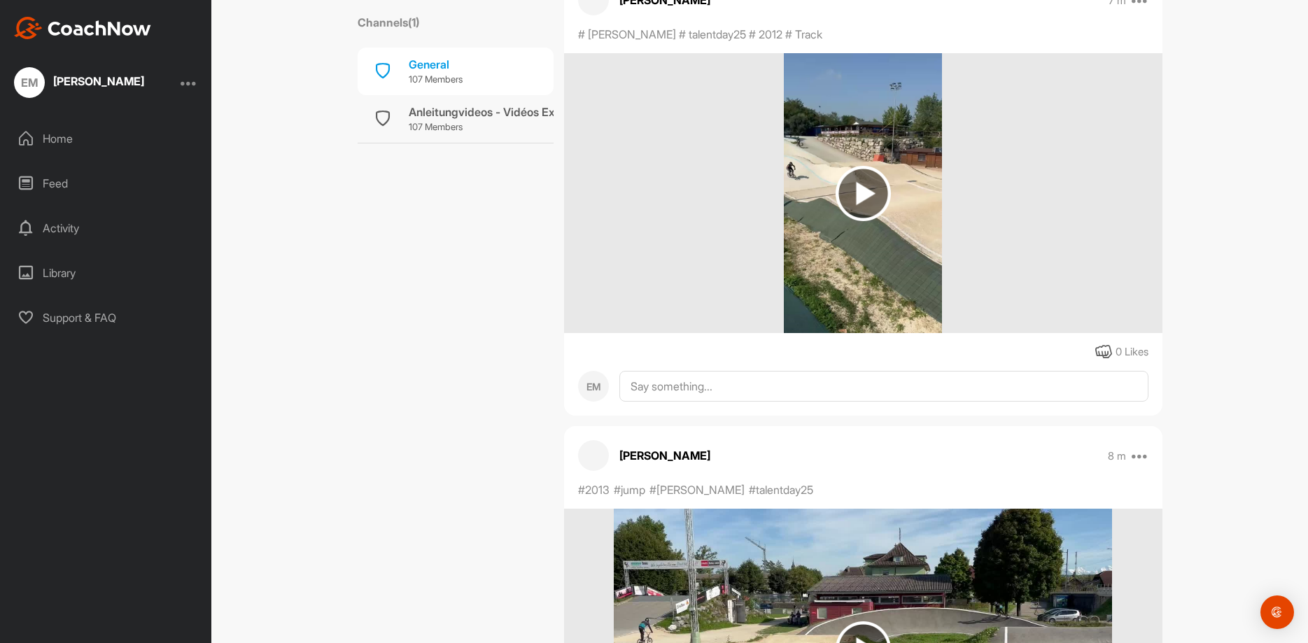
scroll to position [1540, 0]
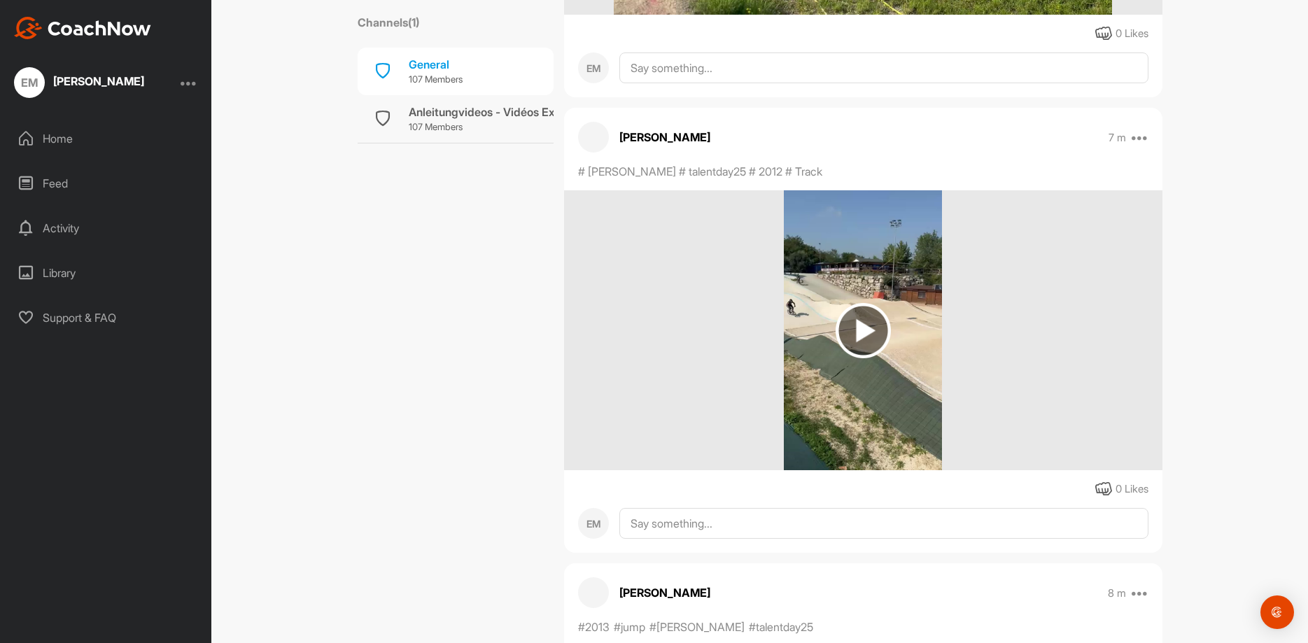
click at [810, 439] on img at bounding box center [863, 330] width 158 height 280
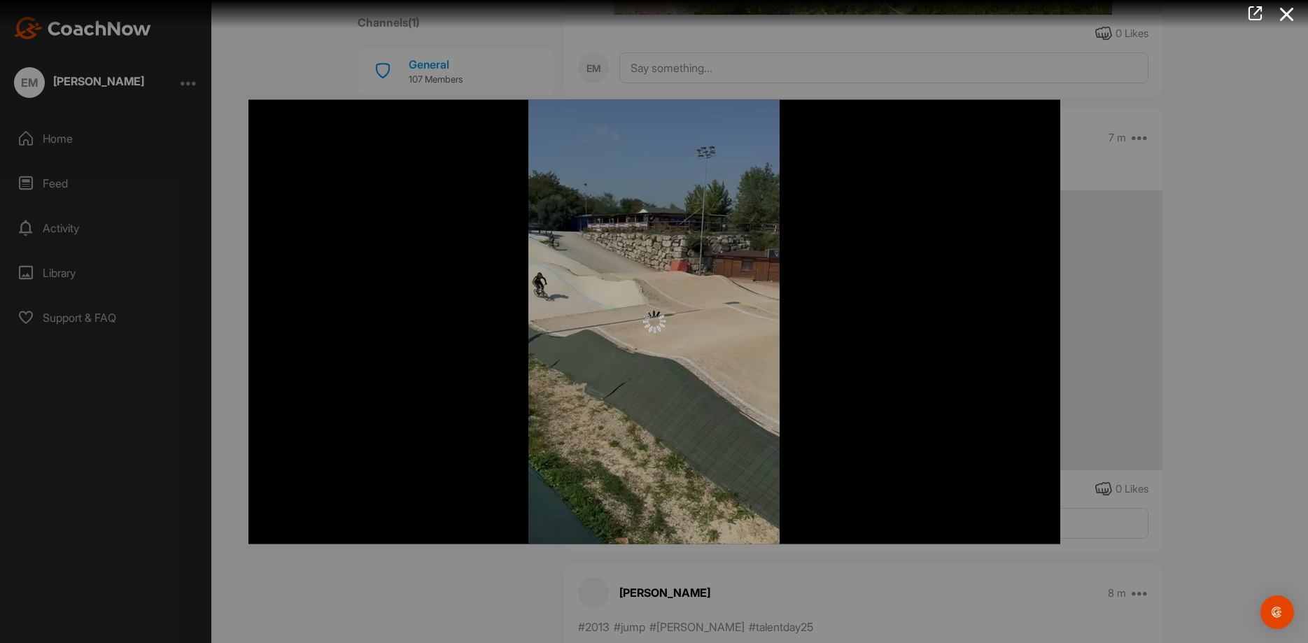
click at [1307, 367] on div at bounding box center [654, 321] width 1308 height 643
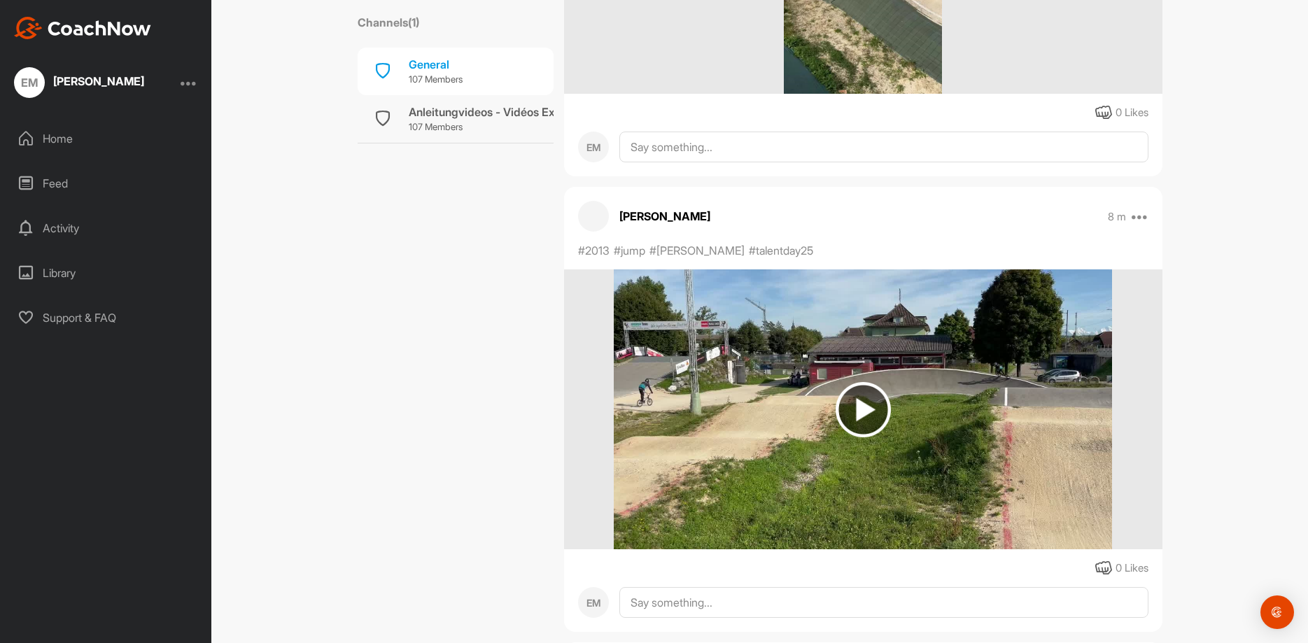
scroll to position [1960, 0]
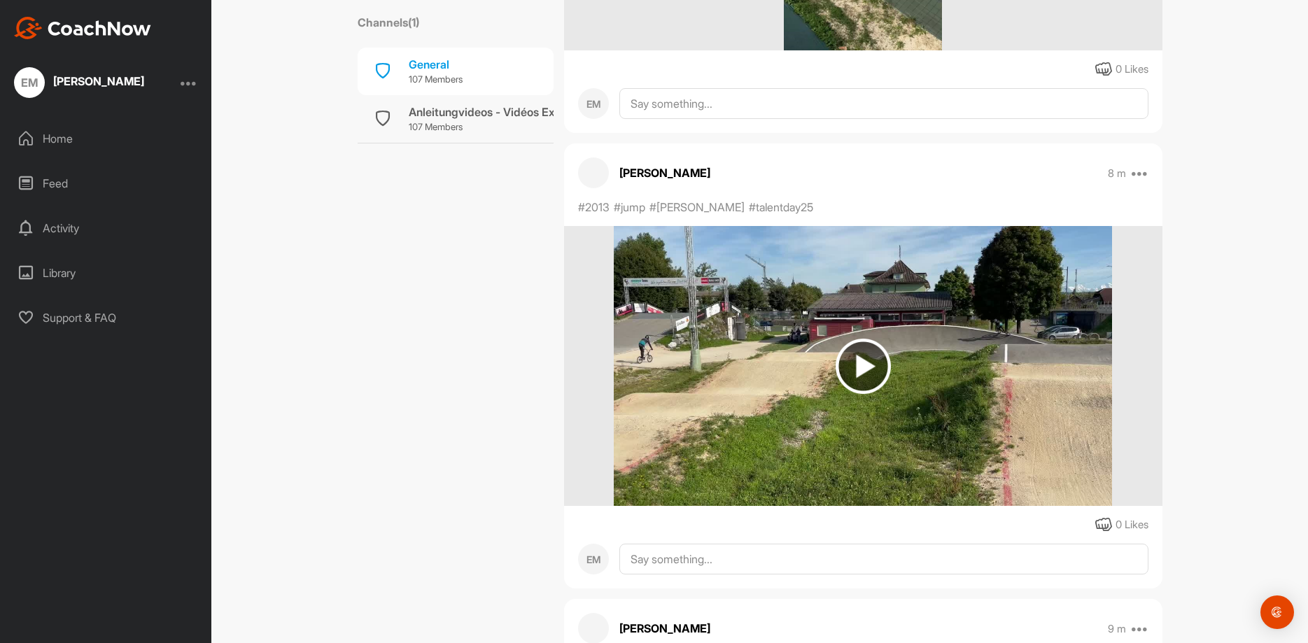
click at [851, 473] on img at bounding box center [863, 366] width 498 height 280
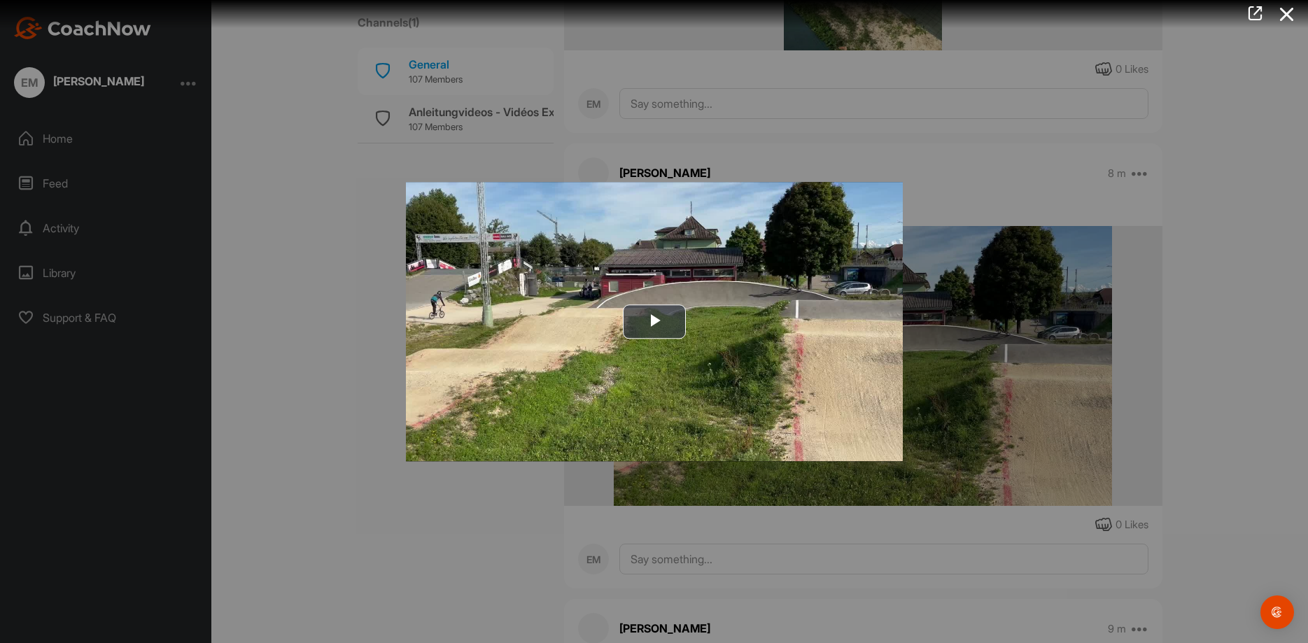
drag, startPoint x: 1076, startPoint y: 355, endPoint x: 1084, endPoint y: 357, distance: 8.7
click at [1076, 354] on div at bounding box center [654, 321] width 1308 height 643
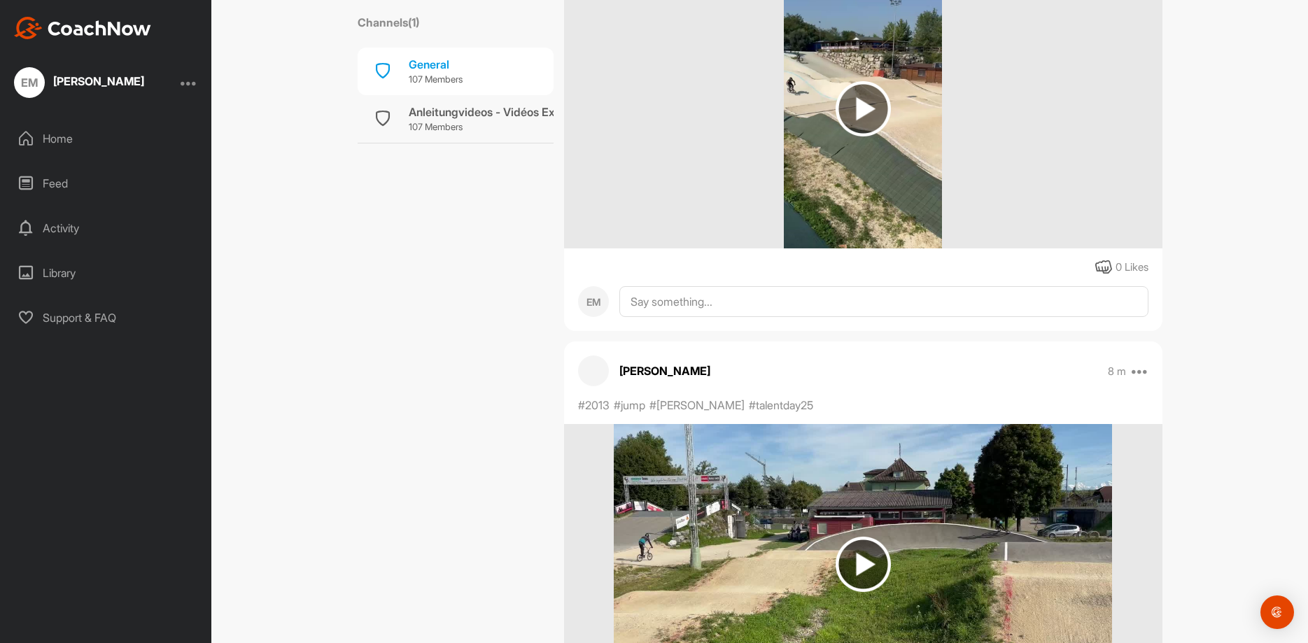
scroll to position [1540, 0]
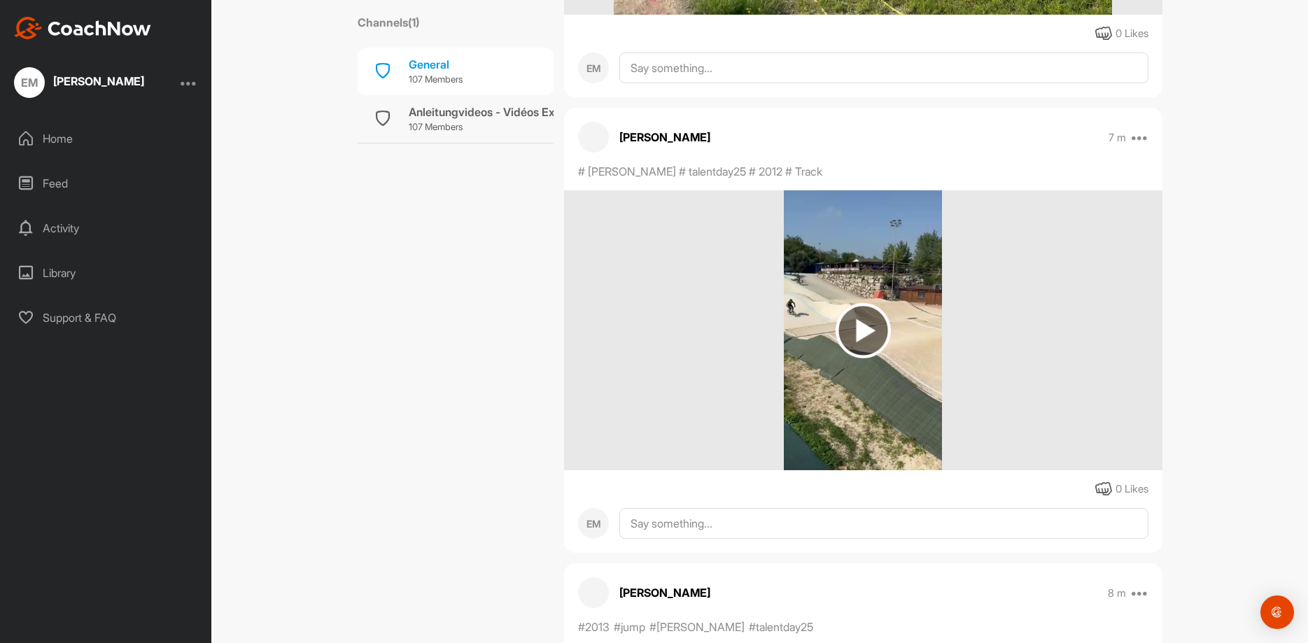
click at [903, 238] on img at bounding box center [863, 330] width 158 height 280
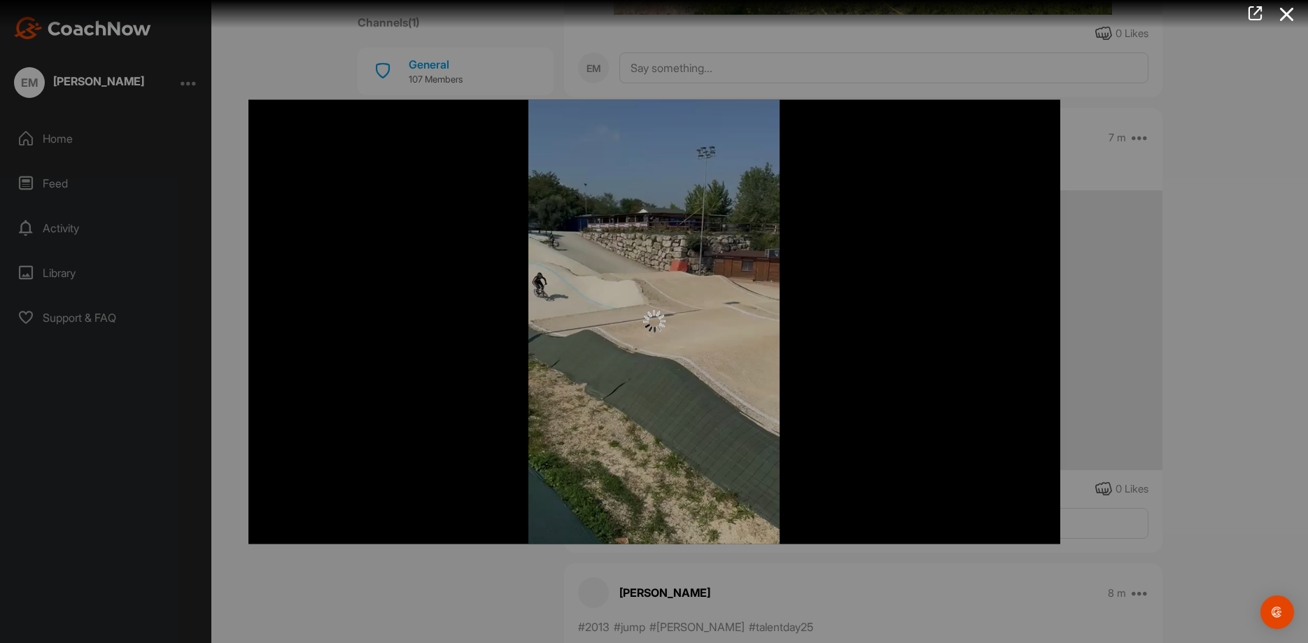
click at [1244, 310] on div at bounding box center [654, 321] width 1308 height 643
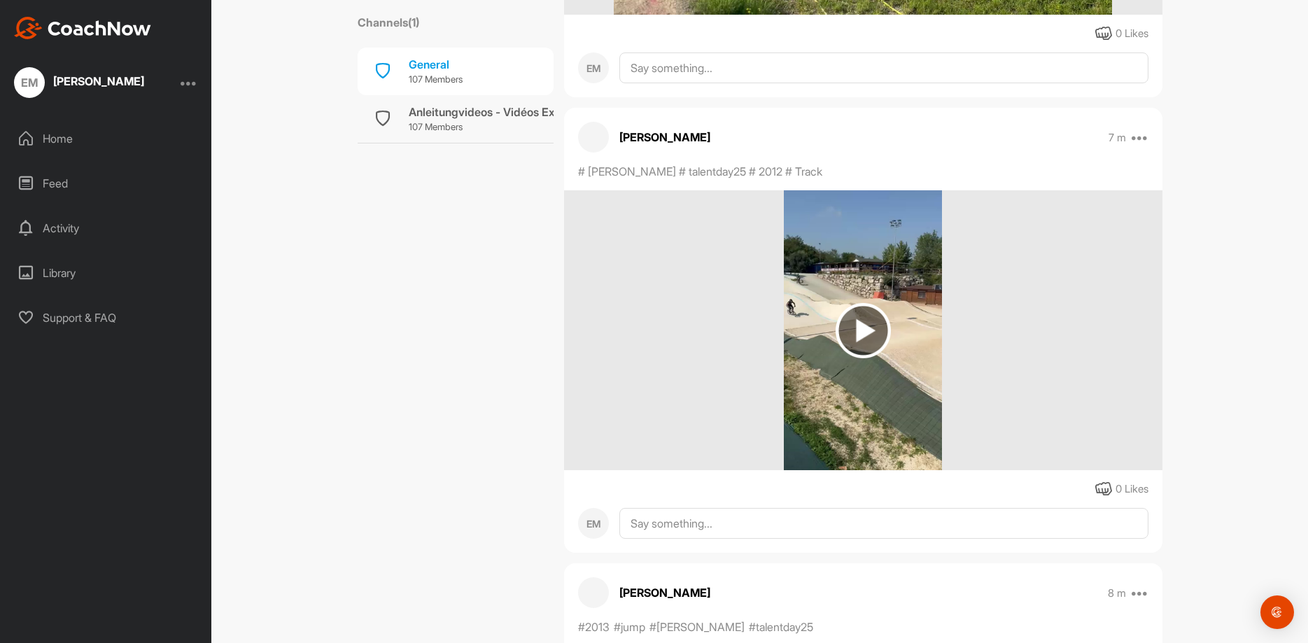
scroll to position [980, 0]
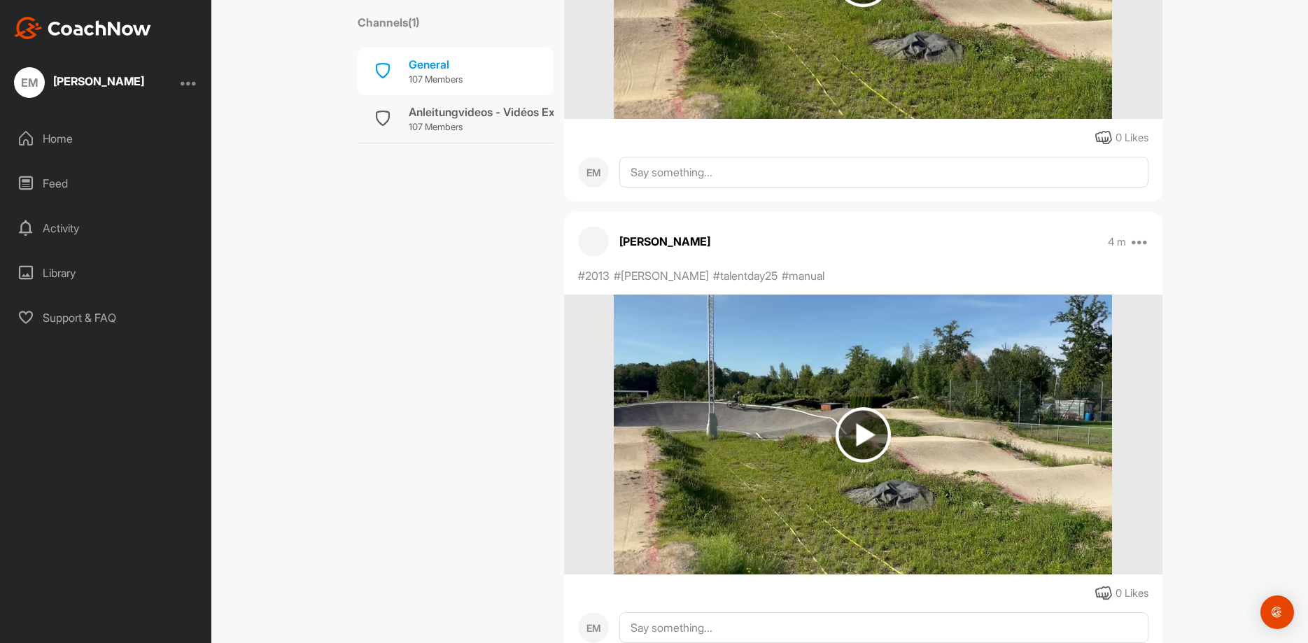
click at [990, 391] on img at bounding box center [863, 435] width 498 height 280
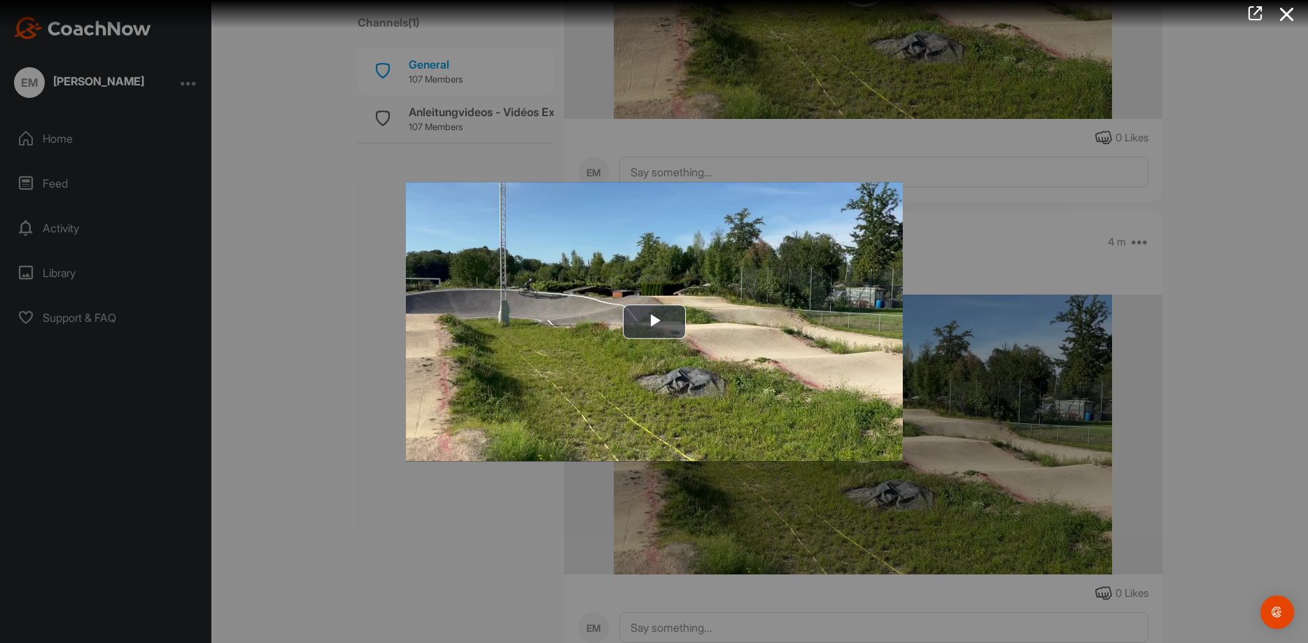
click at [1288, 269] on div at bounding box center [654, 321] width 1308 height 643
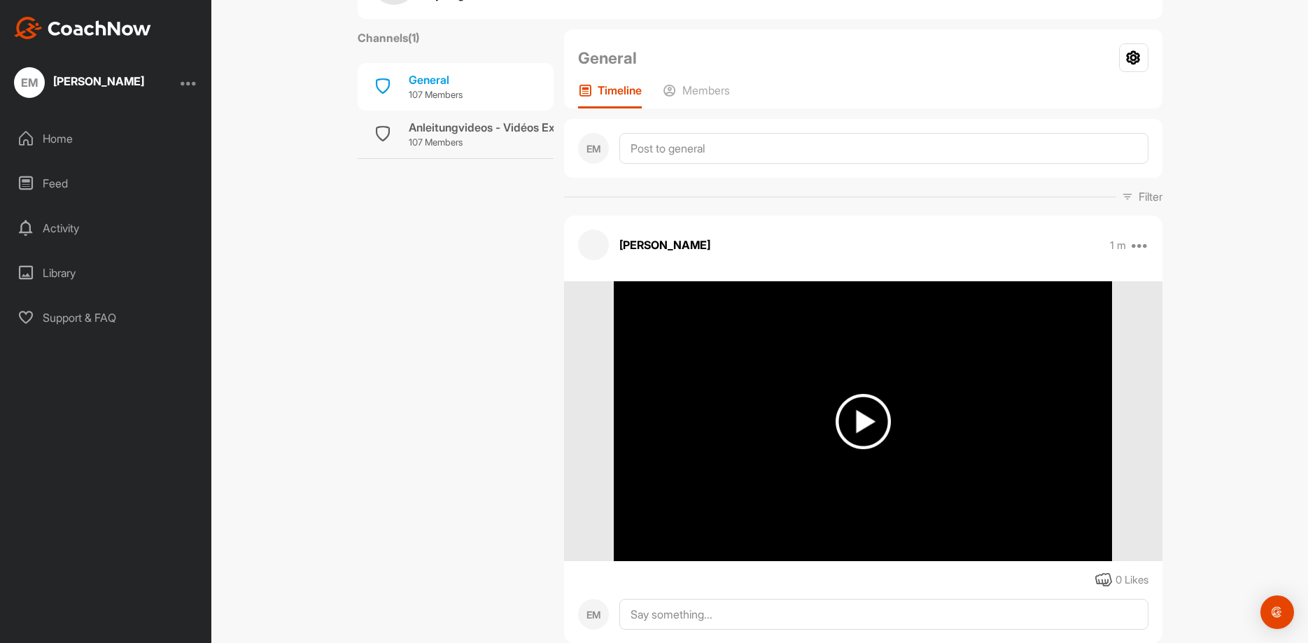
scroll to position [0, 0]
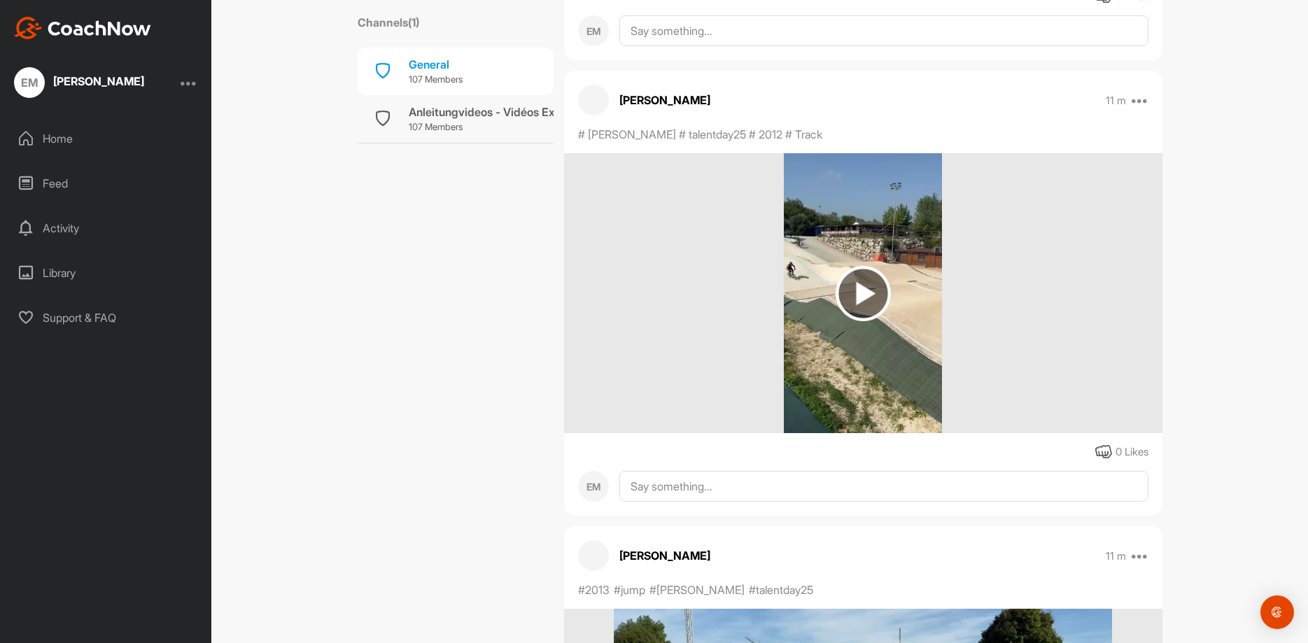
scroll to position [1260, 0]
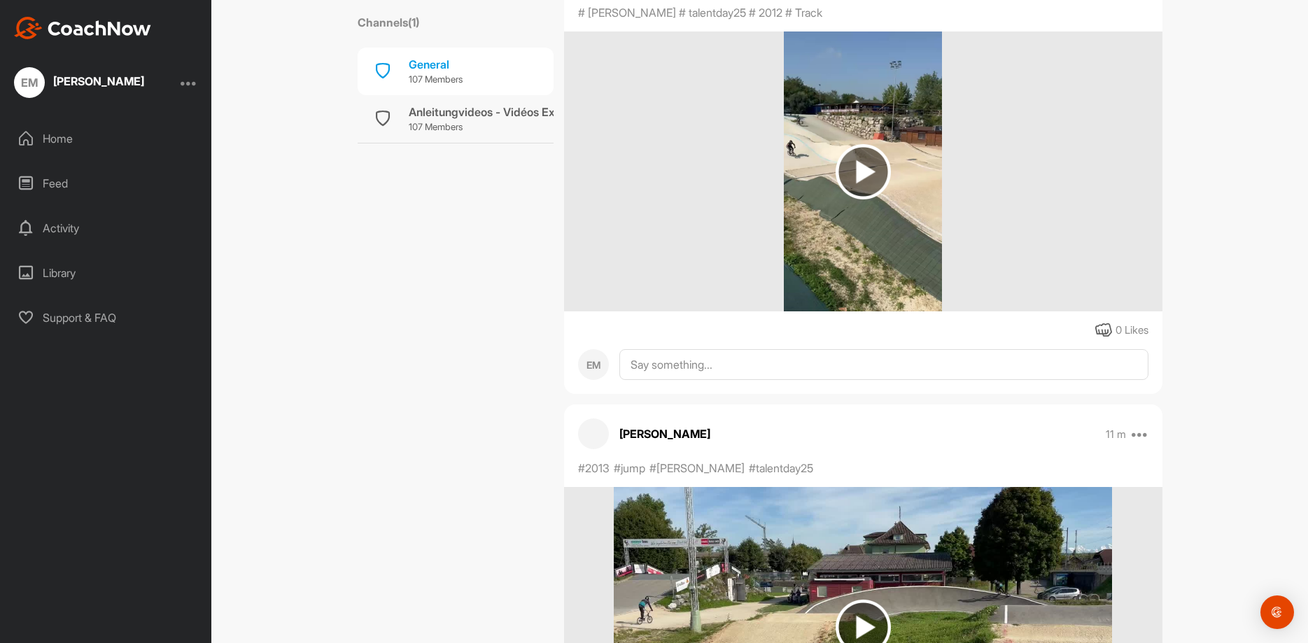
click at [875, 171] on img at bounding box center [863, 171] width 55 height 55
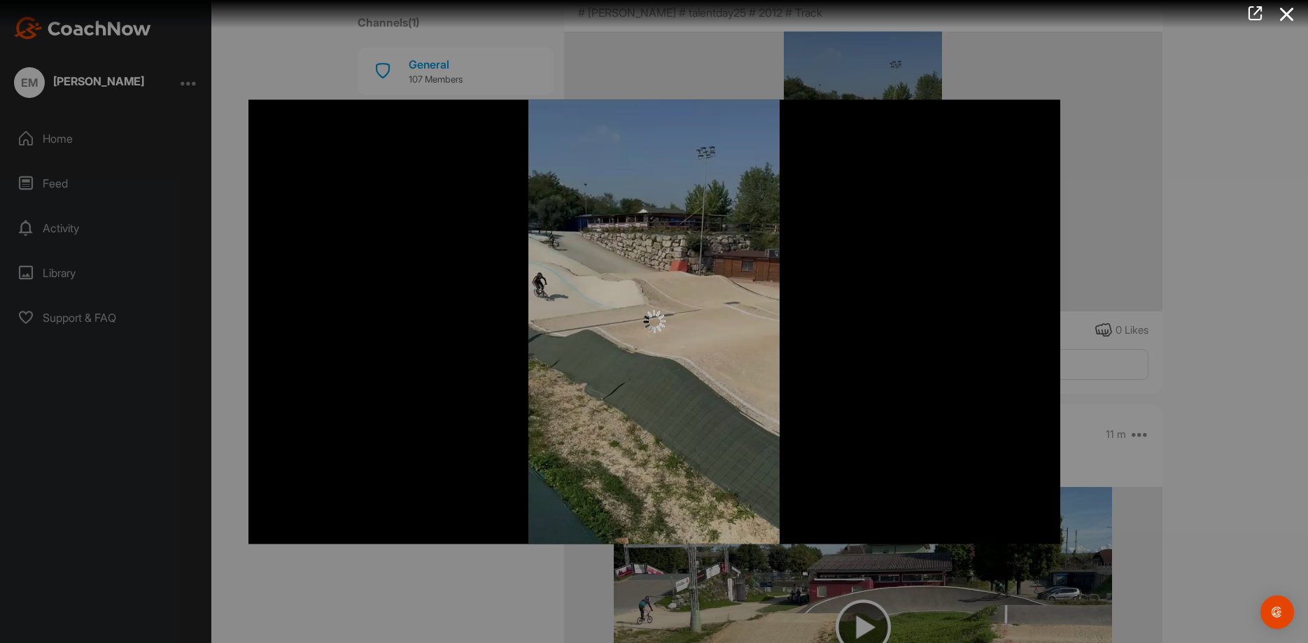
click at [1104, 157] on div at bounding box center [654, 321] width 1308 height 643
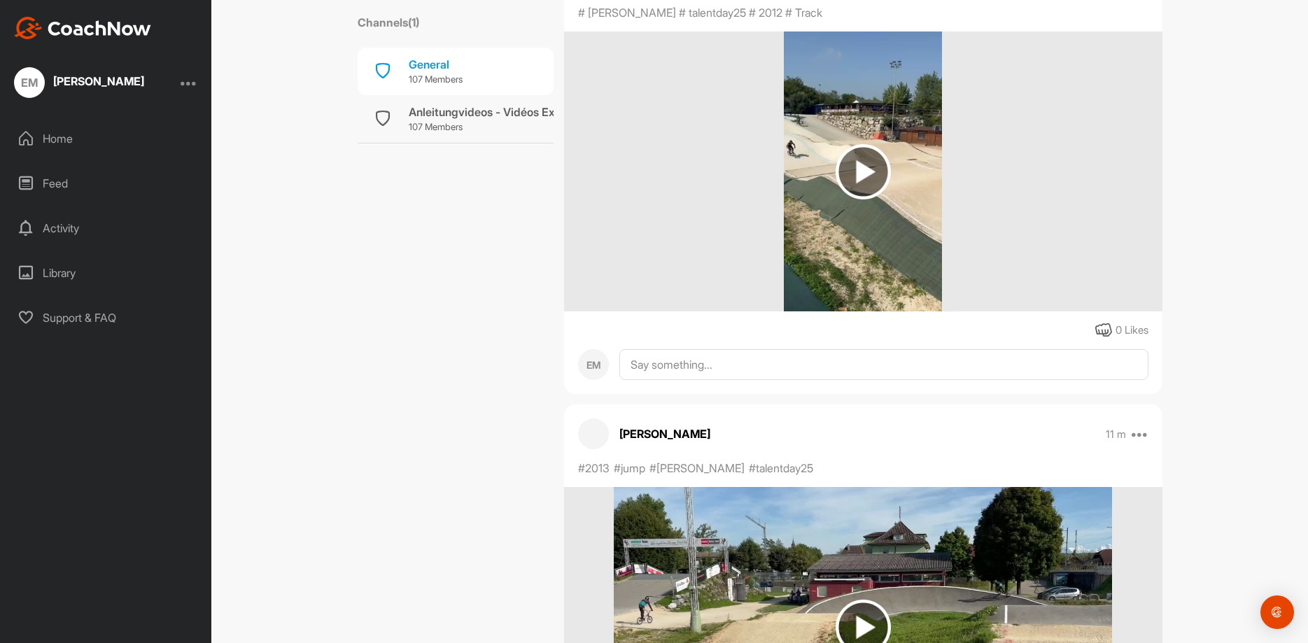
click at [865, 155] on img at bounding box center [863, 171] width 55 height 55
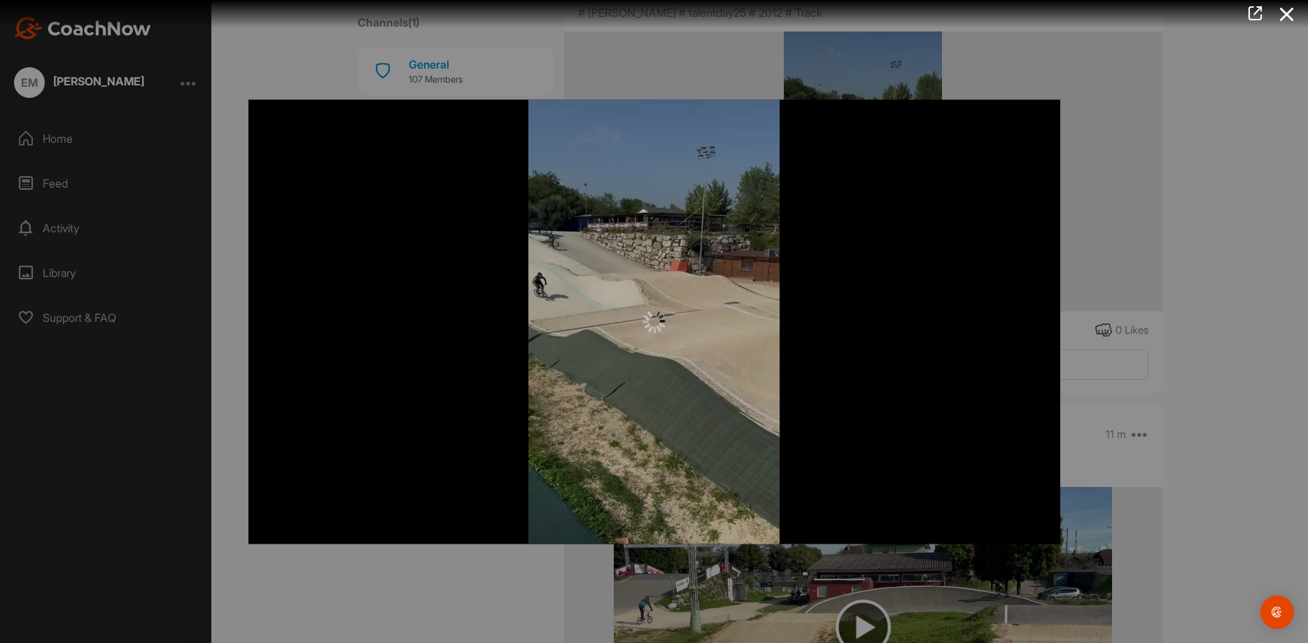
click at [1197, 190] on div at bounding box center [654, 321] width 1308 height 643
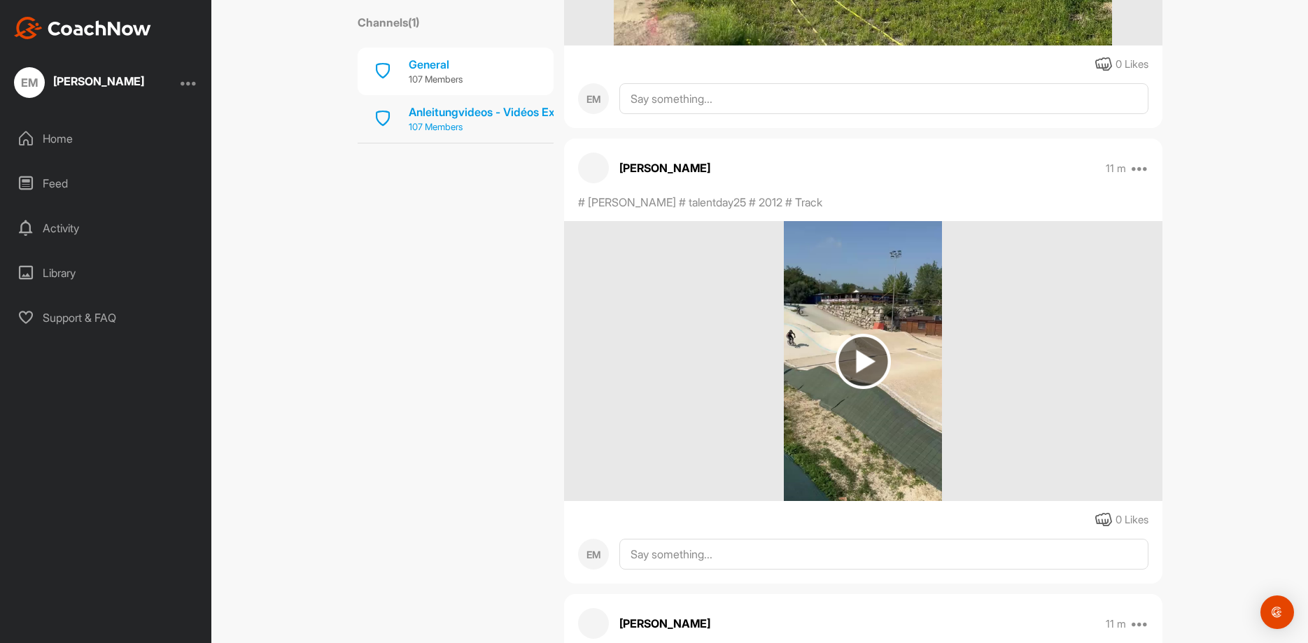
scroll to position [840, 0]
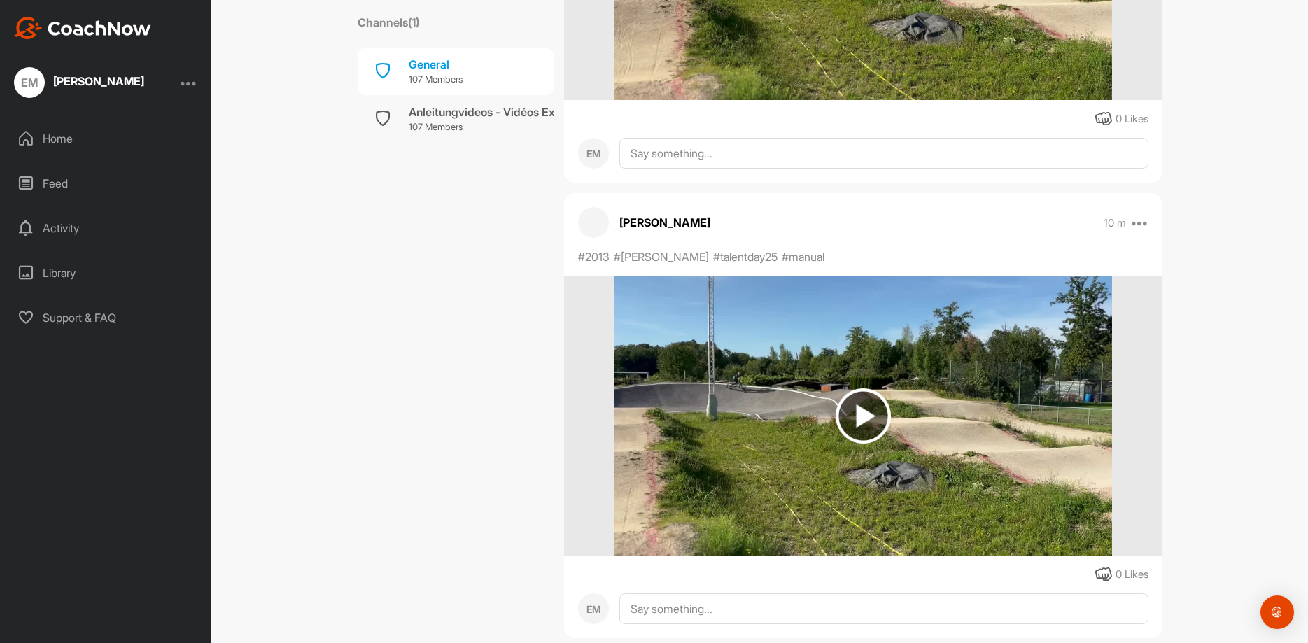
scroll to position [980, 0]
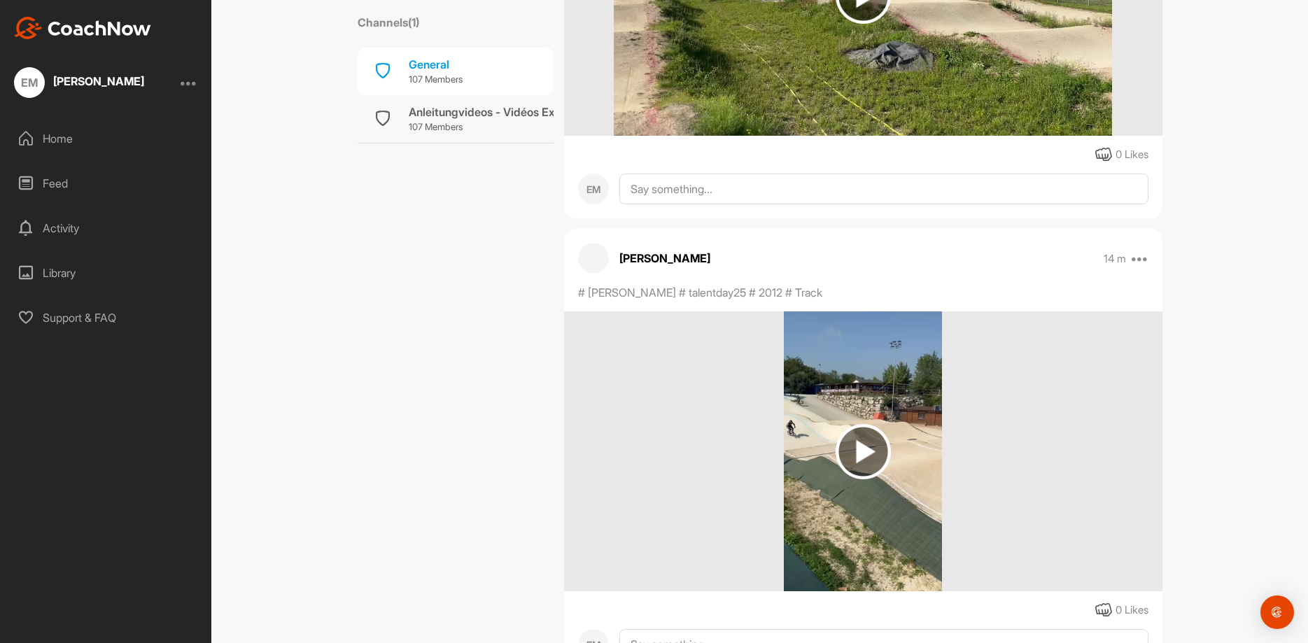
click at [887, 453] on img at bounding box center [863, 451] width 55 height 55
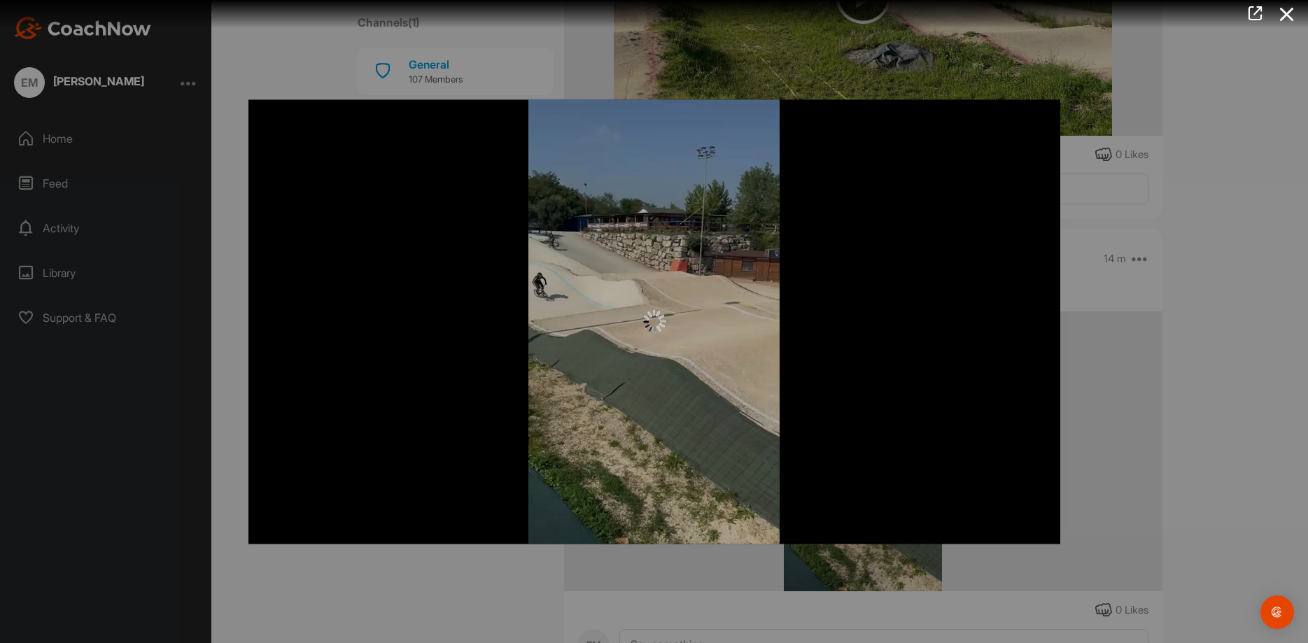
click at [1177, 372] on div at bounding box center [654, 321] width 1308 height 643
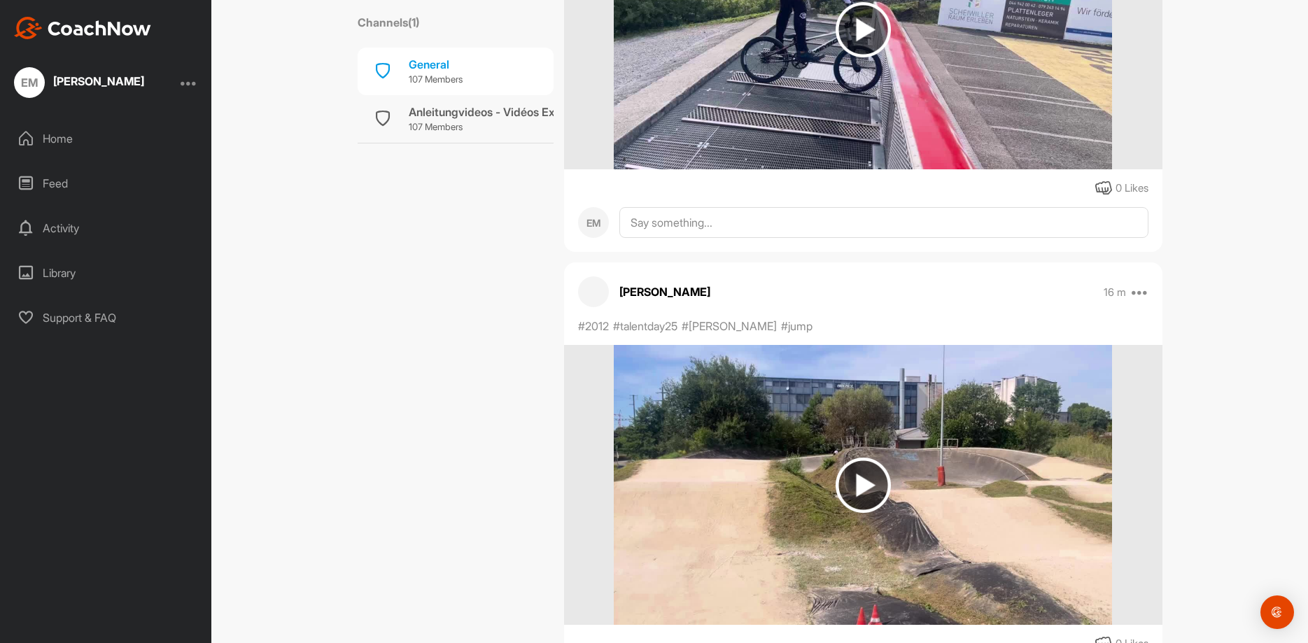
scroll to position [2519, 0]
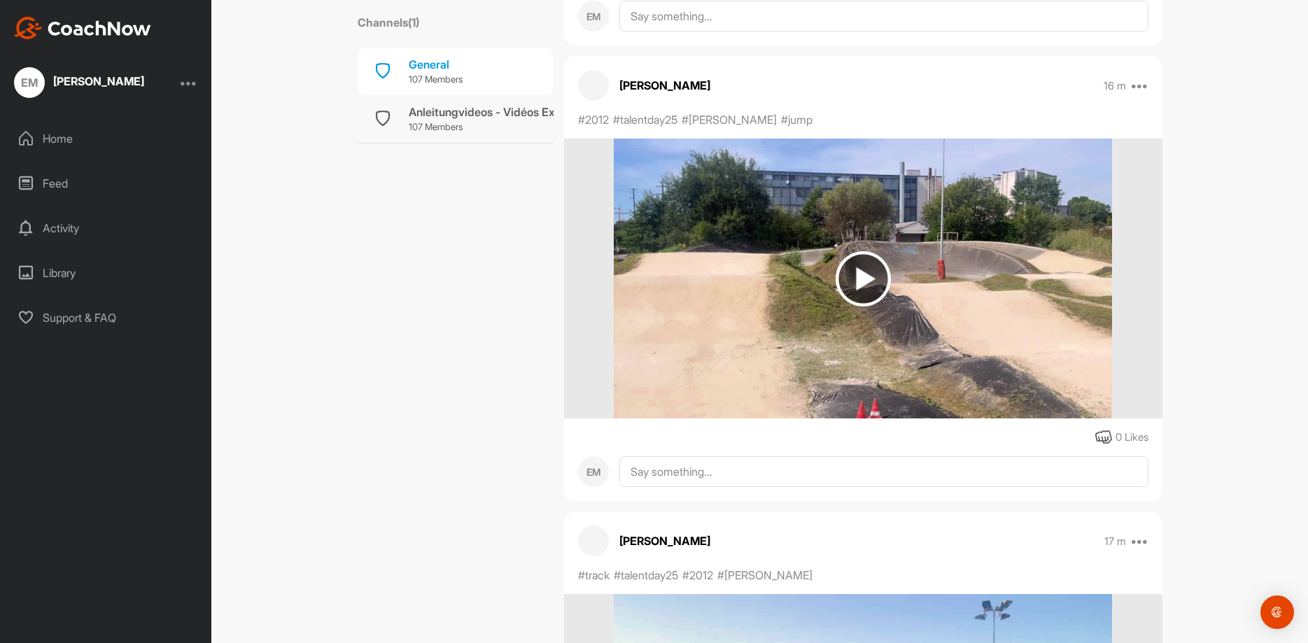
click at [879, 267] on img at bounding box center [863, 278] width 55 height 55
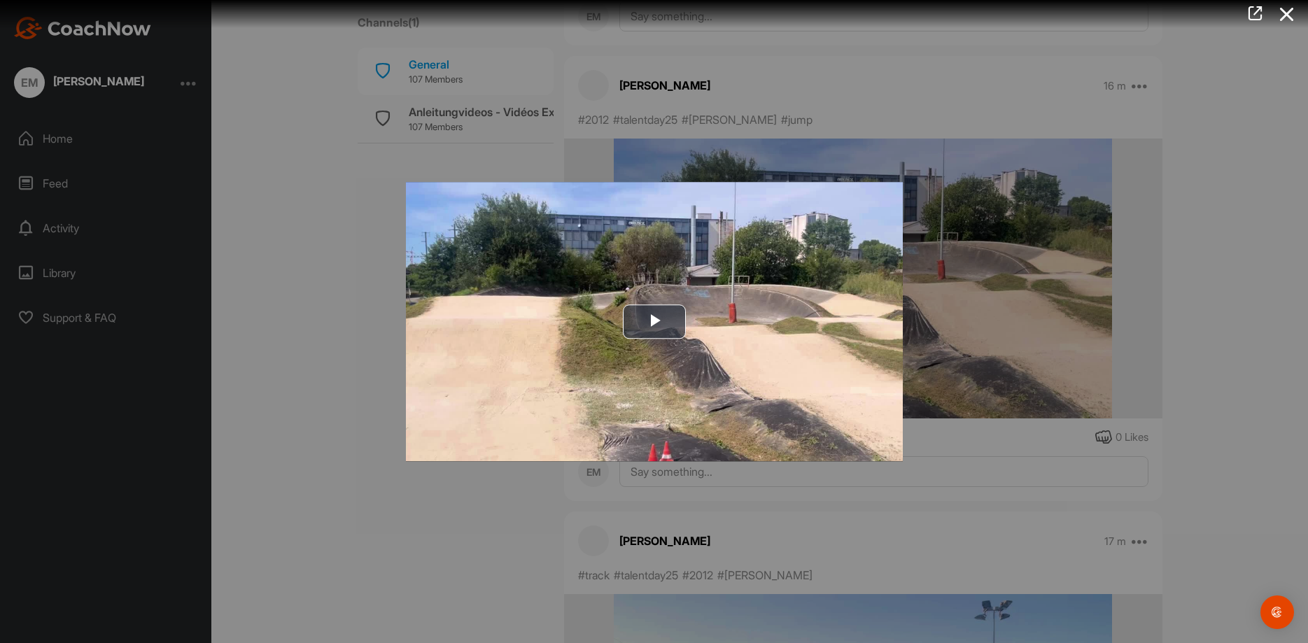
click at [1098, 261] on div at bounding box center [654, 321] width 1308 height 643
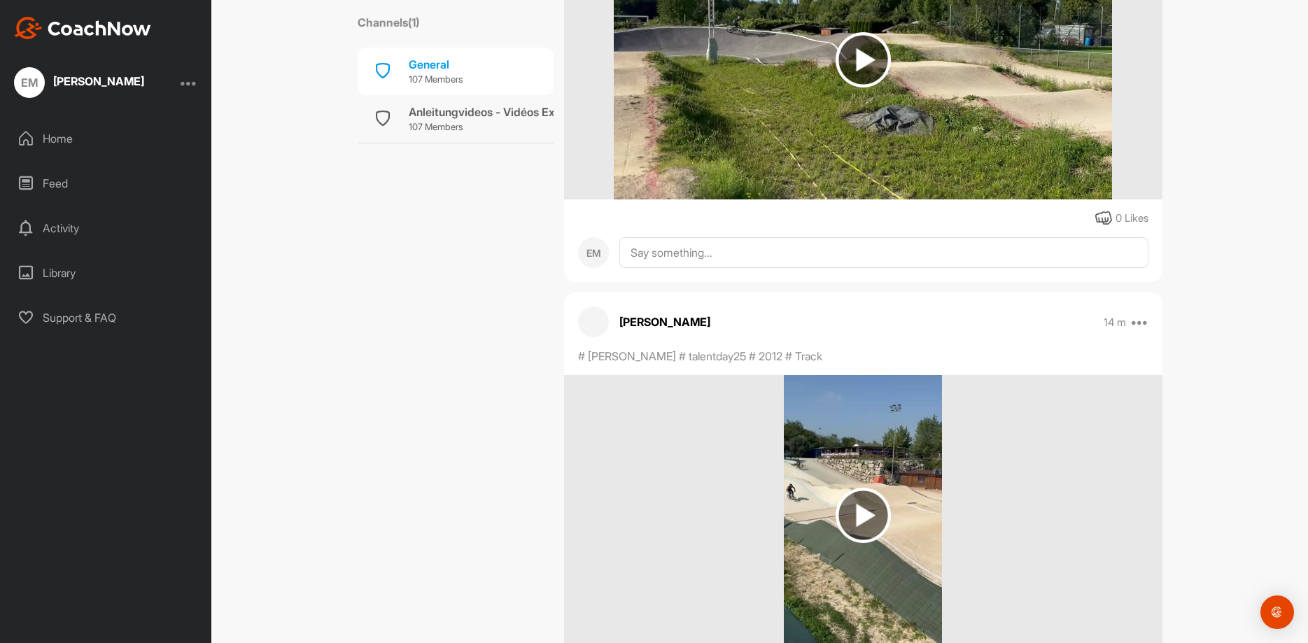
scroll to position [980, 0]
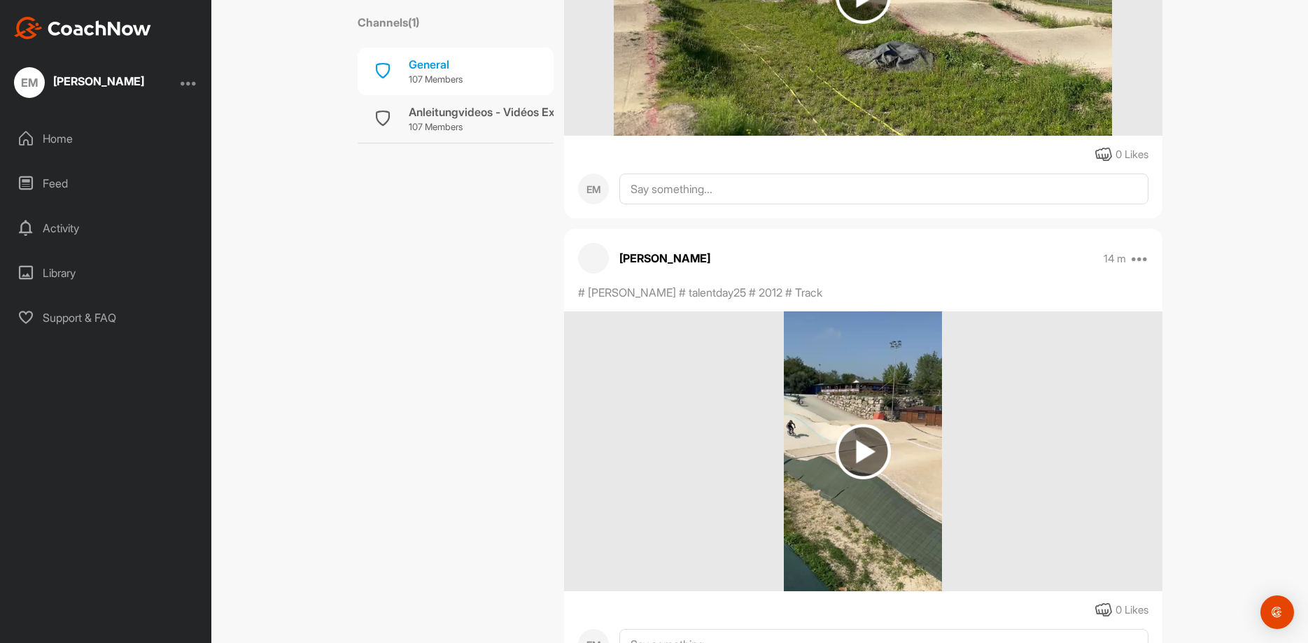
click at [861, 448] on img at bounding box center [863, 451] width 55 height 55
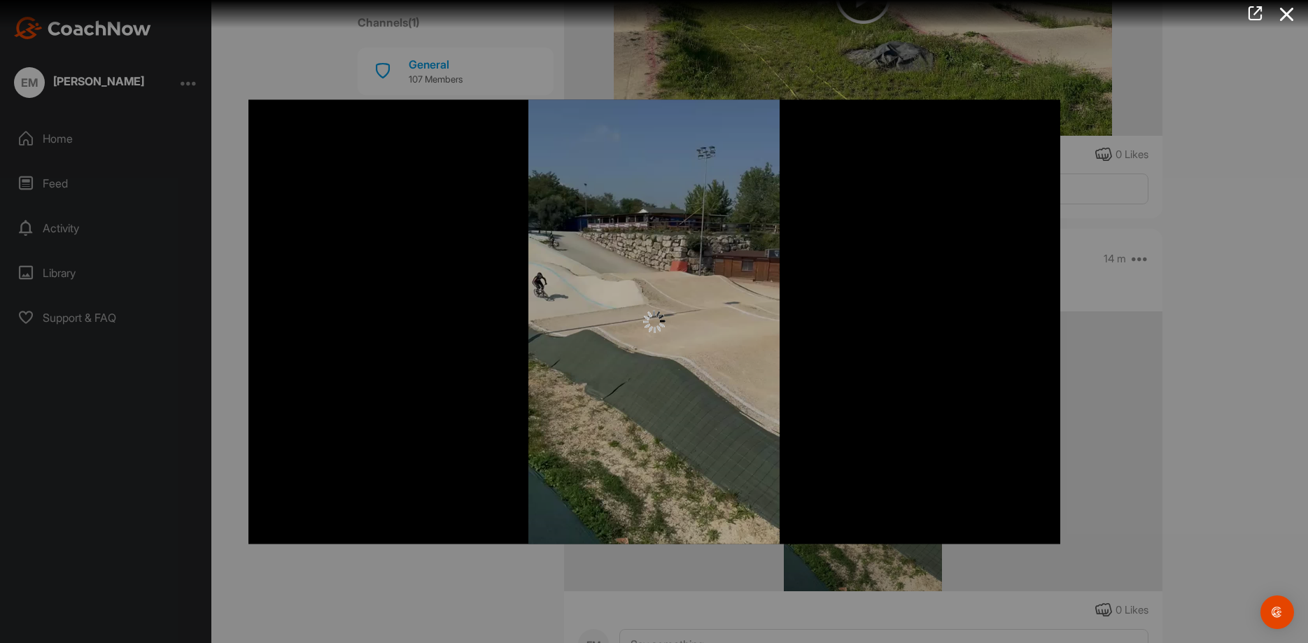
click at [1122, 360] on div at bounding box center [654, 321] width 1308 height 643
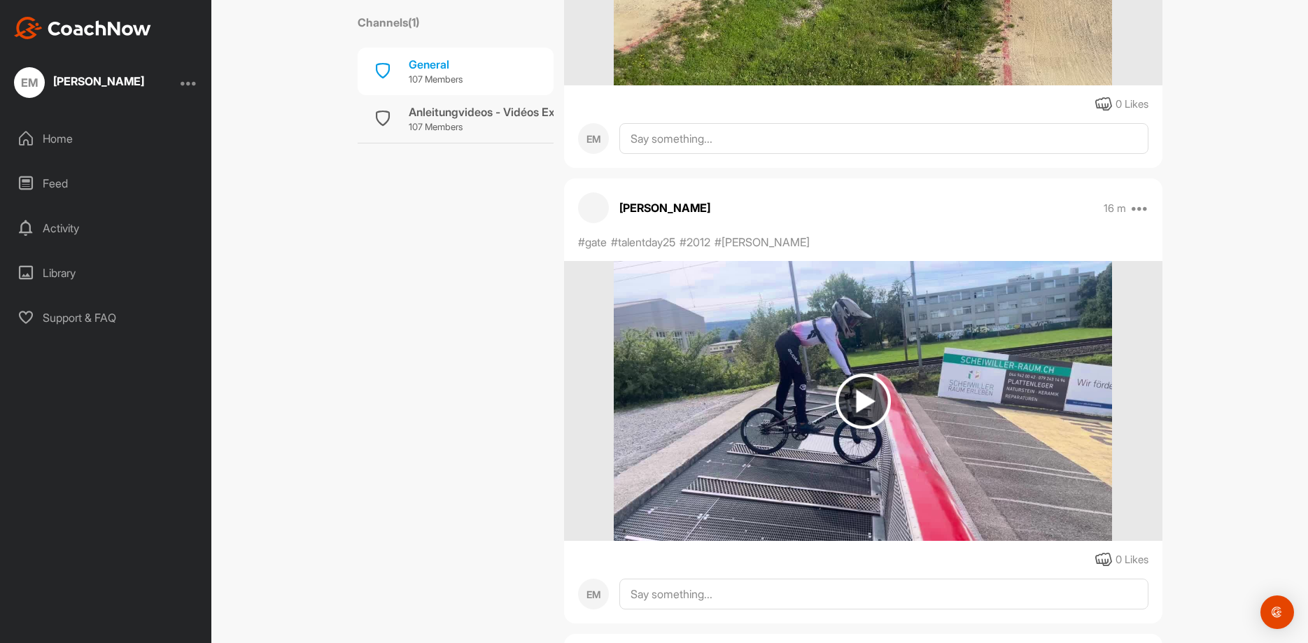
scroll to position [1820, 0]
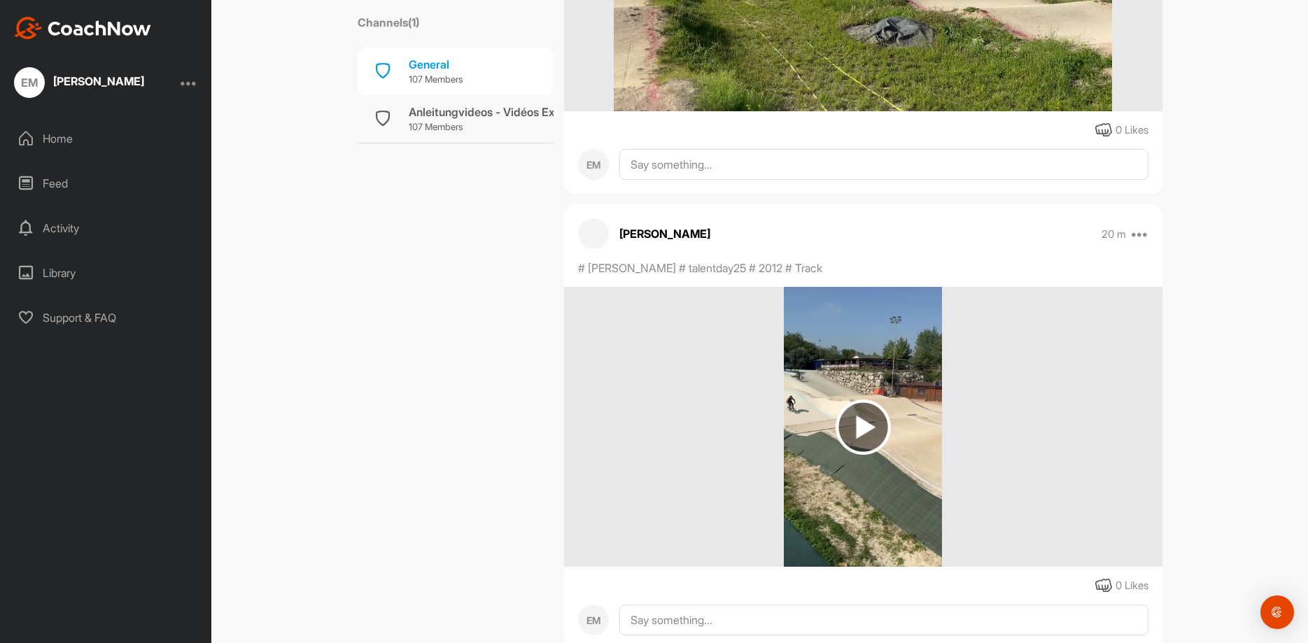
scroll to position [1120, 0]
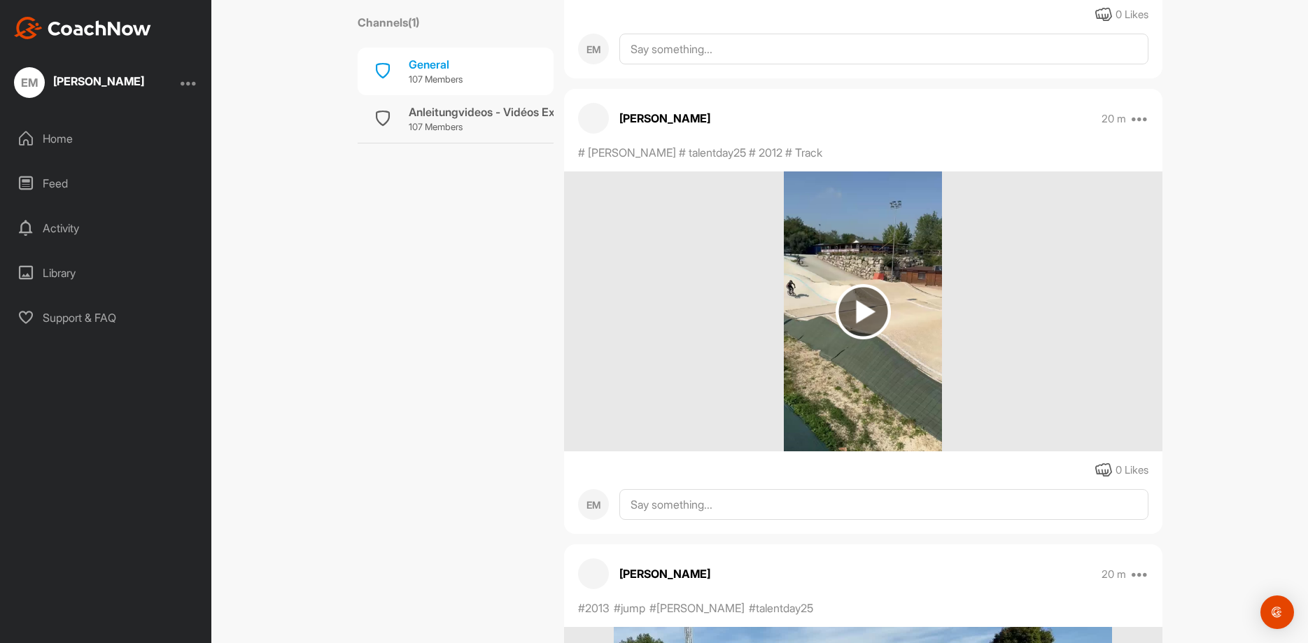
click at [877, 303] on img at bounding box center [863, 311] width 55 height 55
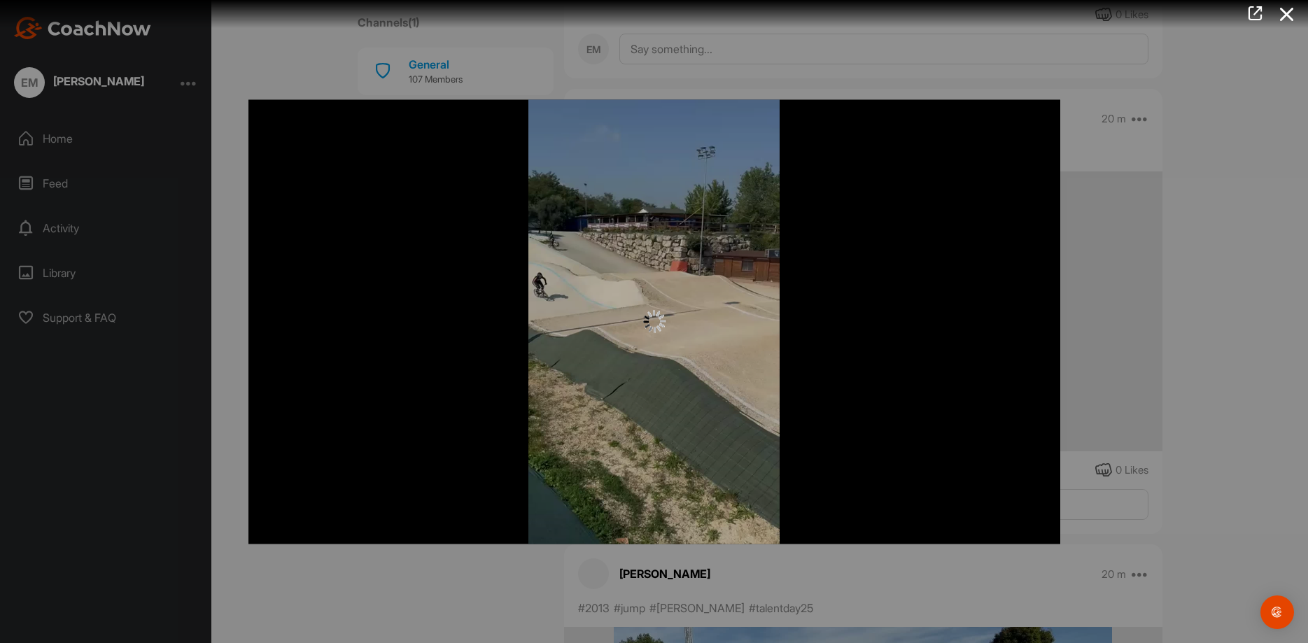
drag, startPoint x: 1204, startPoint y: 306, endPoint x: 1156, endPoint y: 341, distance: 59.1
click at [1206, 306] on div at bounding box center [654, 321] width 1308 height 643
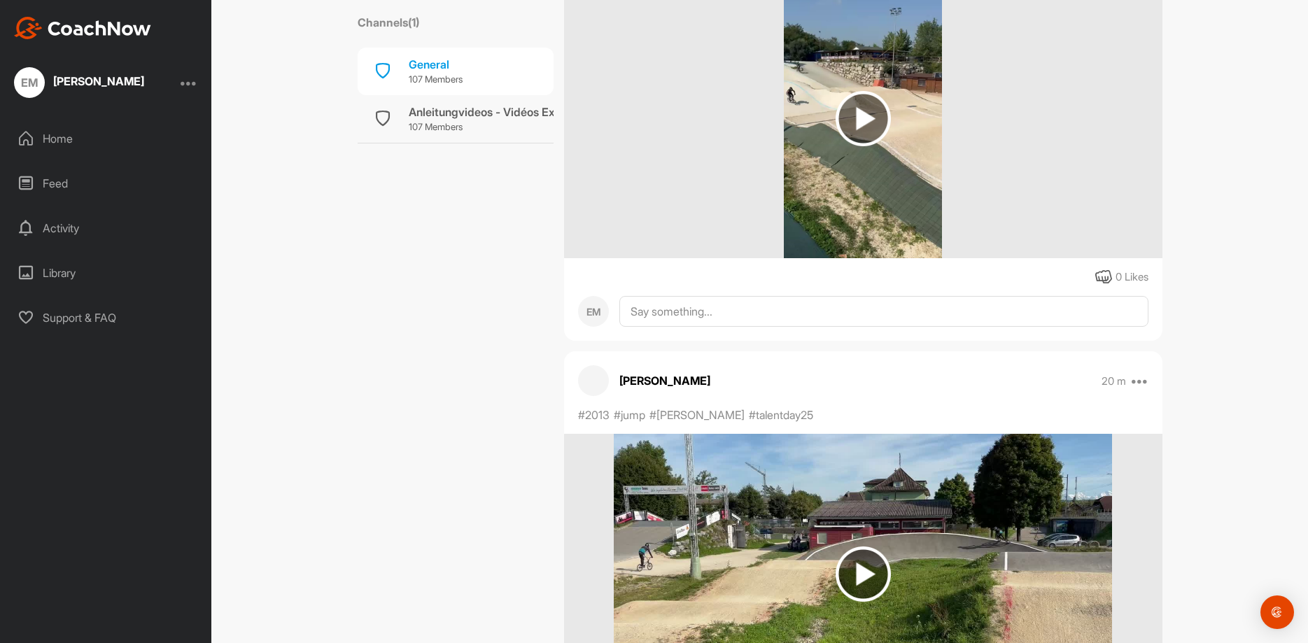
scroll to position [1260, 0]
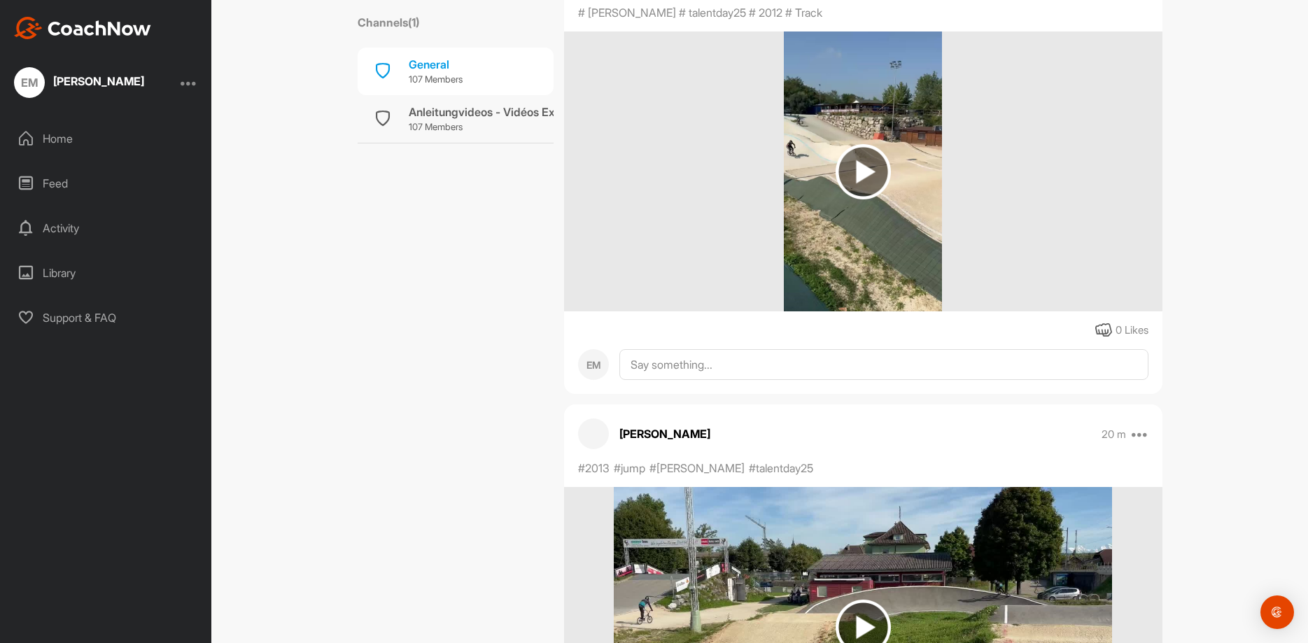
click at [858, 170] on img at bounding box center [863, 171] width 55 height 55
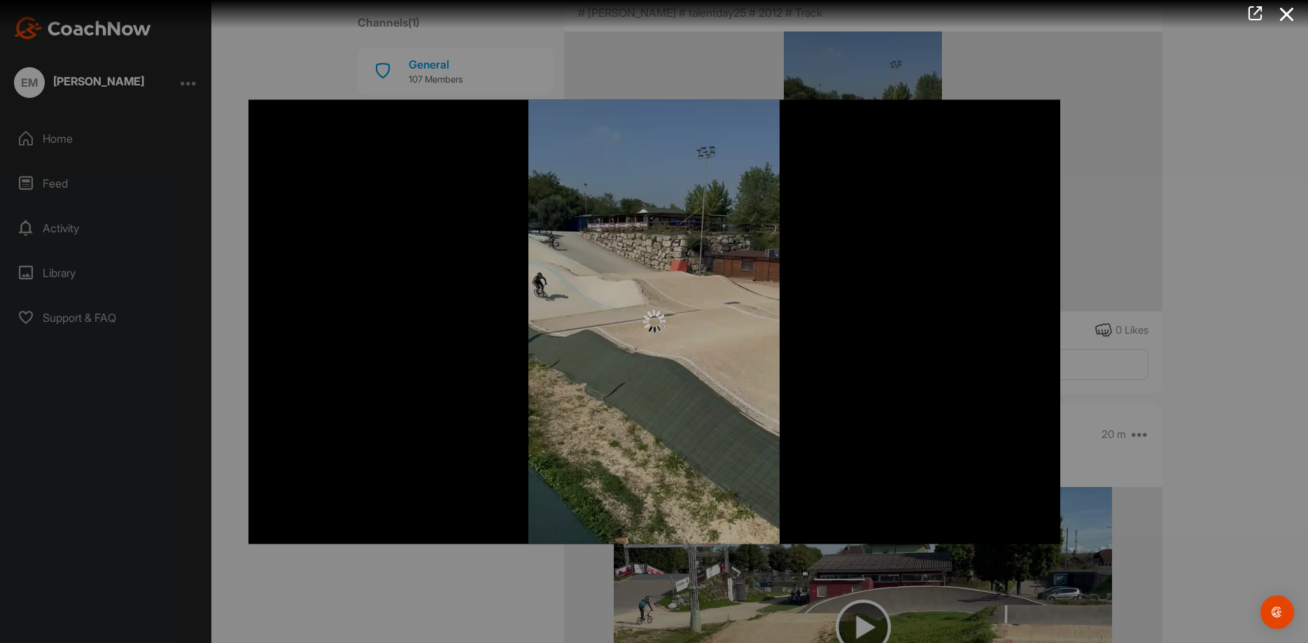
click at [1153, 246] on div at bounding box center [654, 321] width 1308 height 643
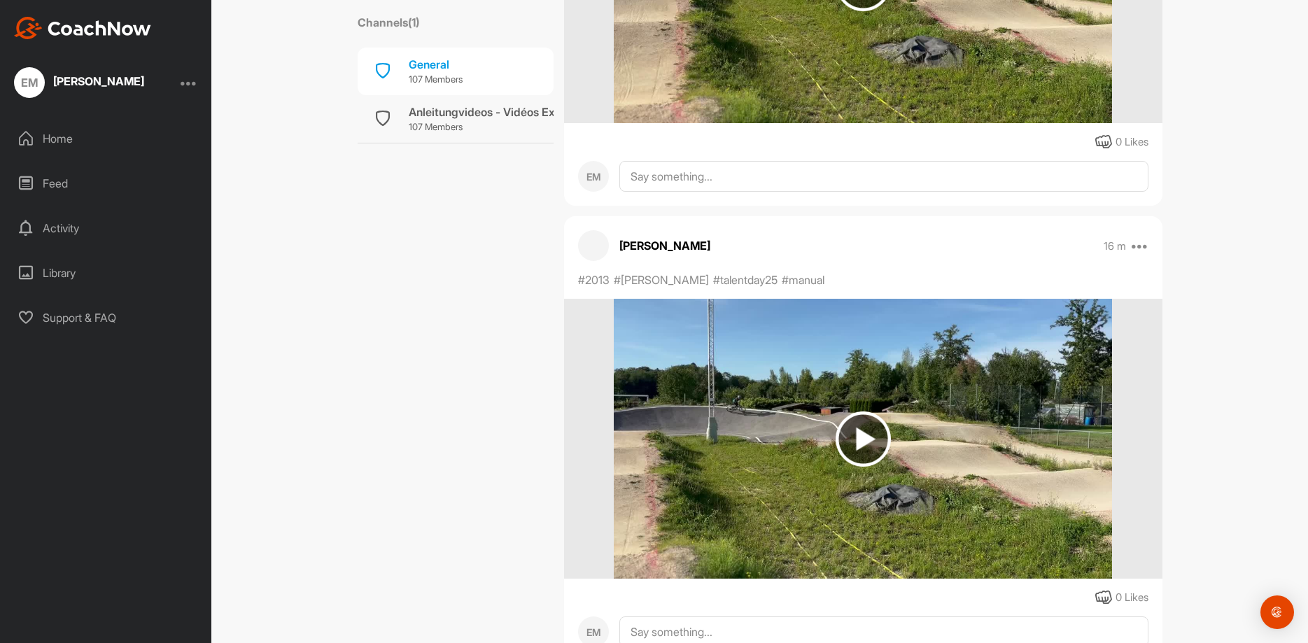
scroll to position [420, 0]
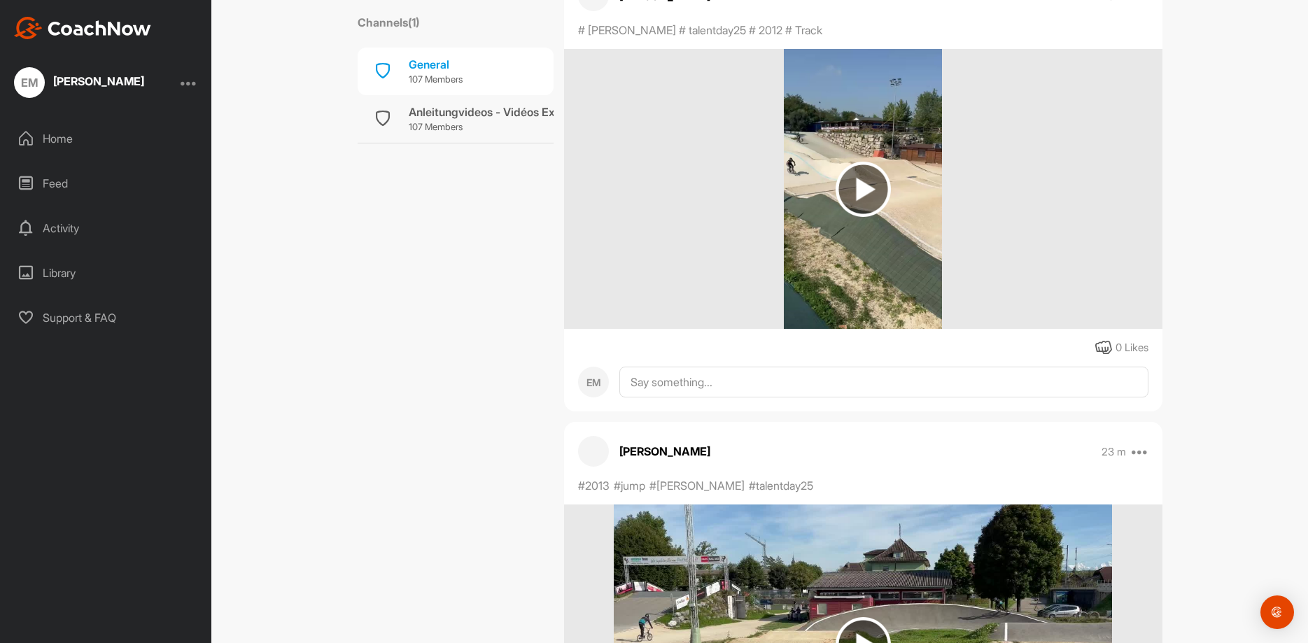
scroll to position [1260, 0]
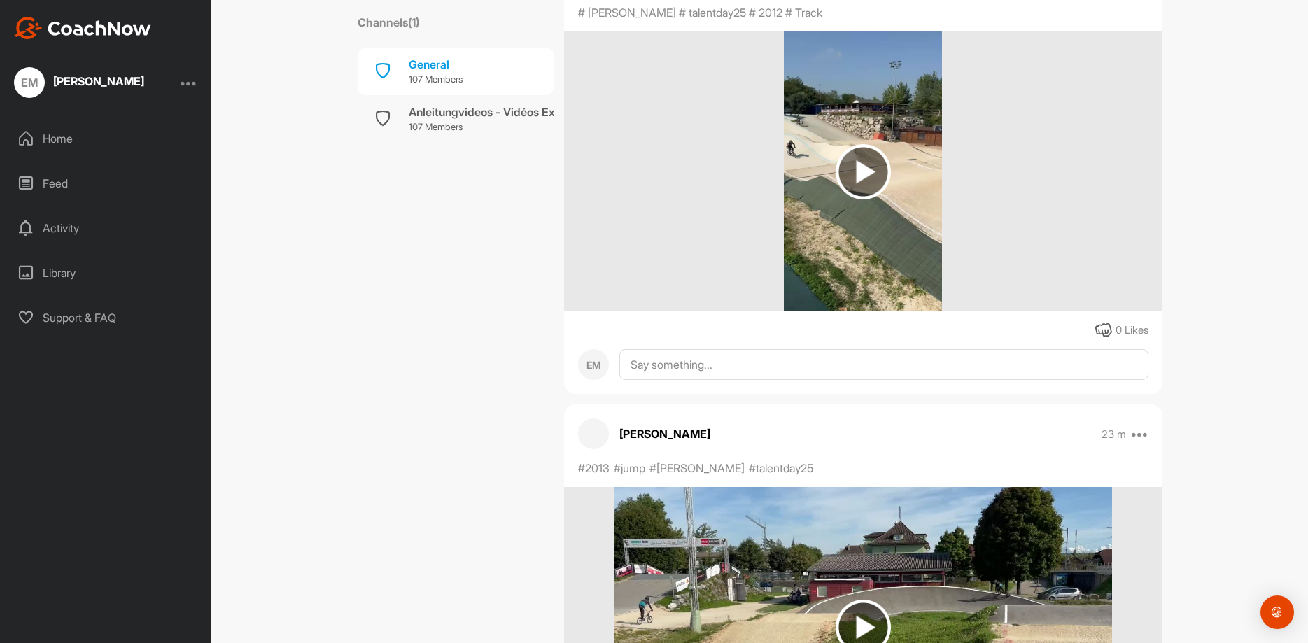
click at [850, 177] on img at bounding box center [863, 171] width 55 height 55
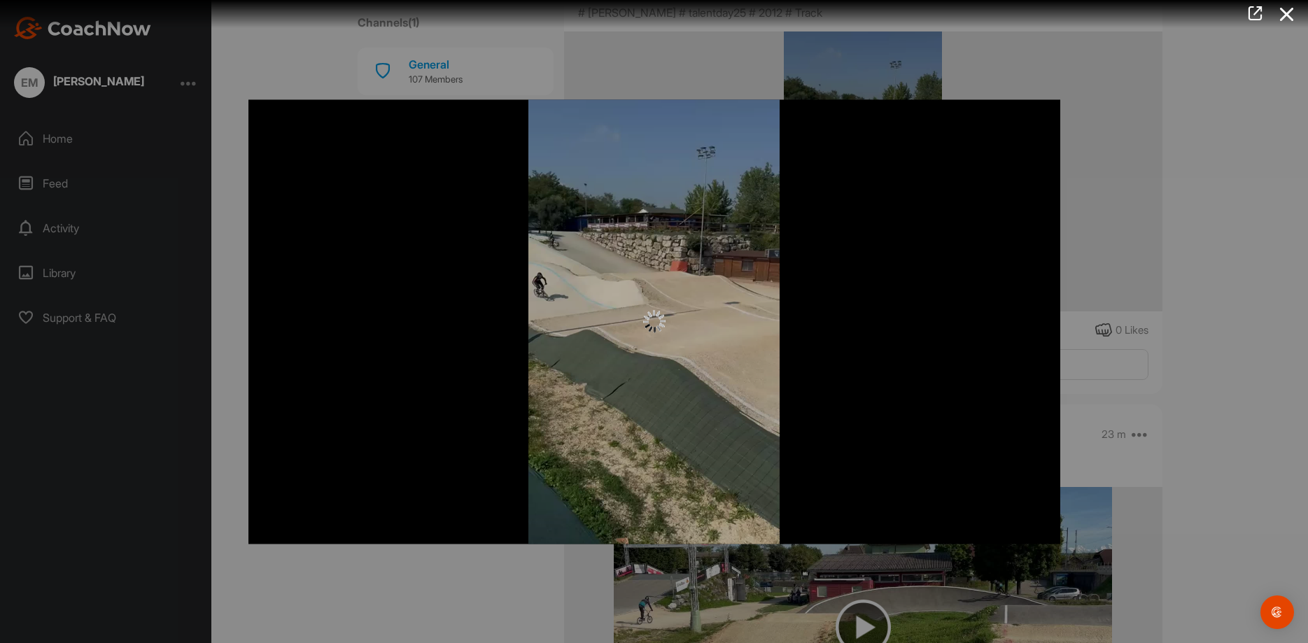
click at [1218, 239] on div at bounding box center [654, 321] width 1308 height 643
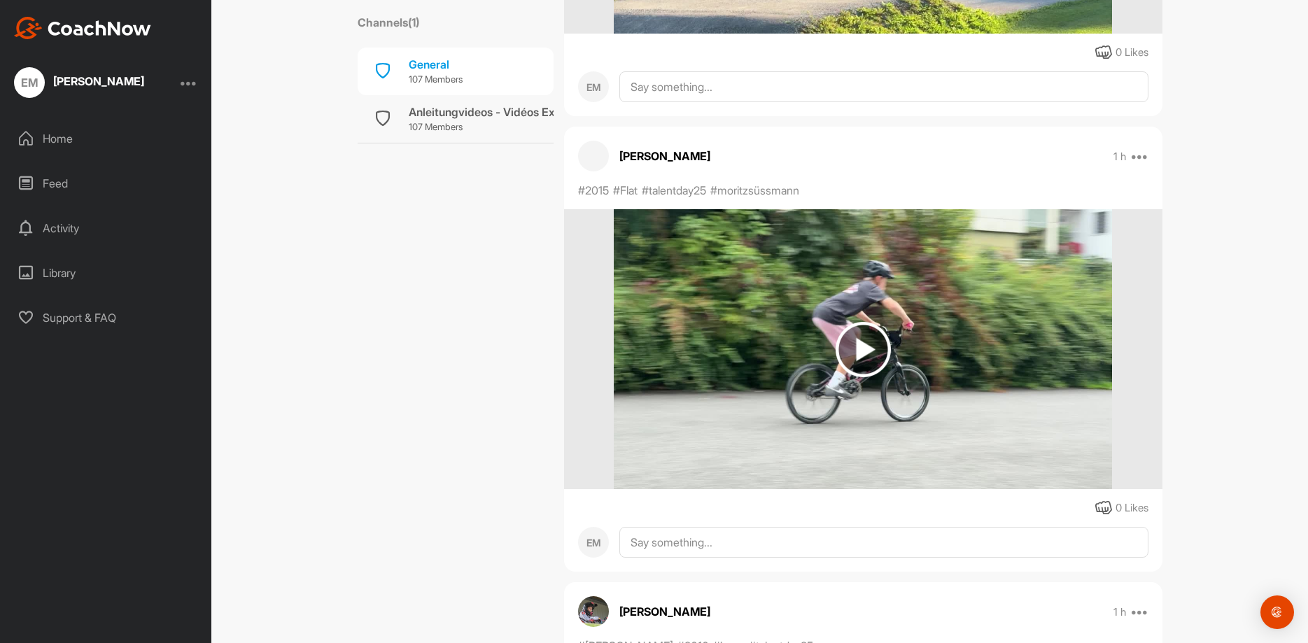
scroll to position [9249, 0]
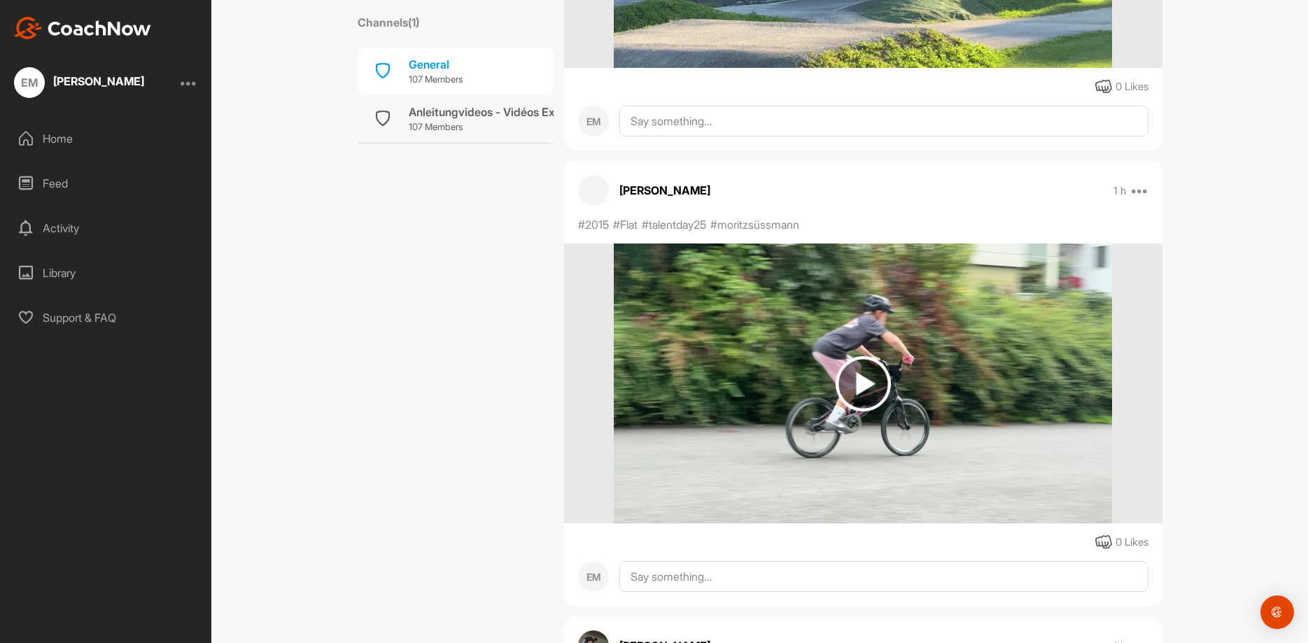
click at [852, 370] on img at bounding box center [863, 383] width 55 height 55
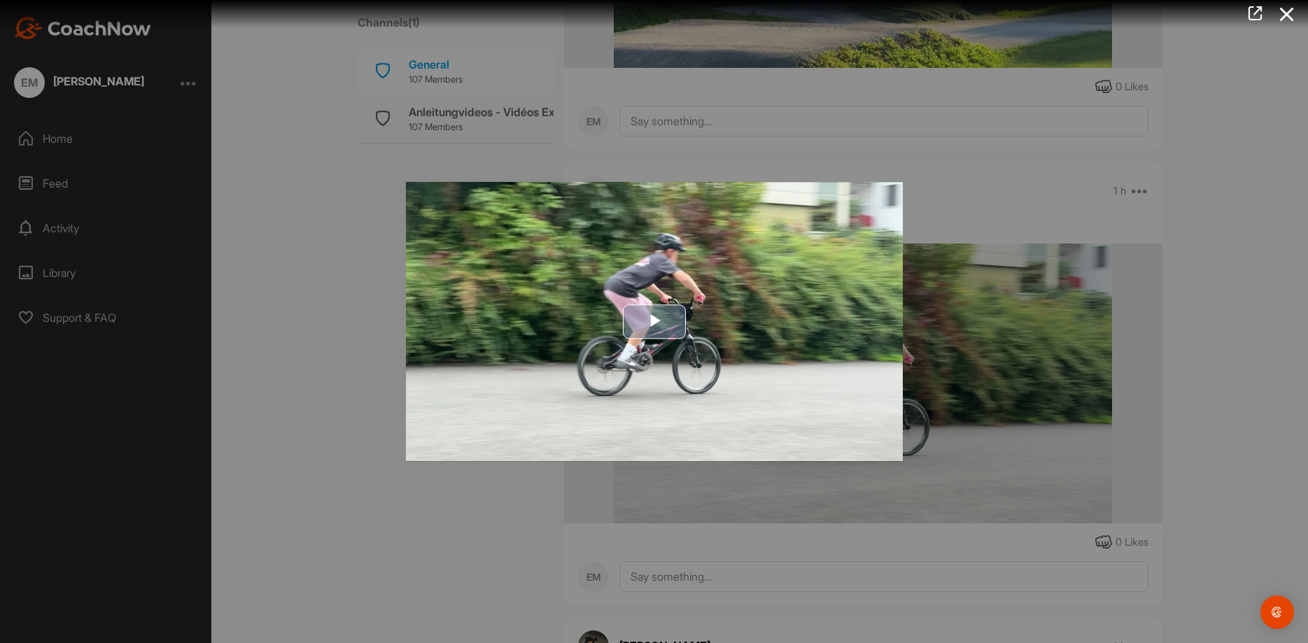
click at [654, 322] on span "Video Player" at bounding box center [654, 322] width 0 height 0
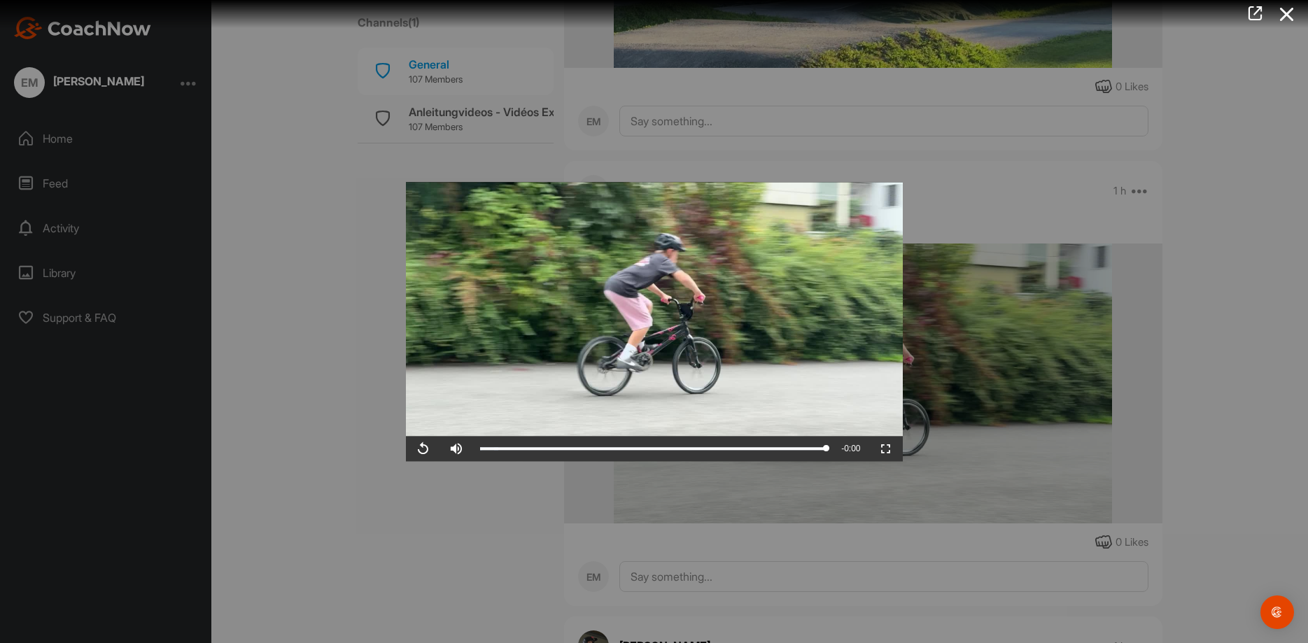
click at [1246, 298] on div at bounding box center [654, 321] width 1308 height 643
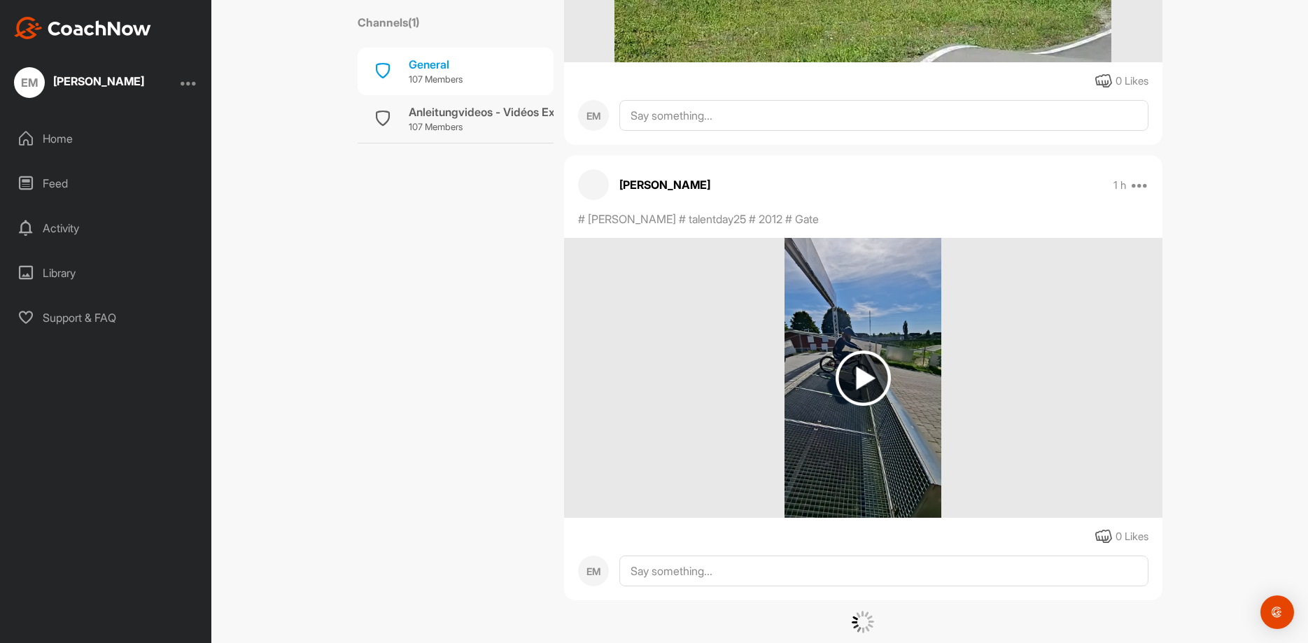
scroll to position [14299, 0]
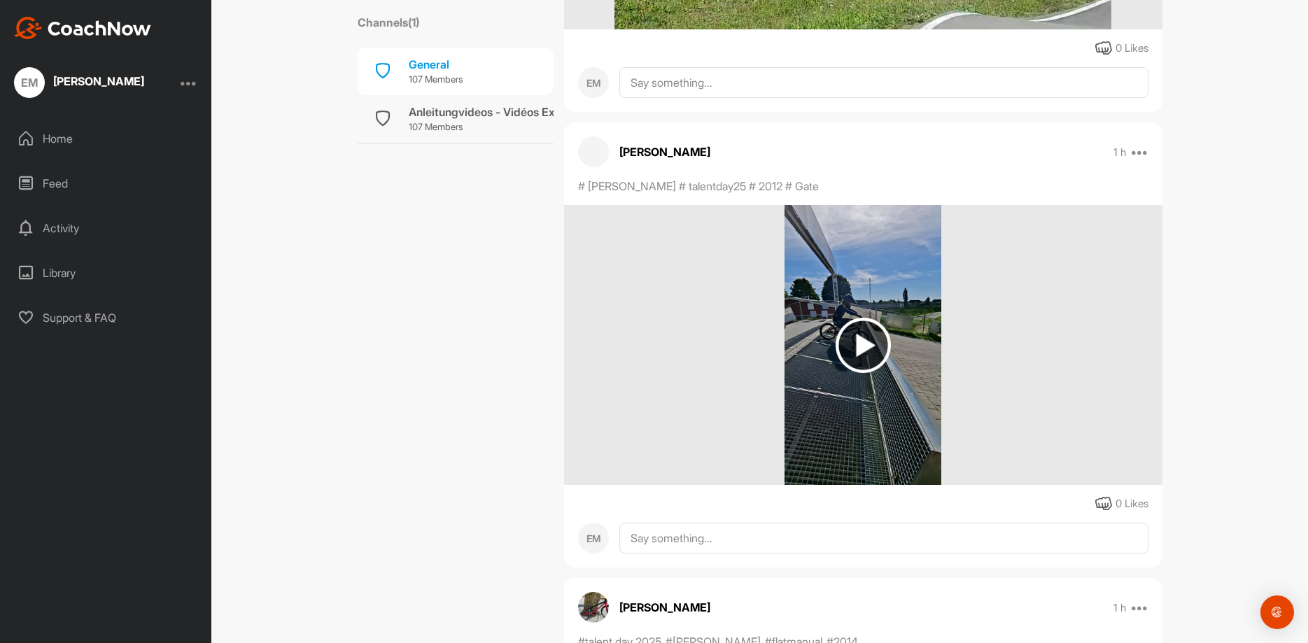
click at [867, 343] on img at bounding box center [863, 345] width 55 height 55
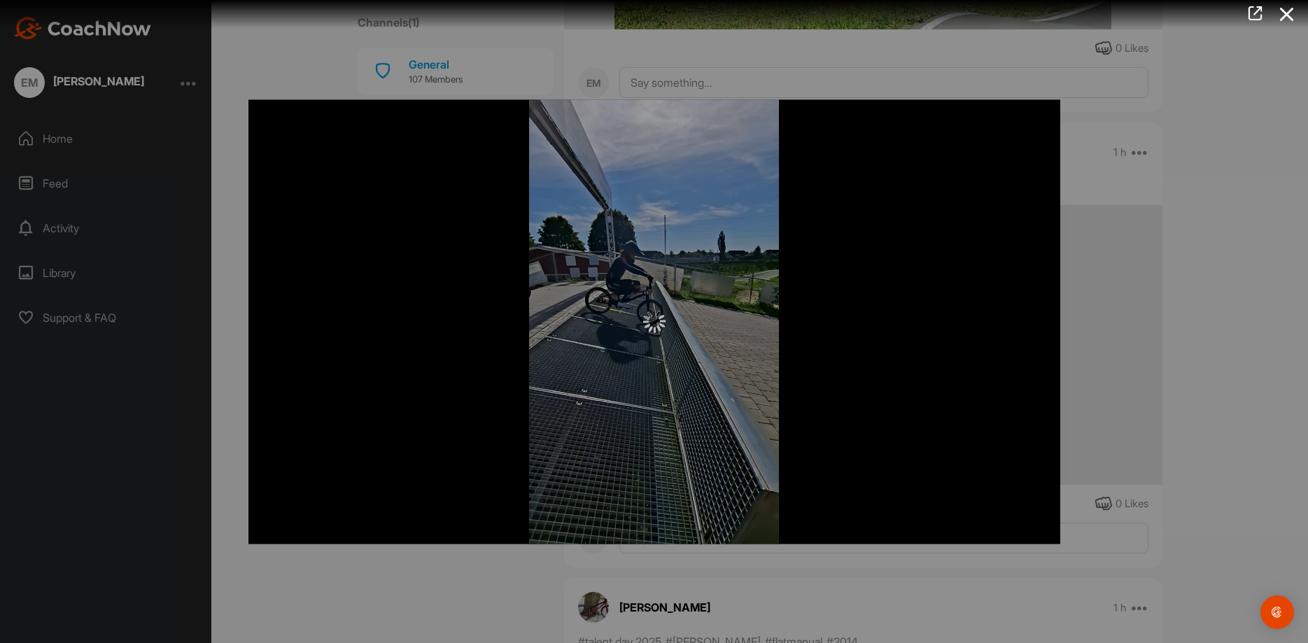
click at [1222, 272] on div at bounding box center [654, 321] width 1308 height 643
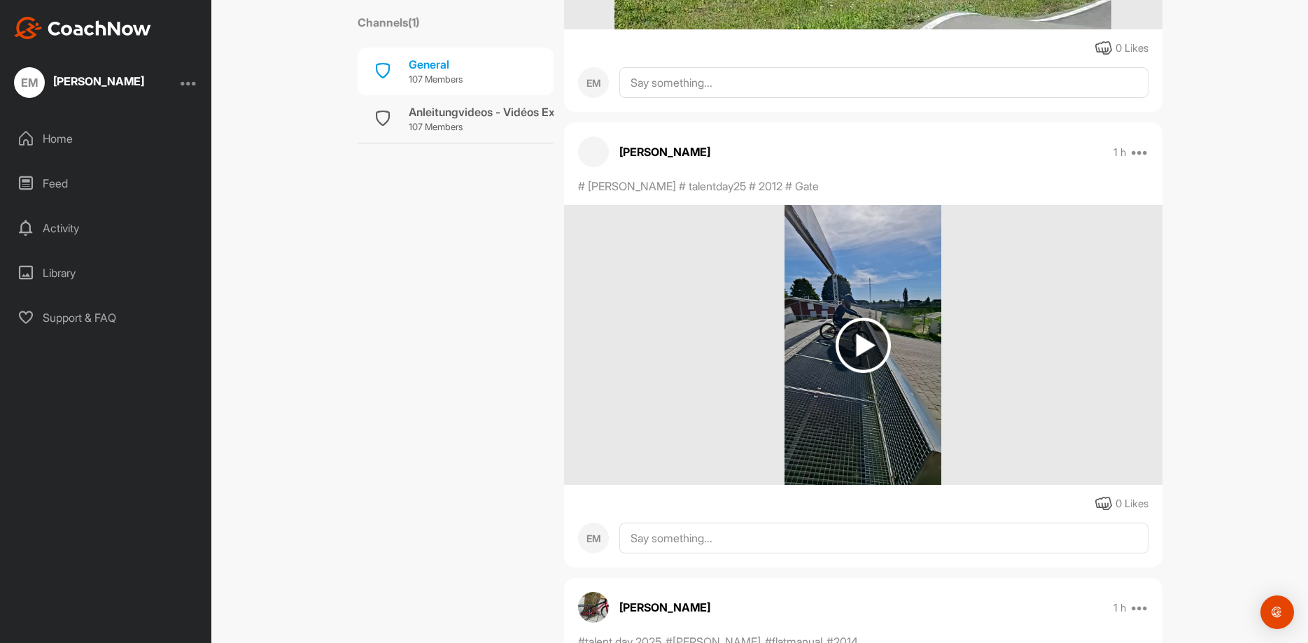
scroll to position [14859, 0]
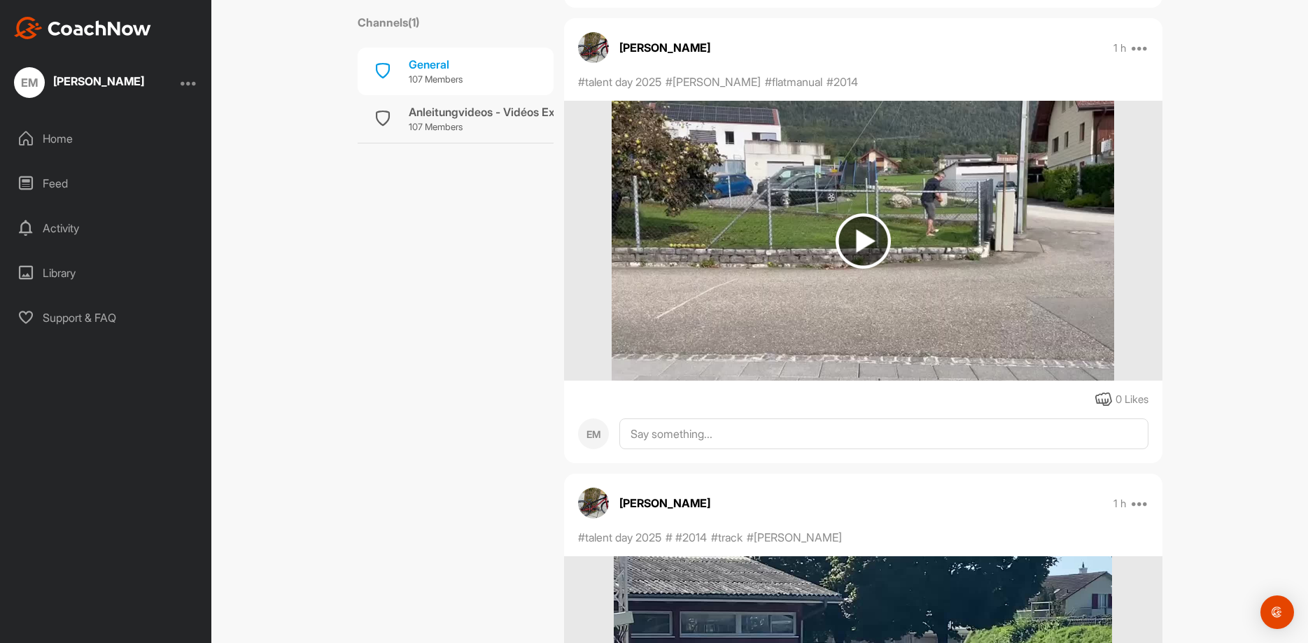
click at [860, 239] on img at bounding box center [863, 240] width 55 height 55
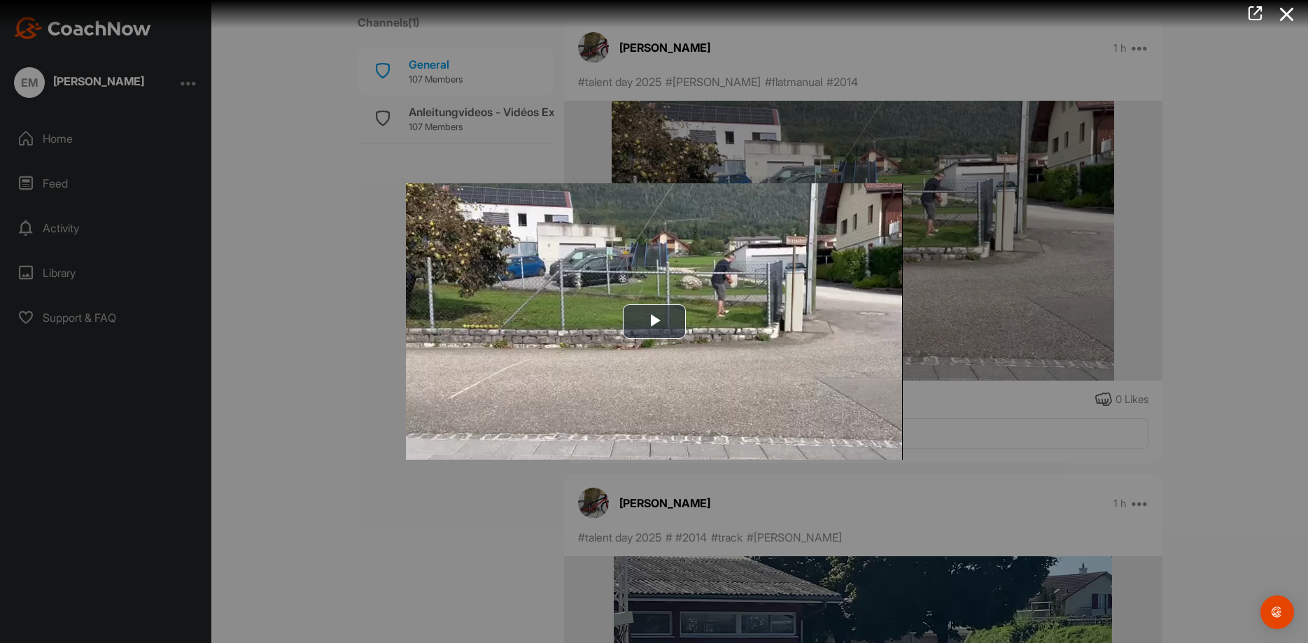
click at [1054, 313] on div at bounding box center [654, 321] width 1308 height 643
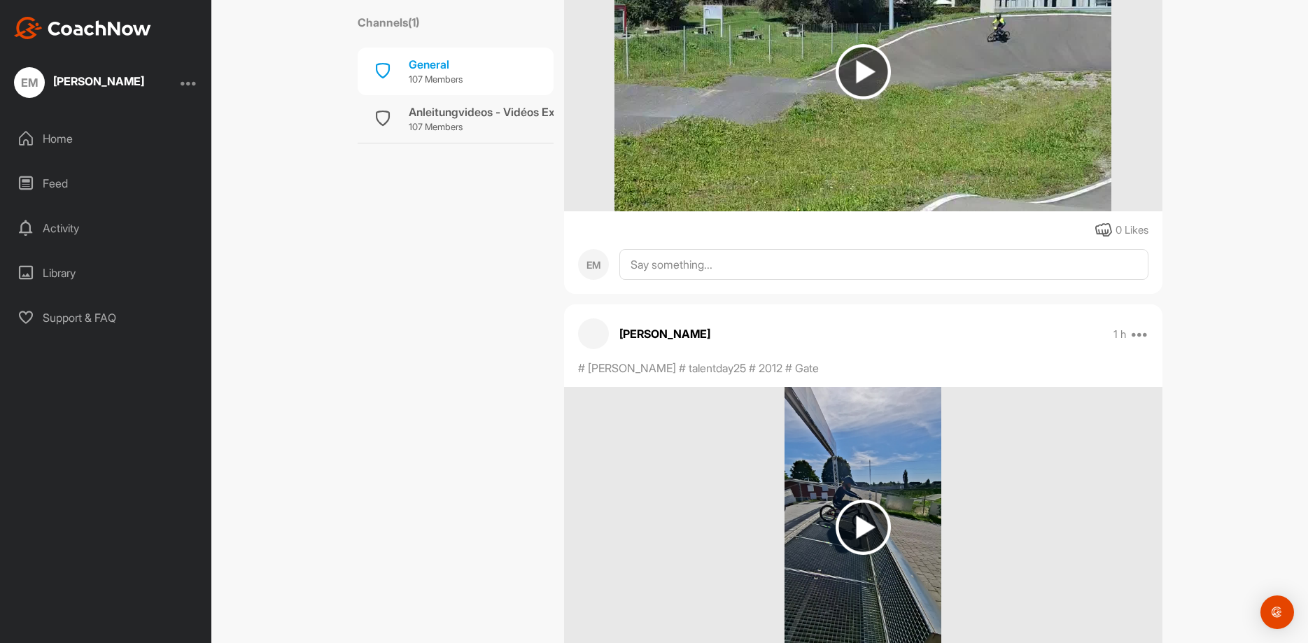
scroll to position [14159, 0]
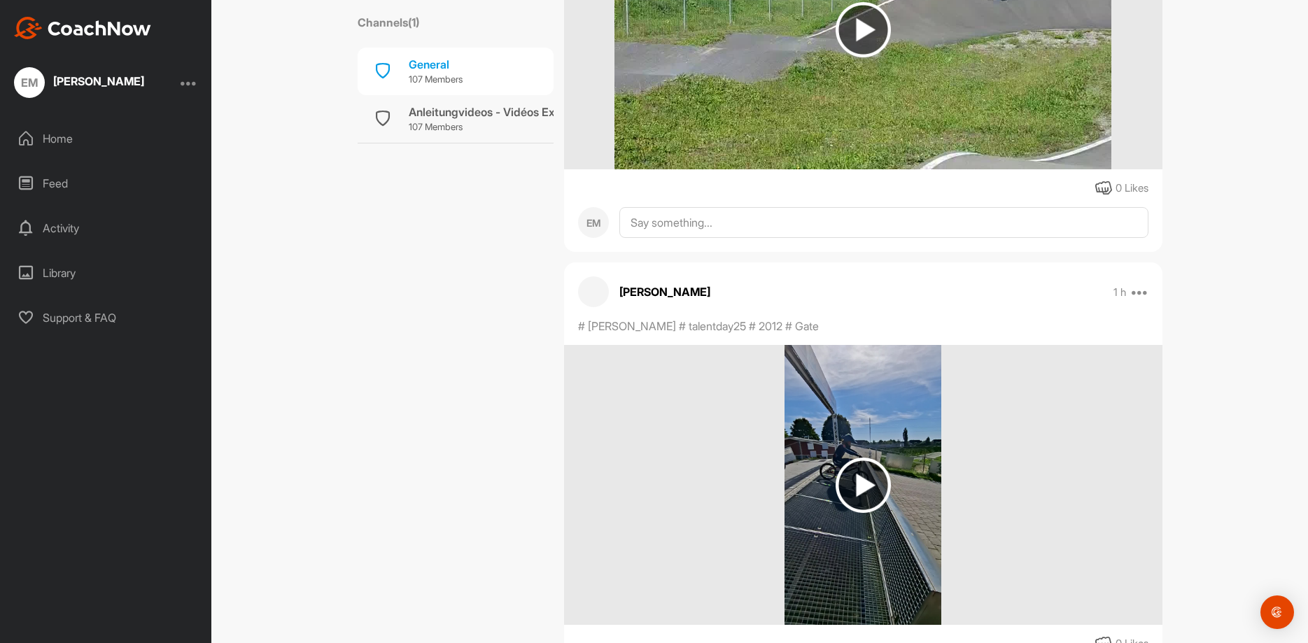
click at [873, 493] on img at bounding box center [863, 485] width 55 height 55
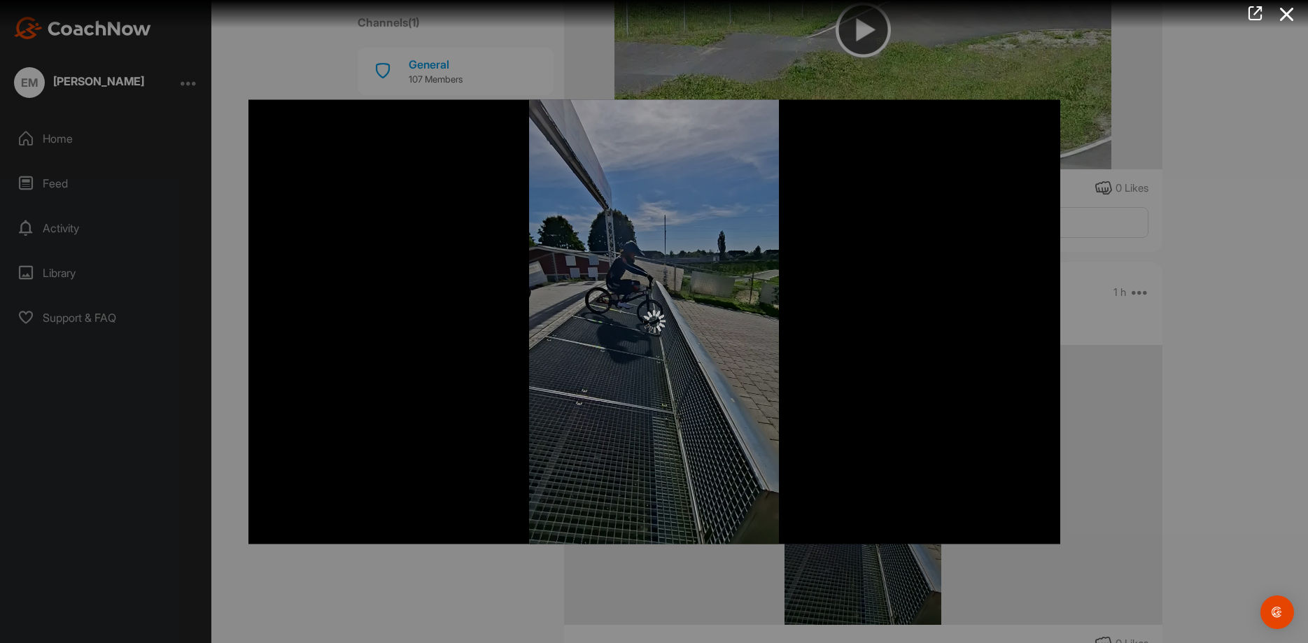
click at [1190, 365] on div at bounding box center [654, 321] width 1308 height 643
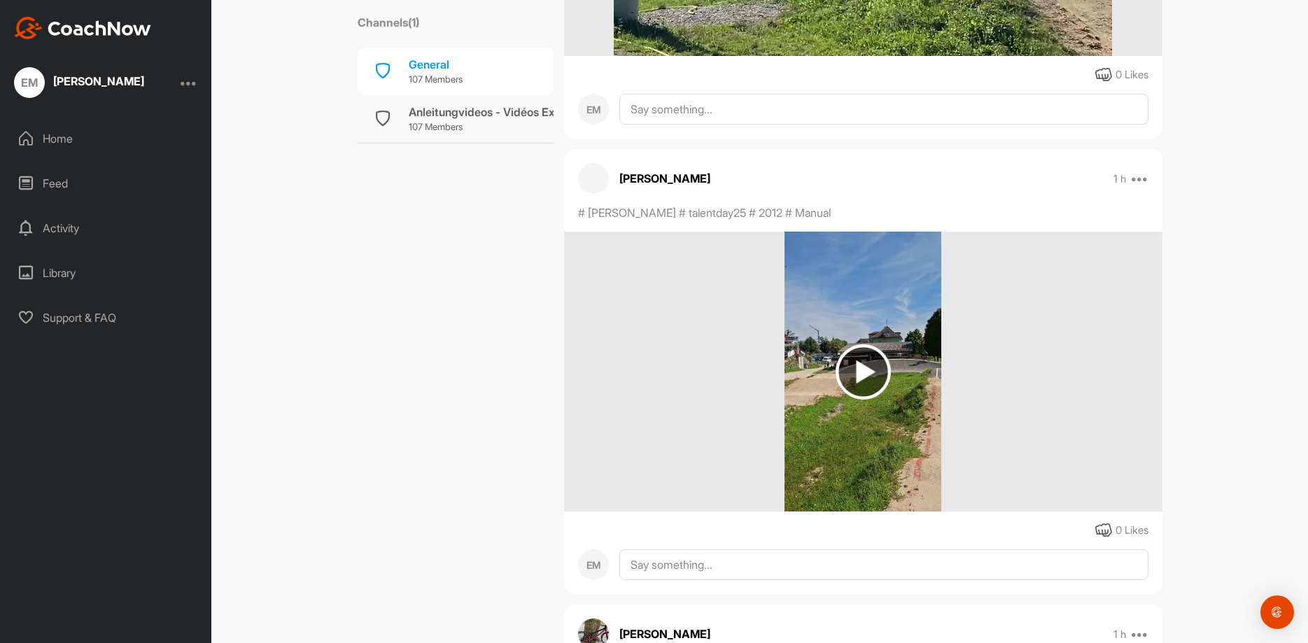
scroll to position [15699, 0]
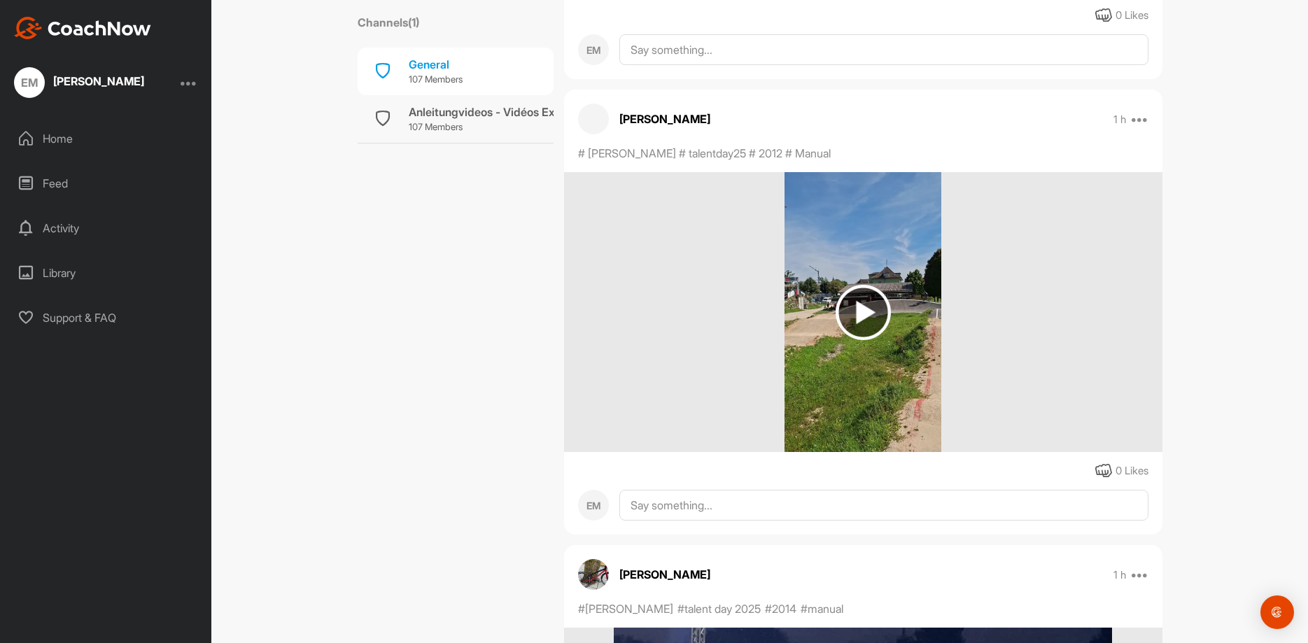
click at [886, 307] on img at bounding box center [863, 312] width 55 height 55
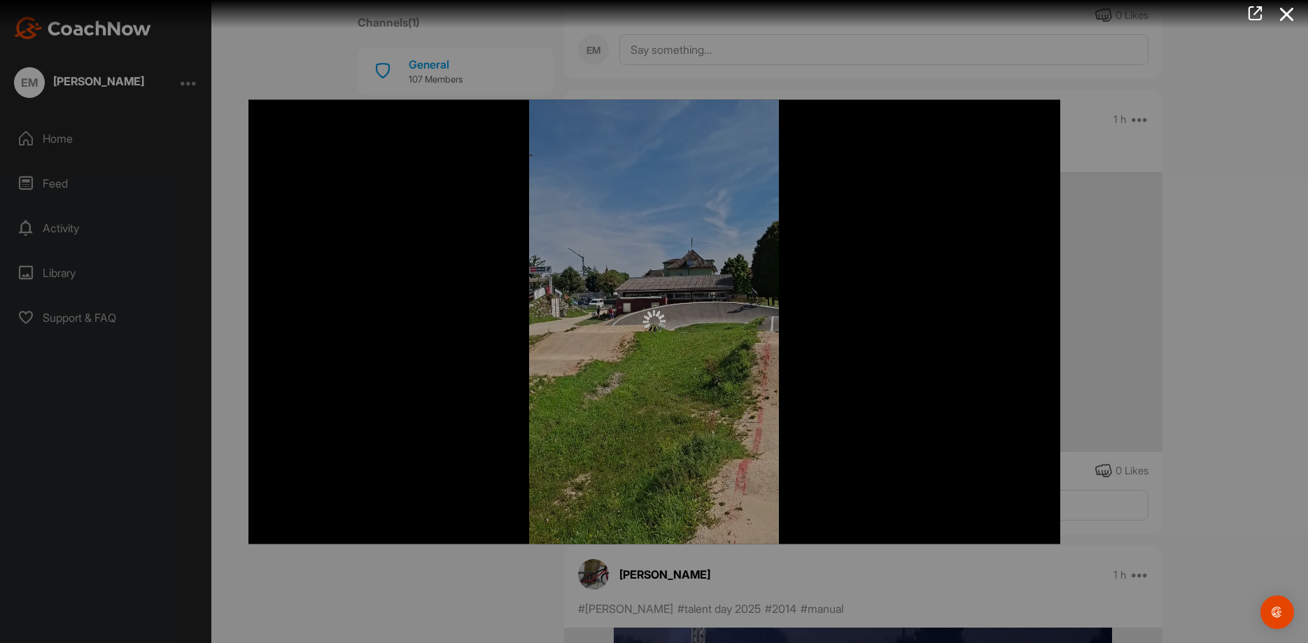
click at [1194, 315] on div at bounding box center [654, 321] width 1308 height 643
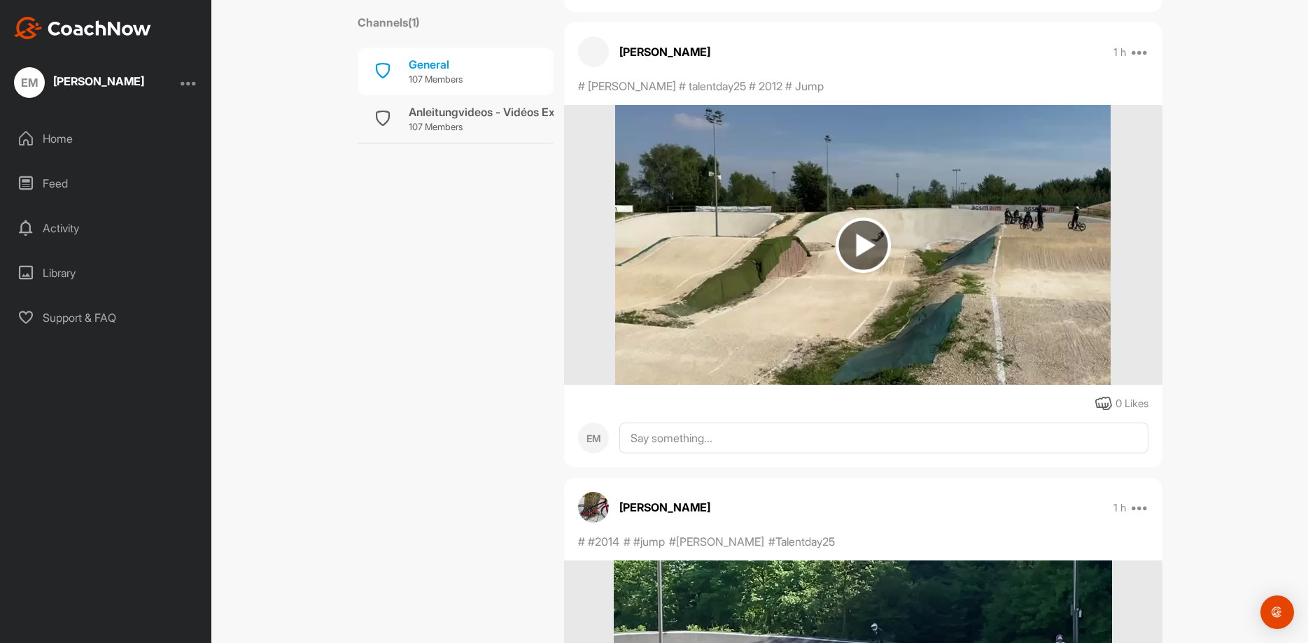
scroll to position [16678, 0]
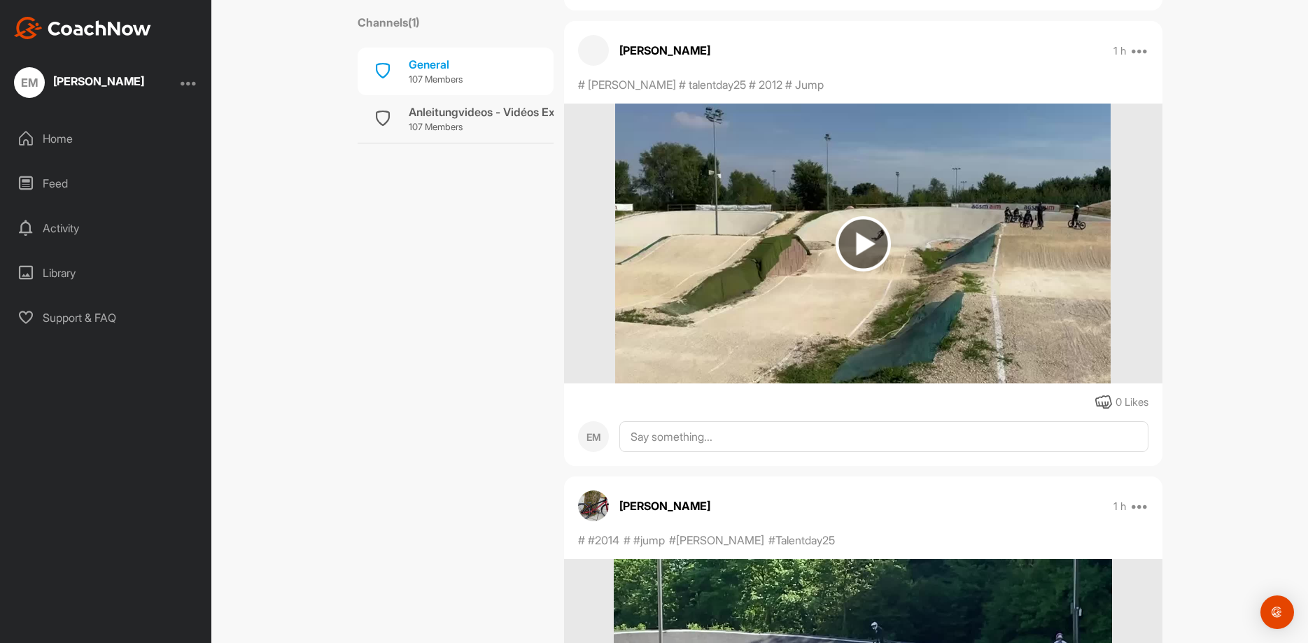
click at [866, 239] on img at bounding box center [863, 243] width 55 height 55
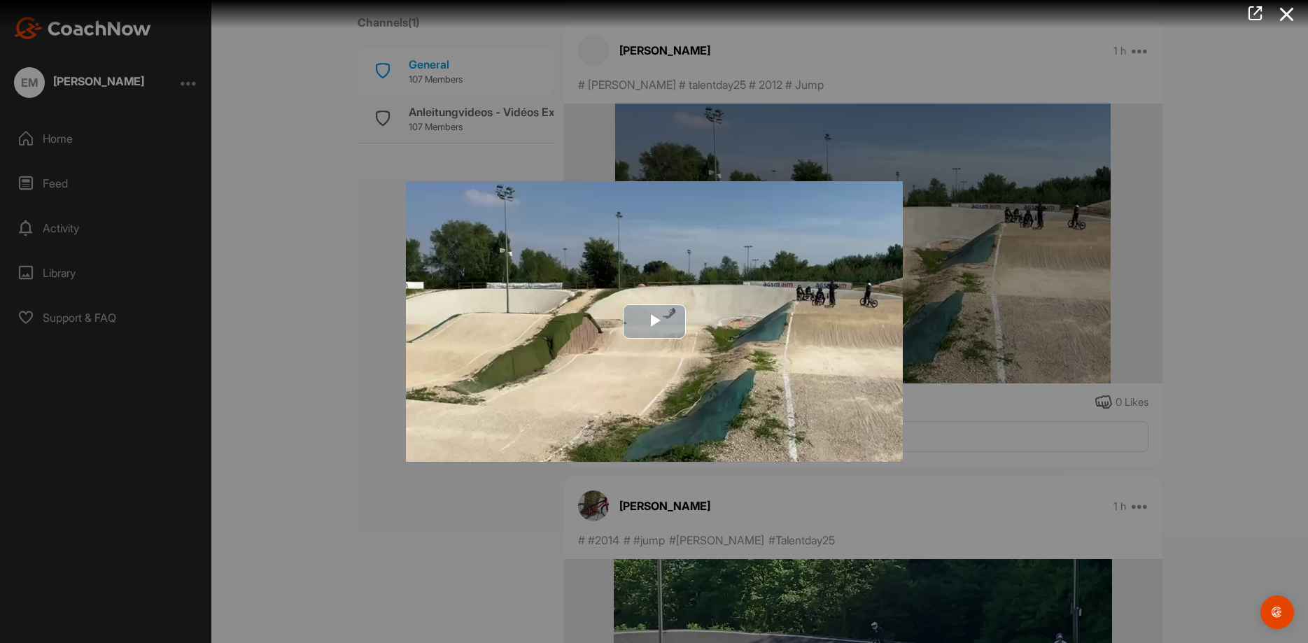
click at [654, 322] on span "Video Player" at bounding box center [654, 322] width 0 height 0
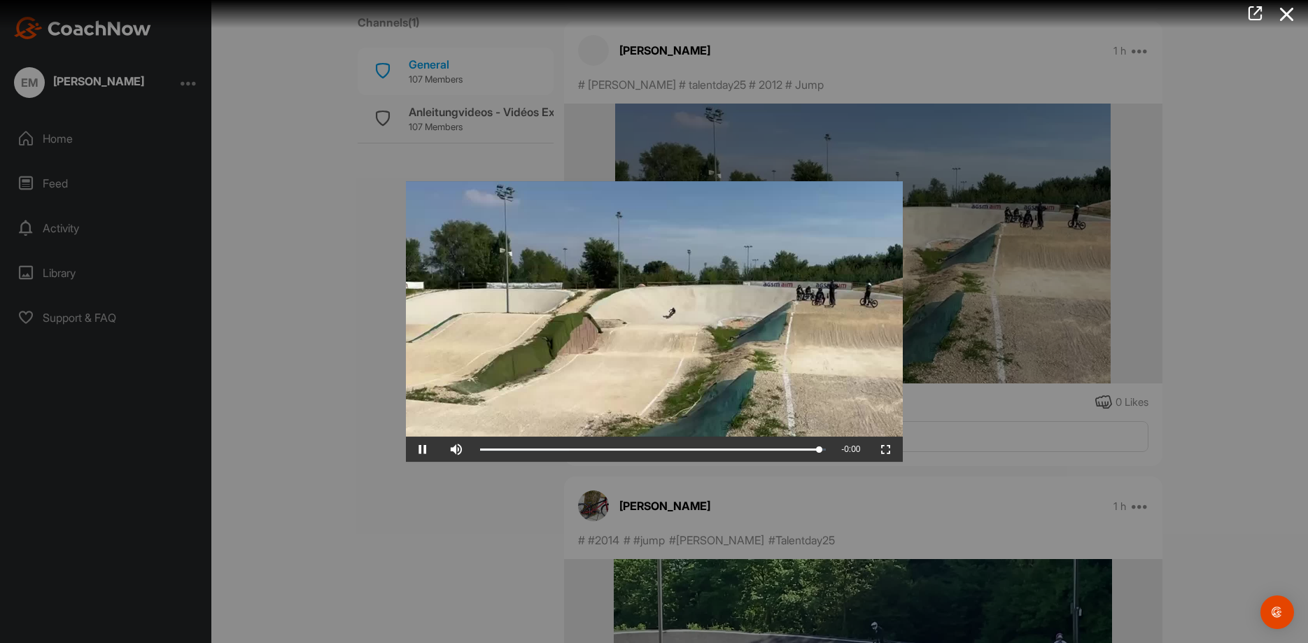
drag, startPoint x: 1307, startPoint y: 349, endPoint x: 1164, endPoint y: 400, distance: 152.3
click at [1298, 361] on div at bounding box center [654, 321] width 1308 height 643
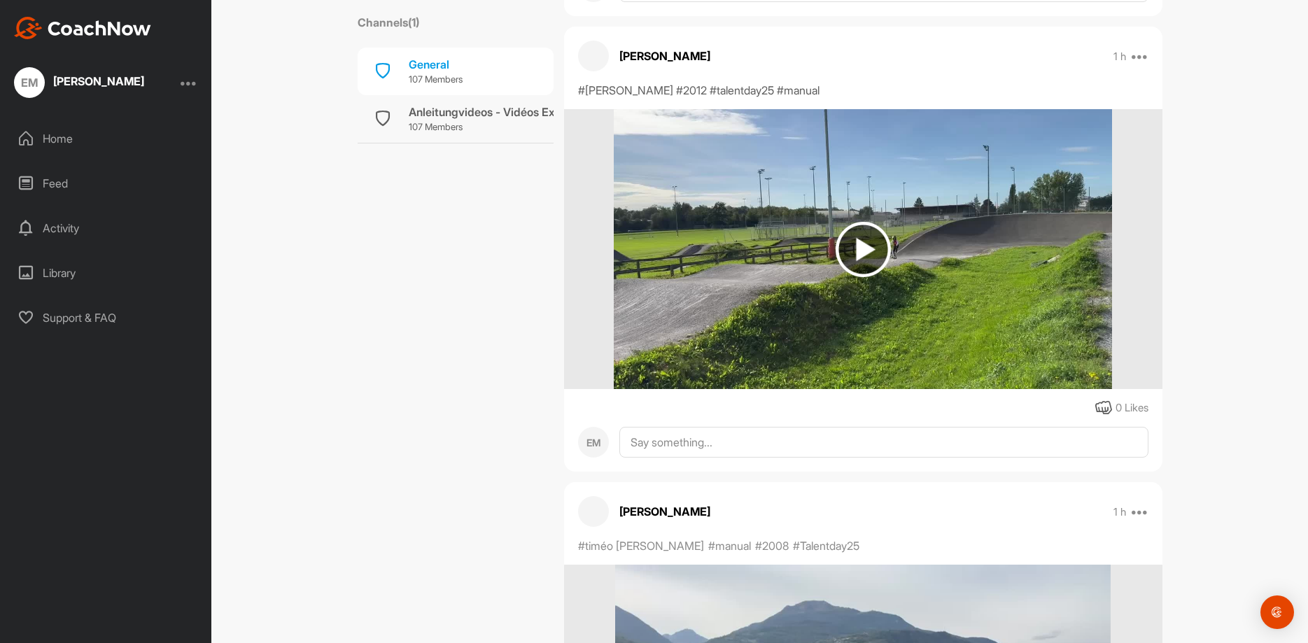
scroll to position [19058, 0]
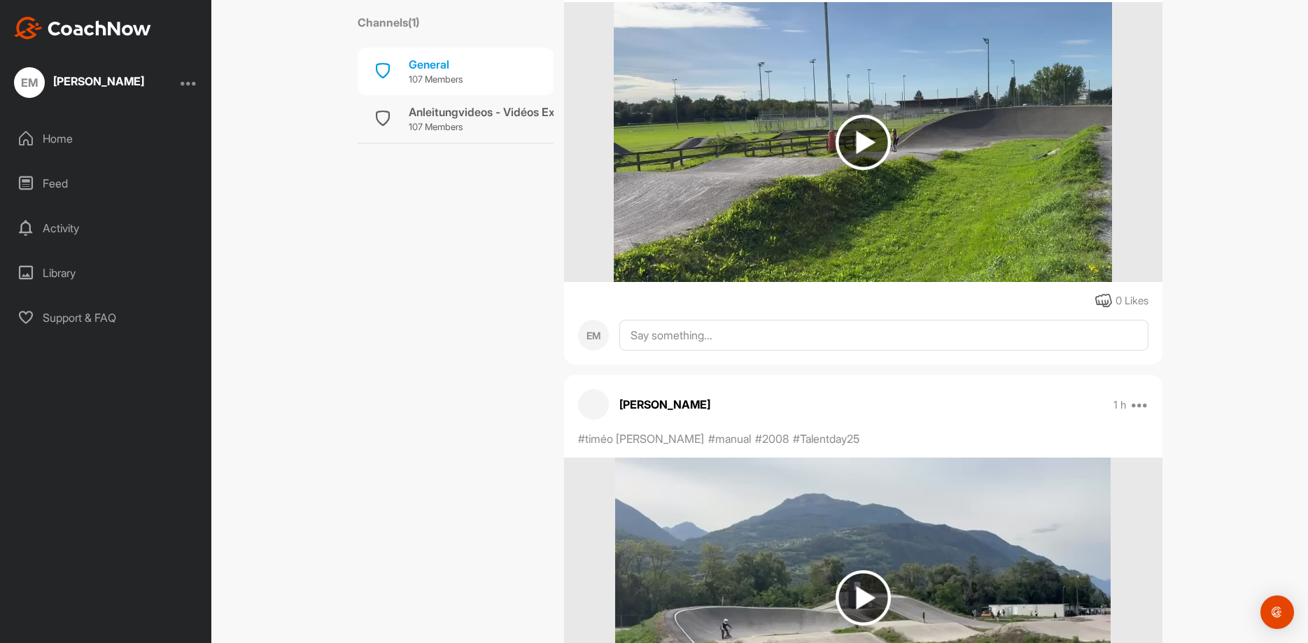
click at [883, 145] on img at bounding box center [863, 142] width 55 height 55
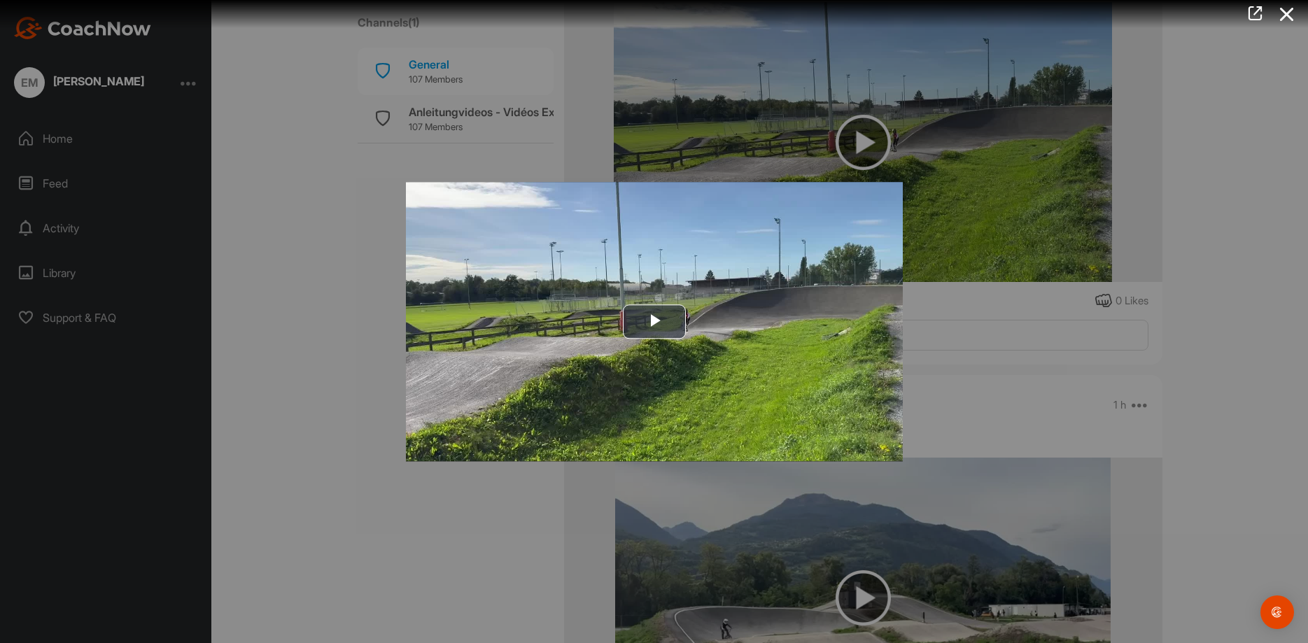
drag, startPoint x: 1138, startPoint y: 300, endPoint x: 1153, endPoint y: 317, distance: 22.3
click at [1140, 300] on div at bounding box center [654, 321] width 1308 height 643
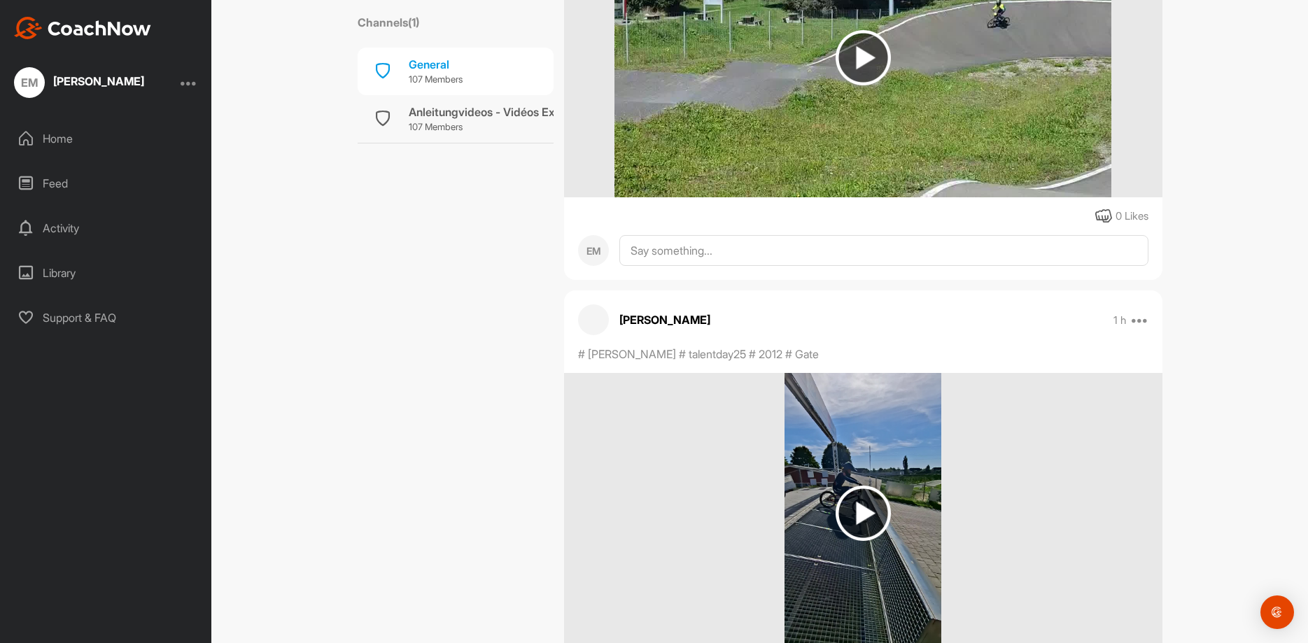
scroll to position [14170, 0]
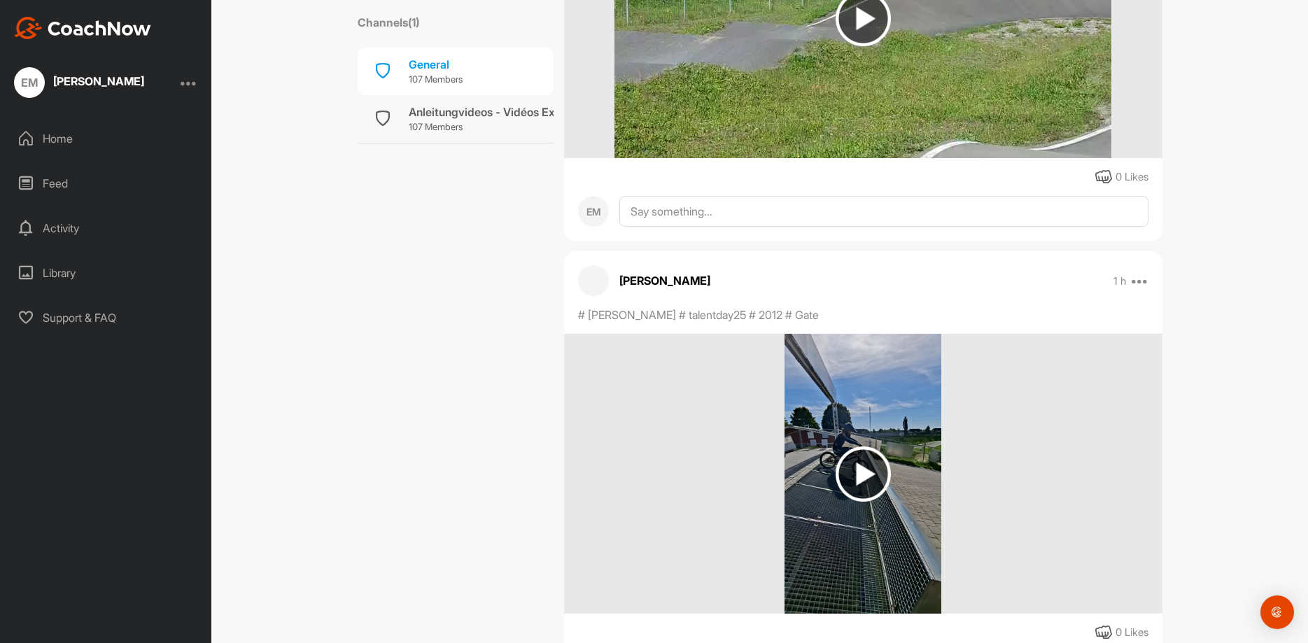
click at [854, 459] on img at bounding box center [863, 474] width 55 height 55
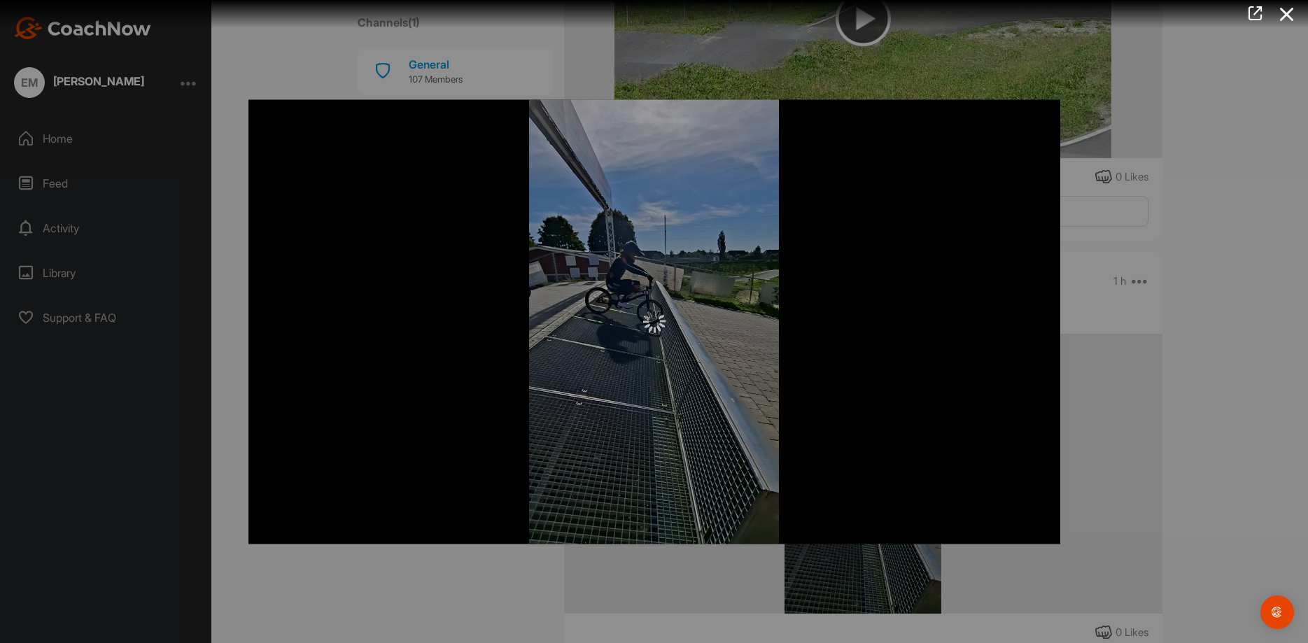
click at [876, 379] on div at bounding box center [654, 321] width 812 height 444
click at [1148, 393] on div at bounding box center [654, 321] width 1308 height 643
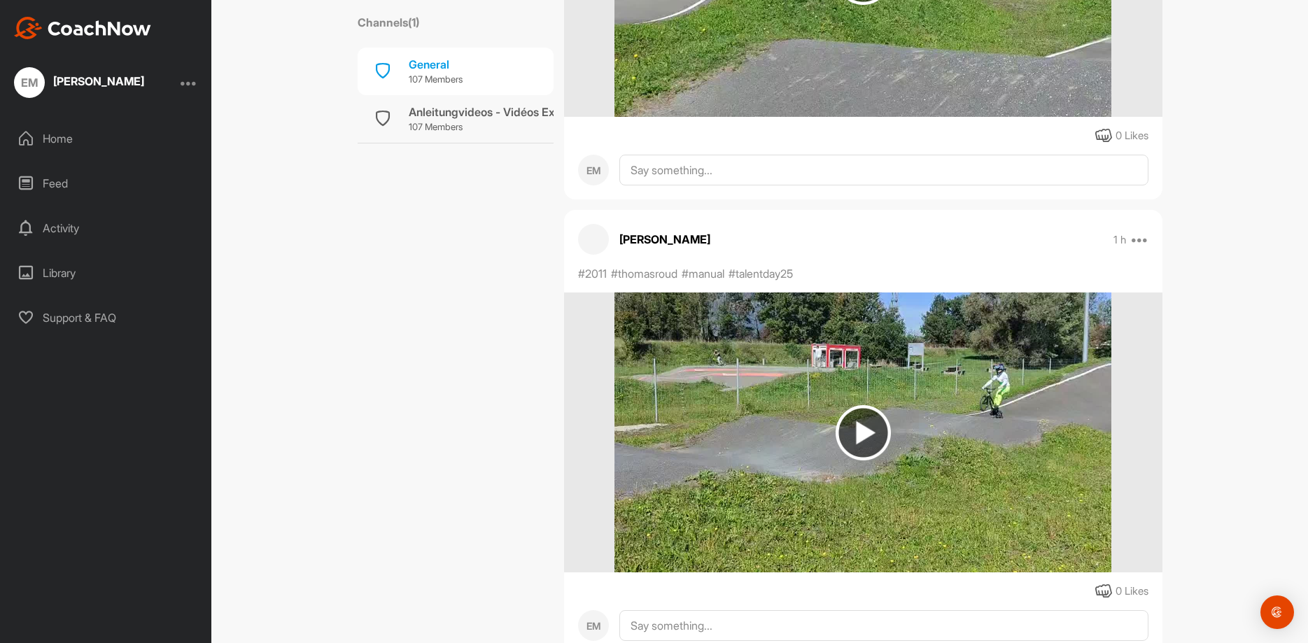
scroll to position [10531, 0]
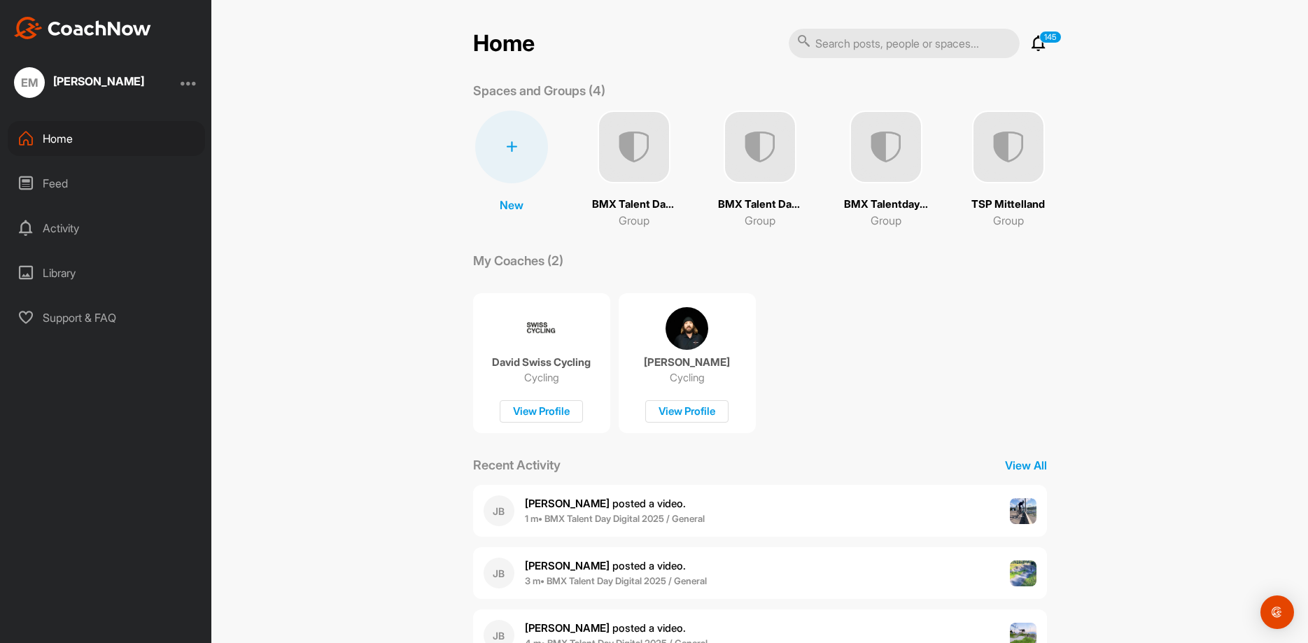
click at [767, 169] on img at bounding box center [760, 147] width 73 height 73
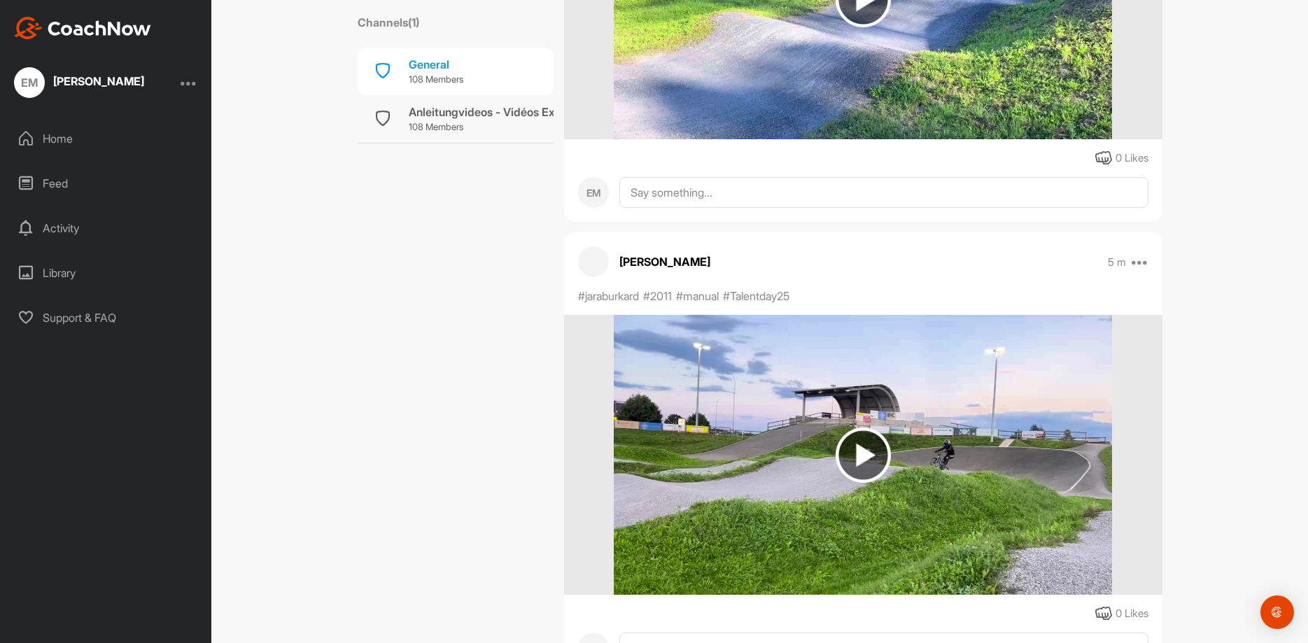
scroll to position [980, 0]
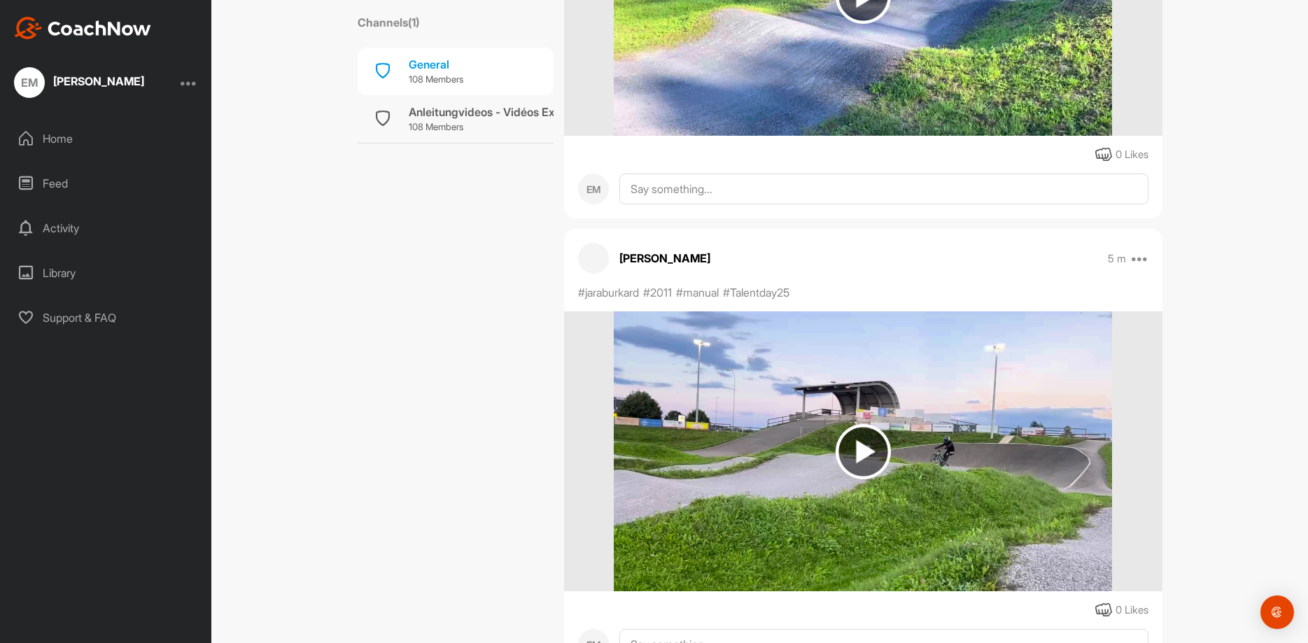
click at [873, 445] on img at bounding box center [863, 451] width 55 height 55
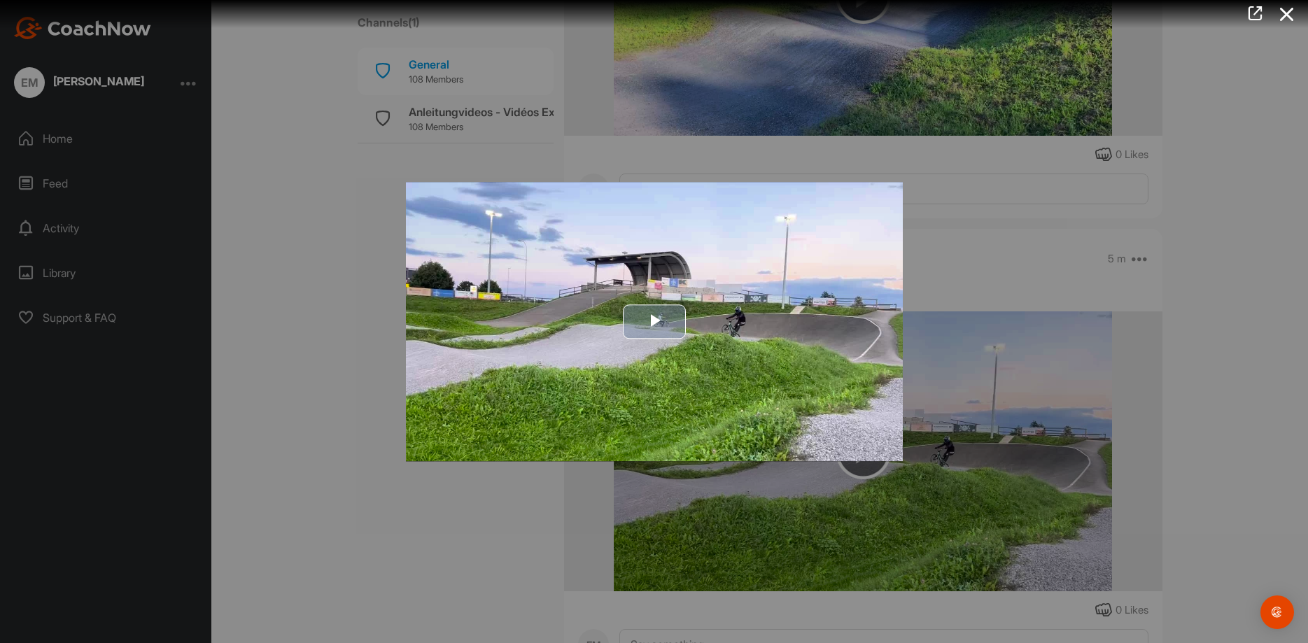
click at [654, 322] on span "Video Player" at bounding box center [654, 322] width 0 height 0
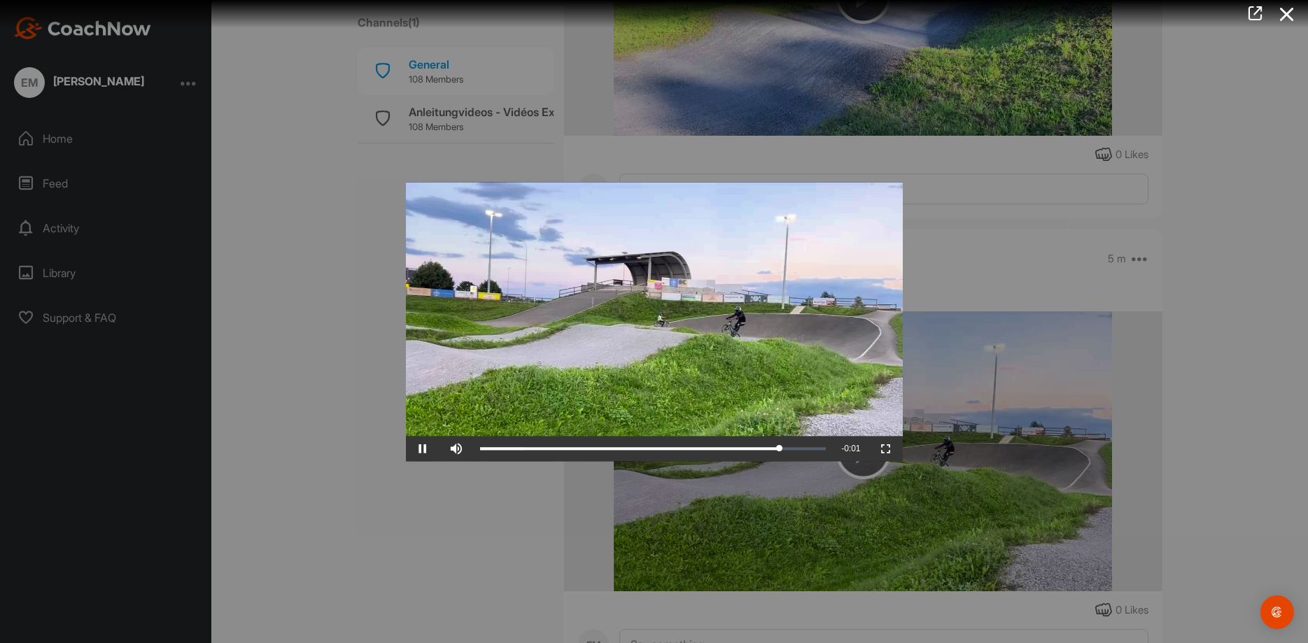
click at [1237, 334] on div at bounding box center [654, 321] width 1308 height 643
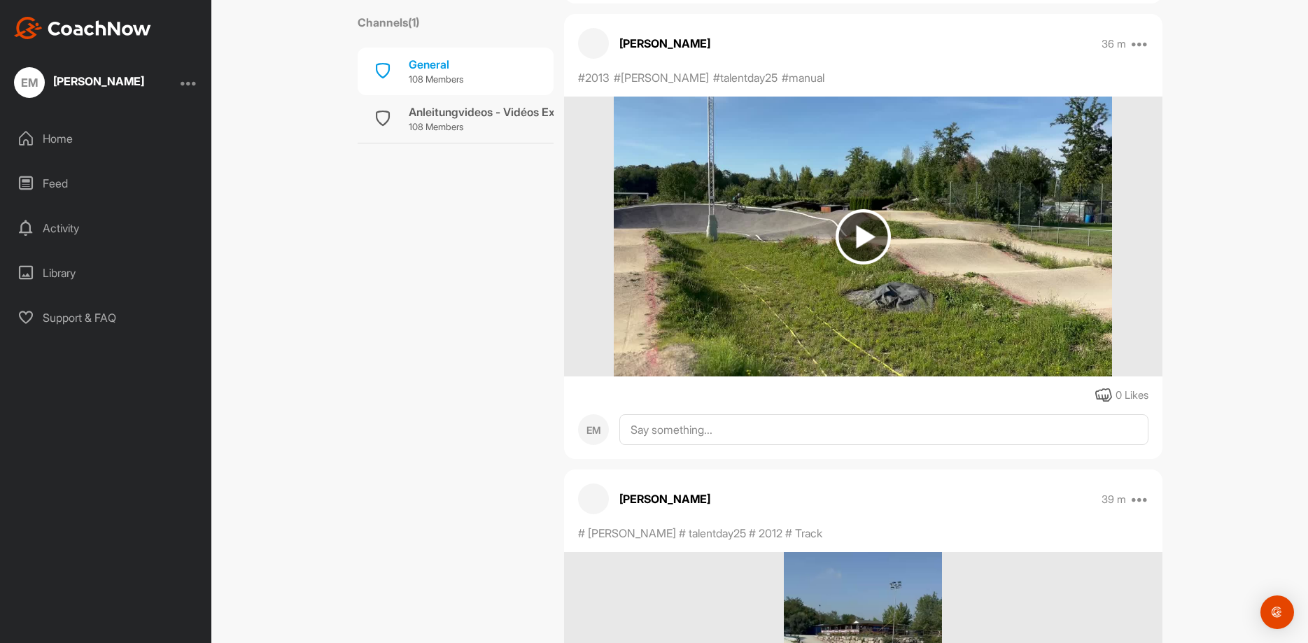
scroll to position [3779, 0]
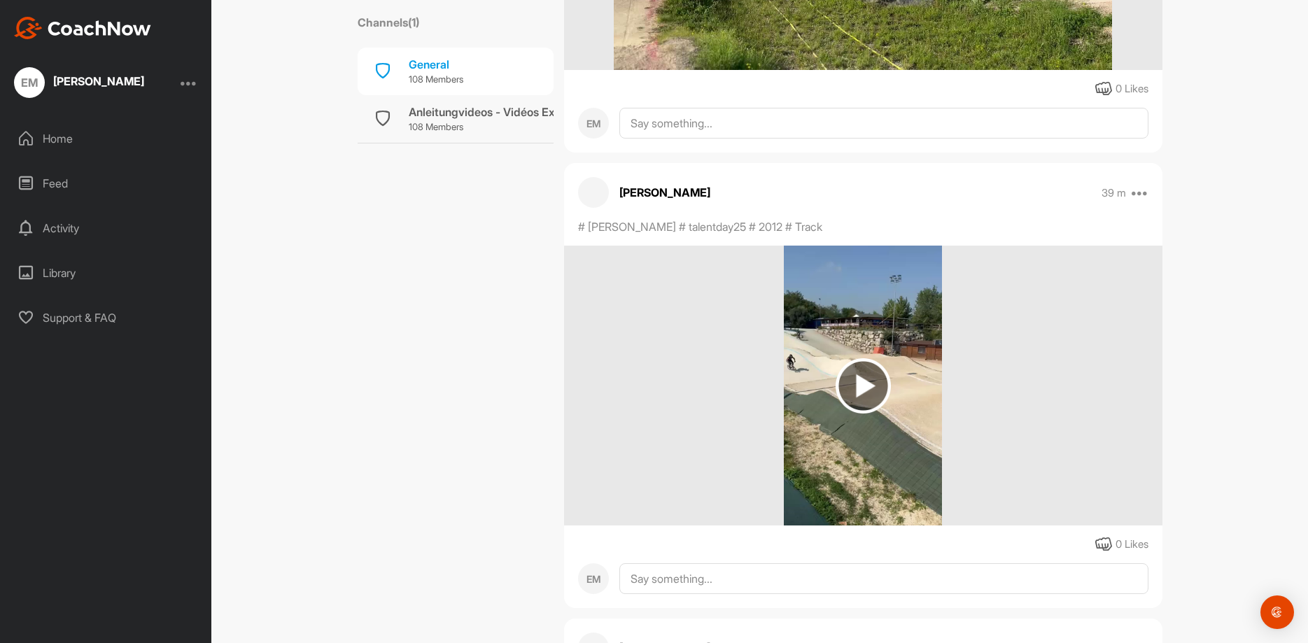
click at [834, 400] on img at bounding box center [863, 386] width 158 height 280
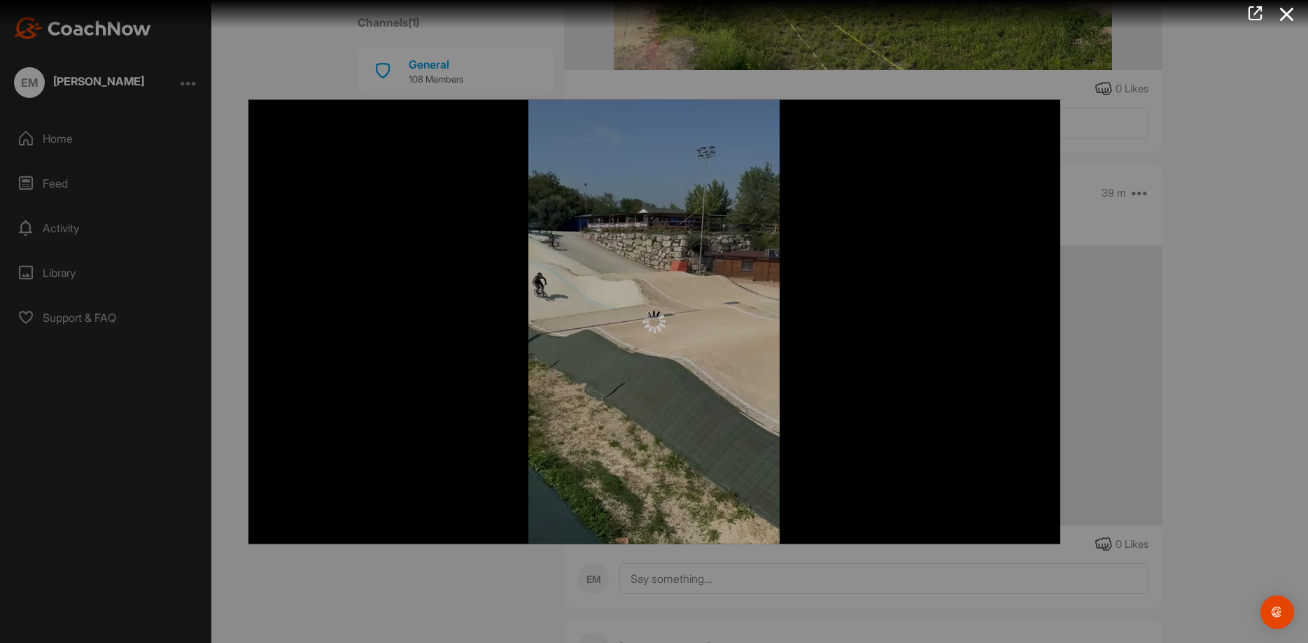
click at [1175, 297] on div at bounding box center [654, 321] width 1308 height 643
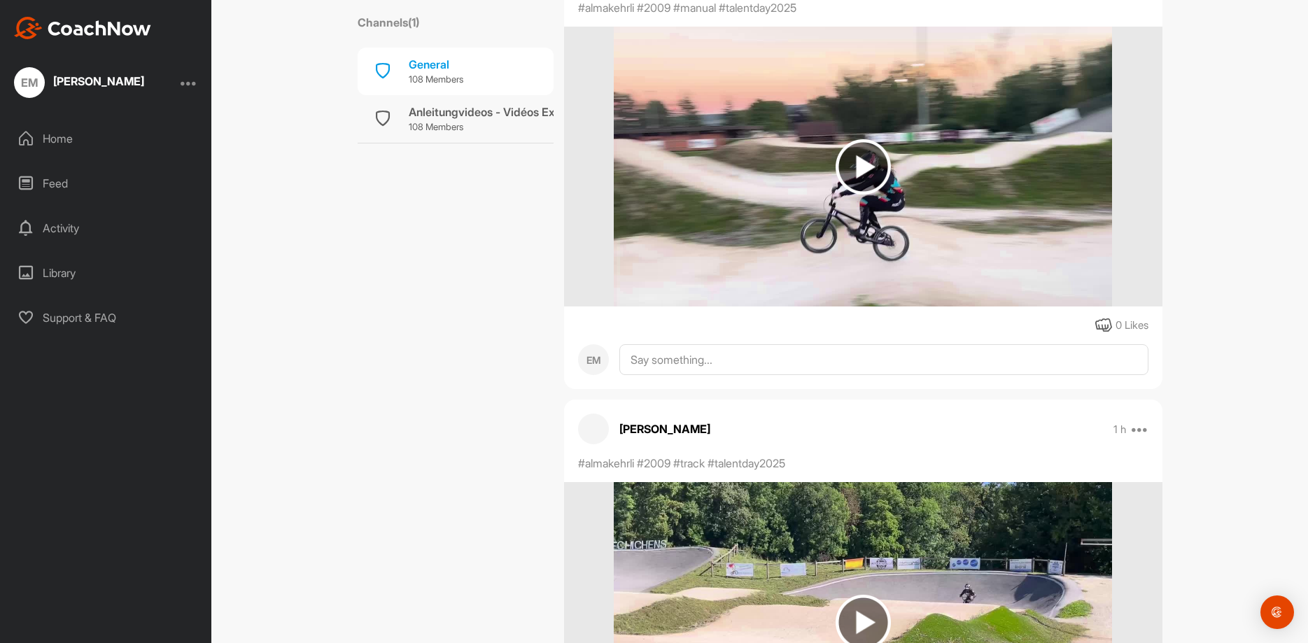
scroll to position [7429, 0]
